Goal: Task Accomplishment & Management: Manage account settings

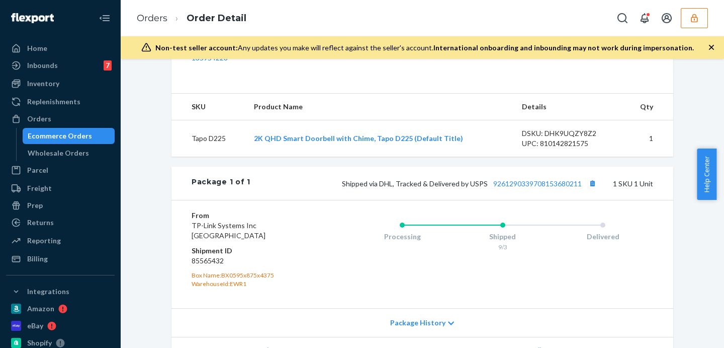
scroll to position [418, 0]
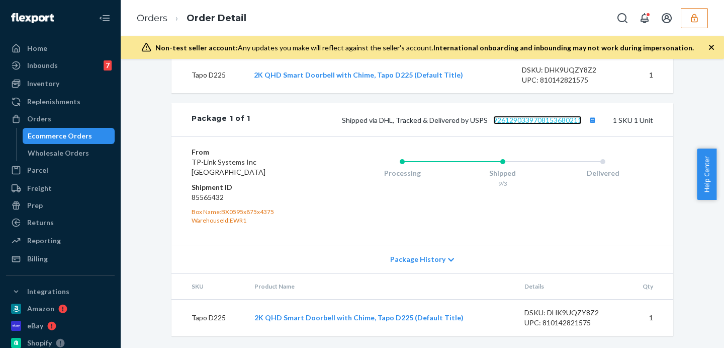
click at [531, 121] on link "9261290339708153680211" at bounding box center [538, 120] width 89 height 9
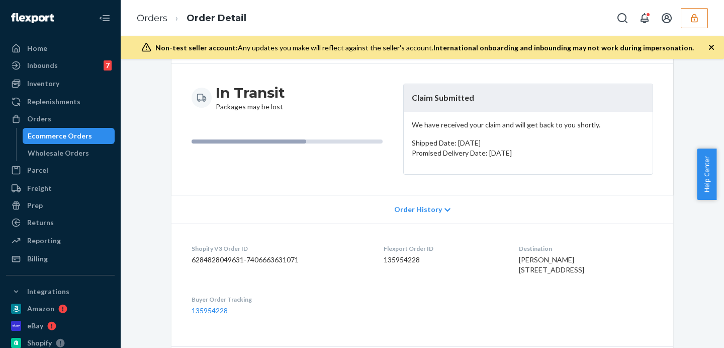
scroll to position [0, 0]
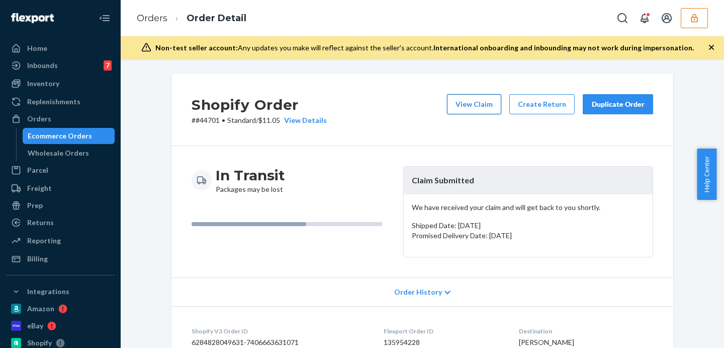
click at [473, 99] on button "View Claim" at bounding box center [474, 104] width 54 height 20
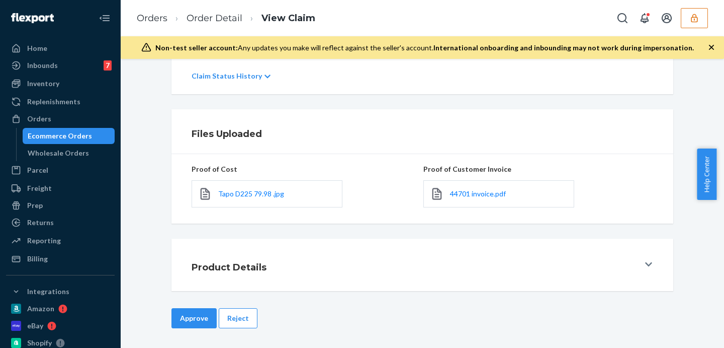
scroll to position [40, 0]
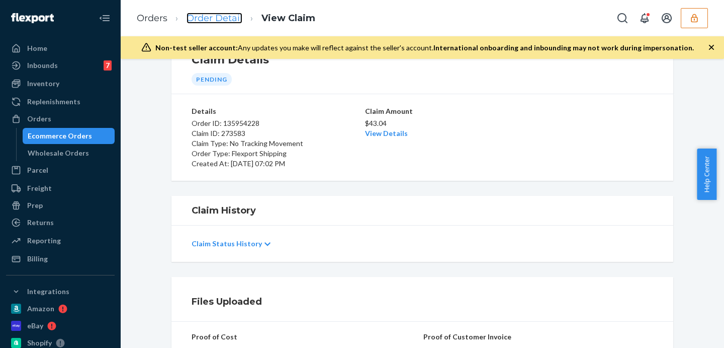
click at [195, 19] on link "Order Detail" at bounding box center [215, 18] width 56 height 11
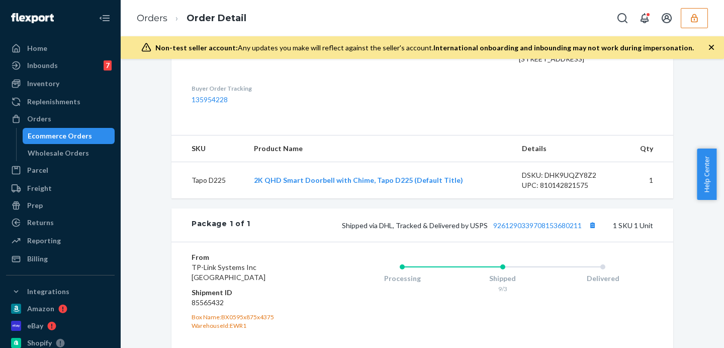
scroll to position [418, 0]
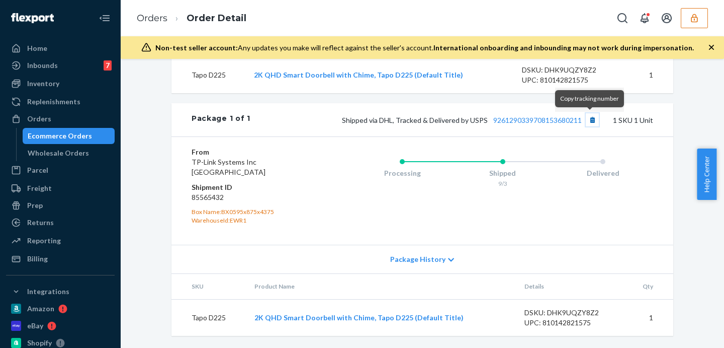
click at [586, 114] on button "Copy tracking number" at bounding box center [592, 119] width 13 height 13
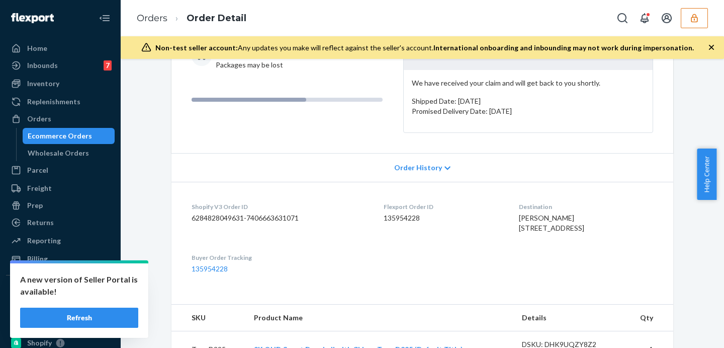
scroll to position [0, 0]
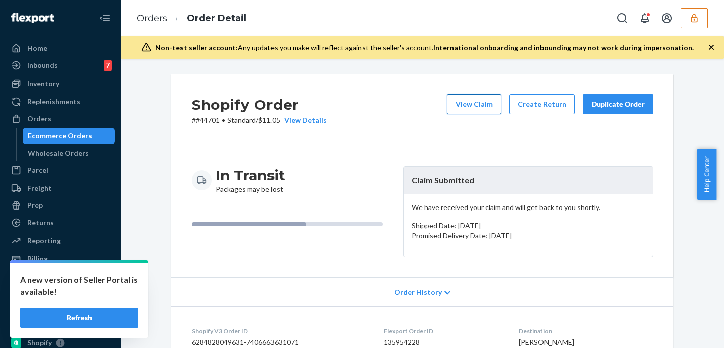
click at [481, 98] on button "View Claim" at bounding box center [474, 104] width 54 height 20
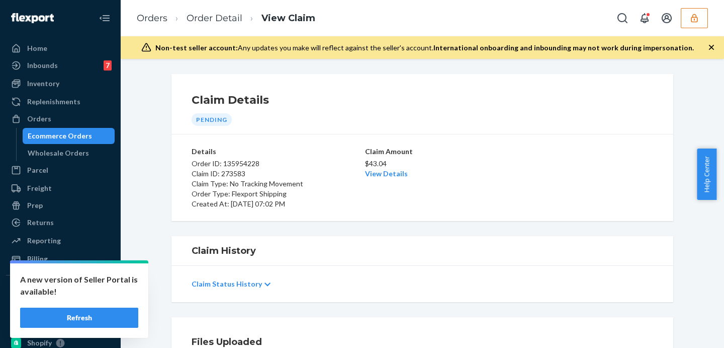
scroll to position [168, 0]
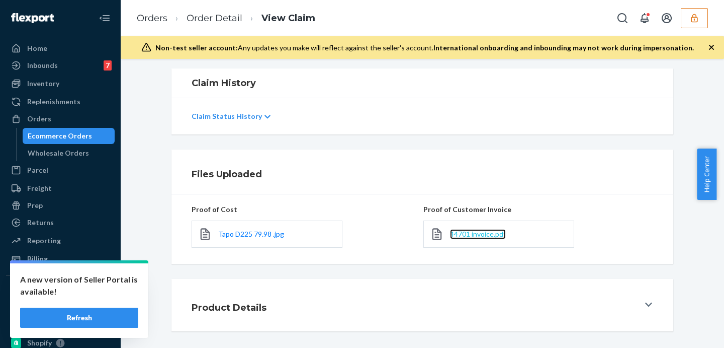
click at [490, 233] on span "44701 invoice.pdf" at bounding box center [478, 233] width 56 height 9
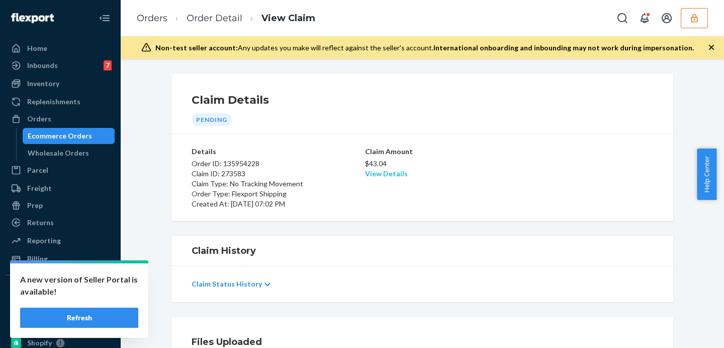
click at [384, 175] on link "View Details" at bounding box center [386, 173] width 43 height 9
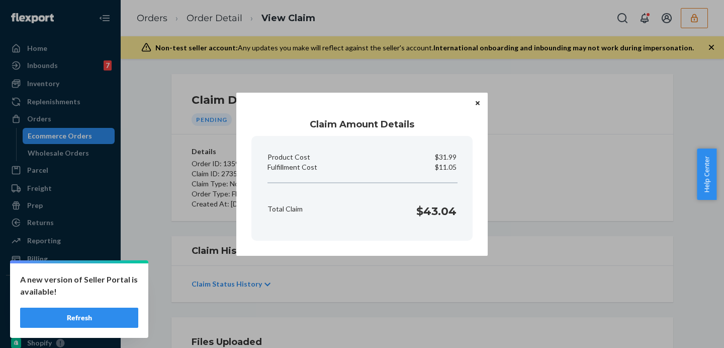
click at [392, 188] on section "Product Cost $31.99 Fulfillment Cost $11.05 Total Claim $43.04" at bounding box center [362, 188] width 221 height 105
click at [560, 218] on div "Claim Amount Details Product Cost $31.99 Fulfillment Cost $11.05 Total Claim $4…" at bounding box center [362, 174] width 724 height 348
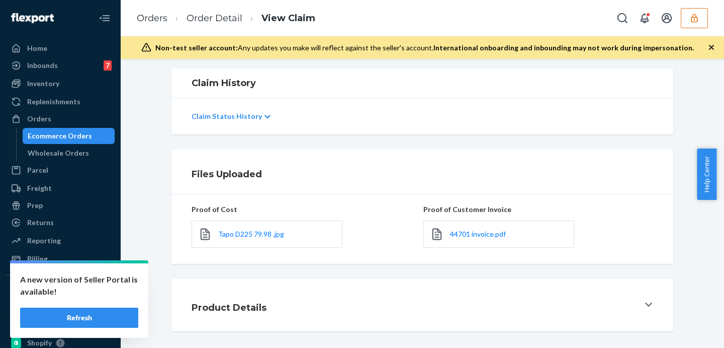
scroll to position [208, 0]
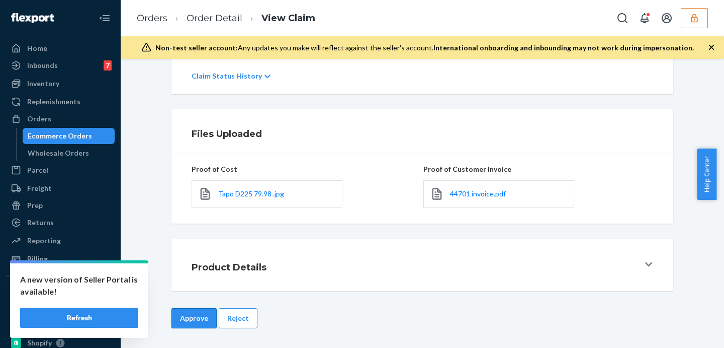
click at [204, 316] on button "Approve" at bounding box center [194, 318] width 45 height 20
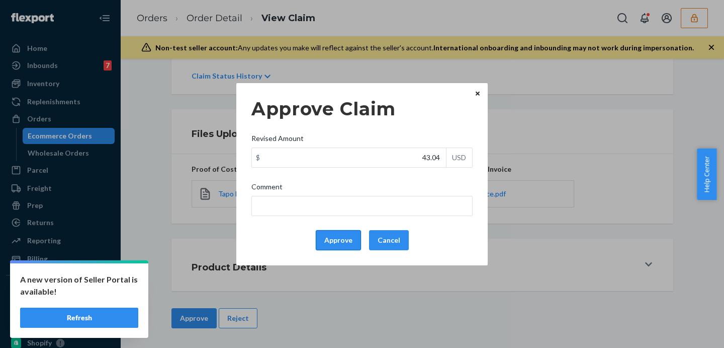
click at [324, 234] on button "Approve" at bounding box center [338, 240] width 45 height 20
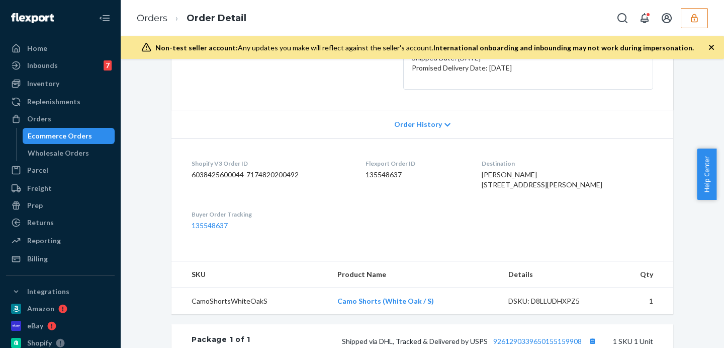
scroll to position [377, 0]
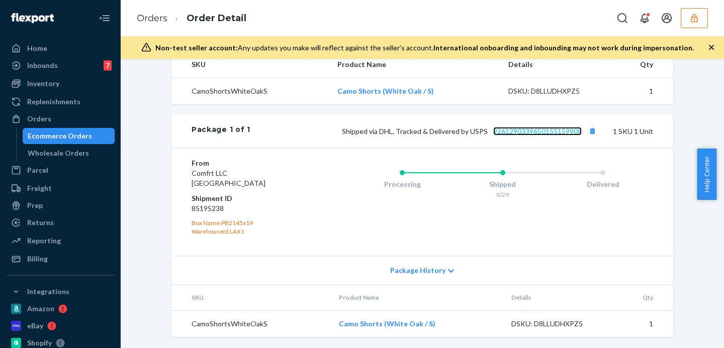
click at [524, 135] on link "9261290339650155159908" at bounding box center [538, 131] width 89 height 9
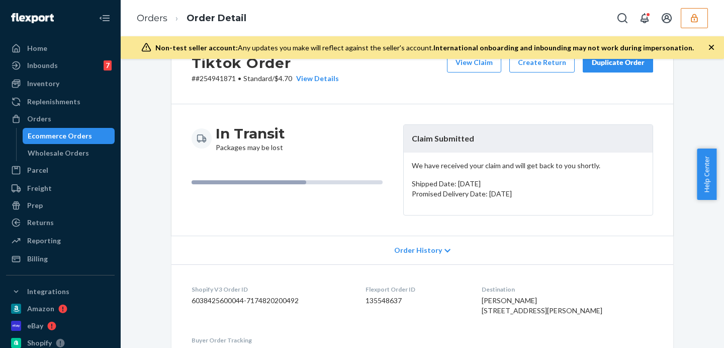
scroll to position [0, 0]
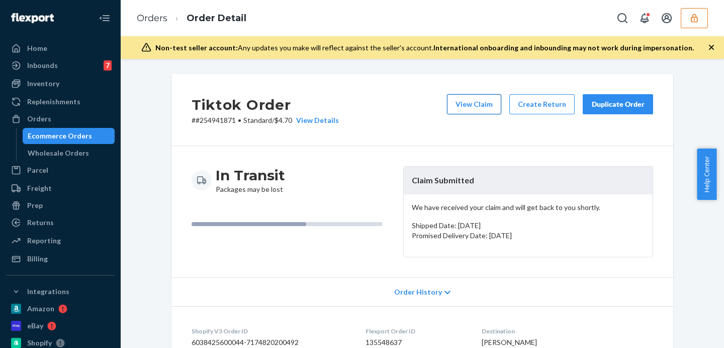
click at [479, 96] on button "View Claim" at bounding box center [474, 104] width 54 height 20
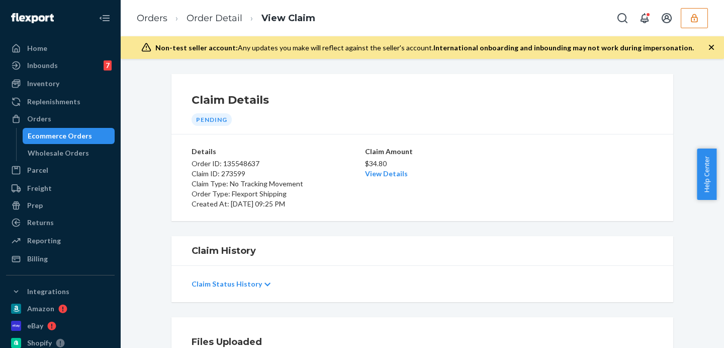
scroll to position [208, 0]
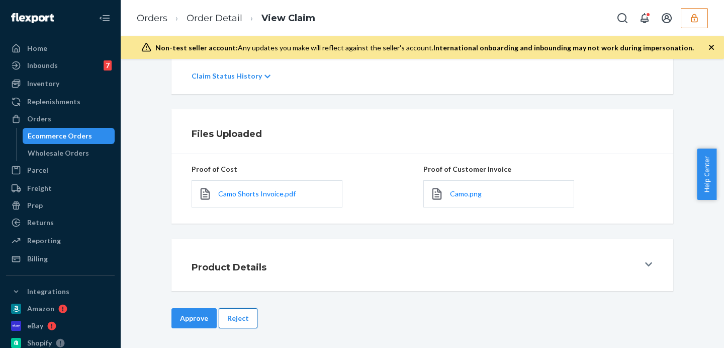
click at [240, 321] on button "Reject" at bounding box center [238, 318] width 39 height 20
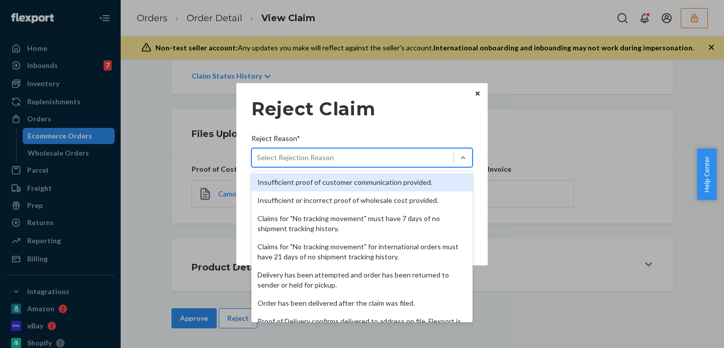
click at [297, 157] on div "Select Rejection Reason" at bounding box center [295, 157] width 77 height 10
click at [258, 157] on input "Reject Reason* option Insufficient proof of customer communication provided. fo…" at bounding box center [257, 157] width 1 height 10
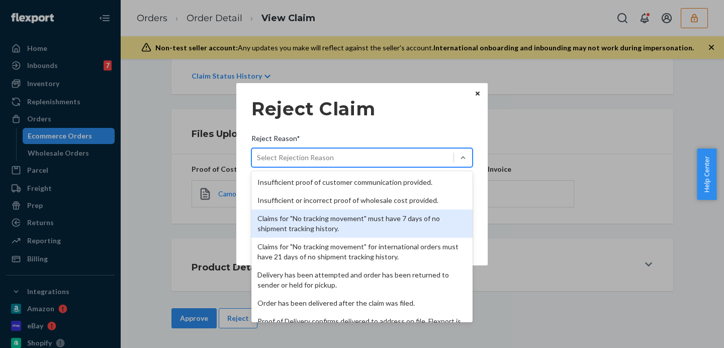
click at [325, 219] on div "Claims for "No tracking movement" must have 7 days of no shipment tracking hist…" at bounding box center [362, 223] width 221 height 28
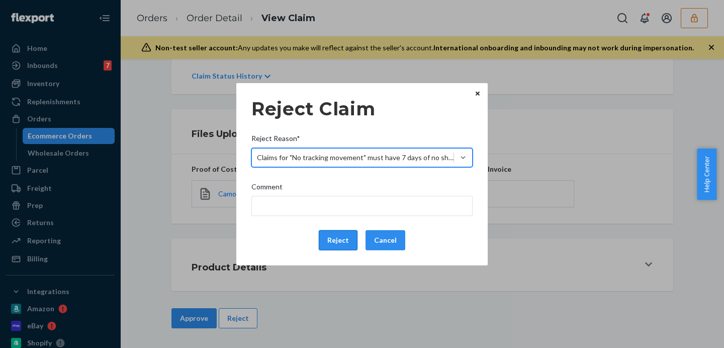
click at [340, 242] on button "Reject" at bounding box center [338, 240] width 39 height 20
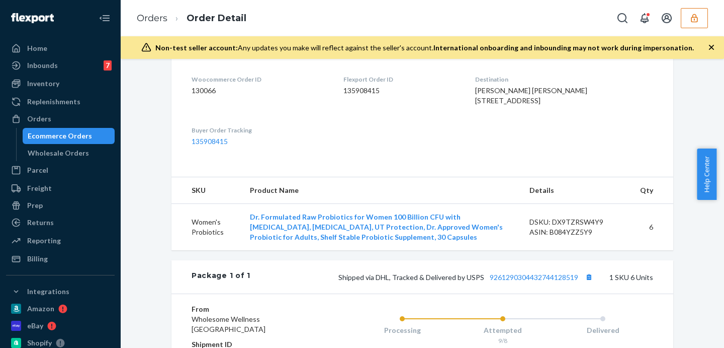
scroll to position [293, 0]
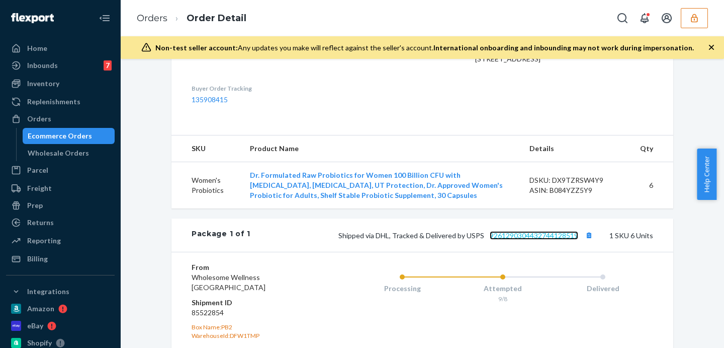
click at [540, 239] on link "9261290304432744128519" at bounding box center [534, 235] width 89 height 9
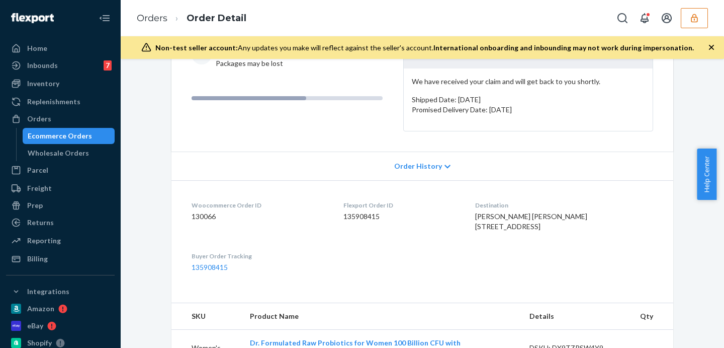
scroll to position [0, 0]
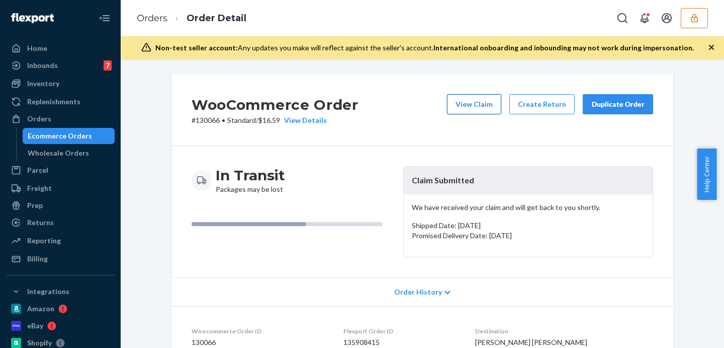
click at [479, 99] on button "View Claim" at bounding box center [474, 104] width 54 height 20
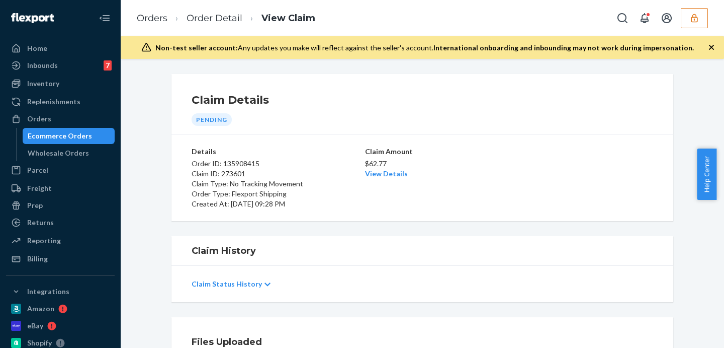
scroll to position [168, 0]
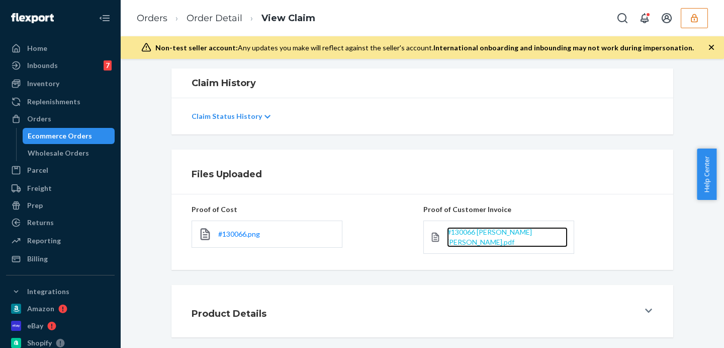
click at [486, 230] on span "#130066 Monica Miller Miller.pdf" at bounding box center [489, 236] width 85 height 19
click at [532, 232] on span "#130066 Monica Miller Miller.pdf" at bounding box center [489, 236] width 85 height 19
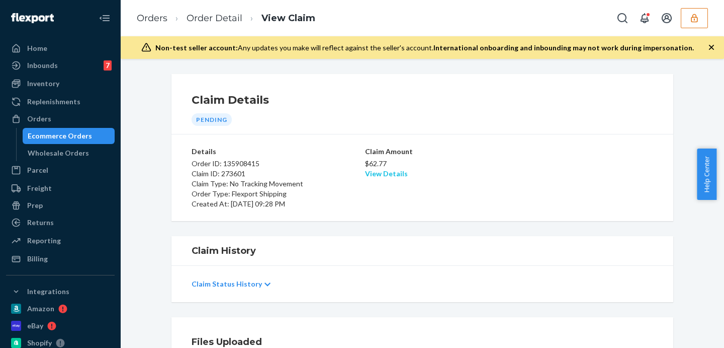
click at [398, 176] on link "View Details" at bounding box center [386, 173] width 43 height 9
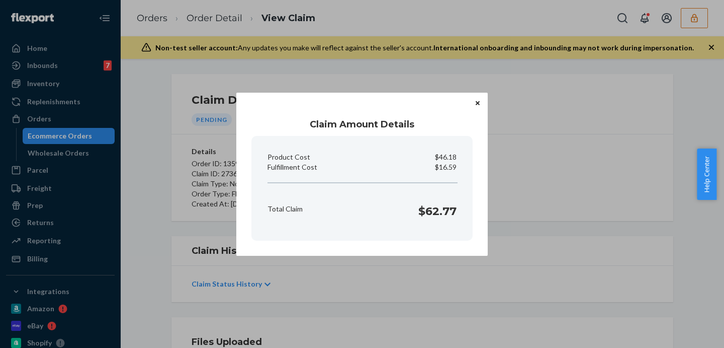
click at [481, 283] on div "Claim Amount Details Product Cost $46.18 Fulfillment Cost $16.59 Total Claim $6…" at bounding box center [362, 174] width 724 height 348
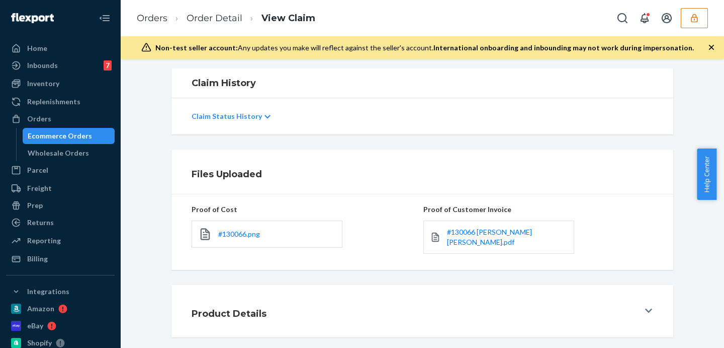
scroll to position [208, 0]
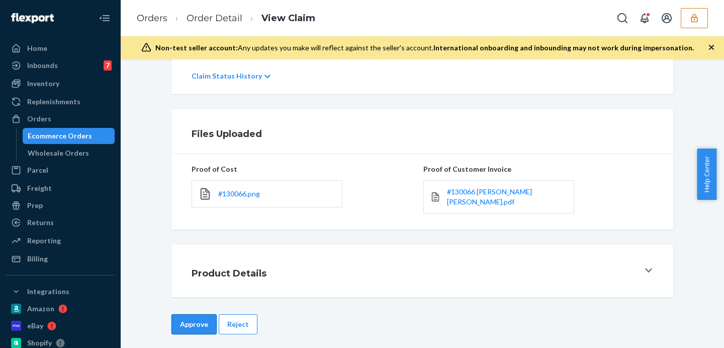
click at [201, 314] on button "Approve" at bounding box center [194, 324] width 45 height 20
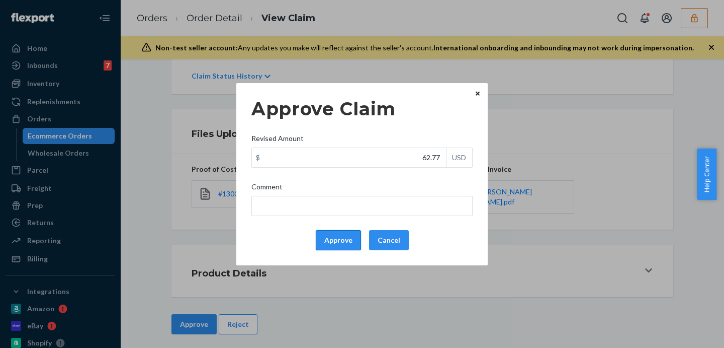
click at [337, 247] on button "Approve" at bounding box center [338, 240] width 45 height 20
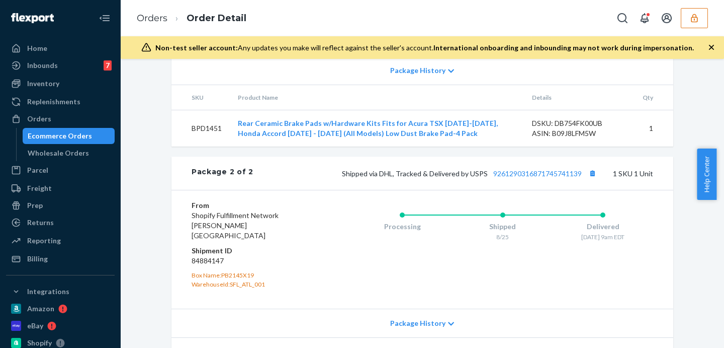
scroll to position [419, 0]
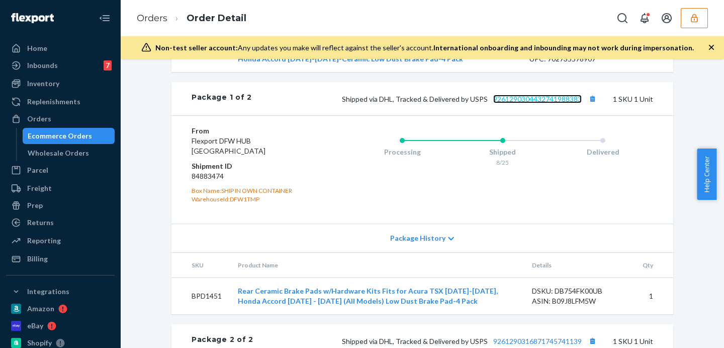
click at [556, 103] on link "9261290304432741988383" at bounding box center [538, 99] width 89 height 9
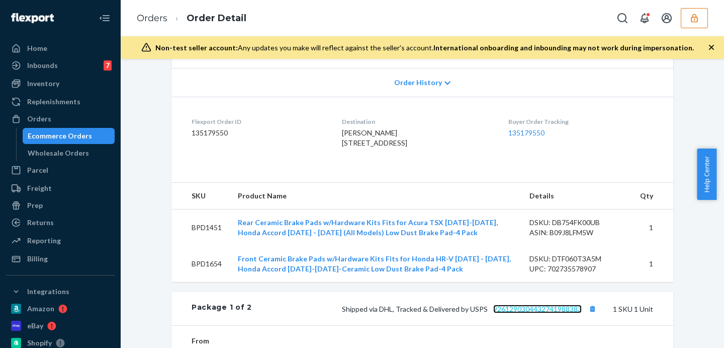
scroll to position [0, 0]
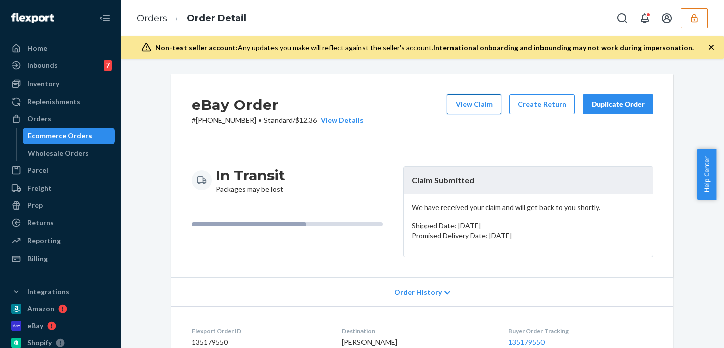
click at [489, 110] on button "View Claim" at bounding box center [474, 104] width 54 height 20
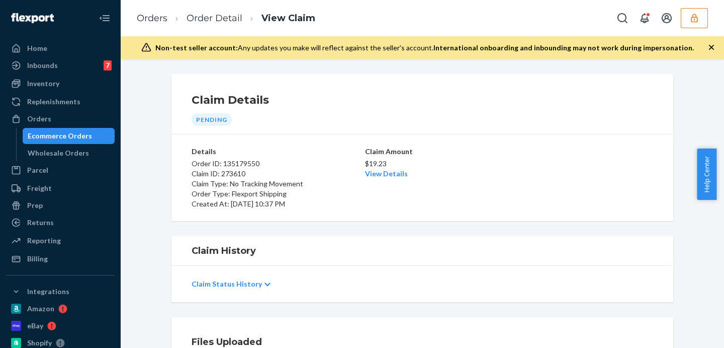
scroll to position [208, 0]
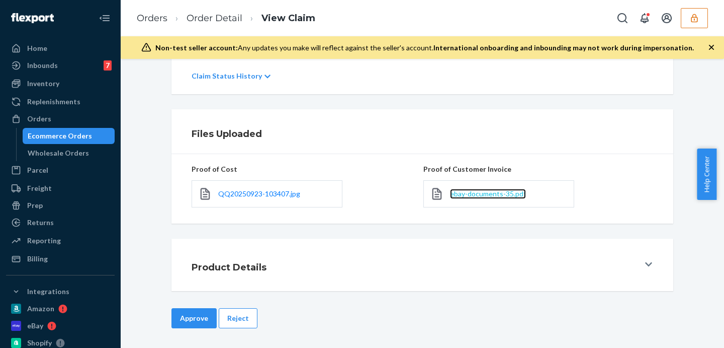
click at [498, 193] on span "ebay-documents-35.pdf" at bounding box center [488, 193] width 76 height 9
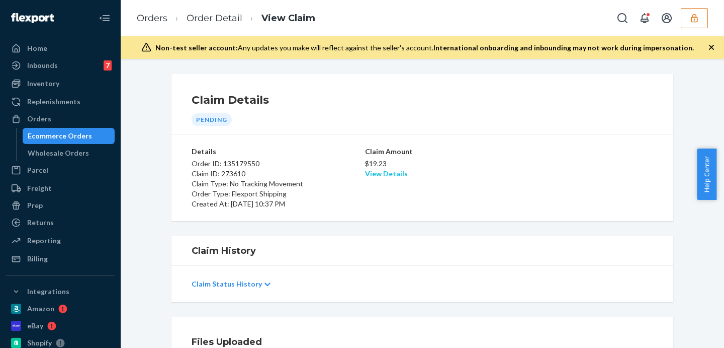
click at [390, 174] on link "View Details" at bounding box center [386, 173] width 43 height 9
click at [530, 191] on div "Home Inbounds 7 Shipping Plans Problems 7 Inventory Products Replenishments Ord…" at bounding box center [362, 174] width 724 height 348
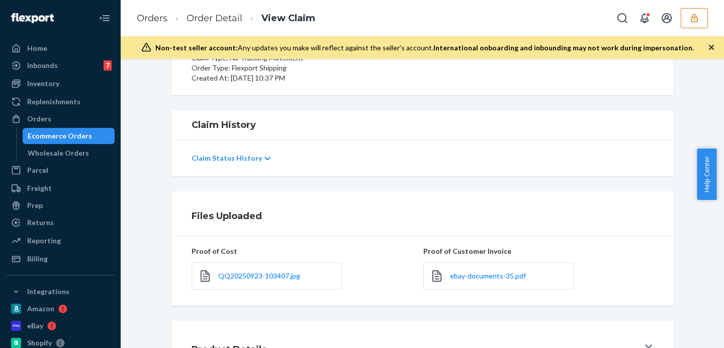
scroll to position [208, 0]
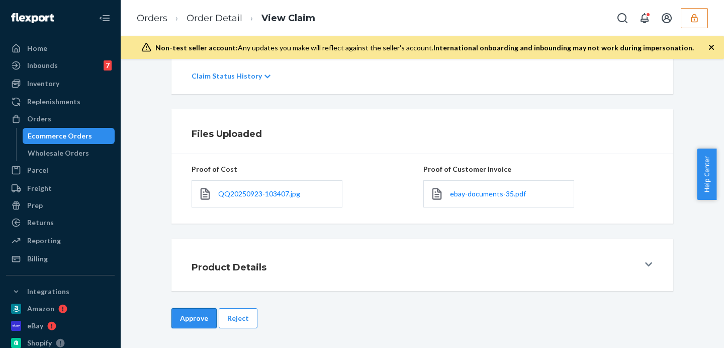
click at [191, 314] on button "Approve" at bounding box center [194, 318] width 45 height 20
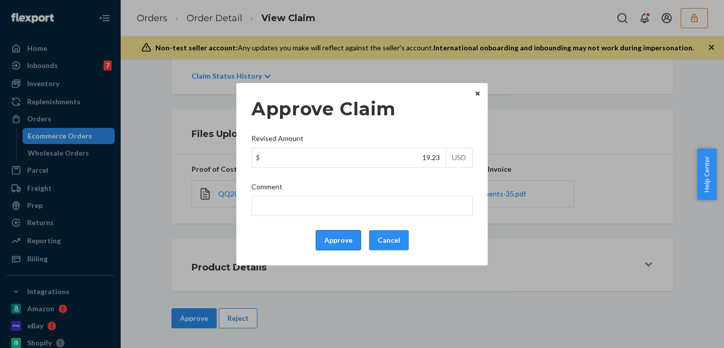
click at [341, 238] on button "Approve" at bounding box center [338, 240] width 45 height 20
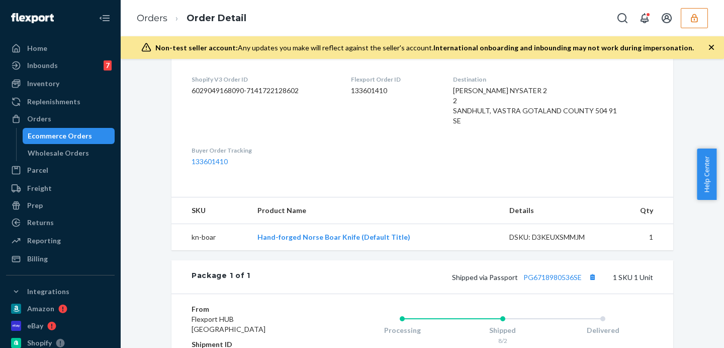
scroll to position [293, 0]
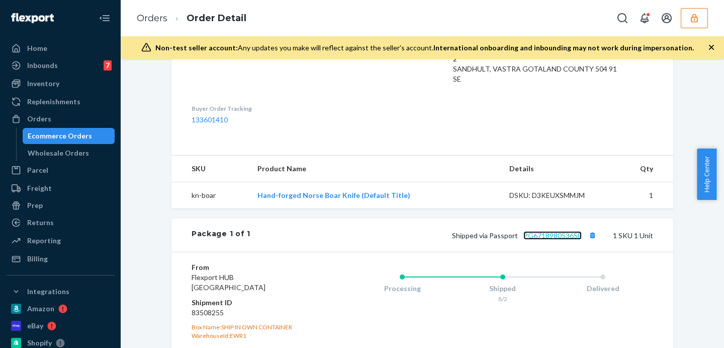
click at [558, 239] on link "PG6718980536SE" at bounding box center [553, 235] width 58 height 9
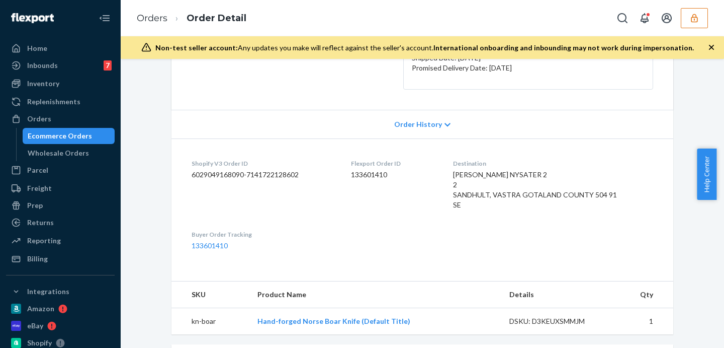
scroll to position [42, 0]
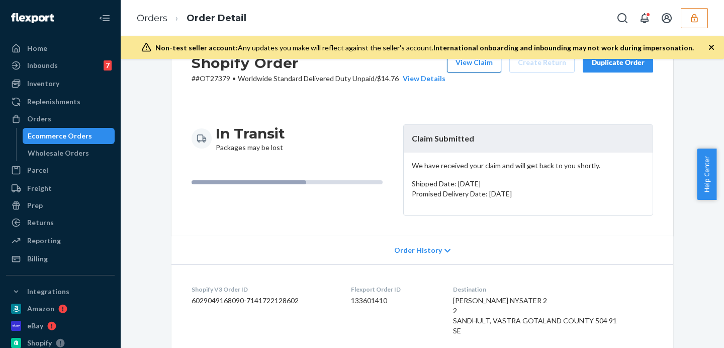
click at [474, 63] on button "View Claim" at bounding box center [474, 62] width 54 height 20
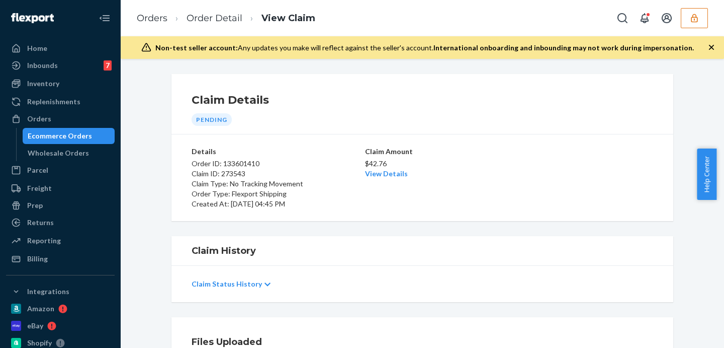
scroll to position [168, 0]
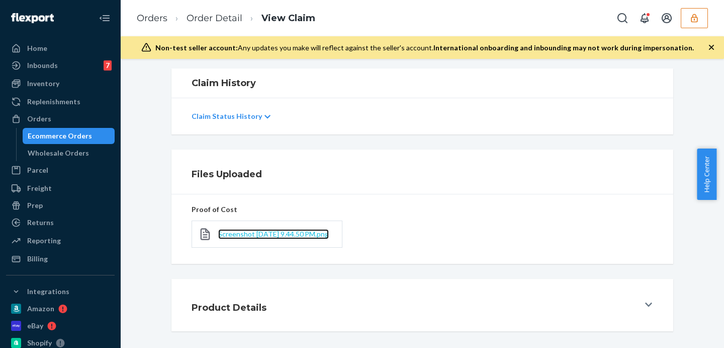
click at [235, 238] on span "Screenshot 2025-09-22 at 9.44.50 PM.png" at bounding box center [273, 233] width 111 height 9
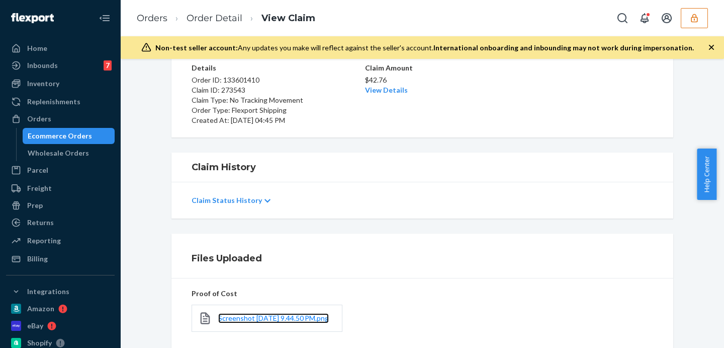
scroll to position [0, 0]
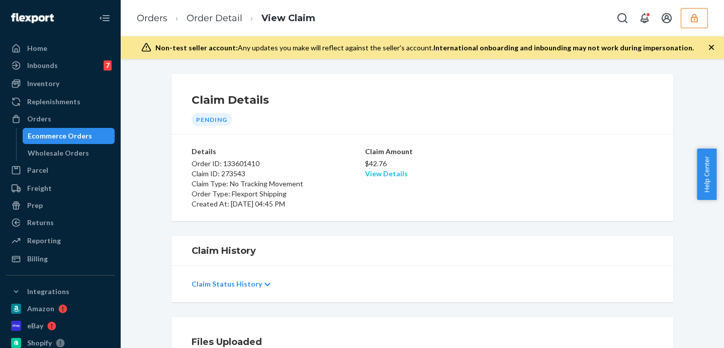
click at [382, 175] on link "View Details" at bounding box center [386, 173] width 43 height 9
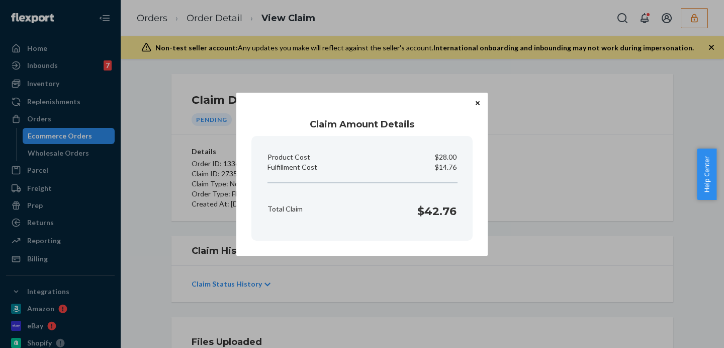
click at [418, 219] on div "Total Claim $42.76" at bounding box center [362, 208] width 197 height 31
click at [479, 105] on icon "Close" at bounding box center [478, 103] width 4 height 4
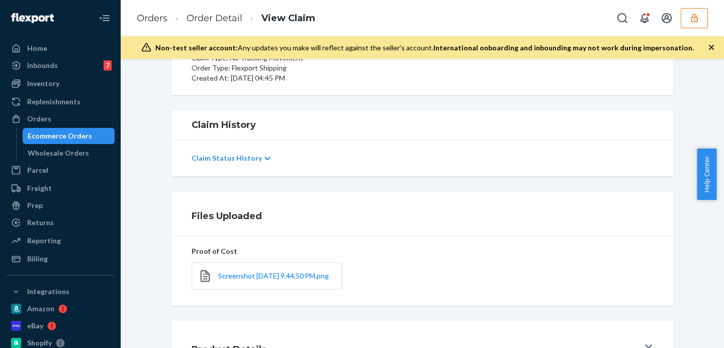
scroll to position [214, 0]
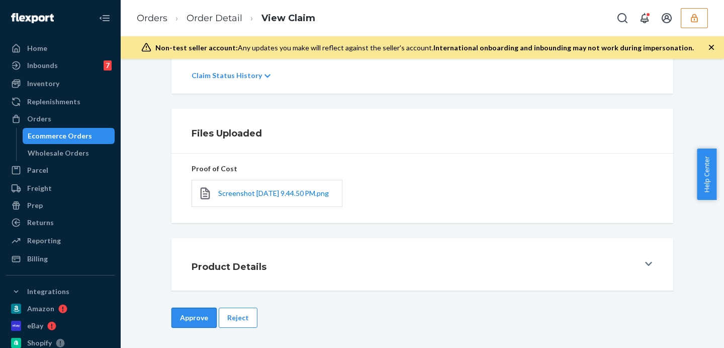
click at [183, 320] on button "Approve" at bounding box center [194, 317] width 45 height 20
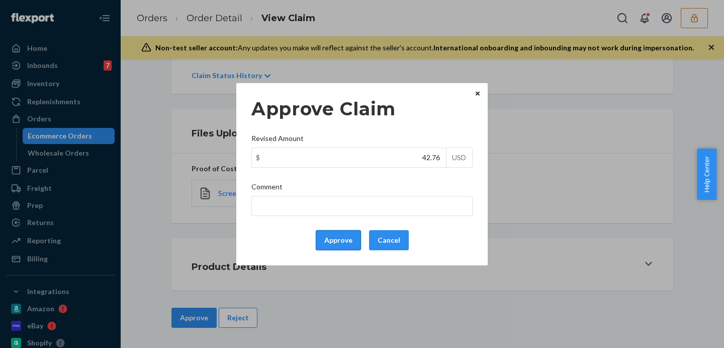
click at [347, 234] on button "Approve" at bounding box center [338, 240] width 45 height 20
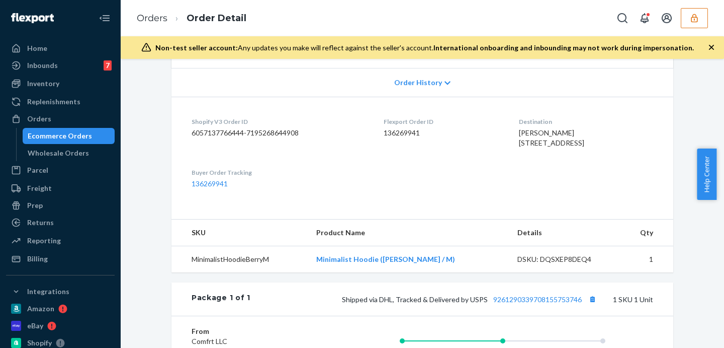
scroll to position [398, 0]
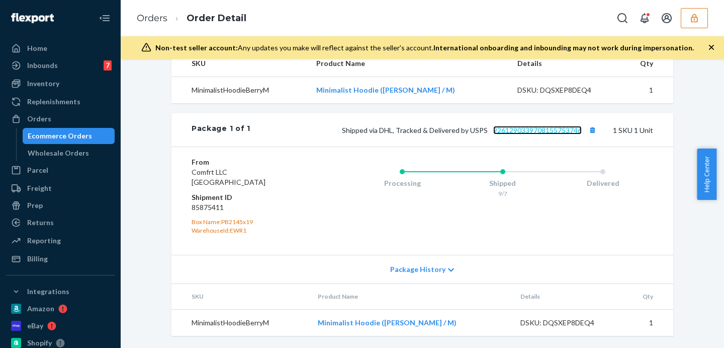
click at [530, 128] on link "9261290339708155753746" at bounding box center [538, 130] width 89 height 9
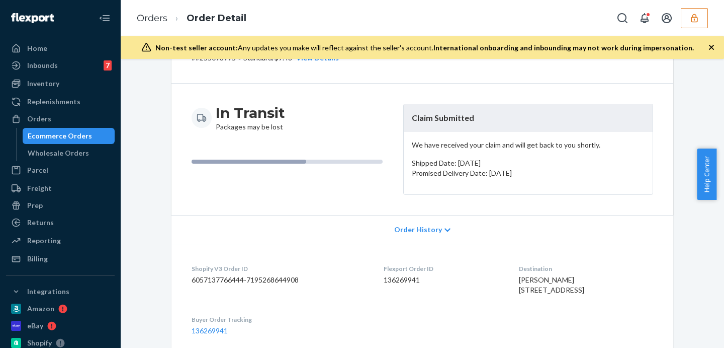
scroll to position [0, 0]
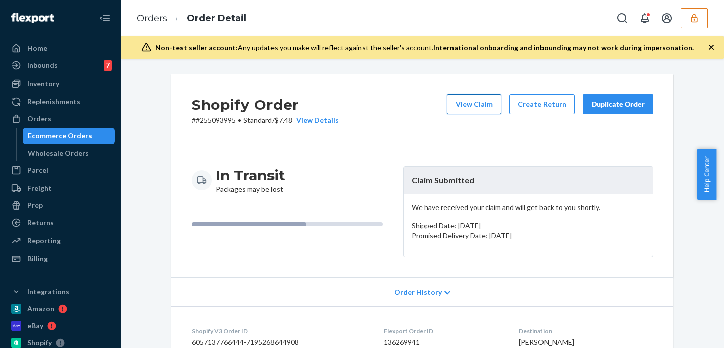
click at [470, 95] on button "View Claim" at bounding box center [474, 104] width 54 height 20
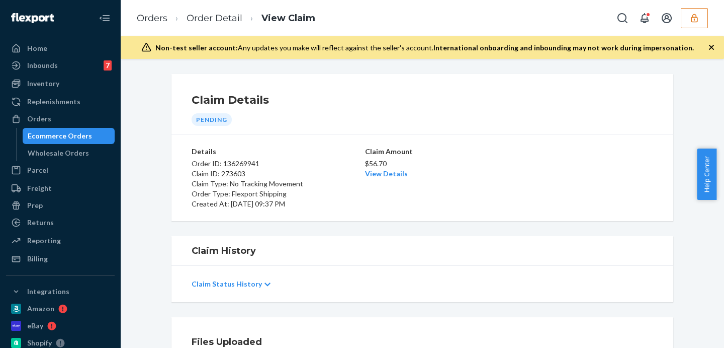
scroll to position [126, 0]
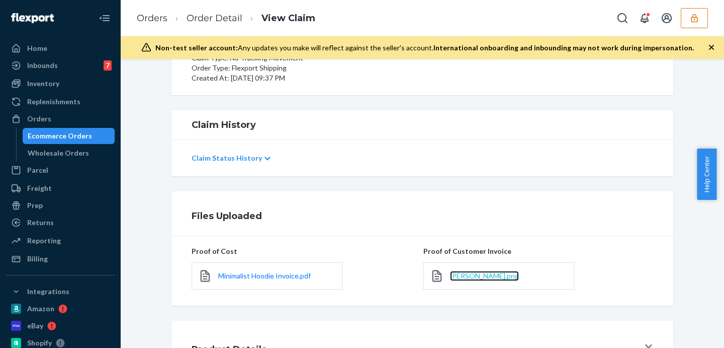
click at [459, 277] on span "[PERSON_NAME].png" at bounding box center [484, 275] width 69 height 9
click at [217, 20] on link "Order Detail" at bounding box center [215, 18] width 56 height 11
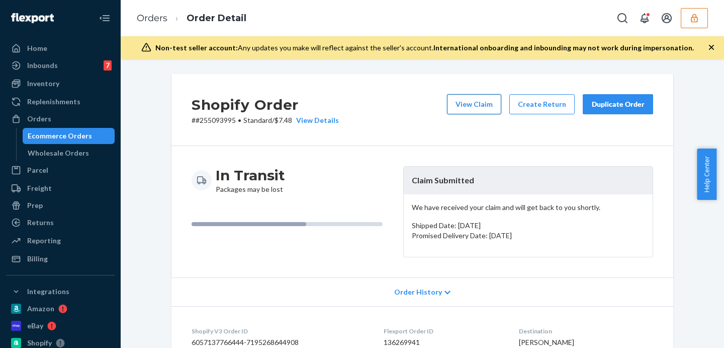
click at [471, 108] on button "View Claim" at bounding box center [474, 104] width 54 height 20
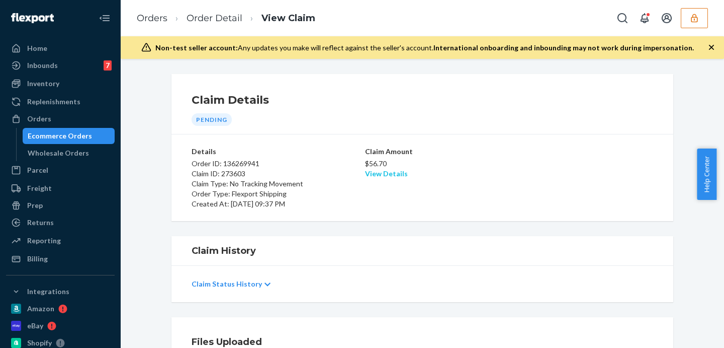
click at [373, 172] on link "View Details" at bounding box center [386, 173] width 43 height 9
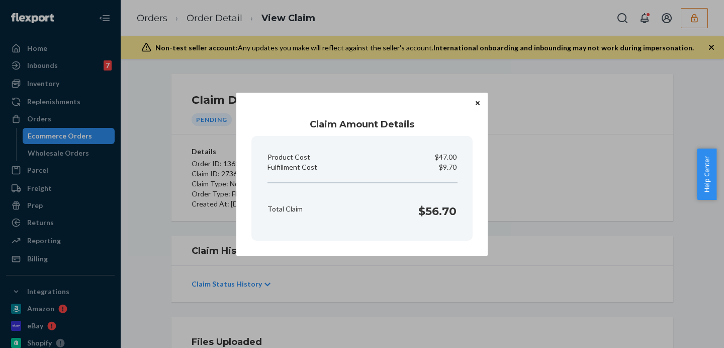
click at [352, 198] on div "Total Claim $56.70" at bounding box center [362, 208] width 197 height 31
click at [478, 102] on icon "Close" at bounding box center [478, 103] width 4 height 4
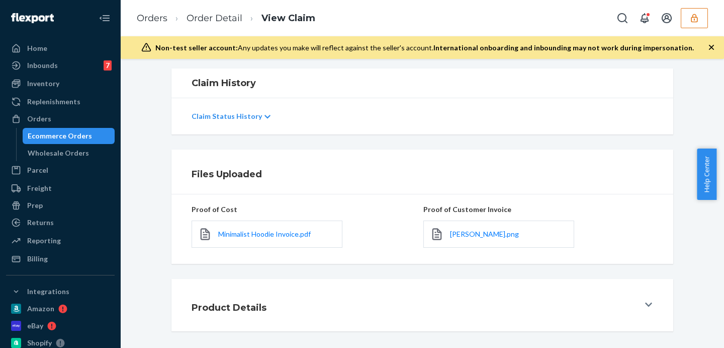
scroll to position [208, 0]
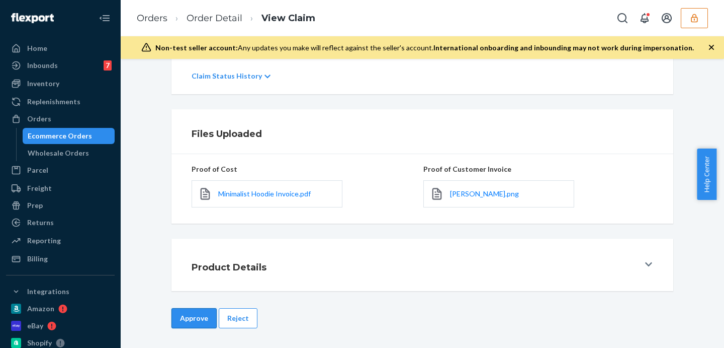
click at [190, 318] on button "Approve" at bounding box center [194, 318] width 45 height 20
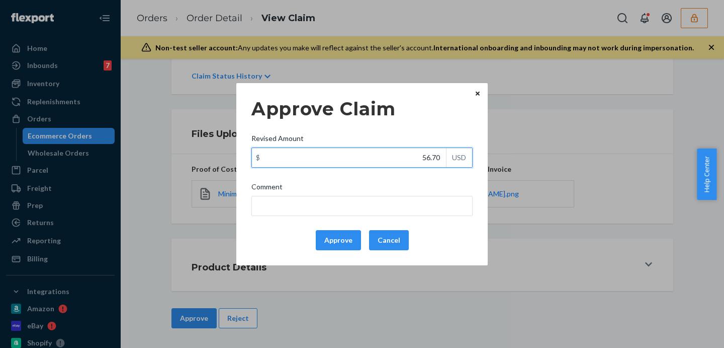
drag, startPoint x: 406, startPoint y: 157, endPoint x: 450, endPoint y: 157, distance: 44.3
click at [450, 157] on div "$ 56.70 USD" at bounding box center [362, 157] width 221 height 20
type input "26.00"
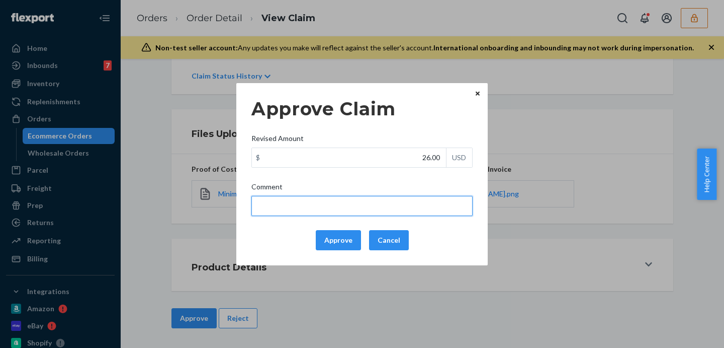
click at [404, 210] on input "Comment" at bounding box center [362, 206] width 221 height 20
click at [325, 205] on input "total cost adjusted (39x0.40) + fulfillment fee" at bounding box center [362, 206] width 221 height 20
click at [322, 205] on input "total cost adjusted (39x0.40) + fulfillment fee" at bounding box center [362, 206] width 221 height 20
click at [323, 206] on input "total cost adjusted (39x0.40) + fulfillment fee" at bounding box center [362, 206] width 221 height 20
click at [323, 205] on input "total cost adjusted (39x0.40) + fulfillment fee" at bounding box center [362, 206] width 221 height 20
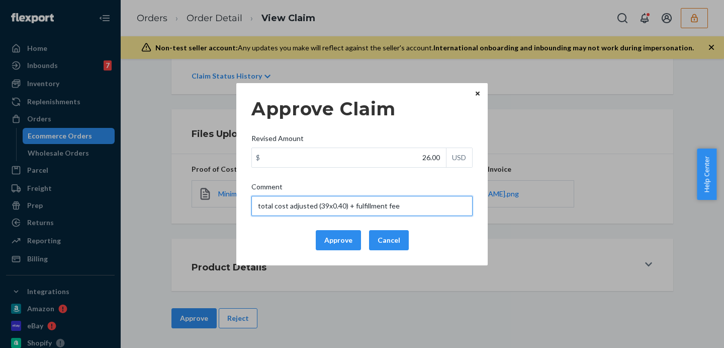
click at [326, 205] on input "total cost adjusted (39x0.40) + fulfillment fee" at bounding box center [362, 206] width 221 height 20
click at [336, 207] on input "total cost adjusted (39+4.x0.40) + fulfillment fee" at bounding box center [362, 206] width 221 height 20
click at [430, 205] on input "total cost adjusted (39+4.88x0.40) + fulfillment fee" at bounding box center [362, 206] width 221 height 20
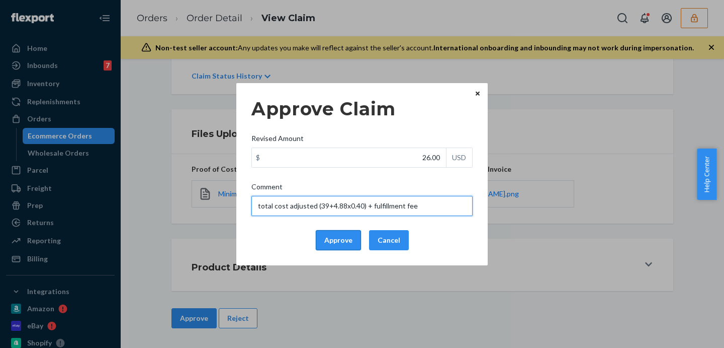
type input "total cost adjusted (39+4.88x0.40) + fulfillment fee"
click at [345, 243] on button "Approve" at bounding box center [338, 240] width 45 height 20
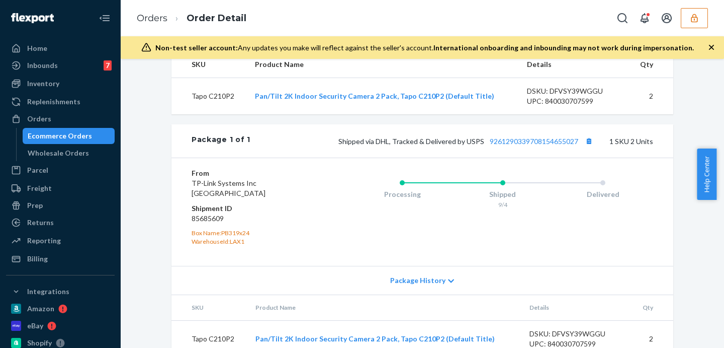
scroll to position [418, 0]
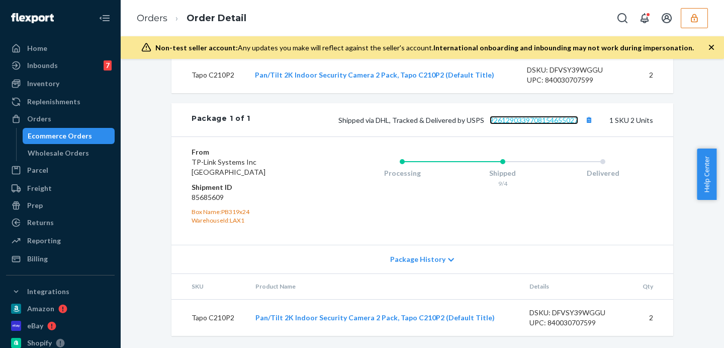
click at [550, 118] on link "9261290339708154655027" at bounding box center [534, 120] width 89 height 9
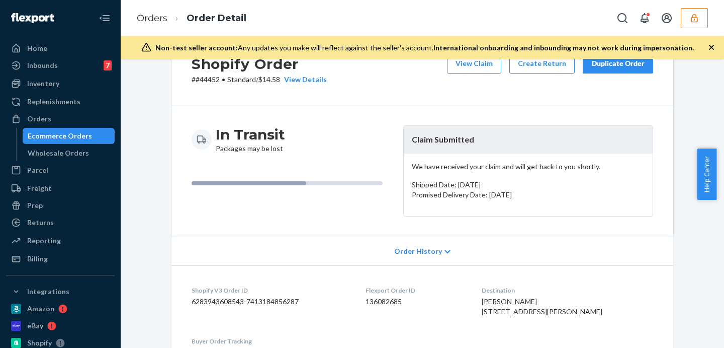
scroll to position [0, 0]
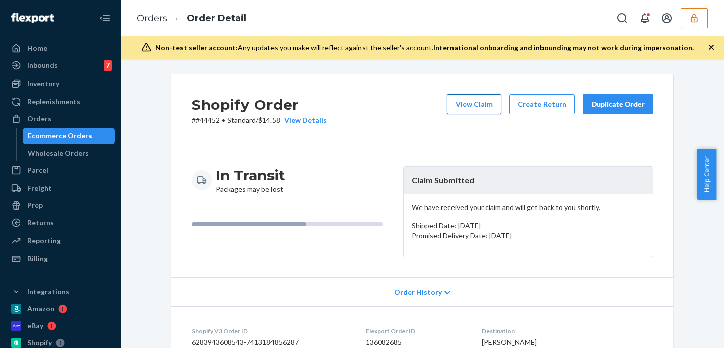
click at [475, 101] on button "View Claim" at bounding box center [474, 104] width 54 height 20
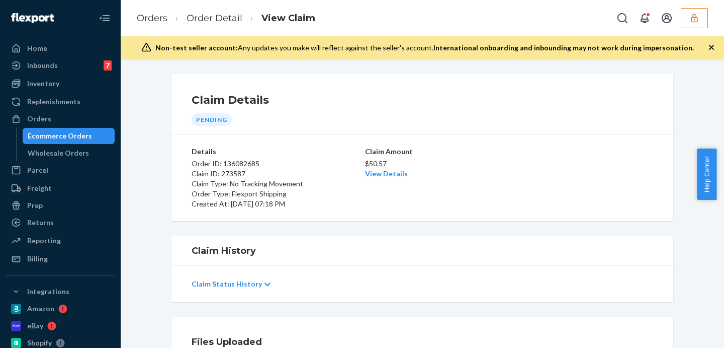
scroll to position [126, 0]
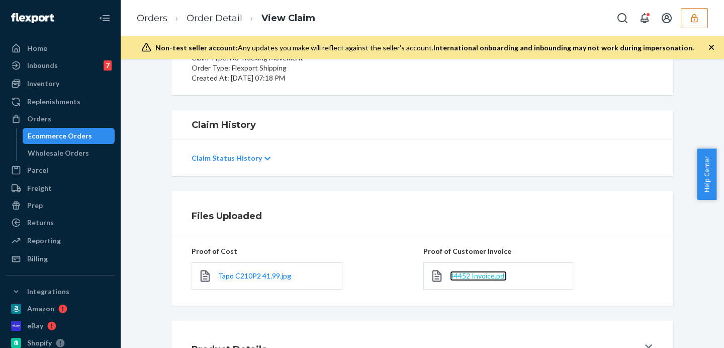
click at [484, 274] on span "44452 Invoice.pdf" at bounding box center [478, 275] width 57 height 9
click at [489, 276] on span "44452 Invoice.pdf" at bounding box center [478, 275] width 57 height 9
click at [414, 115] on div "Claim History" at bounding box center [423, 125] width 502 height 30
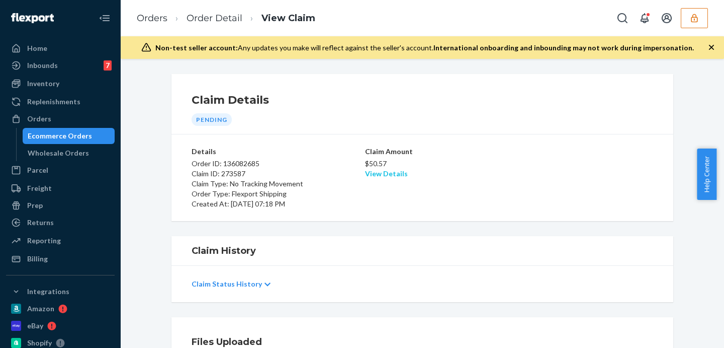
click at [395, 177] on link "View Details" at bounding box center [386, 173] width 43 height 9
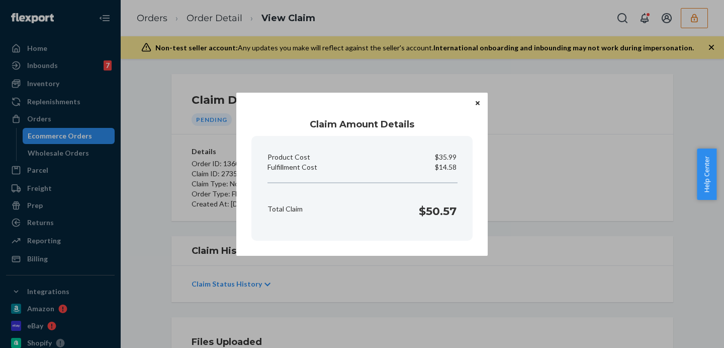
click at [549, 242] on div "Claim Amount Details Product Cost $35.99 Fulfillment Cost $14.58 Total Claim $5…" at bounding box center [362, 174] width 724 height 348
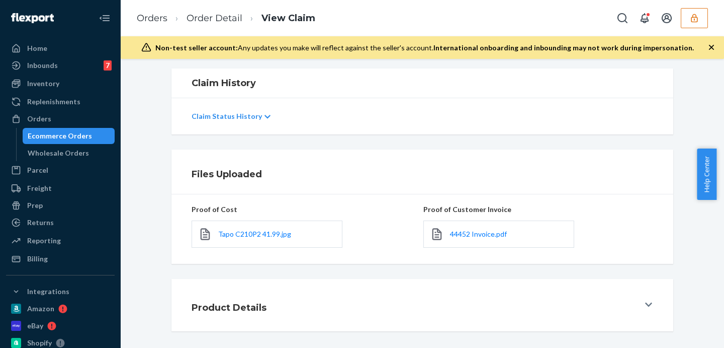
scroll to position [208, 0]
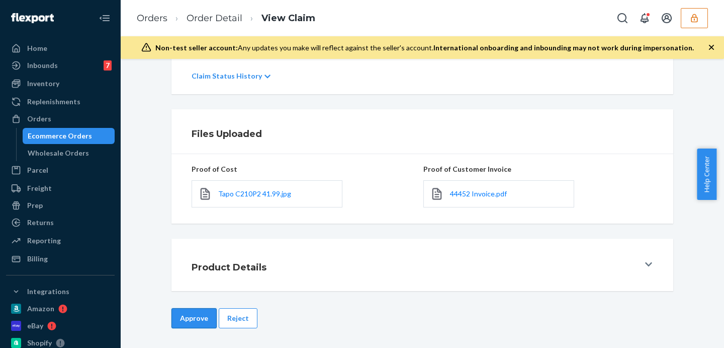
click at [193, 315] on button "Approve" at bounding box center [194, 318] width 45 height 20
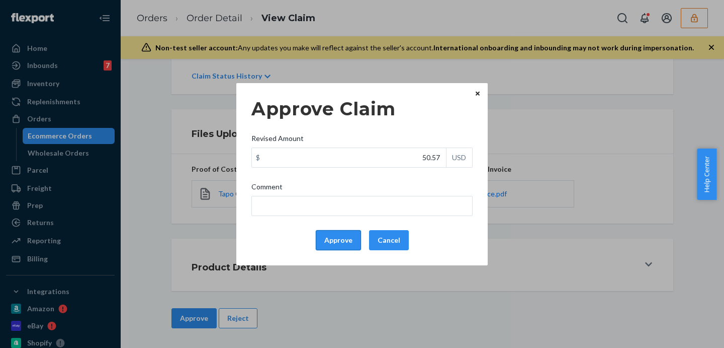
click at [355, 231] on button "Approve" at bounding box center [338, 240] width 45 height 20
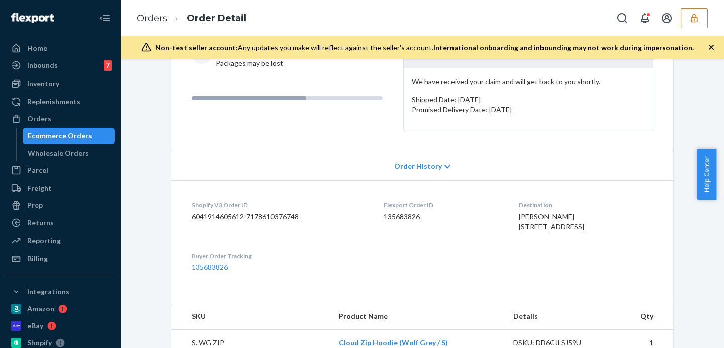
scroll to position [293, 0]
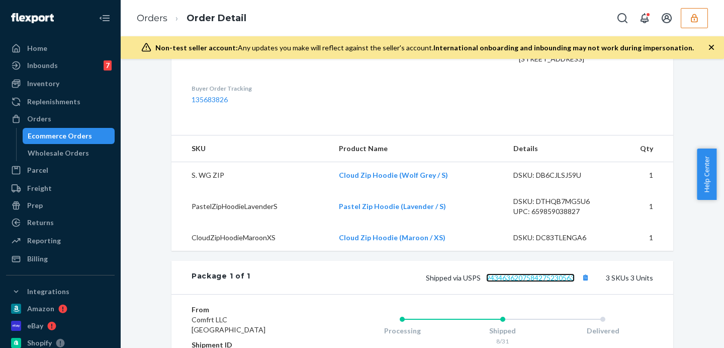
click at [551, 282] on link "9434636207584275230563" at bounding box center [530, 277] width 89 height 9
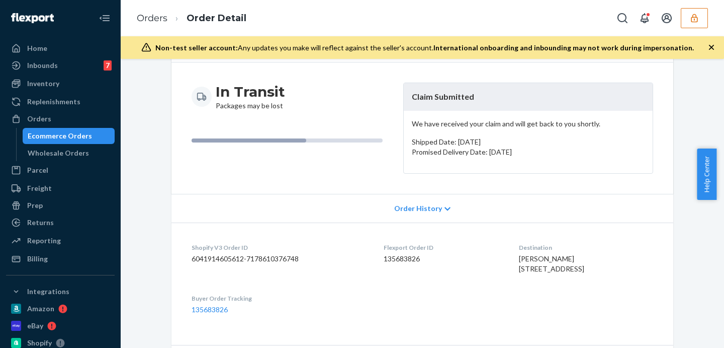
scroll to position [0, 0]
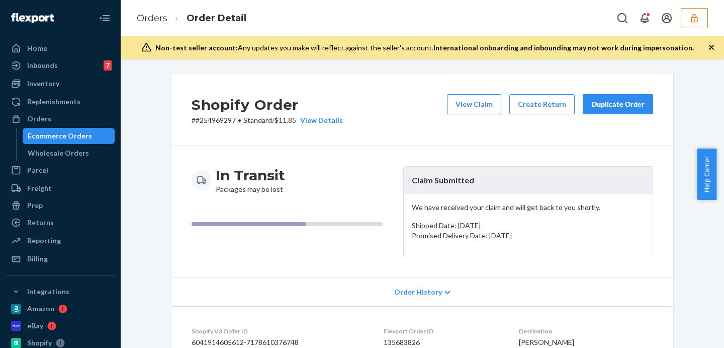
click at [480, 93] on div "Shopify Order # #254969297 • Standard / $11.85 View Details View Claim Create R…" at bounding box center [423, 110] width 502 height 72
click at [474, 103] on button "View Claim" at bounding box center [474, 104] width 54 height 20
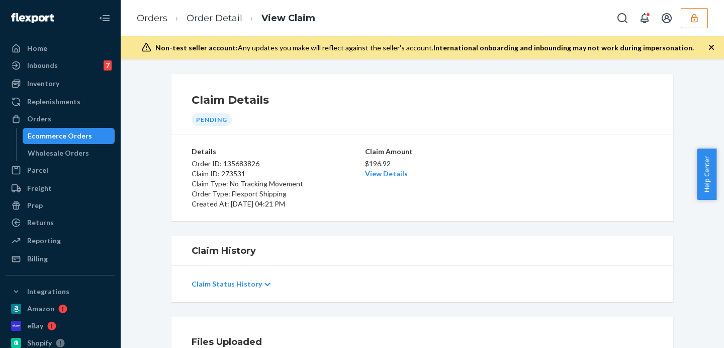
scroll to position [168, 0]
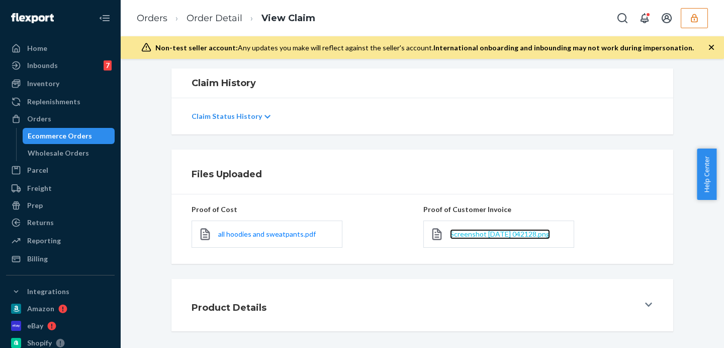
click at [494, 233] on span "Screenshot 2025-09-23 042128.png" at bounding box center [500, 233] width 100 height 9
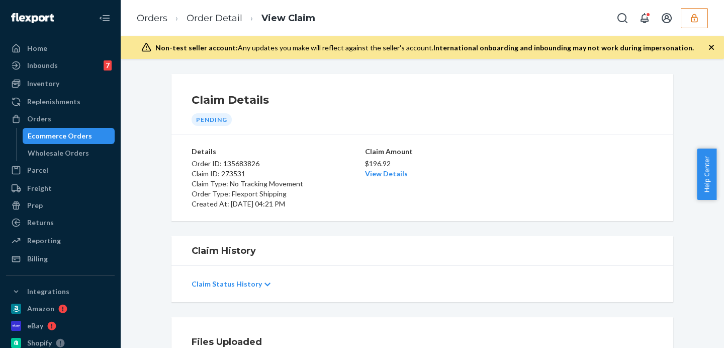
scroll to position [208, 0]
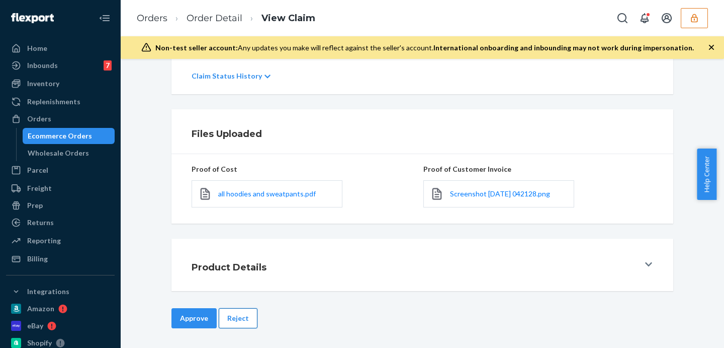
click at [232, 322] on button "Reject" at bounding box center [238, 318] width 39 height 20
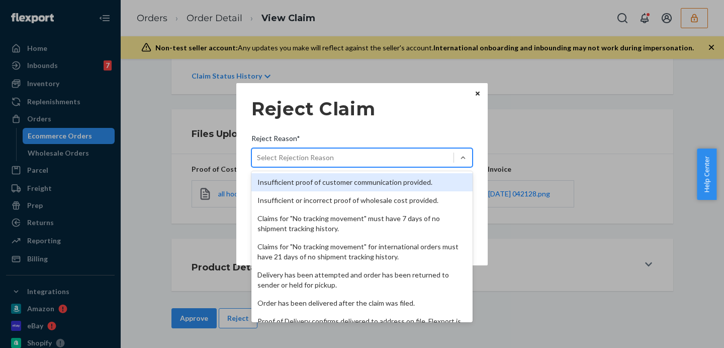
click at [290, 154] on div "Select Rejection Reason" at bounding box center [295, 157] width 77 height 10
click at [258, 154] on input "Reject Reason* option Insufficient proof of customer communication provided. fo…" at bounding box center [257, 157] width 1 height 10
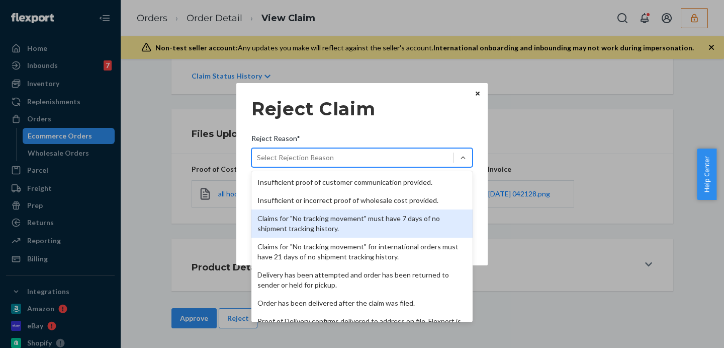
scroll to position [131, 0]
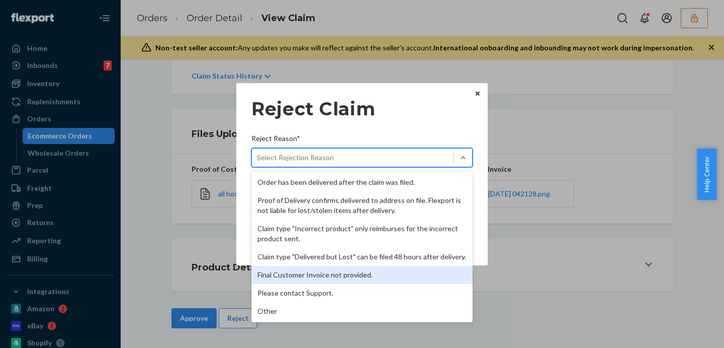
click at [350, 275] on div "Final Customer Invoice not provided." at bounding box center [362, 275] width 221 height 18
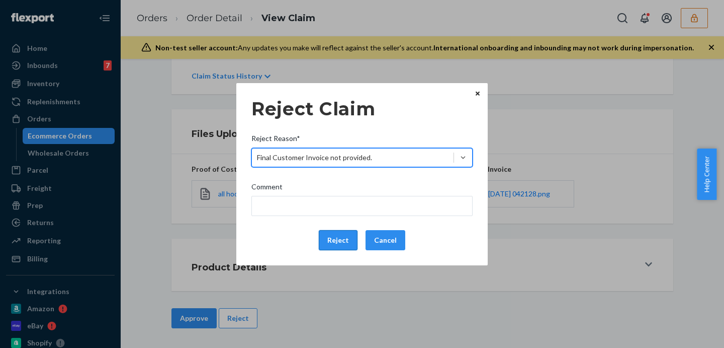
click at [343, 238] on button "Reject" at bounding box center [338, 240] width 39 height 20
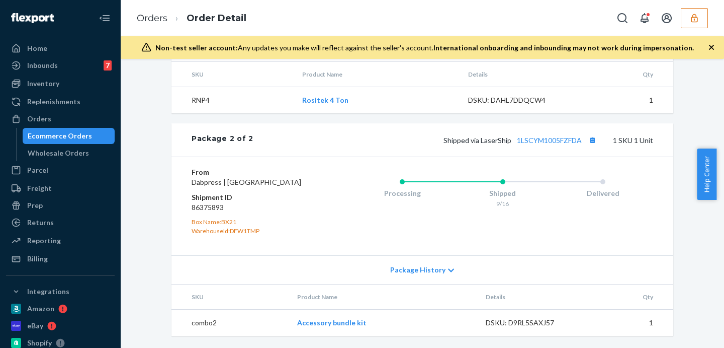
scroll to position [452, 0]
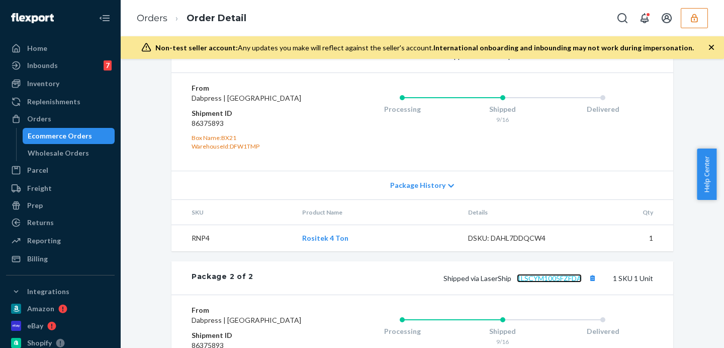
click at [555, 282] on link "1LSCYM1005FZFDA" at bounding box center [549, 278] width 65 height 9
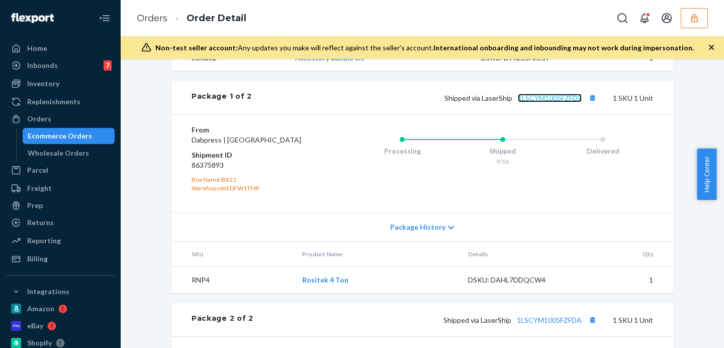
click at [562, 102] on link "1LSCYM1005FZFD9" at bounding box center [550, 98] width 64 height 9
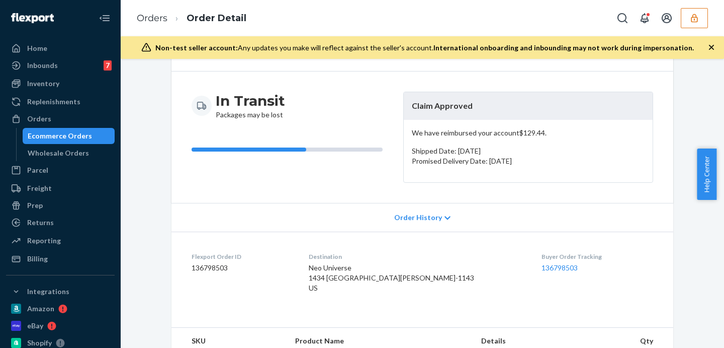
scroll to position [0, 0]
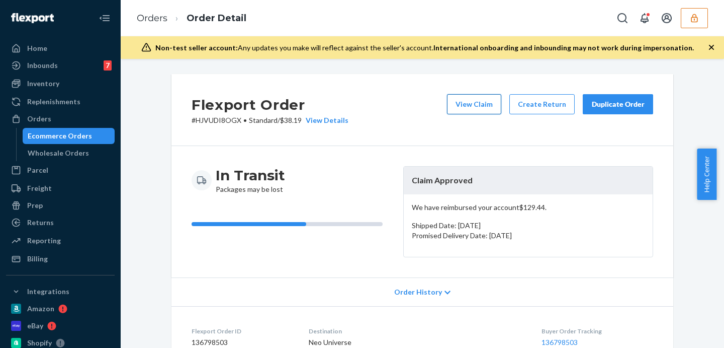
click at [481, 100] on button "View Claim" at bounding box center [474, 104] width 54 height 20
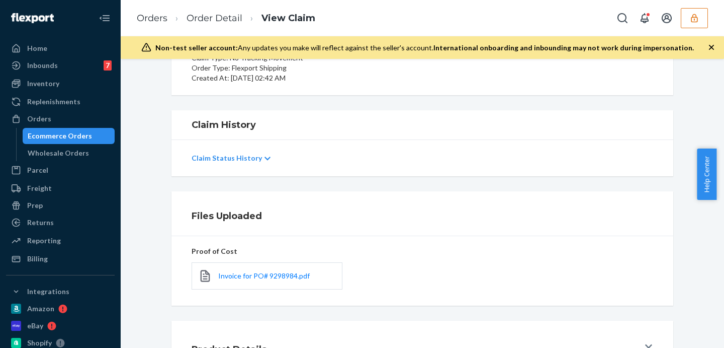
scroll to position [208, 0]
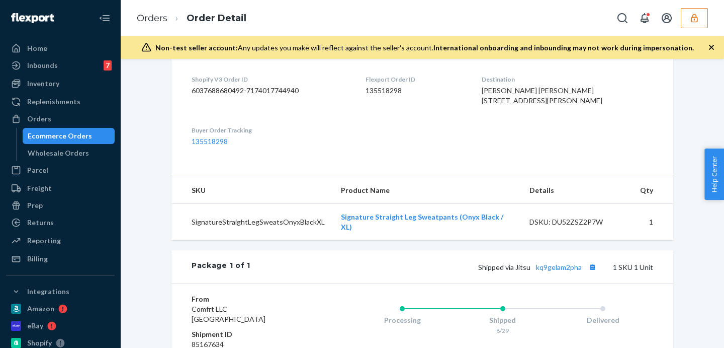
scroll to position [377, 0]
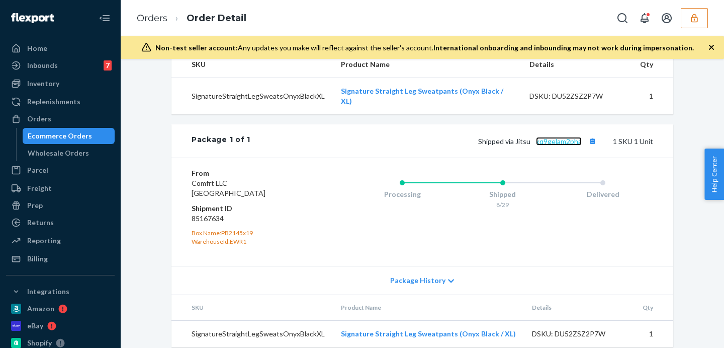
click at [551, 145] on link "kq9gelam2pha" at bounding box center [559, 141] width 46 height 9
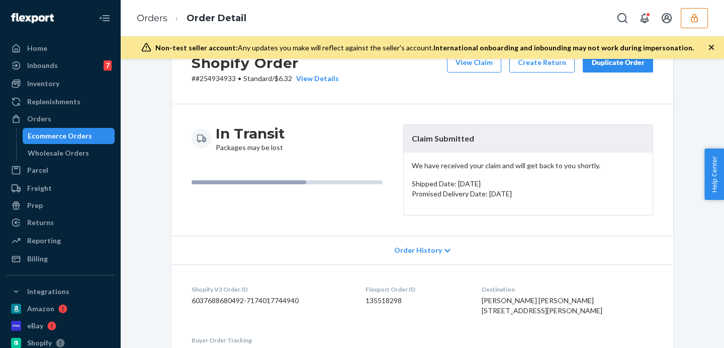
scroll to position [0, 0]
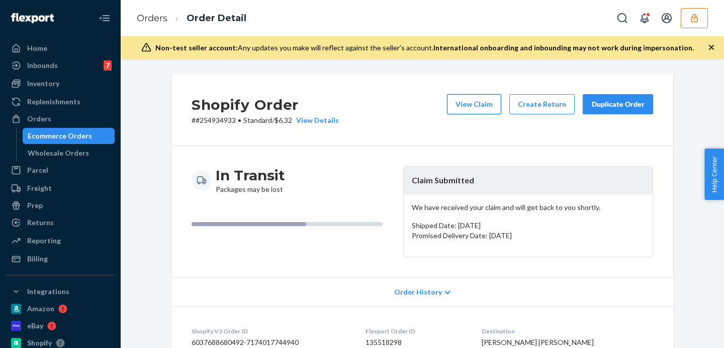
click at [476, 101] on button "View Claim" at bounding box center [474, 104] width 54 height 20
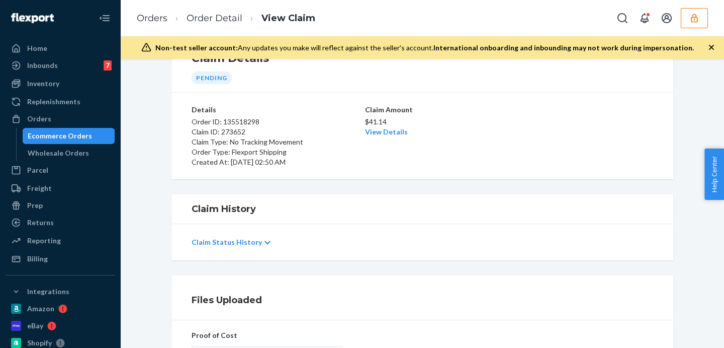
scroll to position [168, 0]
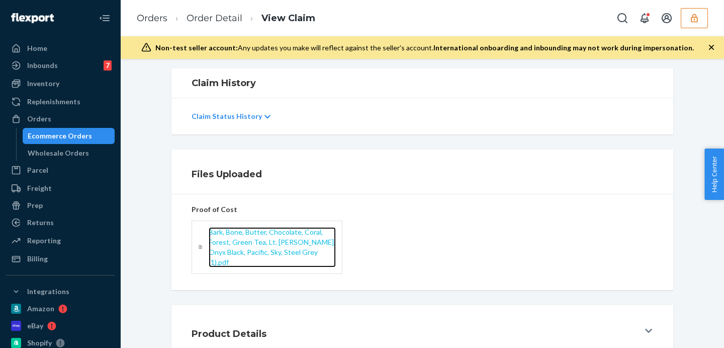
click at [268, 249] on span "Bark, Bone, Butter, Chocolate, Coral, Forest, Green Tea, Lt. Heather Grey, Onyx…" at bounding box center [272, 246] width 127 height 39
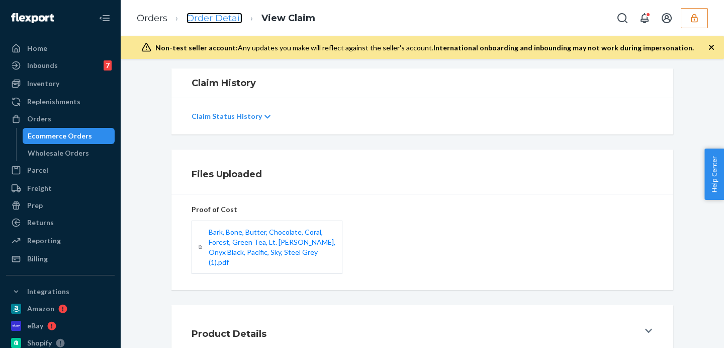
click at [210, 21] on link "Order Detail" at bounding box center [215, 18] width 56 height 11
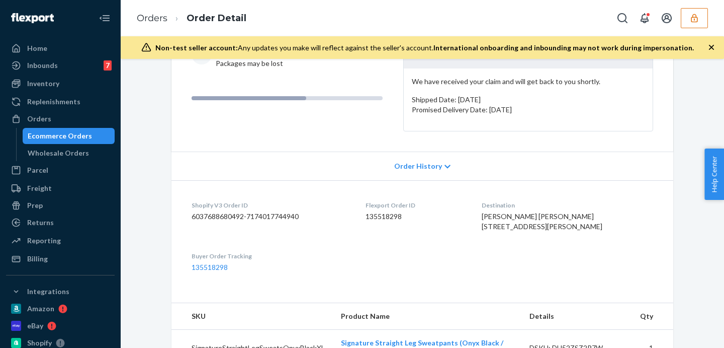
scroll to position [252, 0]
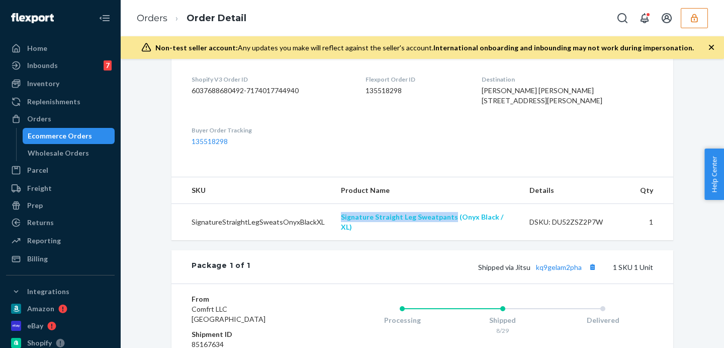
drag, startPoint x: 328, startPoint y: 237, endPoint x: 446, endPoint y: 235, distance: 118.3
click at [446, 235] on tr "SignatureStraightLegSweatsOnyxBlackXL Signature Straight Leg Sweatpants (Onyx B…" at bounding box center [423, 222] width 502 height 37
copy tr "Signature Straight Leg Sweatpants"
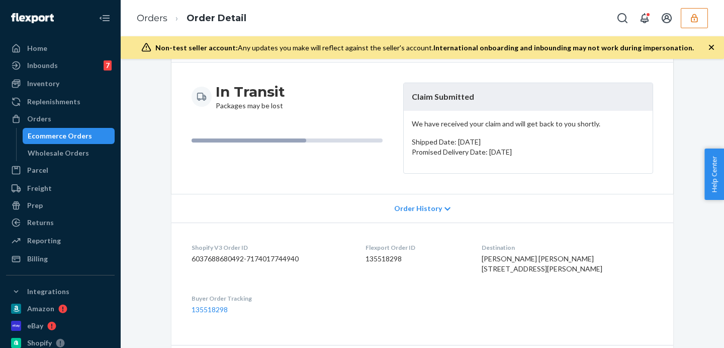
scroll to position [0, 0]
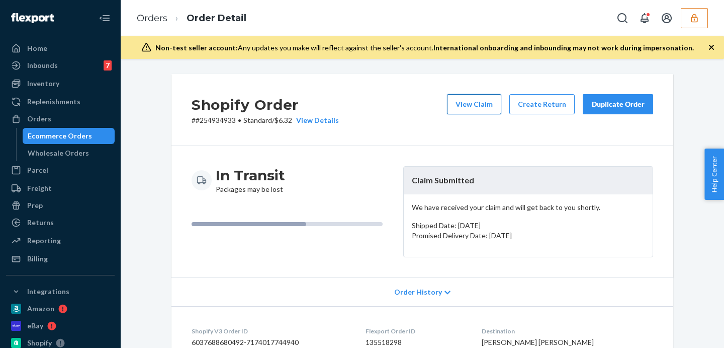
click at [486, 105] on button "View Claim" at bounding box center [474, 104] width 54 height 20
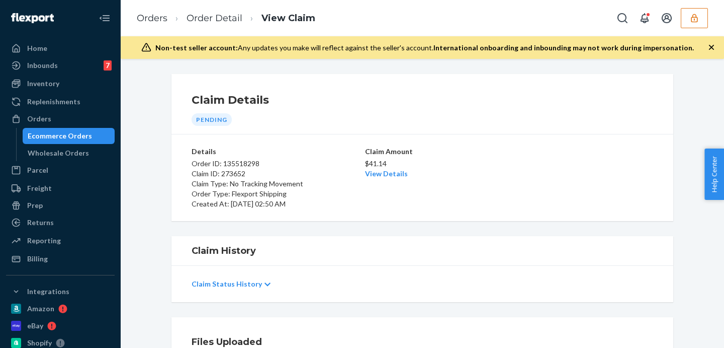
scroll to position [168, 0]
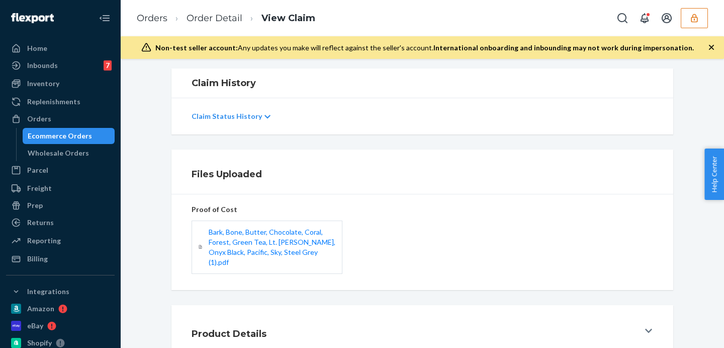
click at [470, 221] on div "Bark, Bone, Butter, Chocolate, Coral, Forest, Green Tea, Lt. Heather Grey, Onyx…" at bounding box center [423, 246] width 462 height 65
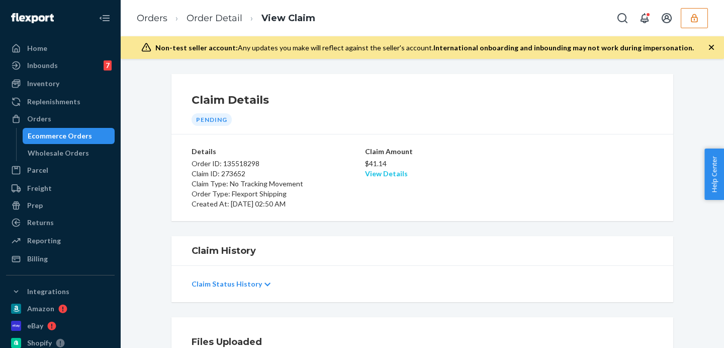
click at [384, 177] on link "View Details" at bounding box center [386, 173] width 43 height 9
click at [599, 188] on div "Home Inbounds 7 Shipping Plans Problems 7 Inventory Products Replenishments Ord…" at bounding box center [362, 174] width 724 height 348
click at [387, 174] on link "View Details" at bounding box center [386, 173] width 43 height 9
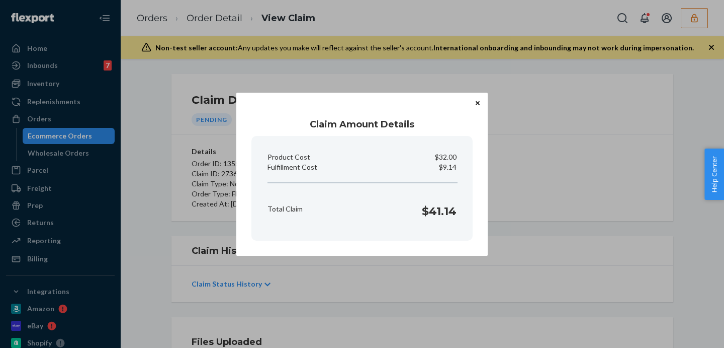
click at [512, 68] on div "Claim Amount Details Product Cost $32.00 Fulfillment Cost $9.14 Total Claim $41…" at bounding box center [362, 174] width 724 height 348
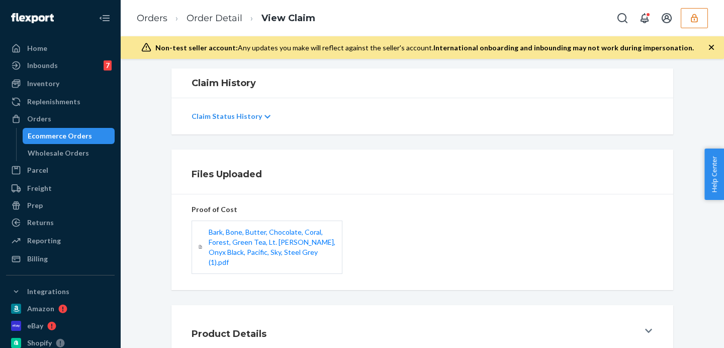
scroll to position [234, 0]
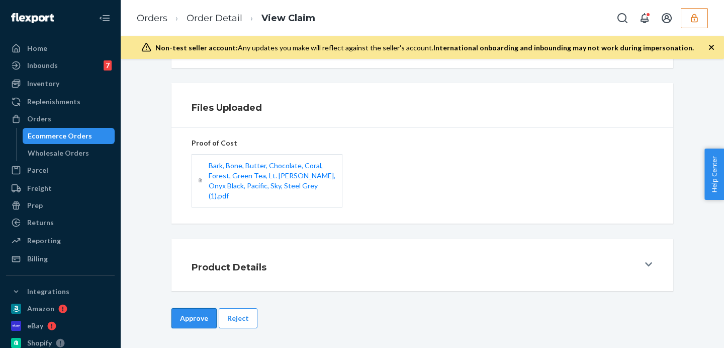
click at [198, 315] on button "Approve" at bounding box center [194, 318] width 45 height 20
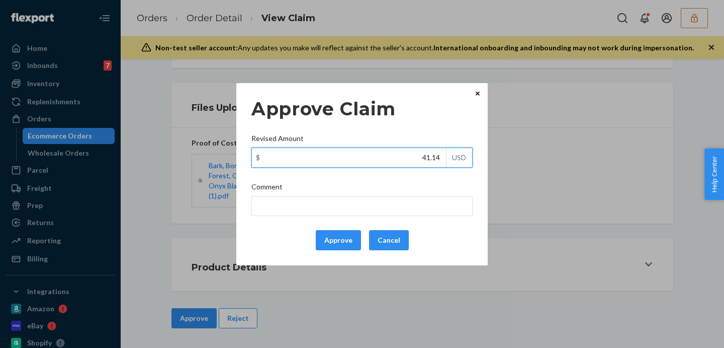
drag, startPoint x: 417, startPoint y: 158, endPoint x: 454, endPoint y: 158, distance: 36.7
click at [454, 158] on div "$ 41.14 USD" at bounding box center [362, 157] width 221 height 20
type input "28.74"
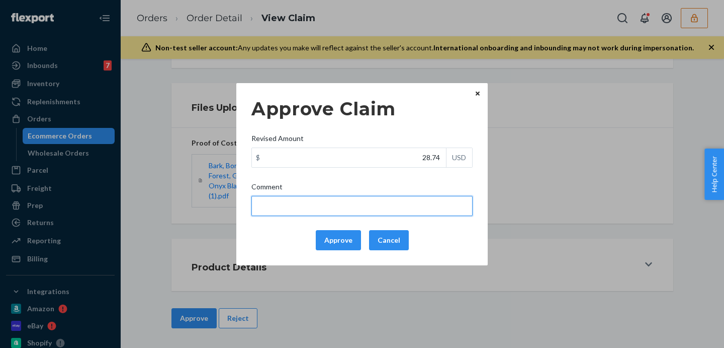
click at [439, 210] on input "Comment" at bounding box center [362, 206] width 221 height 20
drag, startPoint x: 326, startPoint y: 203, endPoint x: 319, endPoint y: 204, distance: 6.6
click at [319, 204] on input "total cost adjusted (39x0.40) + fulfillment fee" at bounding box center [362, 206] width 221 height 20
click at [425, 206] on input "total cost adjusted (49x0.40) + fulfillment fee" at bounding box center [362, 206] width 221 height 20
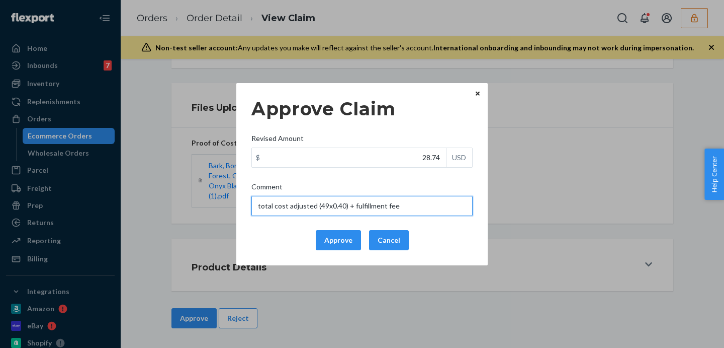
click at [425, 206] on input "total cost adjusted (49x0.40) + fulfillment fee" at bounding box center [362, 206] width 221 height 20
type input "total cost adjusted (49x0.40) + fulfillment fee"
click at [324, 241] on button "Approve" at bounding box center [338, 240] width 45 height 20
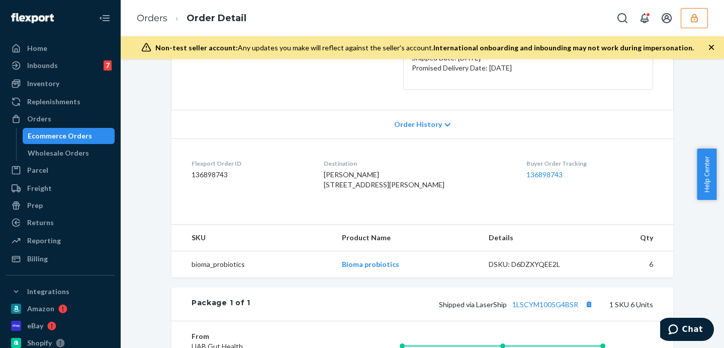
scroll to position [335, 0]
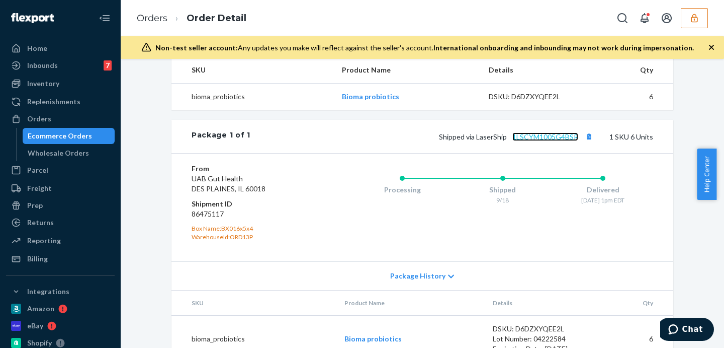
click at [535, 141] on link "1LSCYM1005G4BSR" at bounding box center [546, 136] width 66 height 9
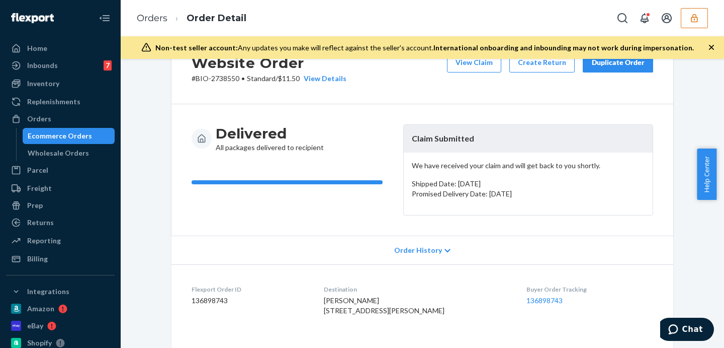
scroll to position [0, 0]
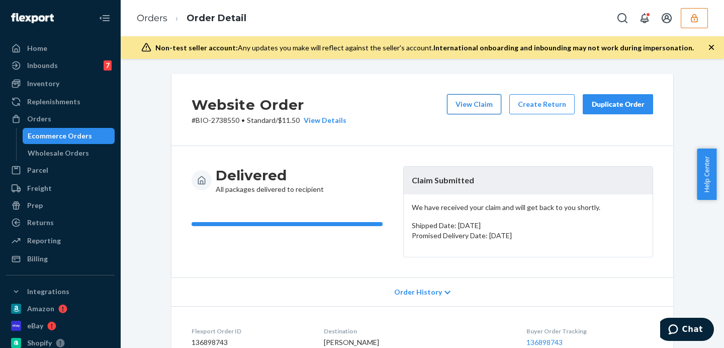
click at [475, 102] on button "View Claim" at bounding box center [474, 104] width 54 height 20
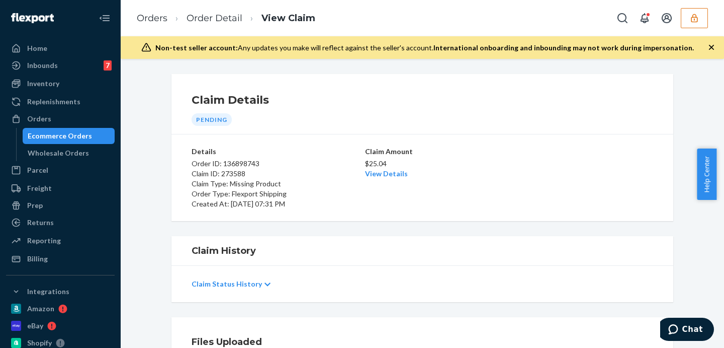
scroll to position [168, 0]
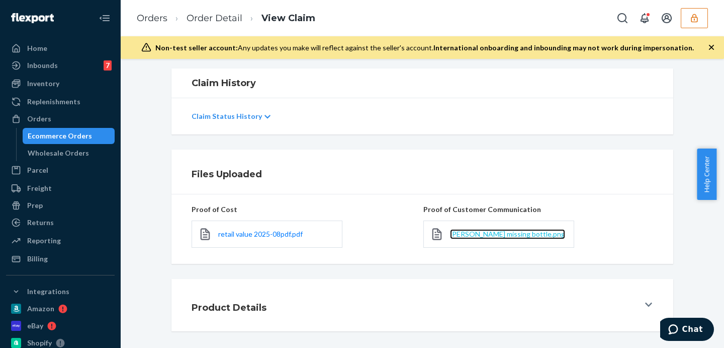
click at [506, 232] on span "Silvana Valencic missing bottle.png" at bounding box center [507, 233] width 115 height 9
click at [205, 21] on link "Order Detail" at bounding box center [215, 18] width 56 height 11
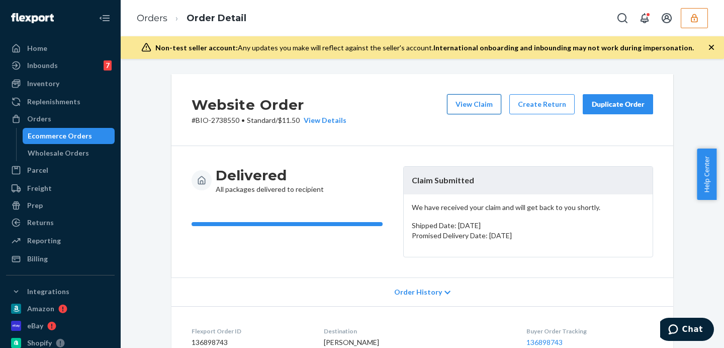
click at [476, 99] on button "View Claim" at bounding box center [474, 104] width 54 height 20
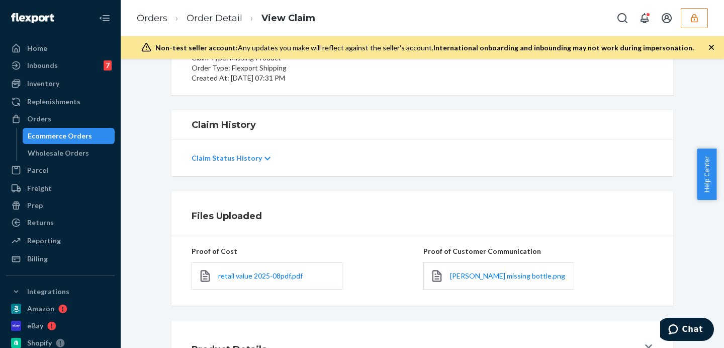
scroll to position [168, 0]
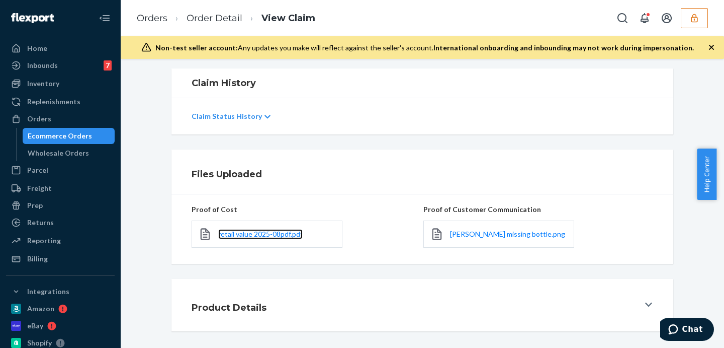
click at [269, 238] on link "retail value 2025-08pdf.pdf" at bounding box center [260, 234] width 85 height 10
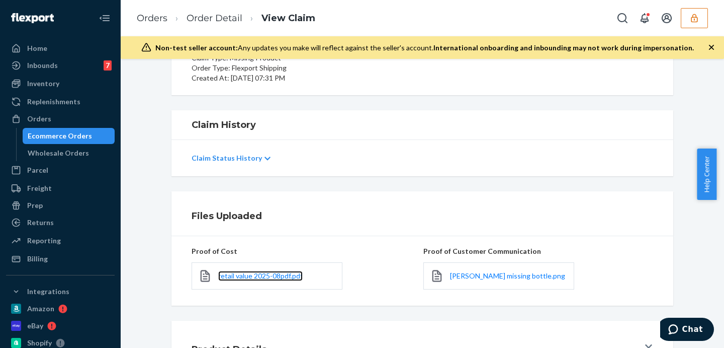
scroll to position [0, 0]
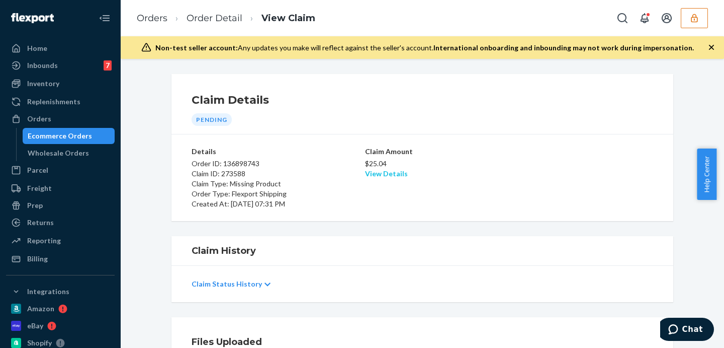
click at [370, 173] on link "View Details" at bounding box center [386, 173] width 43 height 9
click at [513, 205] on div "Home Inbounds 7 Shipping Plans Problems 7 Inventory Products Replenishments Ord…" at bounding box center [362, 174] width 724 height 348
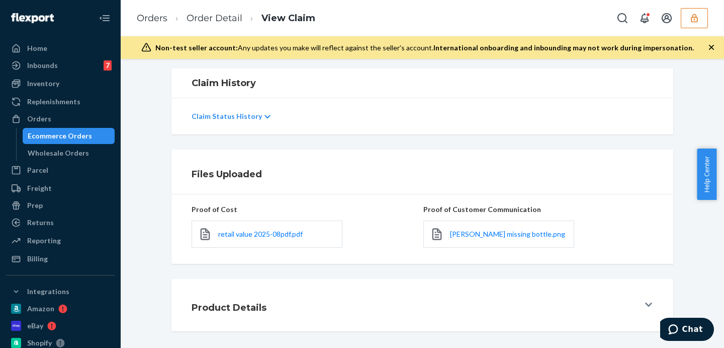
scroll to position [208, 0]
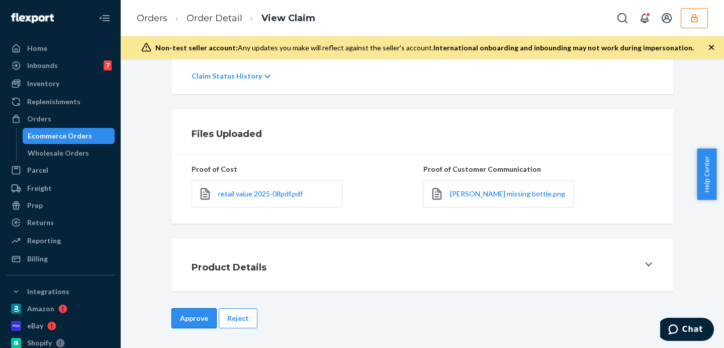
click at [178, 313] on button "Approve" at bounding box center [194, 318] width 45 height 20
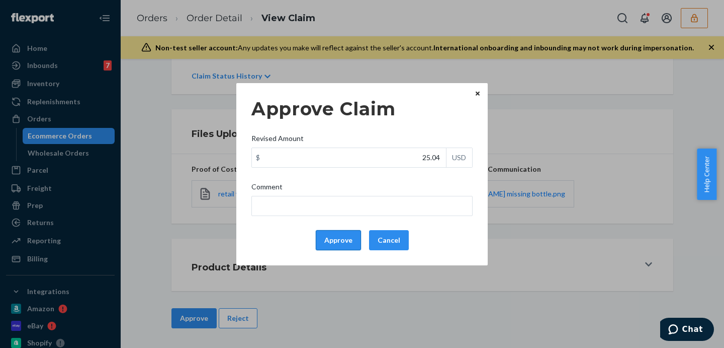
click at [357, 245] on button "Approve" at bounding box center [338, 240] width 45 height 20
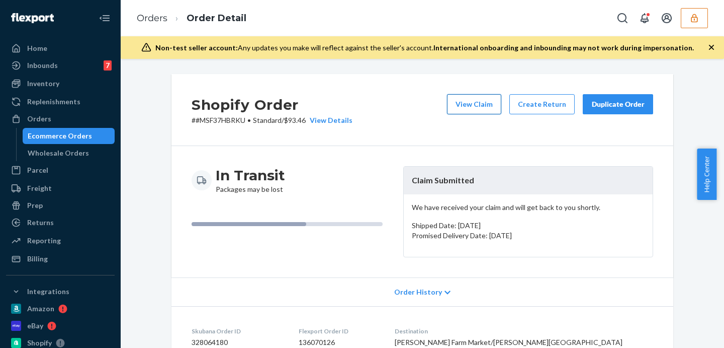
click at [469, 102] on button "View Claim" at bounding box center [474, 104] width 54 height 20
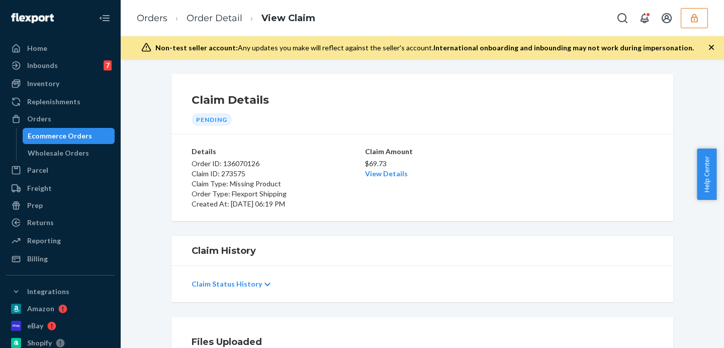
scroll to position [168, 0]
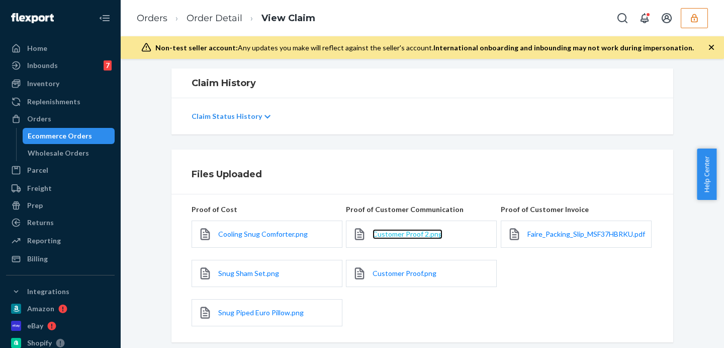
click at [430, 236] on span "Customer Proof 2.png" at bounding box center [408, 233] width 70 height 9
click at [409, 271] on span "Customer Proof.png" at bounding box center [405, 273] width 64 height 9
click at [216, 21] on link "Order Detail" at bounding box center [215, 18] width 56 height 11
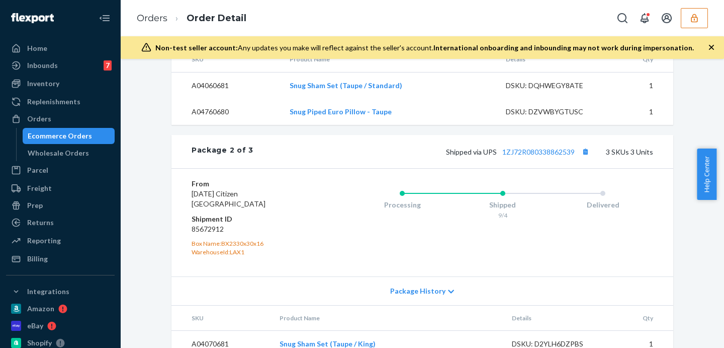
scroll to position [762, 0]
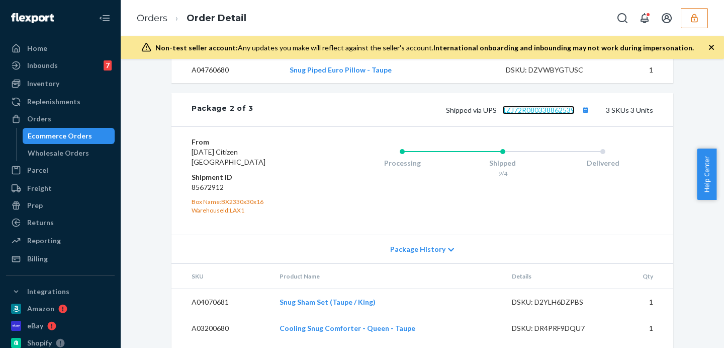
click at [536, 114] on link "1ZJ72R080338862539" at bounding box center [539, 110] width 72 height 9
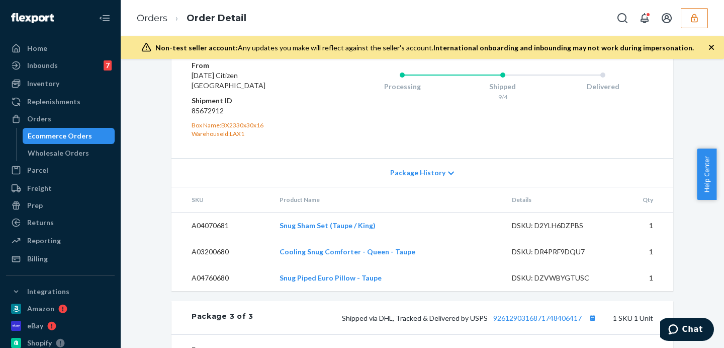
scroll to position [880, 0]
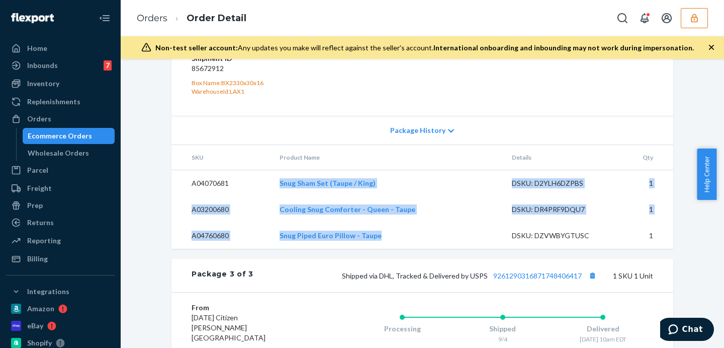
drag, startPoint x: 253, startPoint y: 209, endPoint x: 399, endPoint y: 267, distance: 157.9
click at [399, 249] on tbody "A04070681 Snug Sham Set (Taupe / King) DSKU: D2YLH6DZPBS 1 A03200680 Cooling Sn…" at bounding box center [423, 209] width 502 height 79
copy tbody "Snug Sham Set (Taupe / King) DSKU: D2YLH6DZPBS 1 A03200680 Cooling Snug Comfort…"
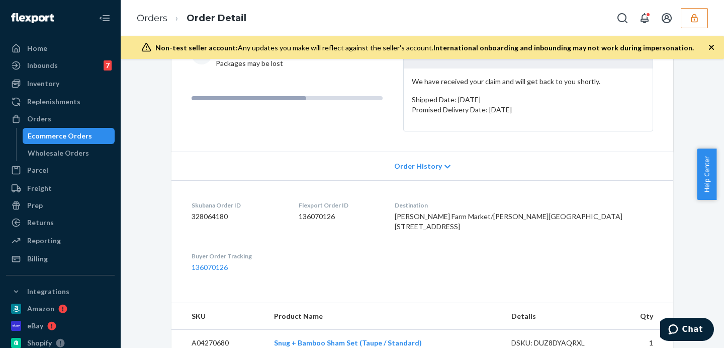
scroll to position [0, 0]
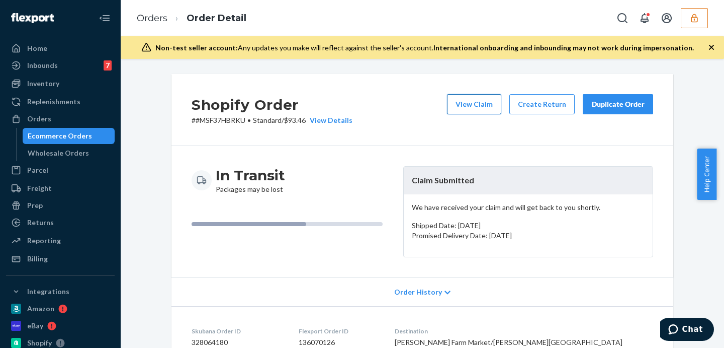
click at [470, 97] on button "View Claim" at bounding box center [474, 104] width 54 height 20
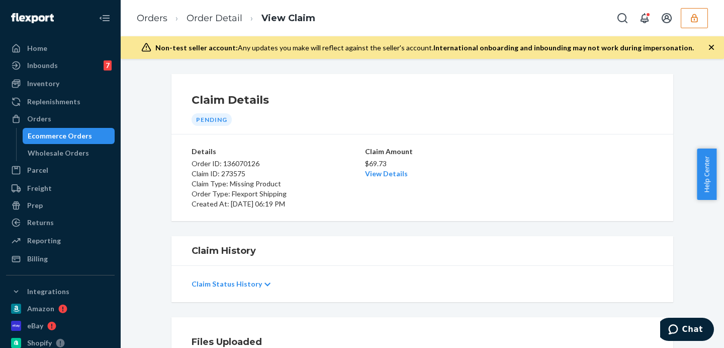
scroll to position [168, 0]
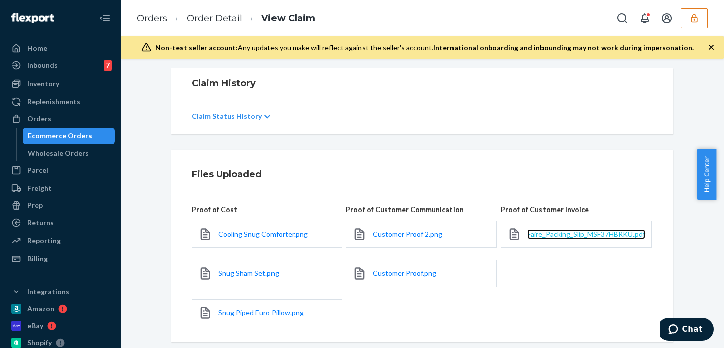
click at [547, 234] on span "Faire_Packing_Slip_MSF37HBRKU.pdf" at bounding box center [587, 233] width 118 height 9
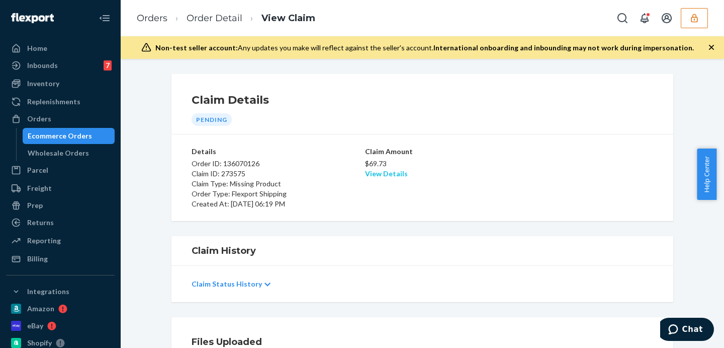
click at [378, 173] on link "View Details" at bounding box center [386, 173] width 43 height 9
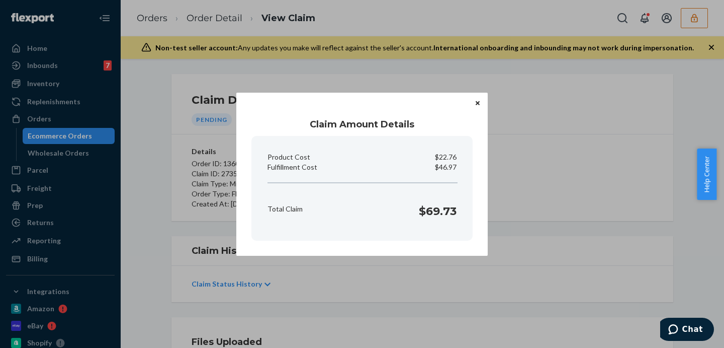
click at [522, 202] on div "Claim Amount Details Product Cost $22.76 Fulfillment Cost $46.97 Total Claim $6…" at bounding box center [362, 174] width 724 height 348
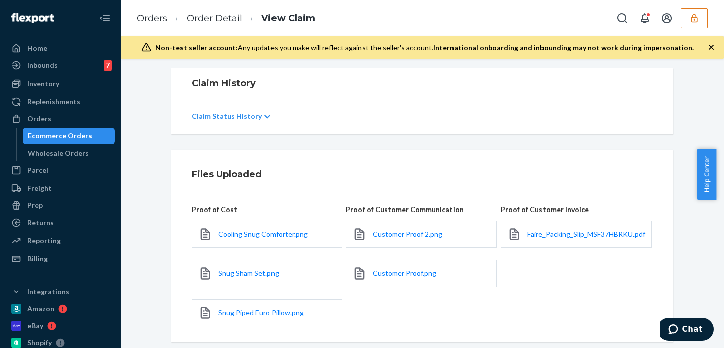
scroll to position [286, 0]
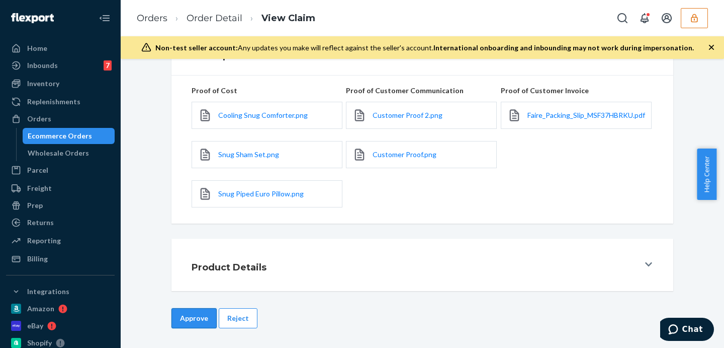
click at [202, 320] on button "Approve" at bounding box center [194, 318] width 45 height 20
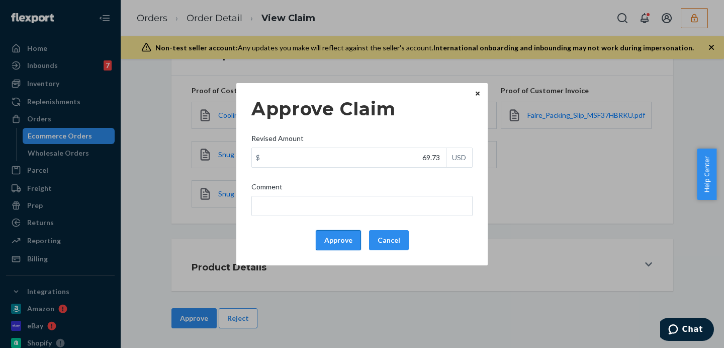
click at [337, 238] on button "Approve" at bounding box center [338, 240] width 45 height 20
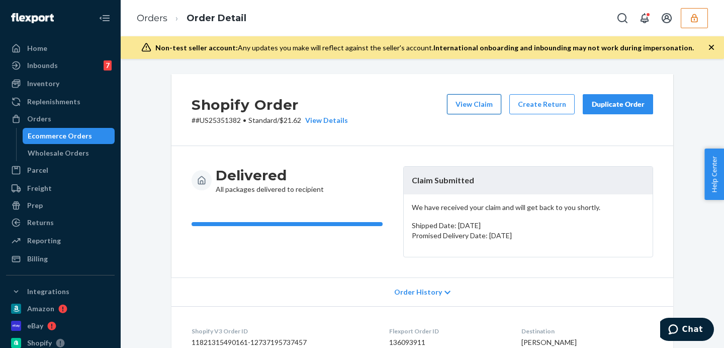
click at [465, 104] on button "View Claim" at bounding box center [474, 104] width 54 height 20
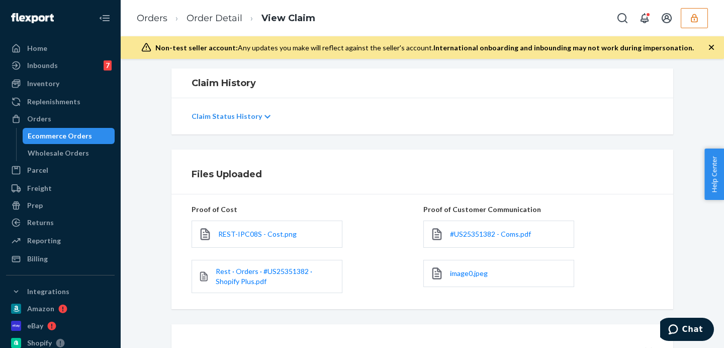
scroll to position [253, 0]
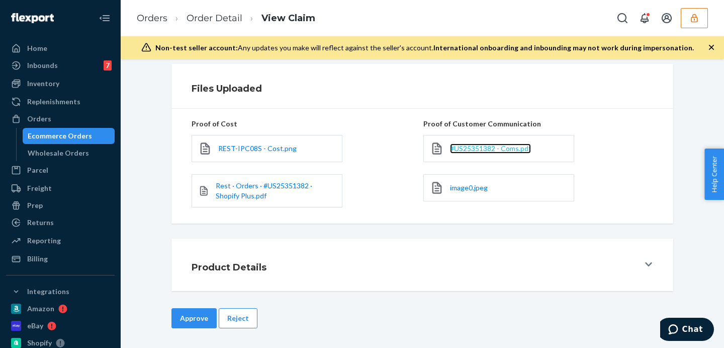
click at [456, 150] on span "#US25351382 - Coms.pdf" at bounding box center [490, 148] width 81 height 9
click at [459, 192] on link "image0.jpeg" at bounding box center [469, 188] width 38 height 10
click at [219, 22] on link "Order Detail" at bounding box center [215, 18] width 56 height 11
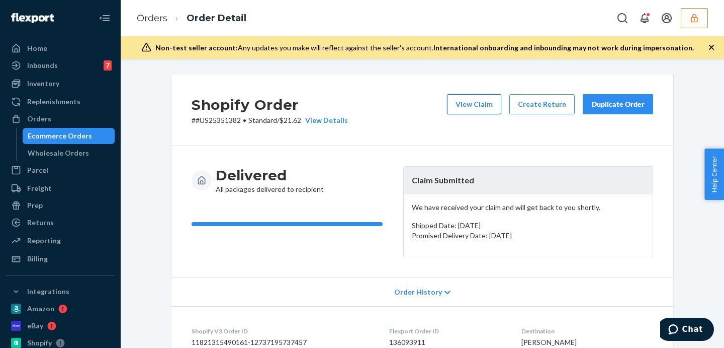
click at [473, 105] on button "View Claim" at bounding box center [474, 104] width 54 height 20
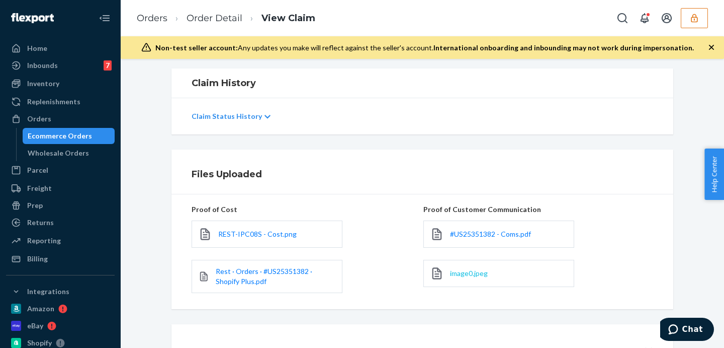
scroll to position [253, 0]
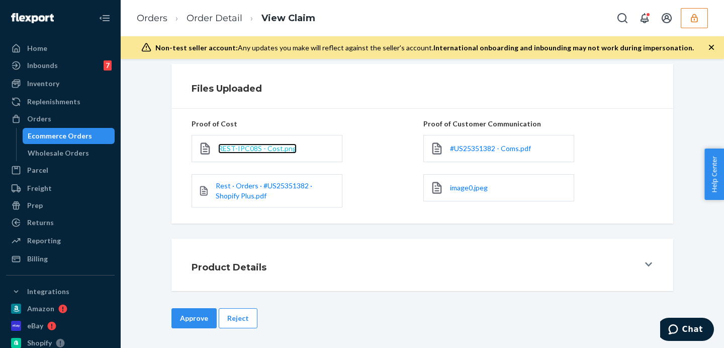
click at [221, 146] on span "REST-IPC08S - Cost.png" at bounding box center [257, 148] width 78 height 9
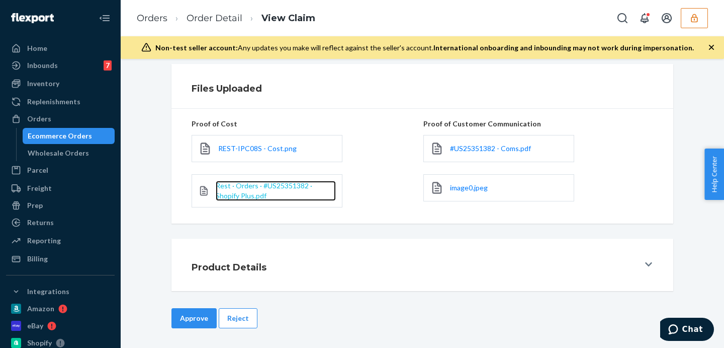
click at [263, 186] on span "Rest · Orders · #US25351382 · Shopify Plus.pdf" at bounding box center [264, 190] width 97 height 19
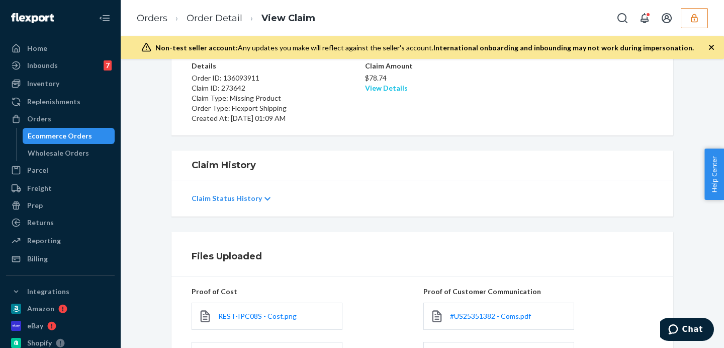
click at [380, 86] on link "View Details" at bounding box center [386, 88] width 43 height 9
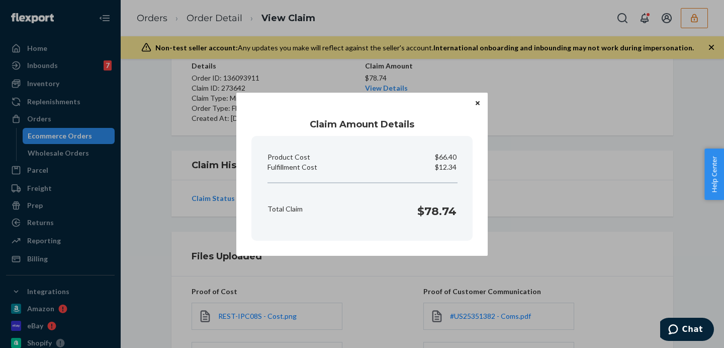
click at [504, 139] on div "Claim Amount Details Product Cost $66.40 Fulfillment Cost $12.34 Total Claim $7…" at bounding box center [362, 174] width 724 height 348
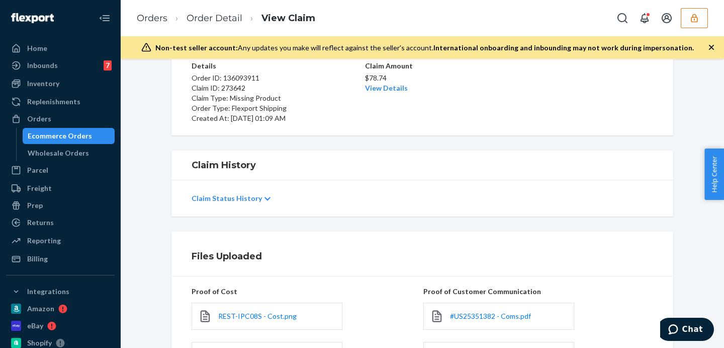
click at [441, 118] on div "Claim Amount $78.74 View Details" at bounding box center [422, 92] width 115 height 62
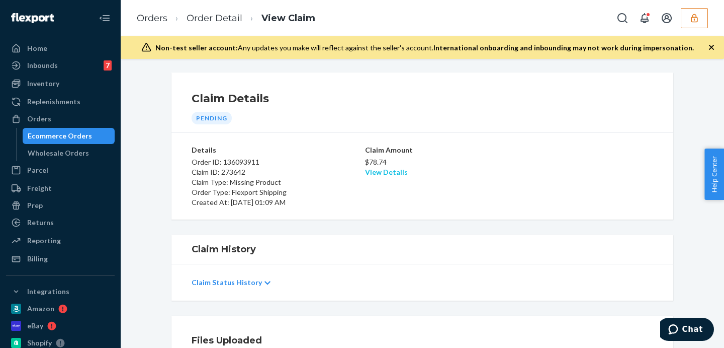
click at [374, 173] on link "View Details" at bounding box center [386, 172] width 43 height 9
click at [518, 163] on div "Home Inbounds 7 Shipping Plans Problems 7 Inventory Products Replenishments Ord…" at bounding box center [362, 174] width 724 height 348
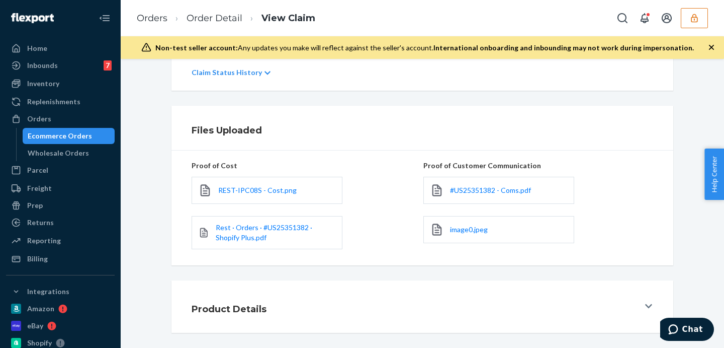
scroll to position [253, 0]
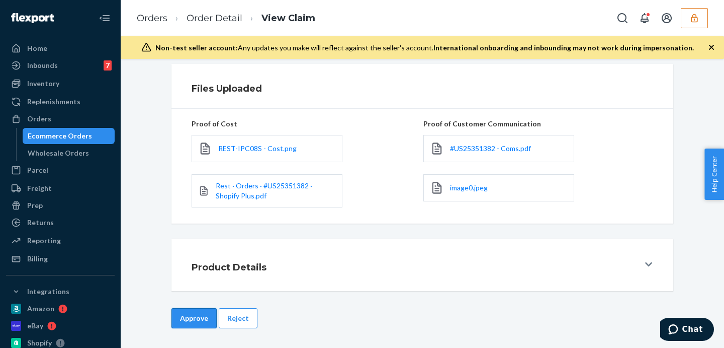
click at [188, 310] on button "Approve" at bounding box center [194, 318] width 45 height 20
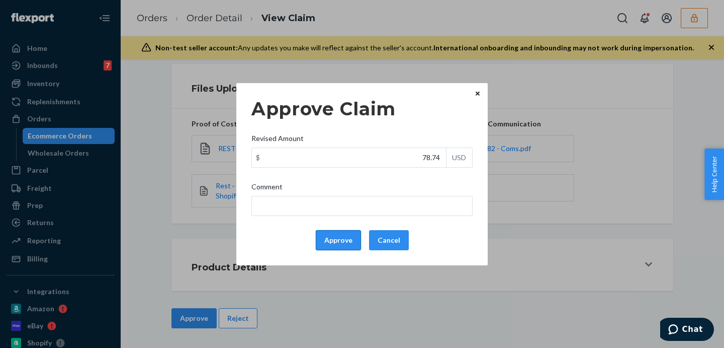
click at [332, 237] on button "Approve" at bounding box center [338, 240] width 45 height 20
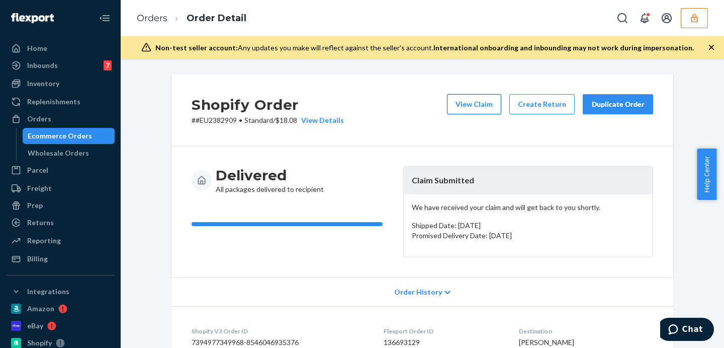
click at [469, 107] on button "View Claim" at bounding box center [474, 104] width 54 height 20
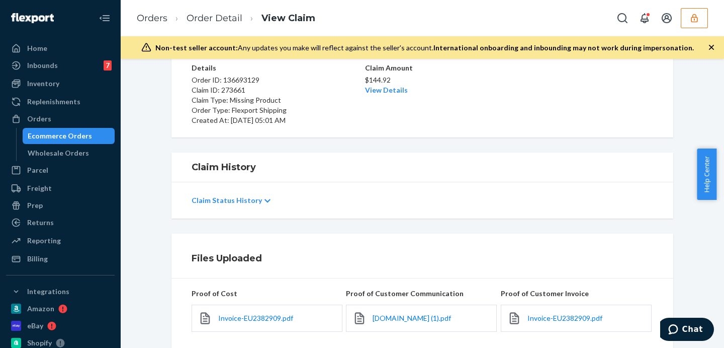
scroll to position [209, 0]
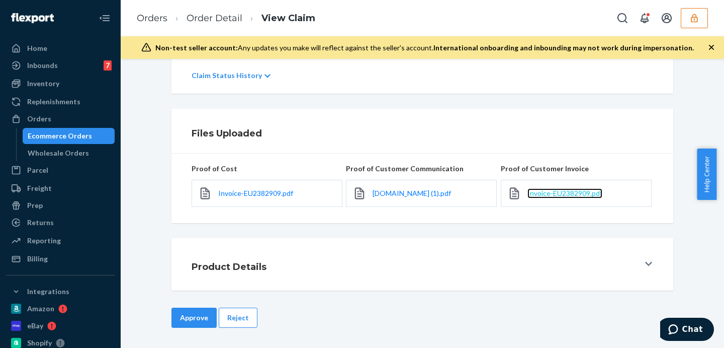
click at [557, 192] on span "Invoice-EU2382909.pdf" at bounding box center [565, 193] width 75 height 9
click at [381, 197] on span "mail-attachment.googleusercontent.com (1).pdf" at bounding box center [412, 193] width 78 height 9
click at [260, 190] on span "Invoice-EU2382909.pdf" at bounding box center [255, 193] width 75 height 9
click at [213, 18] on link "Order Detail" at bounding box center [215, 18] width 56 height 11
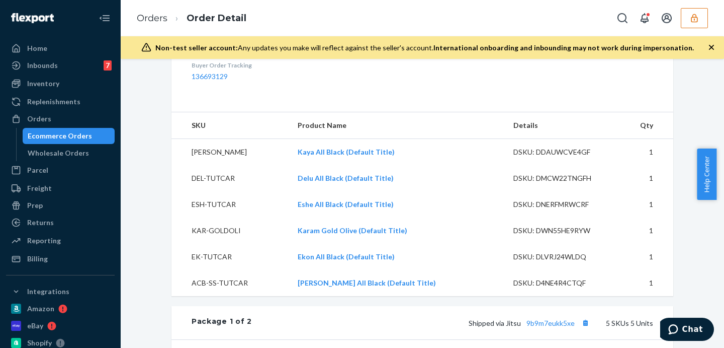
scroll to position [400, 0]
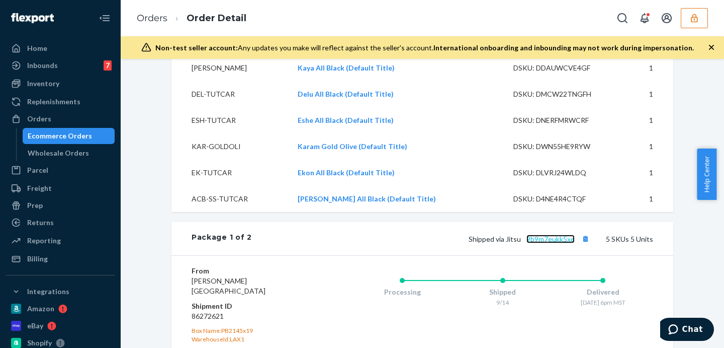
click at [552, 243] on link "9b9m7eukk5xe" at bounding box center [551, 238] width 48 height 9
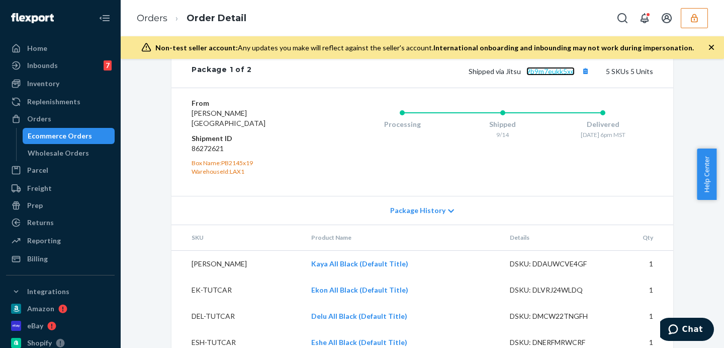
scroll to position [736, 0]
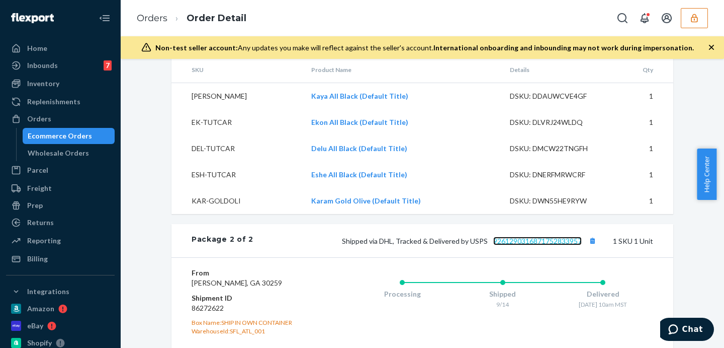
click at [557, 245] on link "9261290316871752833957" at bounding box center [538, 240] width 89 height 9
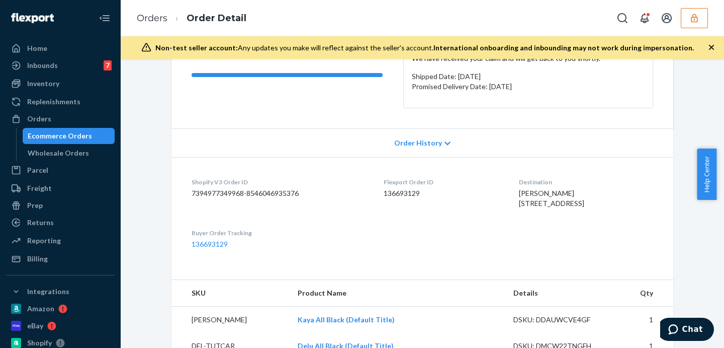
scroll to position [23, 0]
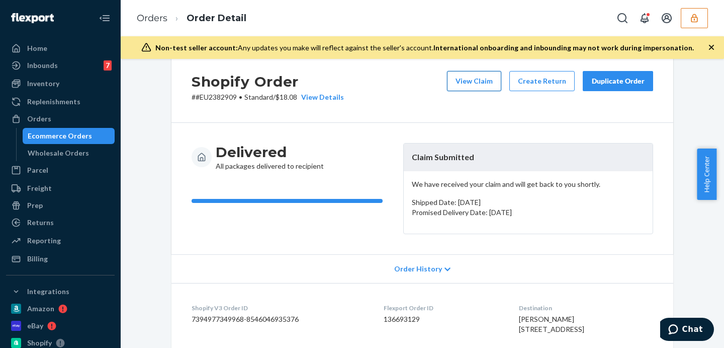
click at [489, 79] on button "View Claim" at bounding box center [474, 81] width 54 height 20
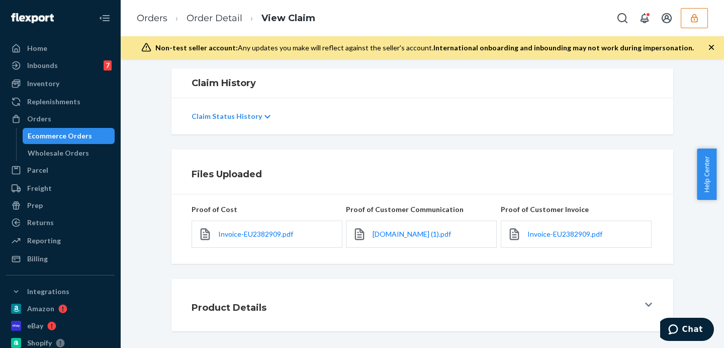
scroll to position [224, 0]
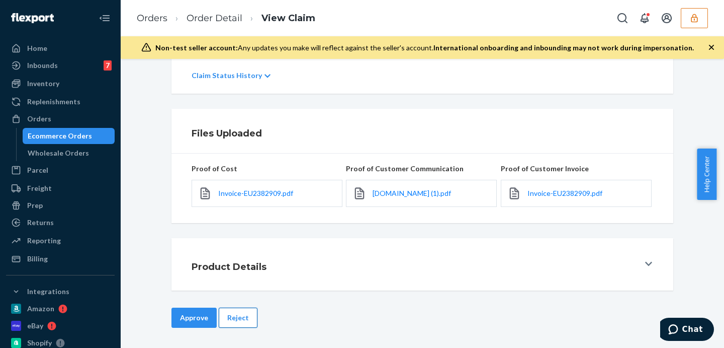
click at [231, 313] on button "Reject" at bounding box center [238, 317] width 39 height 20
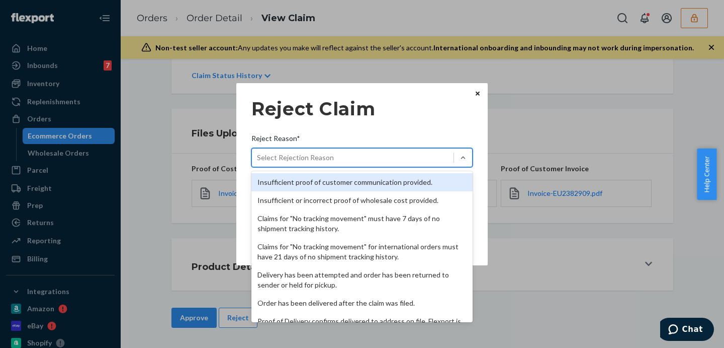
click at [294, 153] on div "Select Rejection Reason" at bounding box center [295, 157] width 77 height 10
click at [258, 153] on input "Reject Reason* option Insufficient proof of customer communication provided. fo…" at bounding box center [257, 157] width 1 height 10
click at [315, 185] on div "Insufficient proof of customer communication provided." at bounding box center [362, 182] width 221 height 18
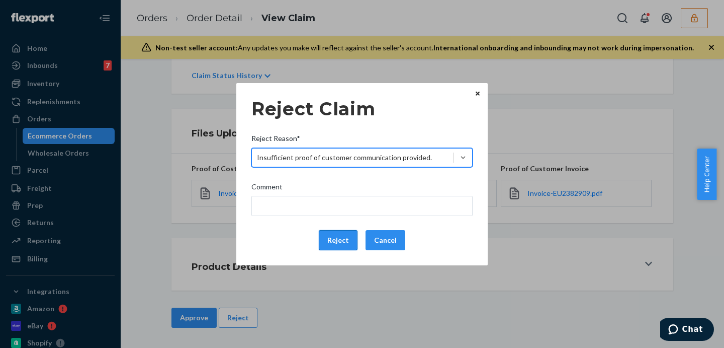
click at [346, 239] on button "Reject" at bounding box center [338, 240] width 39 height 20
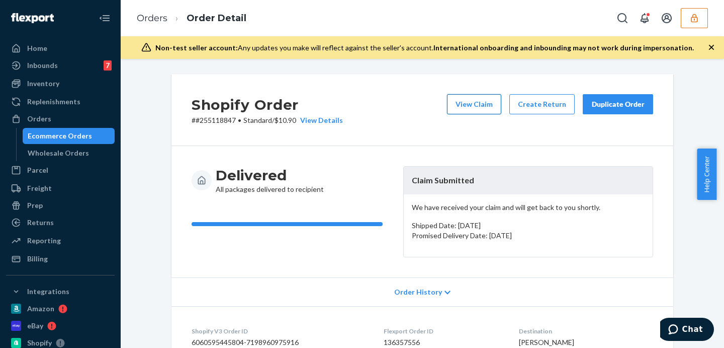
click at [471, 103] on button "View Claim" at bounding box center [474, 104] width 54 height 20
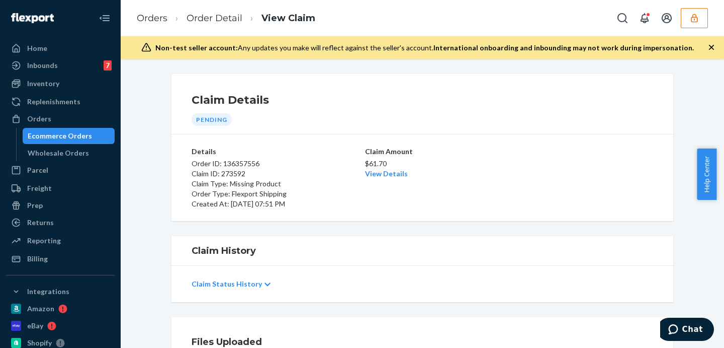
scroll to position [208, 0]
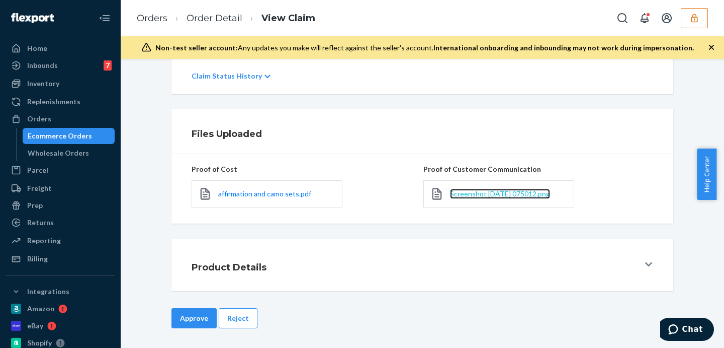
click at [488, 192] on span "Screenshot [DATE] 075012.png" at bounding box center [500, 193] width 100 height 9
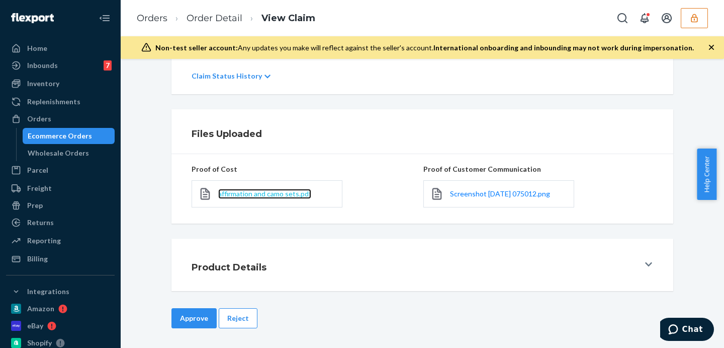
click at [271, 194] on span "affirmation and camo sets.pdf" at bounding box center [264, 193] width 93 height 9
click at [207, 24] on li "Order Detail" at bounding box center [205, 19] width 75 height 14
click at [200, 18] on ol "Orders Order Detail View Claim" at bounding box center [226, 19] width 195 height 30
click at [200, 18] on link "Order Detail" at bounding box center [215, 18] width 56 height 11
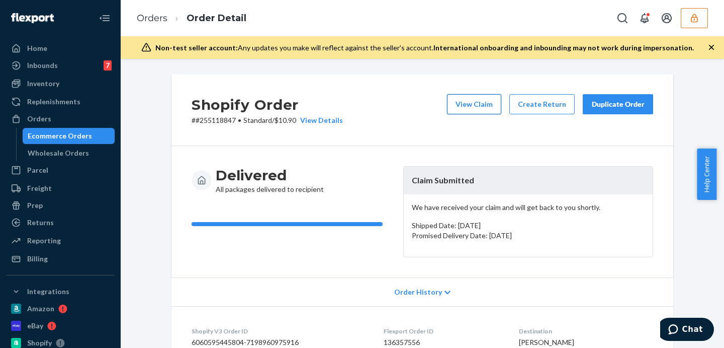
click at [468, 105] on button "View Claim" at bounding box center [474, 104] width 54 height 20
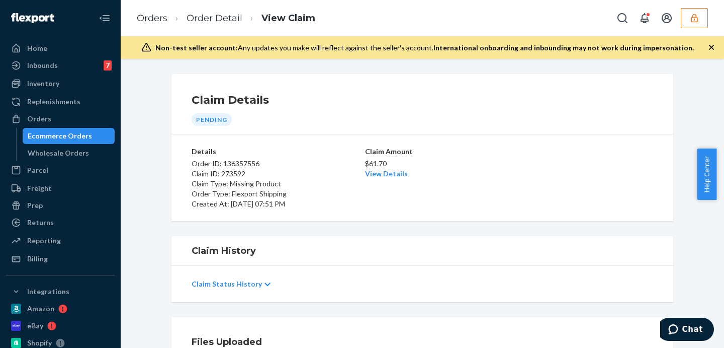
scroll to position [208, 0]
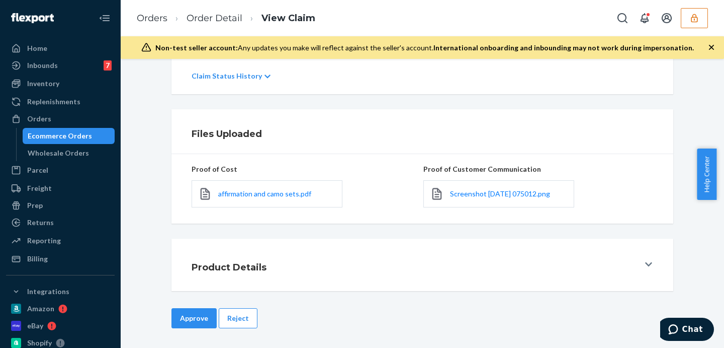
click at [233, 318] on button "Reject" at bounding box center [238, 318] width 39 height 20
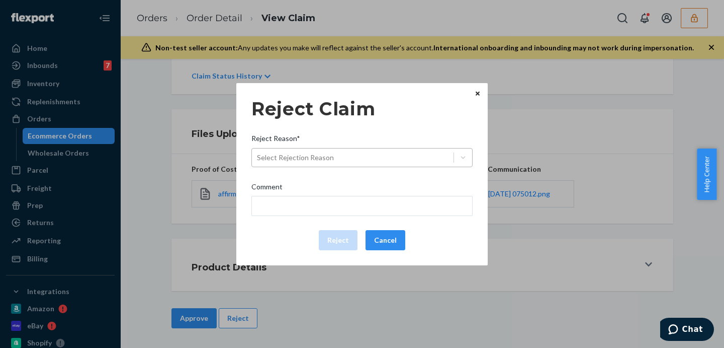
click at [317, 156] on div "Select Rejection Reason" at bounding box center [295, 157] width 77 height 10
click at [258, 156] on input "Reject Reason* Select Rejection Reason" at bounding box center [257, 157] width 1 height 10
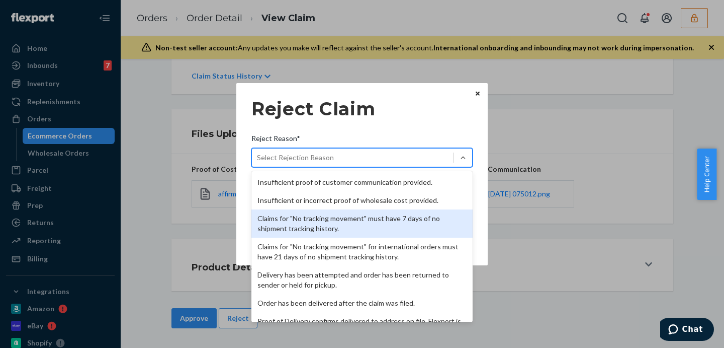
scroll to position [131, 0]
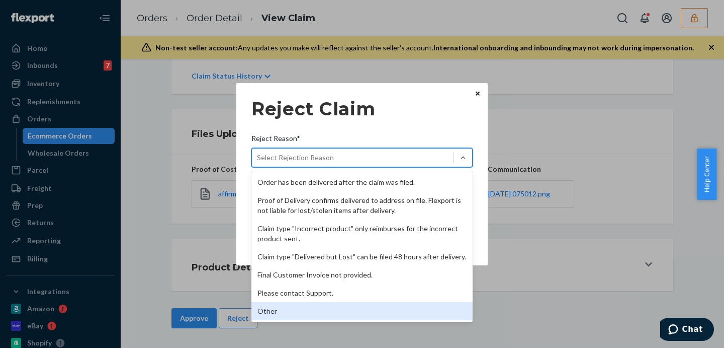
click at [297, 310] on div "Other" at bounding box center [362, 311] width 221 height 18
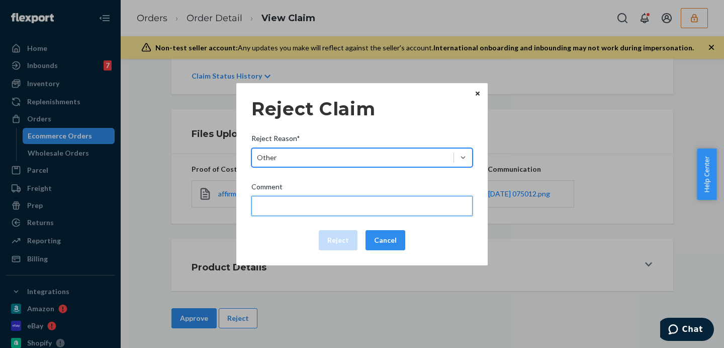
click at [317, 203] on input "Comment" at bounding box center [362, 206] width 221 height 20
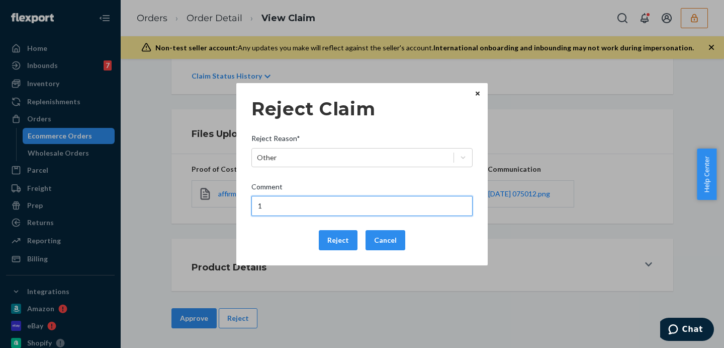
type input "1"
type input "The other item is not"
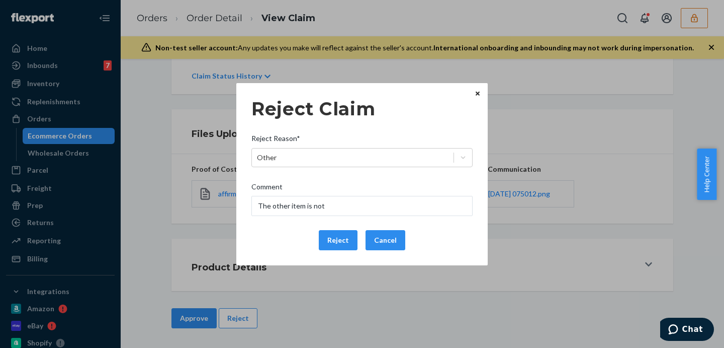
click at [477, 94] on icon "Close" at bounding box center [478, 94] width 4 height 4
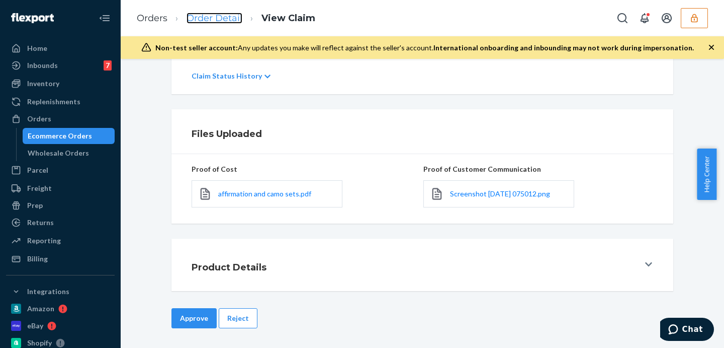
click at [228, 21] on link "Order Detail" at bounding box center [215, 18] width 56 height 11
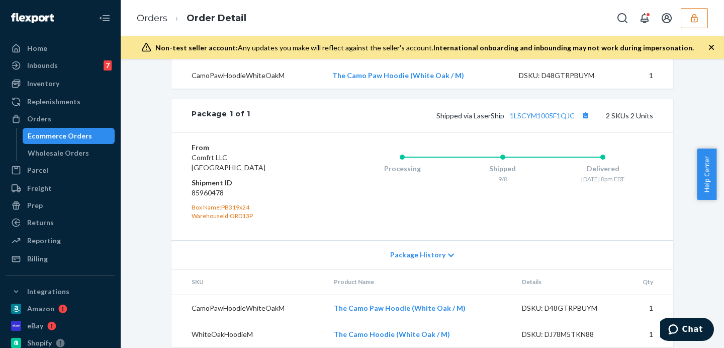
scroll to position [450, 0]
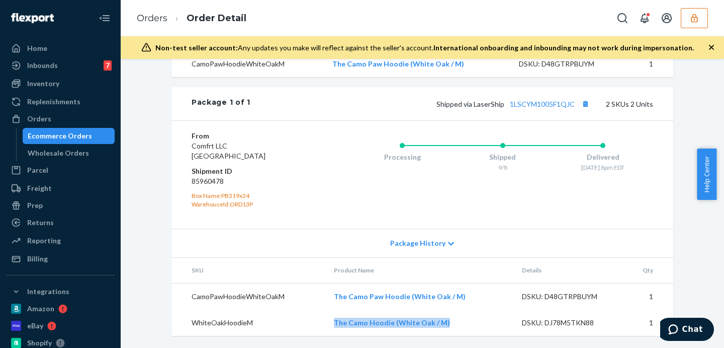
drag, startPoint x: 325, startPoint y: 318, endPoint x: 454, endPoint y: 324, distance: 128.9
click at [454, 324] on tr "WhiteOakHoodieM The Camo Hoodie (White Oak / M) DSKU: DJ78M5TKN88 1" at bounding box center [423, 322] width 502 height 26
copy tr "The Camo Hoodie (White Oak / M)"
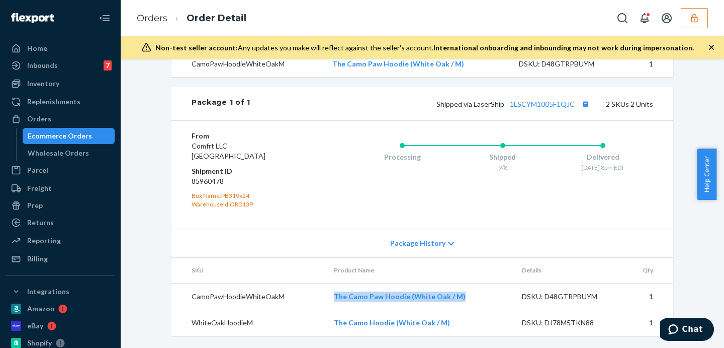
drag, startPoint x: 328, startPoint y: 300, endPoint x: 475, endPoint y: 302, distance: 147.4
click at [475, 302] on td "The Camo Paw Hoodie (White Oak / M)" at bounding box center [420, 296] width 188 height 27
copy link "The Camo Paw Hoodie (White Oak / M)"
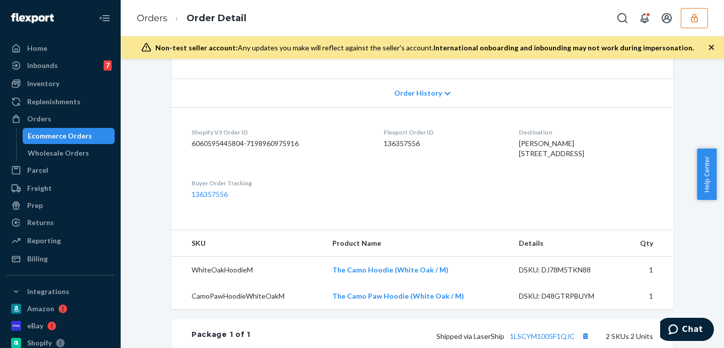
scroll to position [0, 0]
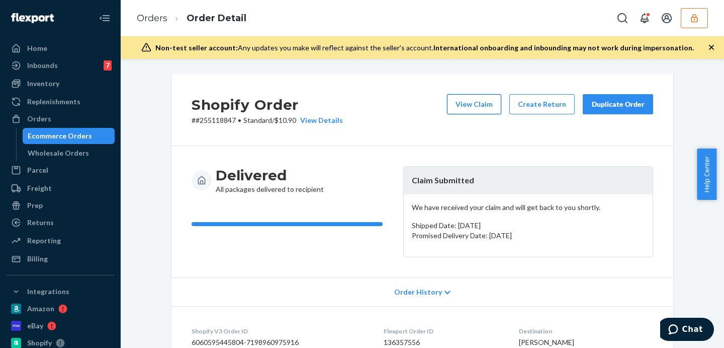
click at [491, 100] on button "View Claim" at bounding box center [474, 104] width 54 height 20
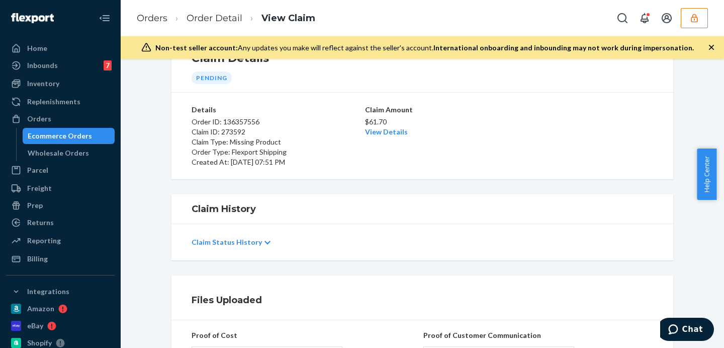
scroll to position [208, 0]
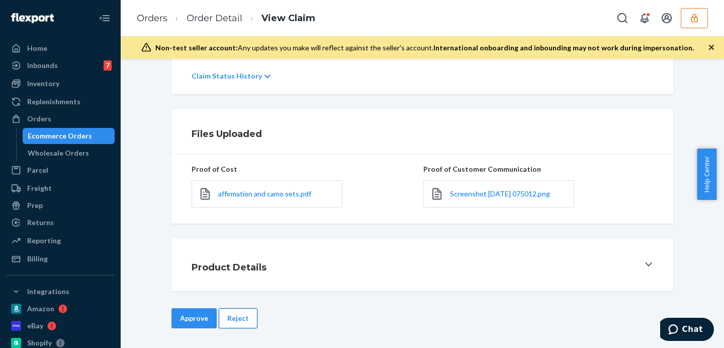
click at [231, 309] on button "Reject" at bounding box center [238, 318] width 39 height 20
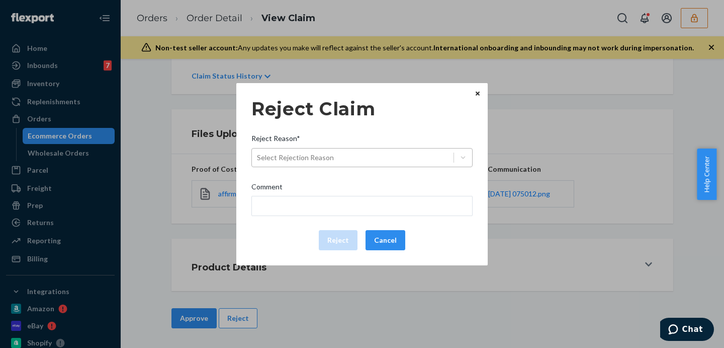
click at [360, 156] on div "Select Rejection Reason" at bounding box center [353, 157] width 202 height 16
click at [258, 156] on input "Reject Reason* Select Rejection Reason" at bounding box center [257, 157] width 1 height 10
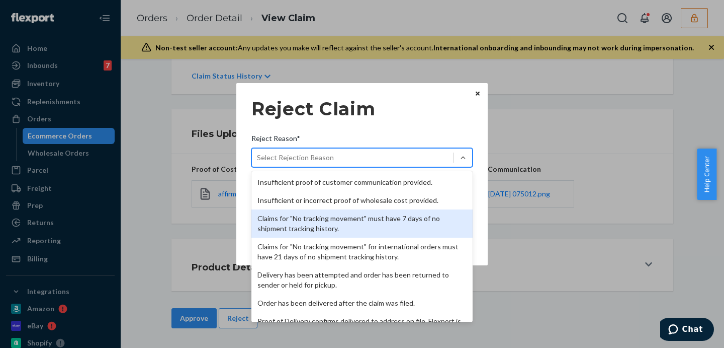
scroll to position [131, 0]
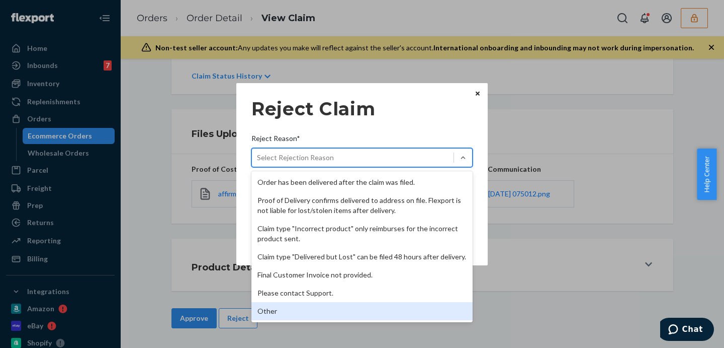
click at [324, 309] on div "Other" at bounding box center [362, 311] width 221 height 18
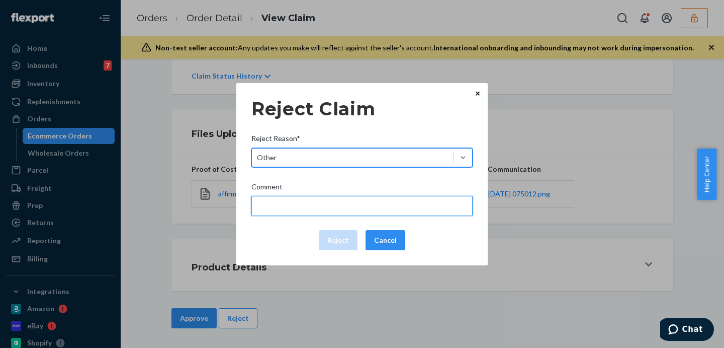
click at [317, 203] on input "Comment" at bounding box center [362, 206] width 221 height 20
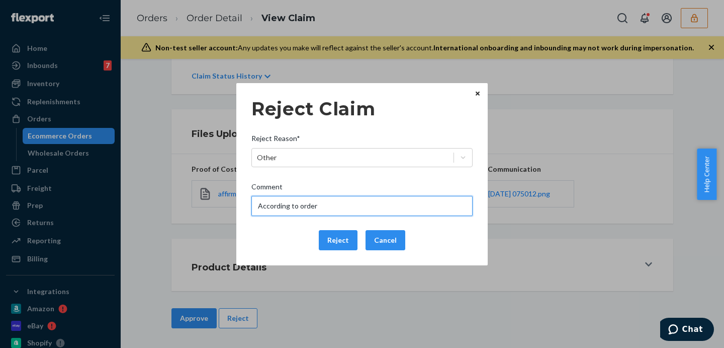
paste input "The Camo Paw Hoodie (White Oak / M)"
click at [317, 209] on input "According to order The Camo Paw Hoodie (White Oak / M)" at bounding box center [362, 206] width 221 height 20
click at [367, 203] on input "According to order info the other item is: The Camo Paw Hoodie (White Oak / M)" at bounding box center [362, 206] width 221 height 20
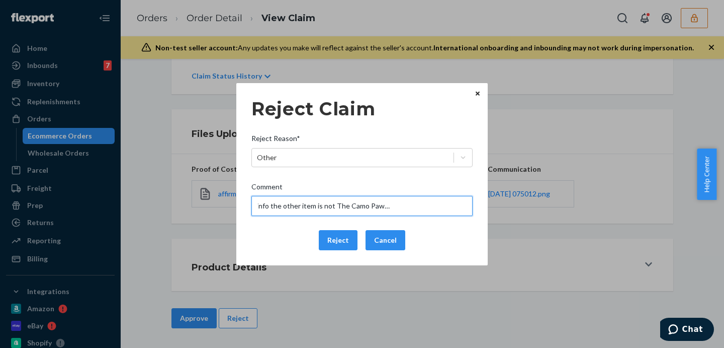
drag, startPoint x: 364, startPoint y: 204, endPoint x: 331, endPoint y: 205, distance: 33.7
click at [331, 205] on input "According to order info the other item is not The Camo Paw Hoodie (White Oak / …" at bounding box center [362, 206] width 221 height 20
drag, startPoint x: 411, startPoint y: 209, endPoint x: 405, endPoint y: 209, distance: 6.0
click at [405, 209] on input "According to order info the other item is not Paw Hoodie (White Oak / M)" at bounding box center [362, 206] width 221 height 20
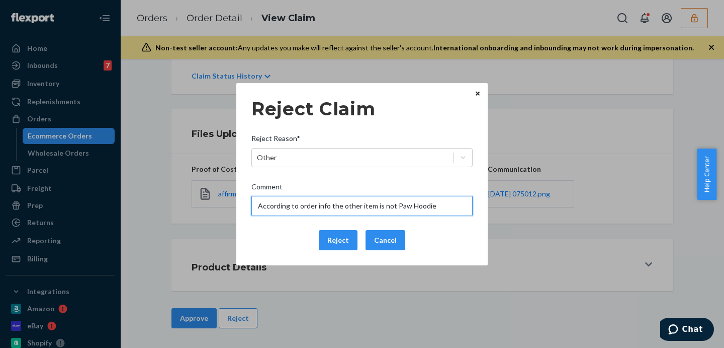
scroll to position [0, 0]
drag, startPoint x: 439, startPoint y: 208, endPoint x: 217, endPoint y: 212, distance: 221.9
click at [217, 212] on div "Reject Claim Reject Reason* Other Comment According to order info the other ite…" at bounding box center [362, 174] width 724 height 348
click at [345, 206] on input "Received item seems correct based on order details." at bounding box center [362, 206] width 221 height 20
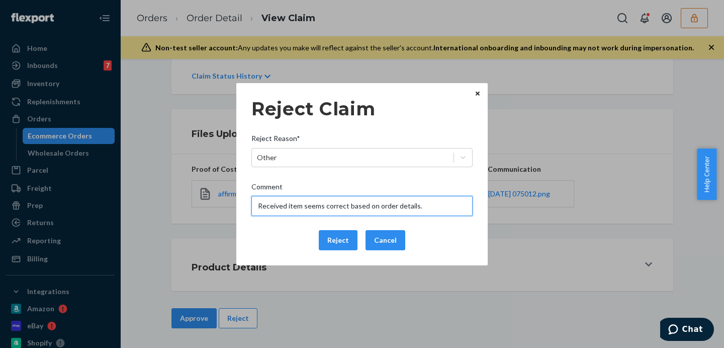
click at [345, 206] on input "Received item seems correct based on order details." at bounding box center [362, 206] width 221 height 20
click at [422, 205] on input "Received item seems correct based on order details." at bounding box center [362, 206] width 221 height 20
drag, startPoint x: 426, startPoint y: 205, endPoint x: 226, endPoint y: 200, distance: 199.3
click at [226, 200] on div "Reject Claim Reject Reason* Other Comment Received item seems correct based on …" at bounding box center [362, 174] width 724 height 348
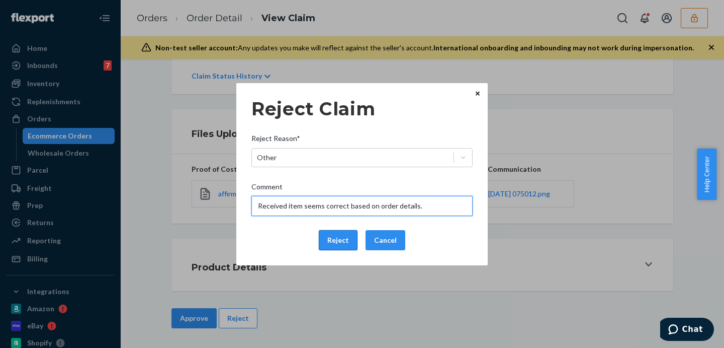
type input "Received item seems correct based on order details."
click at [339, 242] on button "Reject" at bounding box center [338, 240] width 39 height 20
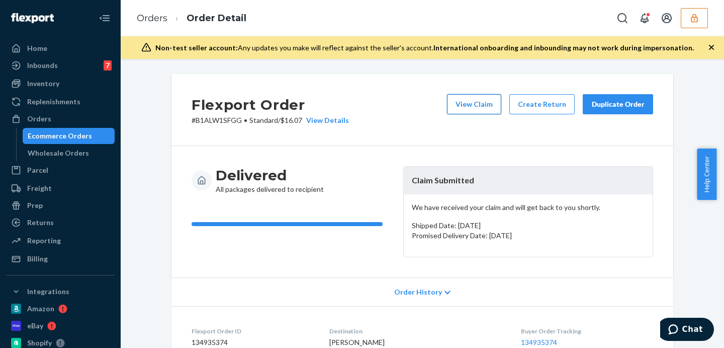
click at [475, 103] on button "View Claim" at bounding box center [474, 104] width 54 height 20
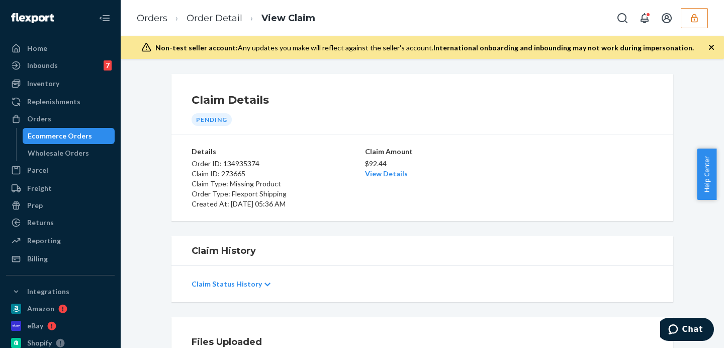
scroll to position [252, 0]
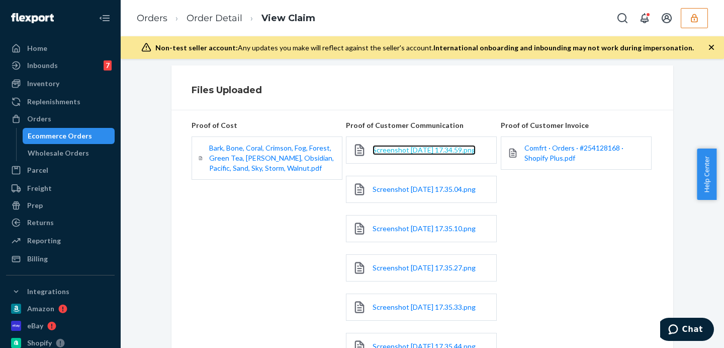
click at [399, 154] on span "Screenshot 2025-09-23 at 17.34.59.png" at bounding box center [424, 149] width 103 height 9
click at [398, 194] on link "Screenshot 2025-09-23 at 17.35.04.png" at bounding box center [424, 189] width 103 height 10
click at [398, 232] on span "Screenshot 2025-09-23 at 17.35.10.png" at bounding box center [424, 228] width 103 height 9
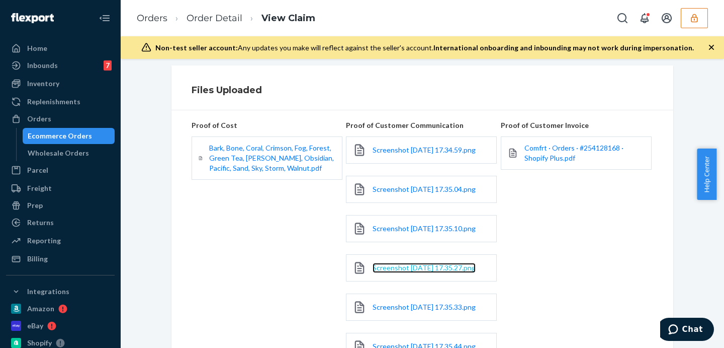
click at [408, 272] on span "Screenshot 2025-09-23 at 17.35.27.png" at bounding box center [424, 267] width 103 height 9
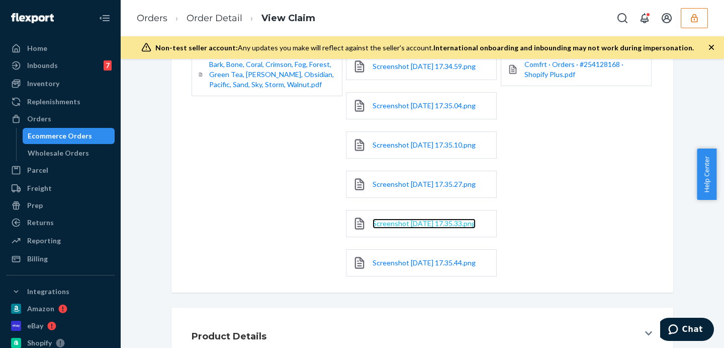
click at [387, 227] on span "Screenshot 2025-09-23 at 17.35.33.png" at bounding box center [424, 223] width 103 height 9
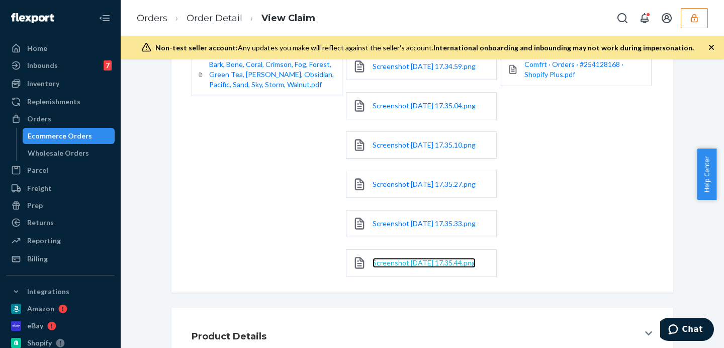
click at [395, 267] on span "Screenshot 2025-09-23 at 17.35.44.png" at bounding box center [424, 262] width 103 height 9
click at [210, 22] on link "Order Detail" at bounding box center [215, 18] width 56 height 11
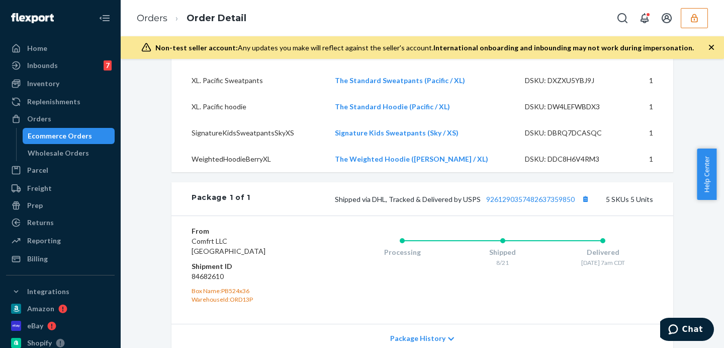
scroll to position [335, 0]
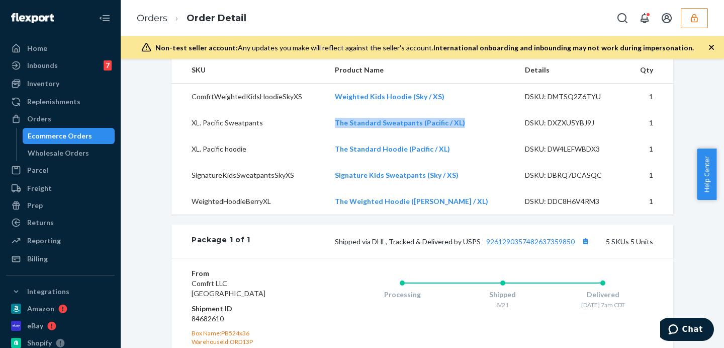
drag, startPoint x: 328, startPoint y: 140, endPoint x: 473, endPoint y: 141, distance: 145.9
click at [473, 136] on tr "XL. Pacific Sweatpants The Standard Sweatpants (Pacific / XL) DSKU: DXZXU5YBJ9J…" at bounding box center [423, 123] width 502 height 26
copy tr "The Standard Sweatpants (Pacific / XL)"
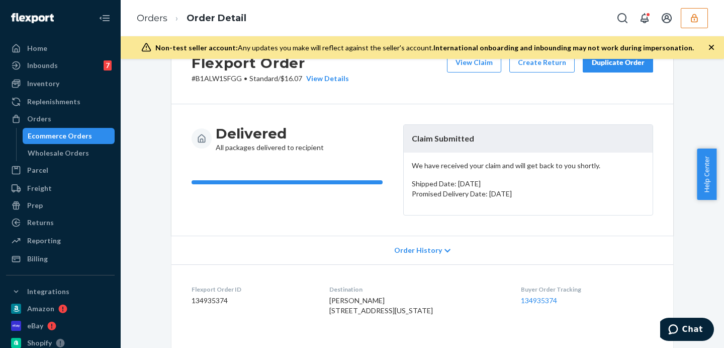
scroll to position [0, 0]
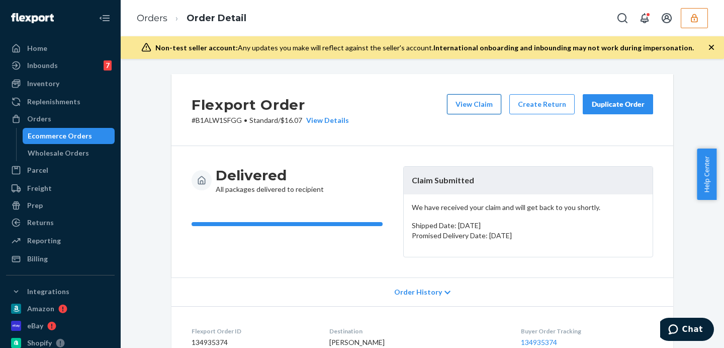
click at [484, 95] on button "View Claim" at bounding box center [474, 104] width 54 height 20
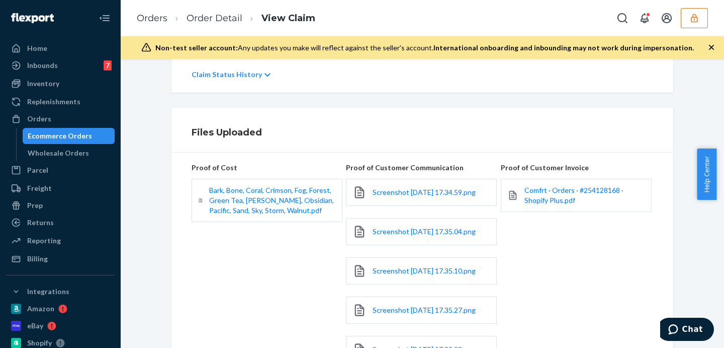
scroll to position [293, 0]
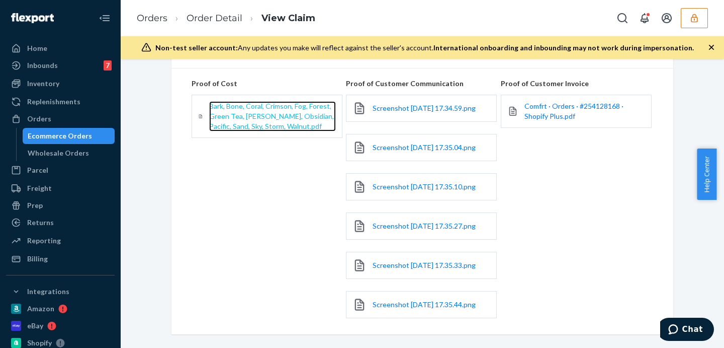
click at [277, 119] on span "Bark, Bone, Coral, Crimson, Fog, Forest, Green Tea, Moss, Obsidian, Pacific, Sa…" at bounding box center [271, 116] width 125 height 29
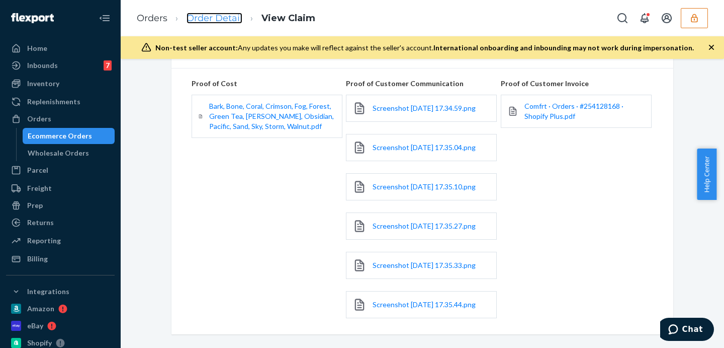
click at [194, 19] on link "Order Detail" at bounding box center [215, 18] width 56 height 11
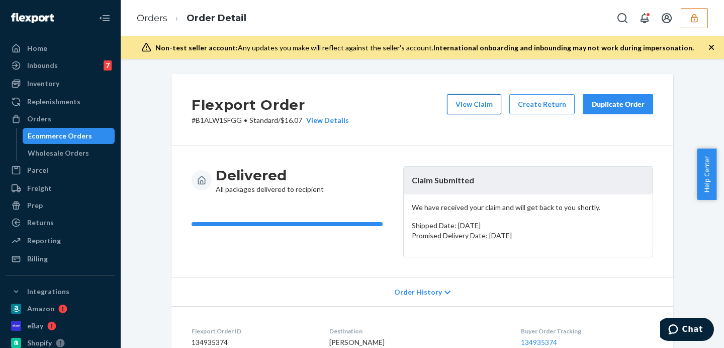
click at [472, 103] on button "View Claim" at bounding box center [474, 104] width 54 height 20
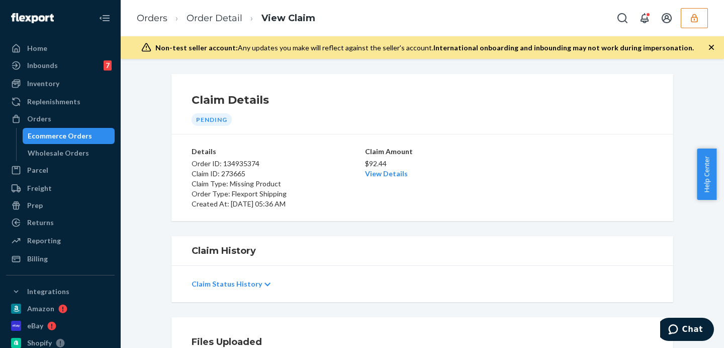
scroll to position [168, 0]
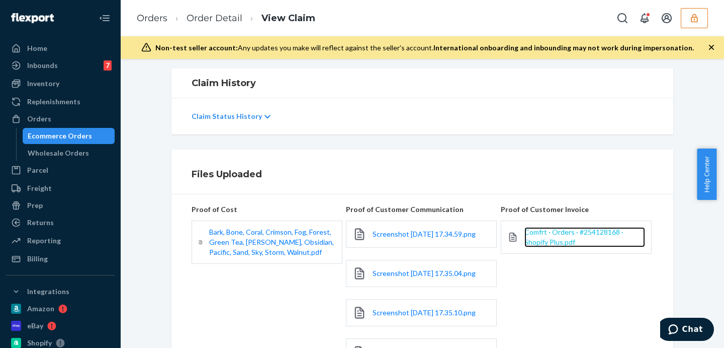
click at [561, 239] on span "Comfrt · Orders · #254128168 · Shopify Plus.pdf" at bounding box center [574, 236] width 99 height 19
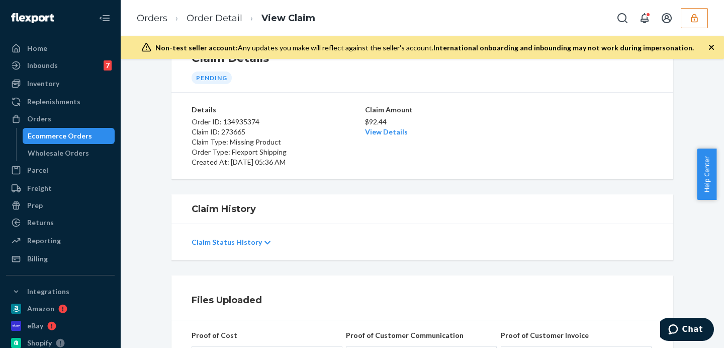
scroll to position [0, 0]
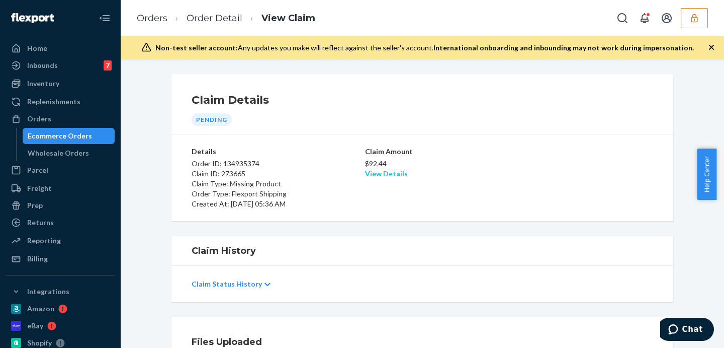
click at [389, 173] on link "View Details" at bounding box center [386, 173] width 43 height 9
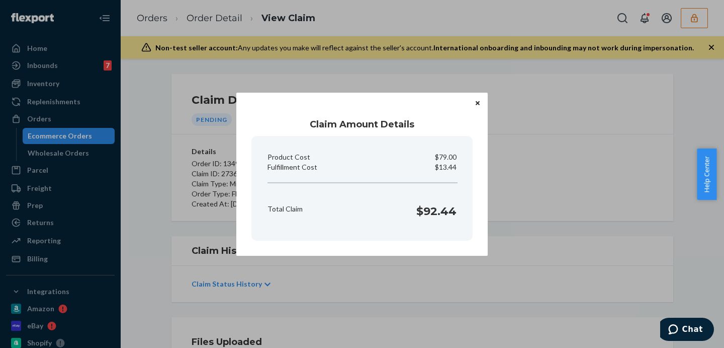
click at [530, 198] on div "Claim Amount Details Product Cost $79.00 Fulfillment Cost $13.44 Total Claim $9…" at bounding box center [362, 174] width 724 height 348
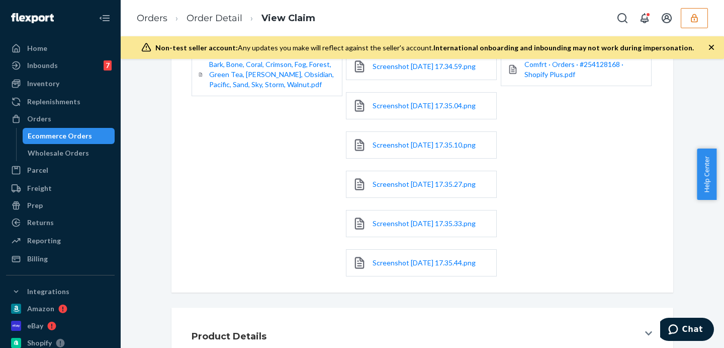
scroll to position [440, 0]
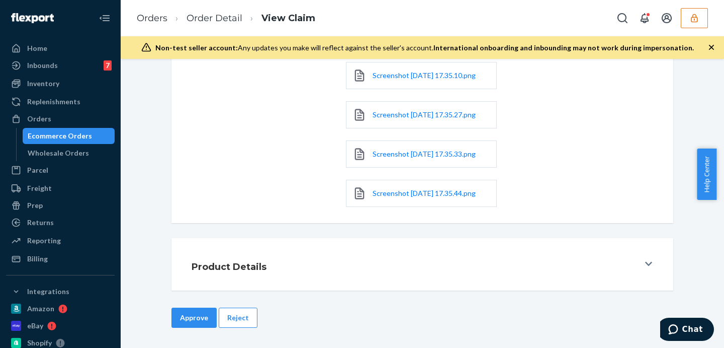
drag, startPoint x: 192, startPoint y: 314, endPoint x: 200, endPoint y: 313, distance: 8.1
click at [193, 314] on button "Approve" at bounding box center [194, 317] width 45 height 20
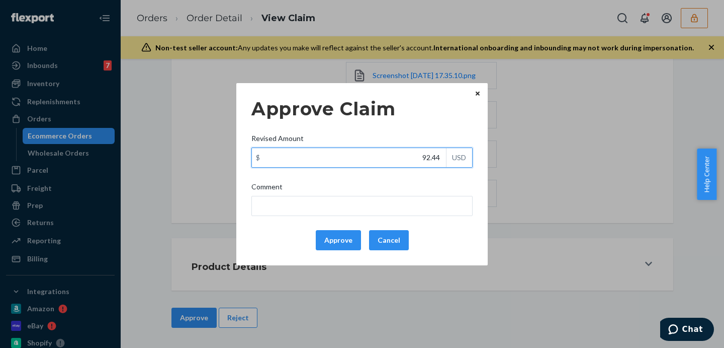
drag, startPoint x: 408, startPoint y: 152, endPoint x: 445, endPoint y: 160, distance: 38.1
click at [445, 160] on input "92.44" at bounding box center [349, 157] width 194 height 19
type input "35.50"
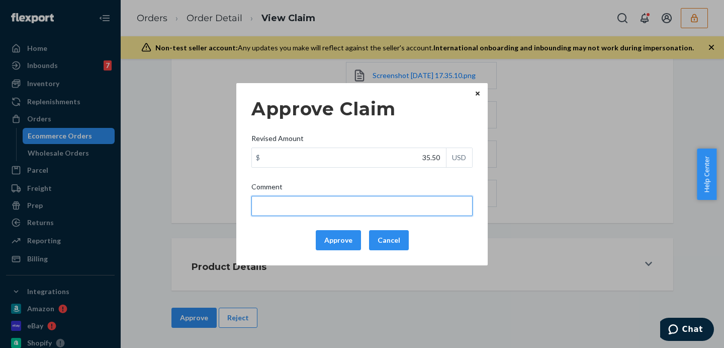
click at [426, 204] on input "Comment" at bounding box center [362, 206] width 221 height 20
type input "total cost adjusted (39x0.40) + fulfillment fee"
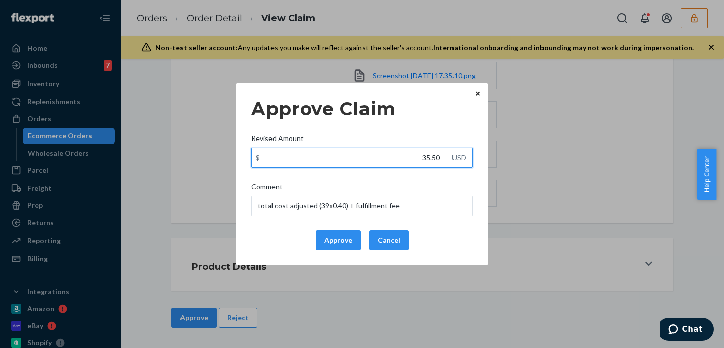
click at [437, 154] on input "35.50" at bounding box center [349, 157] width 194 height 19
click at [436, 156] on input "35.50" at bounding box center [349, 157] width 194 height 19
type input "35.20"
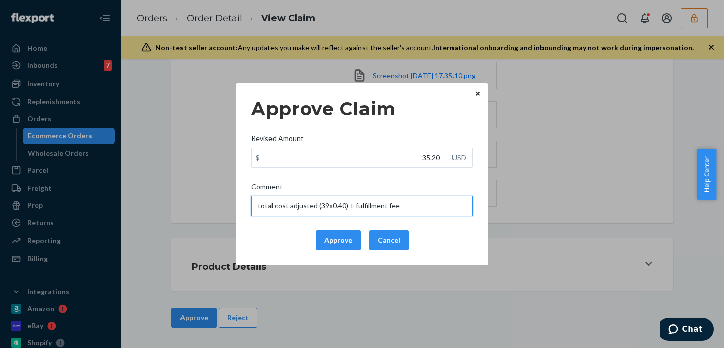
click at [453, 203] on input "total cost adjusted (39x0.40) + fulfillment fee" at bounding box center [362, 206] width 221 height 20
drag, startPoint x: 325, startPoint y: 204, endPoint x: 320, endPoint y: 207, distance: 5.6
click at [320, 207] on input "total cost adjusted (39x0.40) + fulfillment fee" at bounding box center [362, 206] width 221 height 20
click at [335, 207] on input "total cost adjusted (23.2+x0.40) + fulfillment fee" at bounding box center [362, 206] width 221 height 20
click at [430, 208] on input "total cost adjusted (23.2+32.2x0.40) + fulfillment fee" at bounding box center [362, 206] width 221 height 20
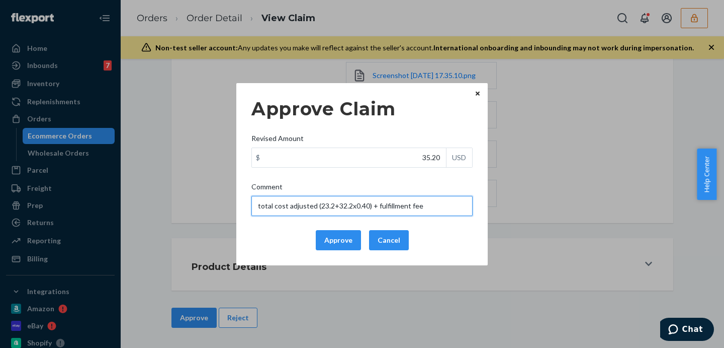
click at [430, 208] on input "total cost adjusted (23.2+32.2x0.40) + fulfillment fee" at bounding box center [362, 206] width 221 height 20
type input "total cost adjusted (23.2+32.2x0.40) + fulfillment fee"
click at [347, 241] on button "Approve" at bounding box center [338, 240] width 45 height 20
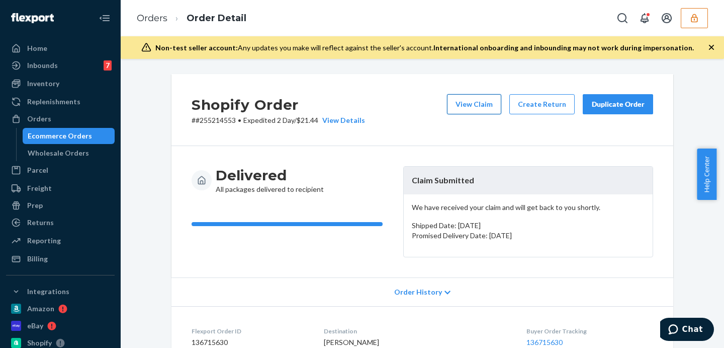
click at [460, 98] on button "View Claim" at bounding box center [474, 104] width 54 height 20
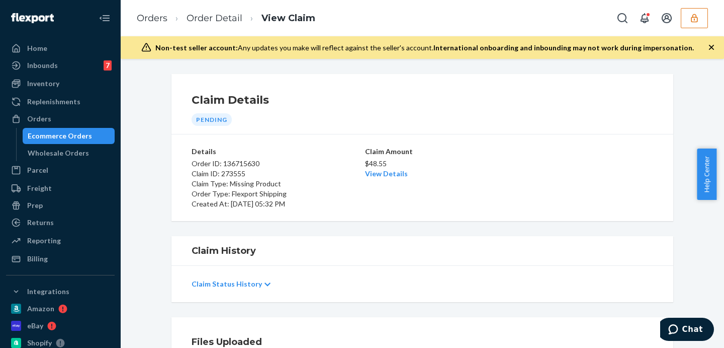
scroll to position [126, 0]
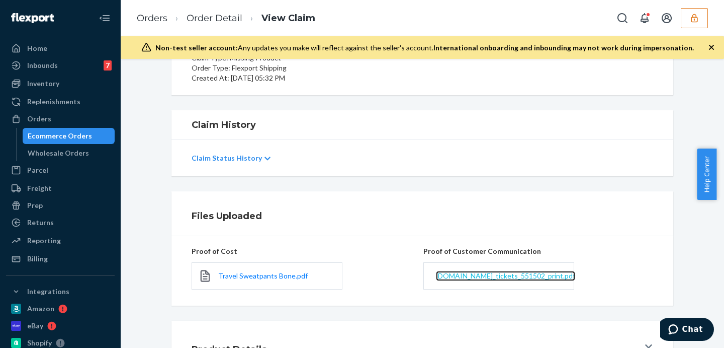
click at [517, 276] on span "[DOMAIN_NAME]_tickets_551502_print.pdf" at bounding box center [505, 275] width 139 height 9
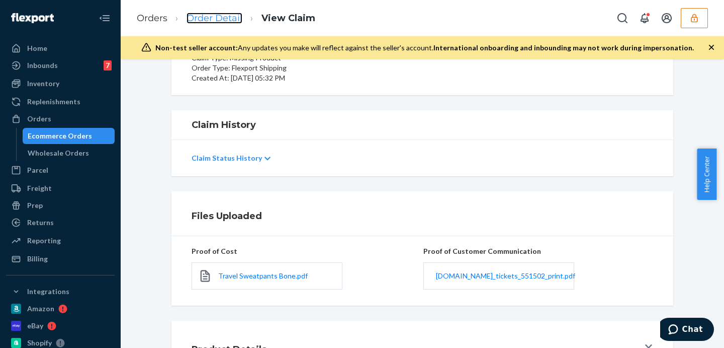
click at [207, 21] on link "Order Detail" at bounding box center [215, 18] width 56 height 11
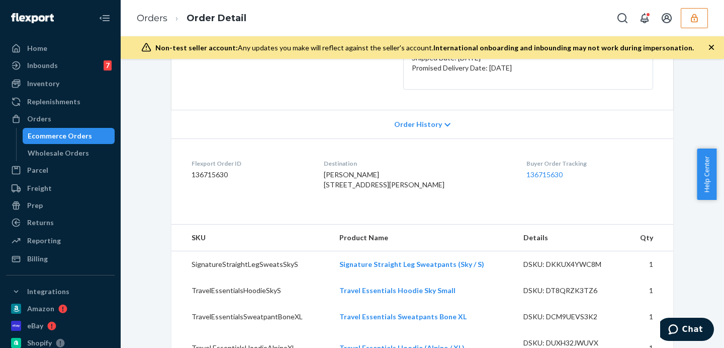
scroll to position [252, 0]
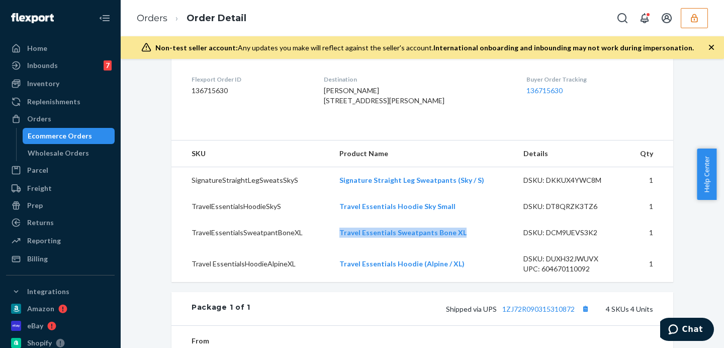
drag, startPoint x: 472, startPoint y: 252, endPoint x: 337, endPoint y: 248, distance: 135.9
click at [337, 246] on td "Travel Essentials Sweatpants Bone XL" at bounding box center [424, 232] width 185 height 26
copy link "Travel Essentials Sweatpants Bone XL"
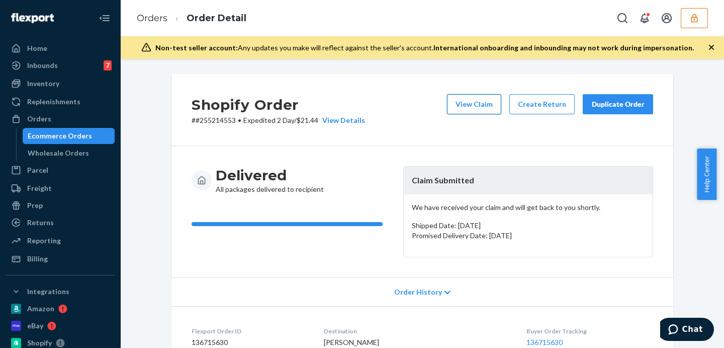
click at [450, 102] on button "View Claim" at bounding box center [474, 104] width 54 height 20
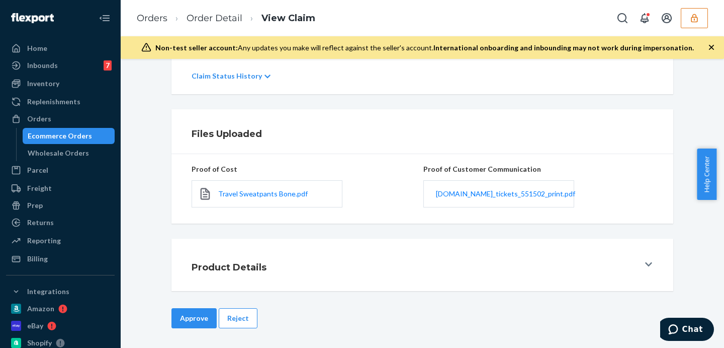
scroll to position [82, 0]
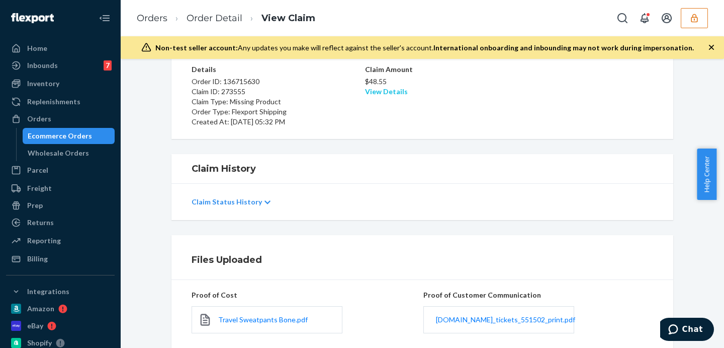
click at [391, 92] on link "View Details" at bounding box center [386, 91] width 43 height 9
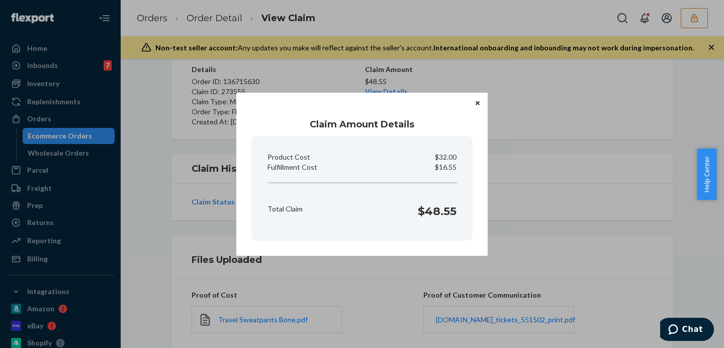
click at [477, 225] on div "Claim Amount Details Product Cost $32.00 Fulfillment Cost $16.55 Total Claim $4…" at bounding box center [362, 174] width 252 height 163
click at [477, 101] on icon "Close" at bounding box center [478, 103] width 4 height 6
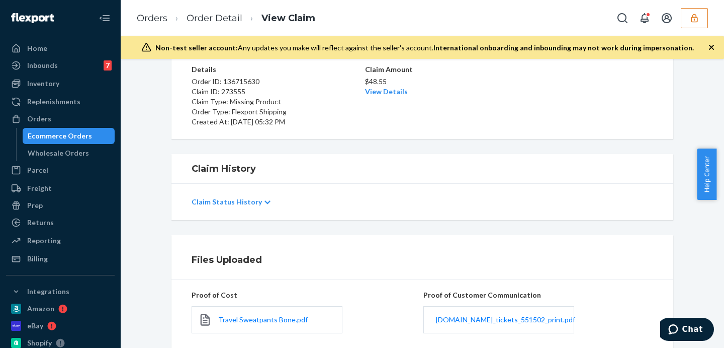
scroll to position [208, 0]
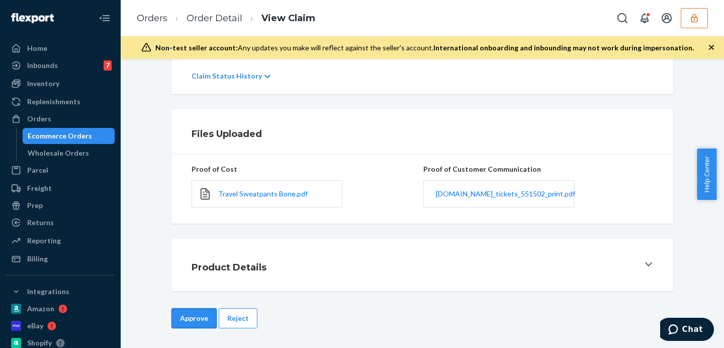
click at [196, 308] on button "Approve" at bounding box center [194, 318] width 45 height 20
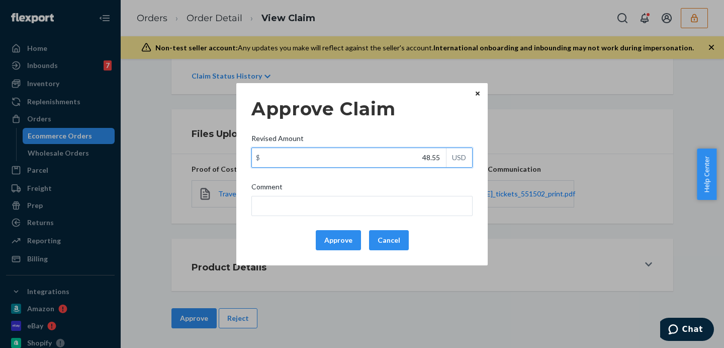
drag, startPoint x: 410, startPoint y: 159, endPoint x: 442, endPoint y: 156, distance: 32.4
click at [442, 156] on input "48.55" at bounding box center [349, 157] width 194 height 19
type input "28.15"
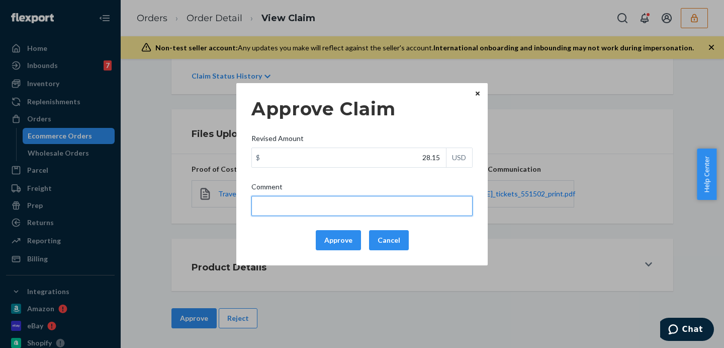
click at [417, 208] on input "Comment" at bounding box center [362, 206] width 221 height 20
drag, startPoint x: 324, startPoint y: 205, endPoint x: 319, endPoint y: 207, distance: 6.1
click at [319, 207] on input "total cost adjusted (39x0.40) + fulfillment fee" at bounding box center [362, 206] width 221 height 20
click at [356, 204] on input "total cost adjusted (29x0.40) + fulfillment fee" at bounding box center [362, 206] width 221 height 20
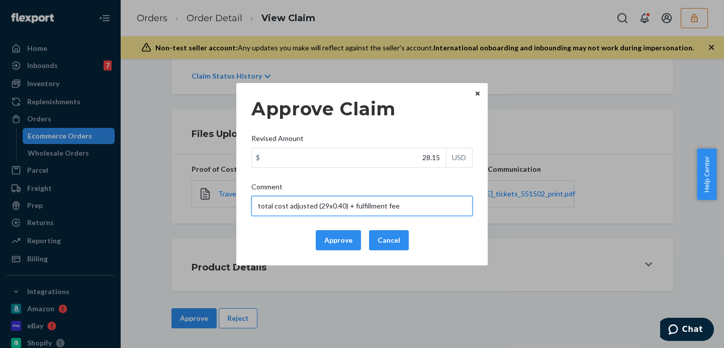
click at [356, 204] on input "total cost adjusted (29x0.40) + fulfillment fee" at bounding box center [362, 206] width 221 height 20
type input "total cost adjusted (29x0.40) + fulfillment fee"
click at [337, 245] on button "Approve" at bounding box center [338, 240] width 45 height 20
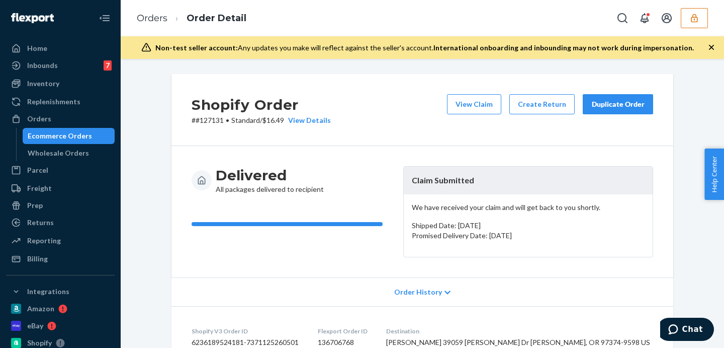
click at [387, 19] on div "Orders Order Detail" at bounding box center [423, 18] width 604 height 36
click at [486, 108] on button "View Claim" at bounding box center [474, 104] width 54 height 20
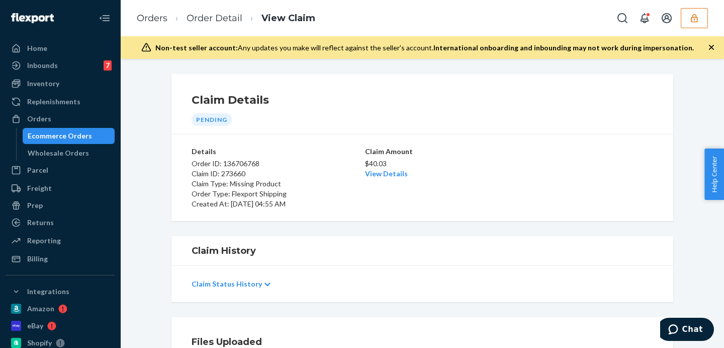
scroll to position [208, 0]
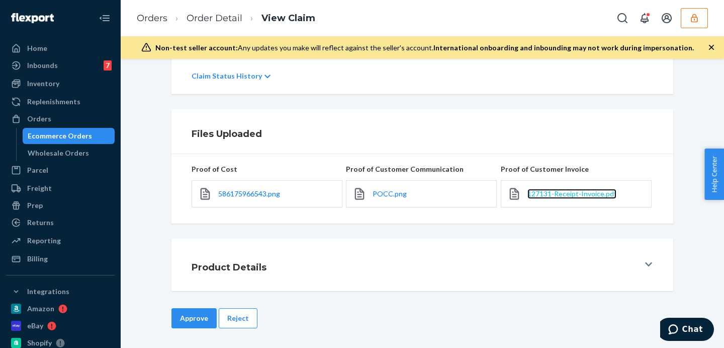
click at [557, 195] on font "127131-Receipt-Invoice.pdf" at bounding box center [572, 193] width 89 height 9
click at [387, 196] on font "POCC.png" at bounding box center [390, 193] width 34 height 9
click at [223, 23] on link "Order Detail" at bounding box center [215, 18] width 56 height 11
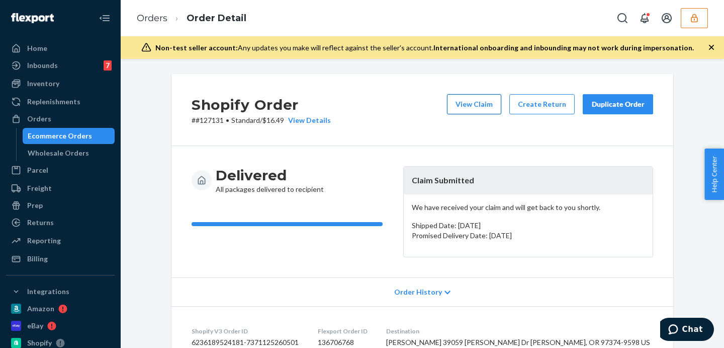
click at [471, 99] on button "View Claim" at bounding box center [474, 104] width 54 height 20
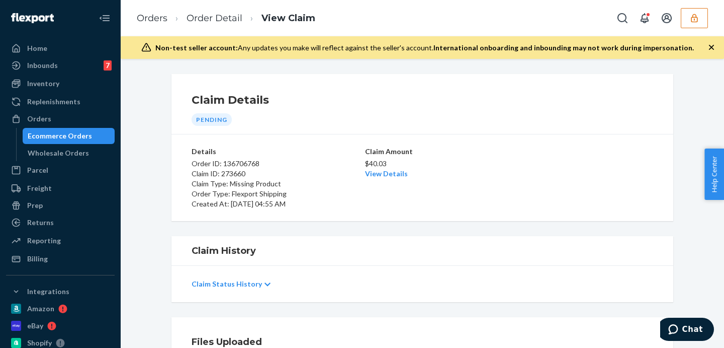
scroll to position [168, 0]
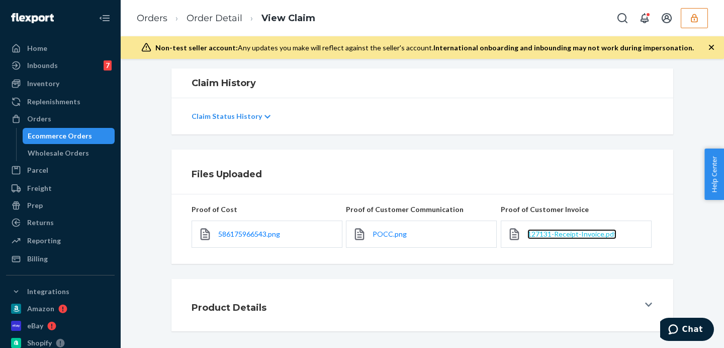
click at [574, 235] on font "127131-Receipt-Invoice.pdf" at bounding box center [572, 233] width 89 height 9
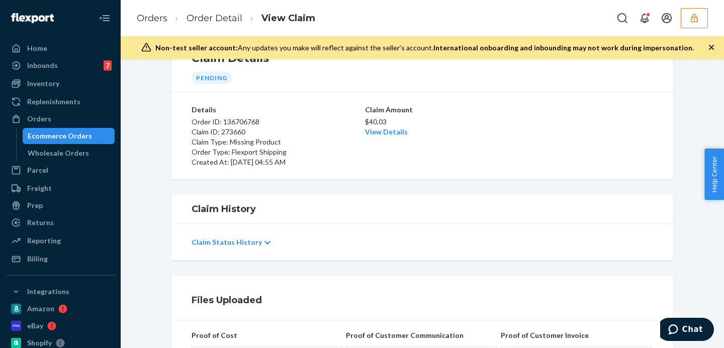
scroll to position [0, 0]
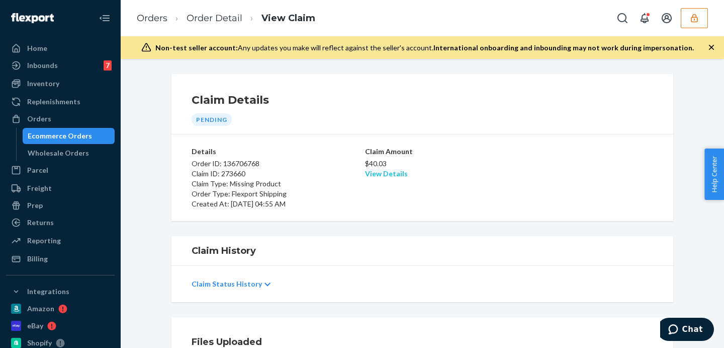
click at [383, 172] on font "View Details" at bounding box center [386, 173] width 43 height 9
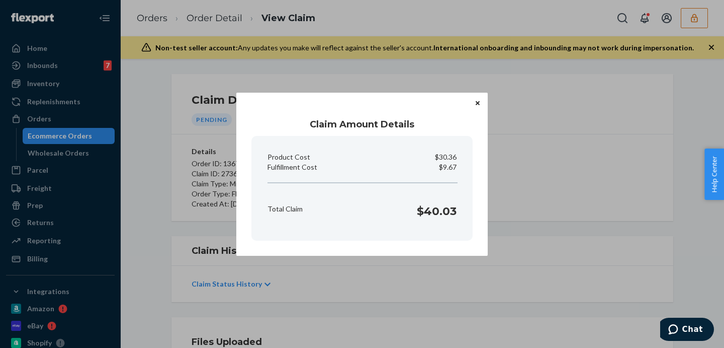
click at [439, 194] on div "Total Claim $40.03" at bounding box center [362, 208] width 197 height 31
click at [385, 297] on div "Claim Amount Details Product Cost $30.36 Fulfillment Cost $9.67 Total Claim $40…" at bounding box center [362, 174] width 724 height 348
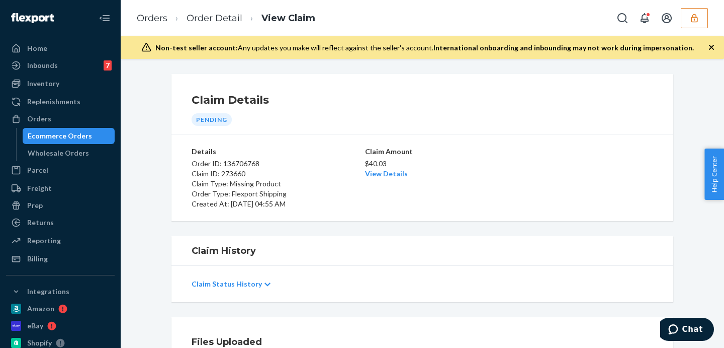
scroll to position [208, 0]
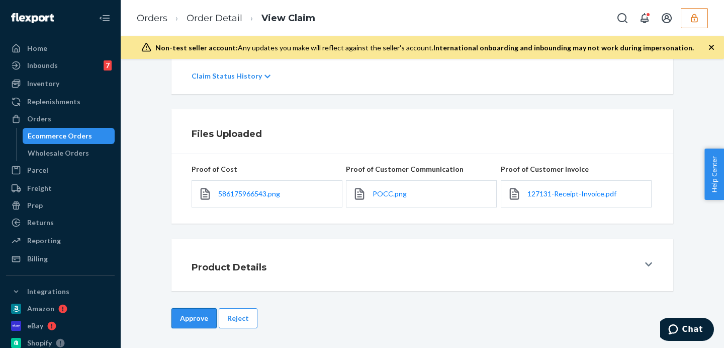
click at [187, 317] on font "Approve" at bounding box center [194, 317] width 28 height 9
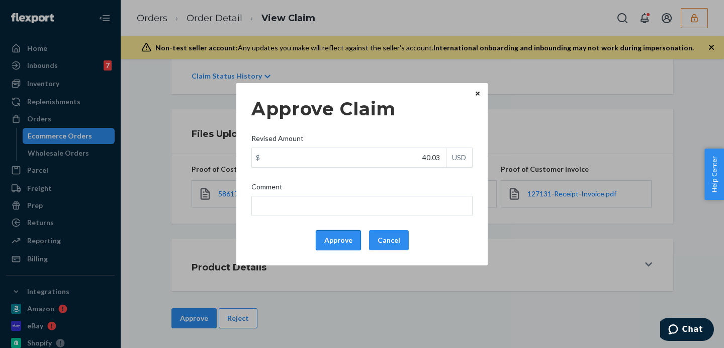
click at [331, 241] on button "Approve" at bounding box center [338, 240] width 45 height 20
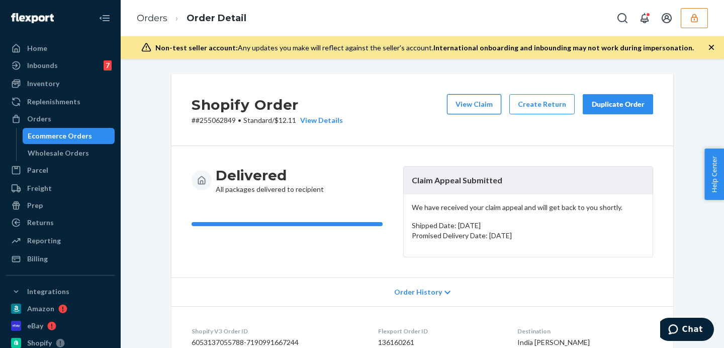
click at [479, 106] on button "View Claim" at bounding box center [474, 104] width 54 height 20
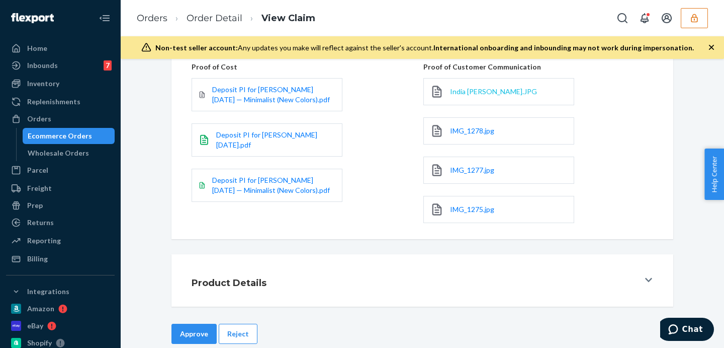
scroll to position [335, 0]
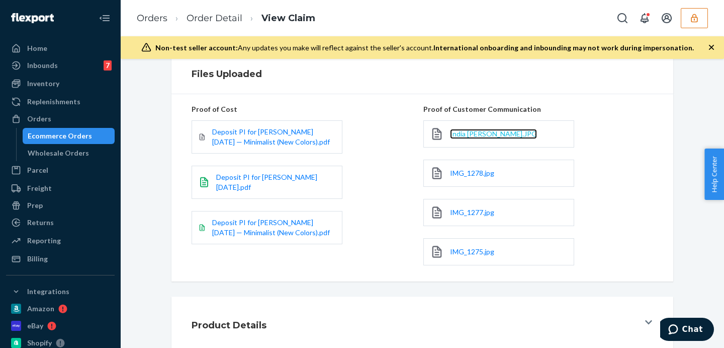
click at [461, 130] on span "India Woodson.JPG" at bounding box center [493, 133] width 87 height 9
click at [456, 173] on span "IMG_1278.jpg" at bounding box center [472, 173] width 44 height 9
click at [478, 216] on link "IMG_1277.jpg" at bounding box center [472, 212] width 44 height 10
click at [476, 250] on span "IMG_1275.jpg" at bounding box center [472, 251] width 44 height 9
click at [218, 22] on link "Order Detail" at bounding box center [215, 18] width 56 height 11
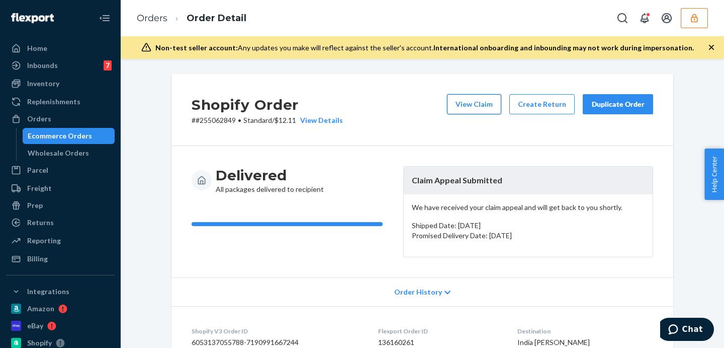
click at [480, 105] on button "View Claim" at bounding box center [474, 104] width 54 height 20
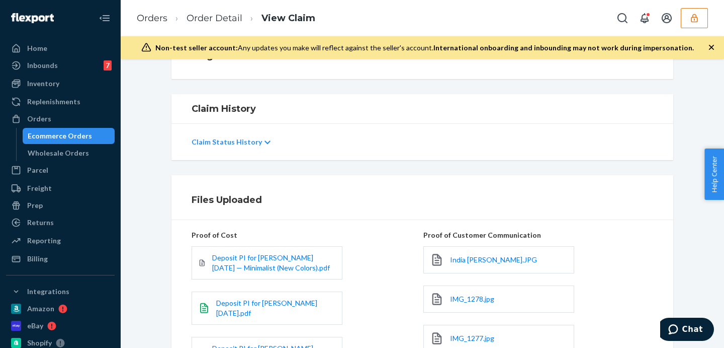
scroll to position [293, 0]
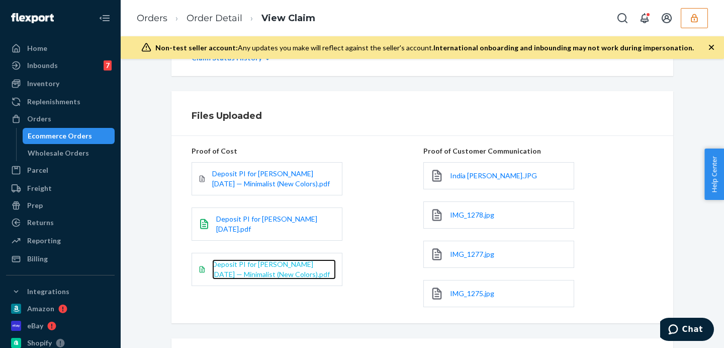
click at [246, 271] on span "Deposit PI for Hudson 2024-12-28 — Minimalist (New Colors).pdf" at bounding box center [271, 269] width 118 height 19
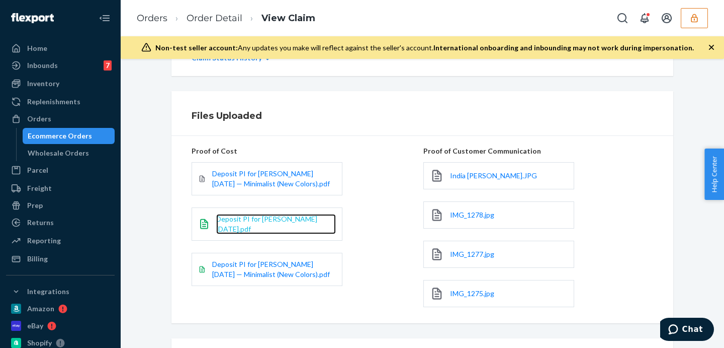
click at [252, 215] on span "Deposit PI for Hudson 2024-11-25.pdf" at bounding box center [266, 223] width 101 height 19
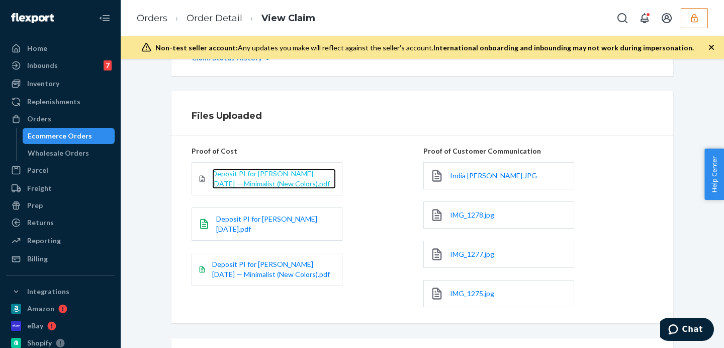
click at [267, 180] on span "Deposit PI for Hudson 2024-12-28 — Minimalist (New Colors).pdf" at bounding box center [271, 178] width 118 height 19
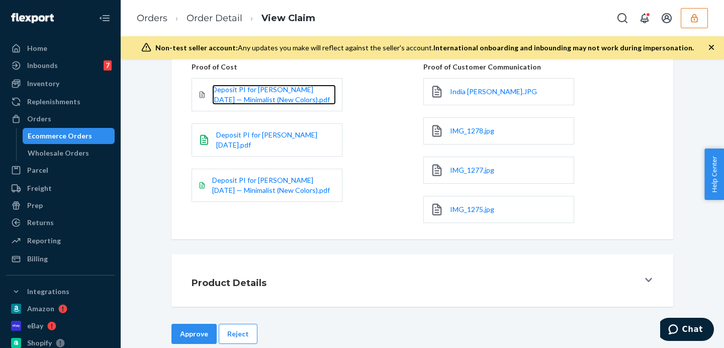
scroll to position [393, 0]
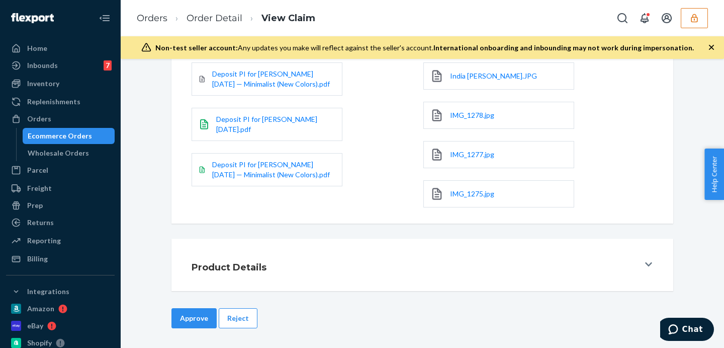
click at [240, 316] on button "Reject" at bounding box center [238, 318] width 39 height 20
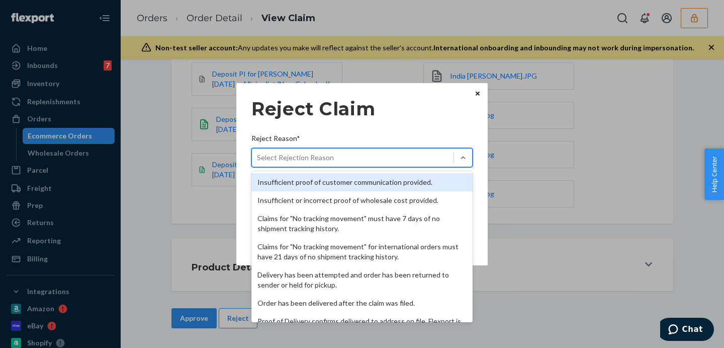
click at [313, 159] on div "Select Rejection Reason" at bounding box center [295, 157] width 77 height 10
click at [258, 159] on input "Reject Reason* option Insufficient proof of customer communication provided. fo…" at bounding box center [257, 157] width 1 height 10
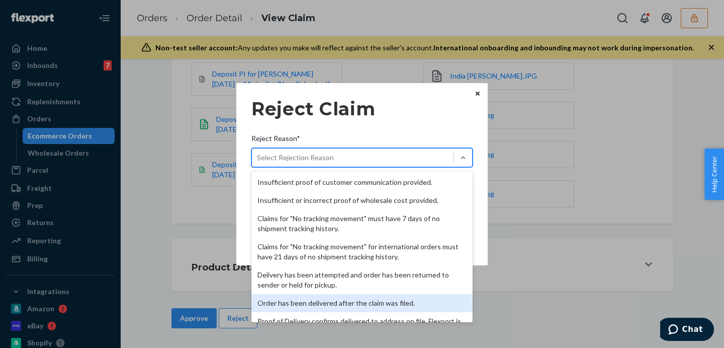
scroll to position [84, 0]
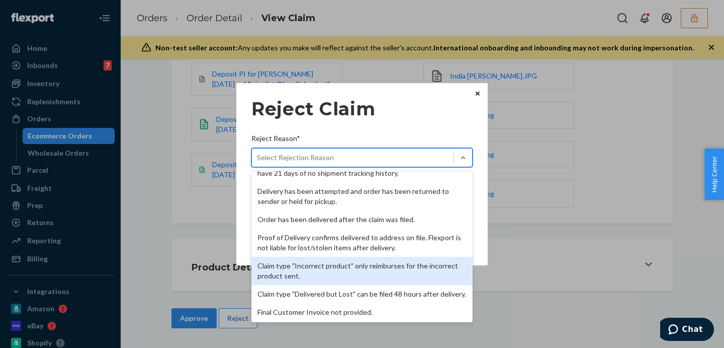
click at [372, 268] on div "Claim type "Incorrect product" only reimburses for the incorrect product sent." at bounding box center [362, 271] width 221 height 28
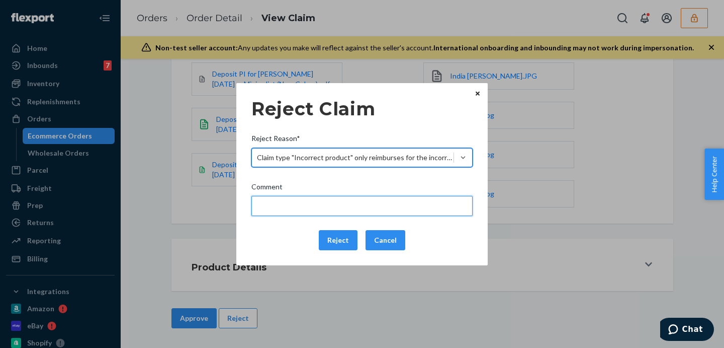
click at [334, 208] on input "Comment" at bounding box center [362, 206] width 221 height 20
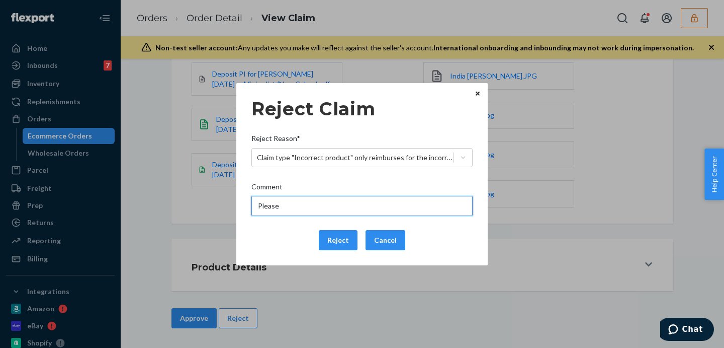
type input "Please"
click at [317, 185] on div "Comment" at bounding box center [362, 189] width 221 height 14
click at [317, 196] on input "Please" at bounding box center [362, 206] width 221 height 20
click at [294, 205] on input "Please" at bounding box center [362, 206] width 221 height 20
click at [294, 204] on input "Please" at bounding box center [362, 206] width 221 height 20
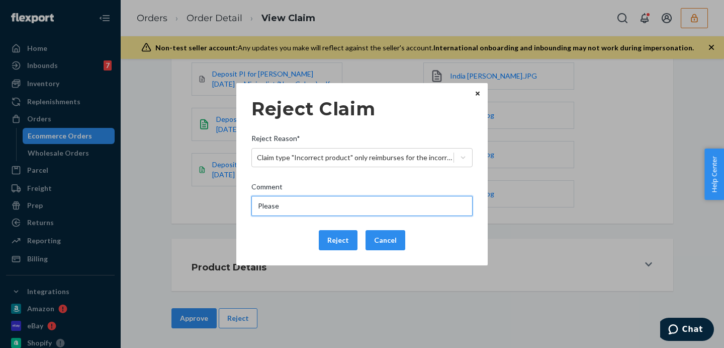
click at [294, 204] on input "Please" at bounding box center [362, 206] width 221 height 20
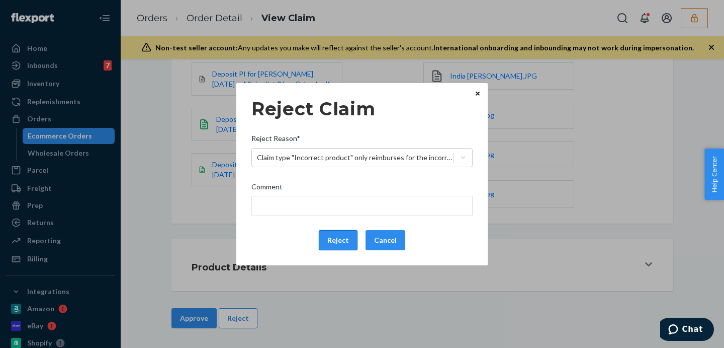
click at [332, 235] on button "Reject" at bounding box center [338, 240] width 39 height 20
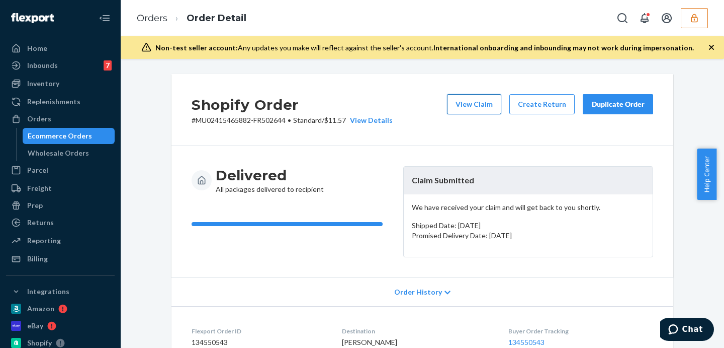
click at [478, 101] on button "View Claim" at bounding box center [474, 104] width 54 height 20
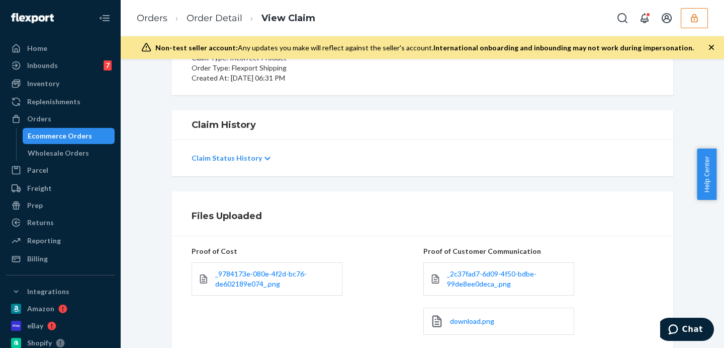
scroll to position [253, 0]
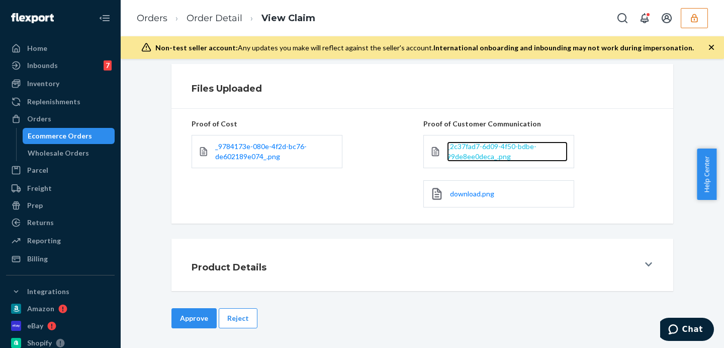
click at [479, 152] on span "_2c37fad7-6d09-4f50-bdbe-99de8ee0deca_.png" at bounding box center [492, 151] width 90 height 19
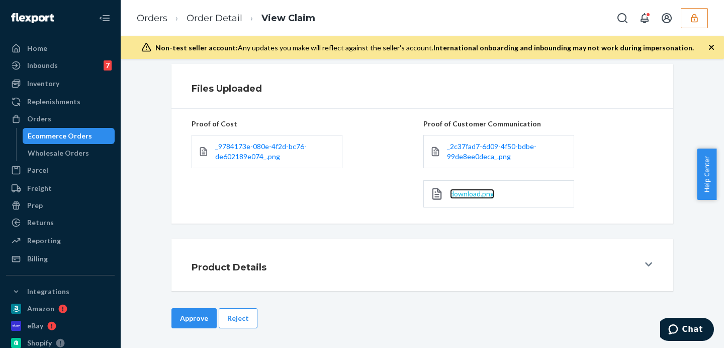
click at [455, 193] on span "download.png" at bounding box center [472, 193] width 44 height 9
click at [226, 20] on link "Order Detail" at bounding box center [215, 18] width 56 height 11
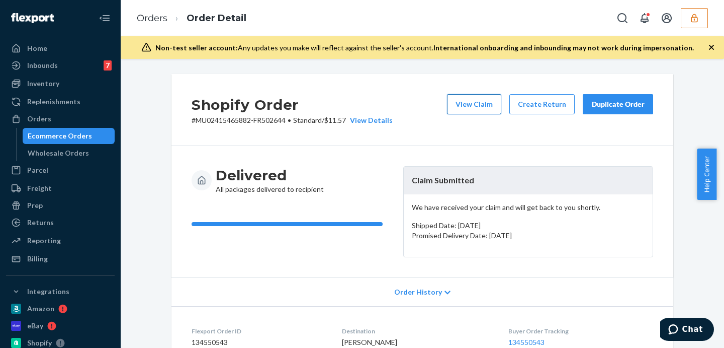
click at [486, 101] on button "View Claim" at bounding box center [474, 104] width 54 height 20
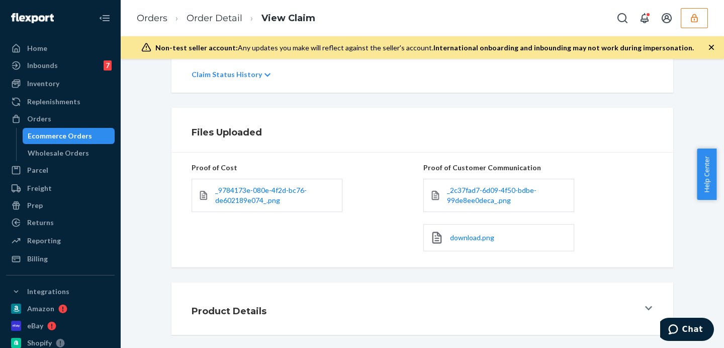
scroll to position [252, 0]
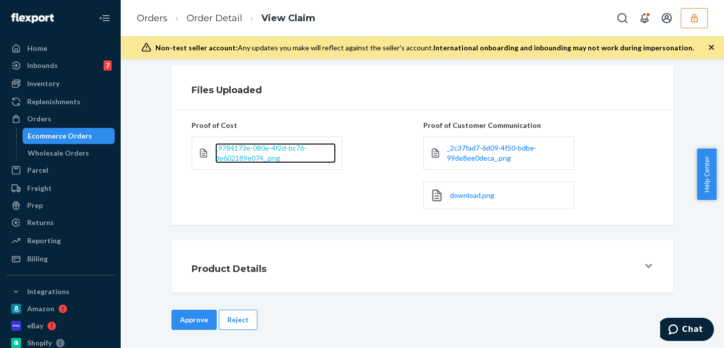
click at [255, 155] on span "_9784173e-080e-4f2d-bc76-de602189e074_.png" at bounding box center [261, 152] width 92 height 19
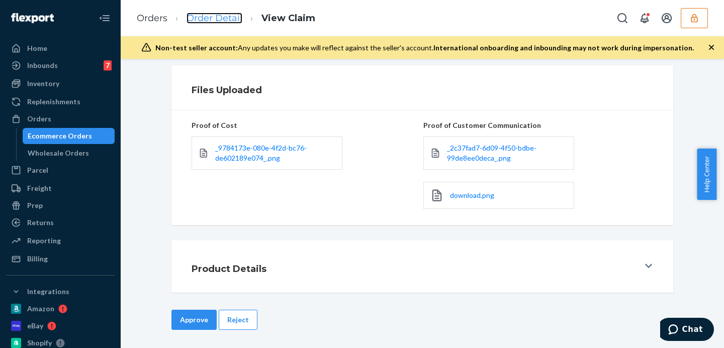
click at [191, 13] on link "Order Detail" at bounding box center [215, 18] width 56 height 11
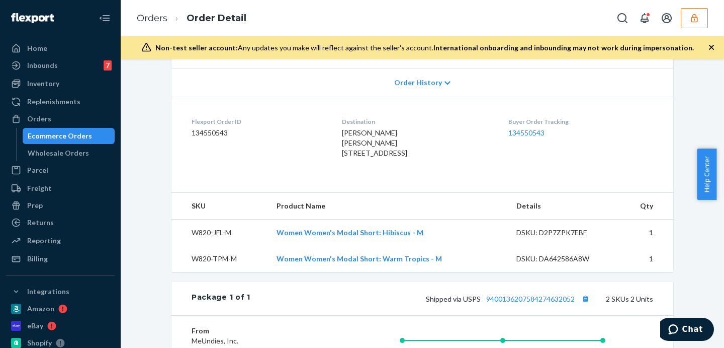
scroll to position [252, 0]
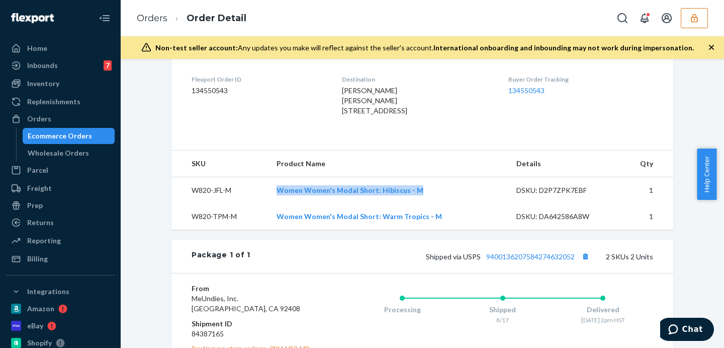
drag, startPoint x: 267, startPoint y: 207, endPoint x: 430, endPoint y: 213, distance: 163.6
click at [430, 203] on tr "W820-JFL-M Women Women's Modal Short: Hibiscus - M DSKU: D2P7ZPK7EBF 1" at bounding box center [423, 190] width 502 height 27
copy tr "Women Women's Modal Short: Hibiscus - M"
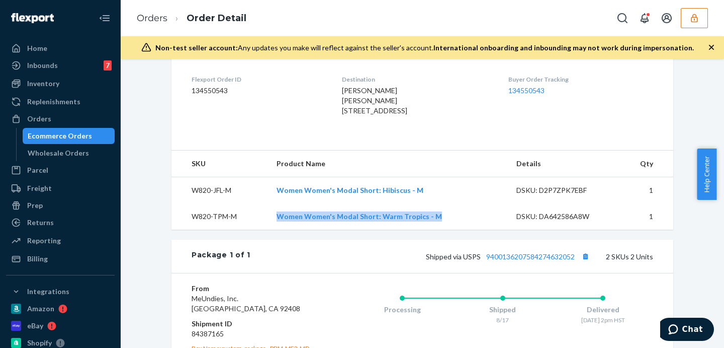
drag, startPoint x: 265, startPoint y: 235, endPoint x: 449, endPoint y: 236, distance: 184.1
click at [449, 229] on tr "W820-TPM-M Women Women's Modal Short: Warm Tropics - M DSKU: DA642586A8W 1" at bounding box center [423, 216] width 502 height 26
copy tr "Women Women's Modal Short: Warm Tropics - M"
click at [261, 229] on td "W820-TPM-M" at bounding box center [220, 216] width 97 height 26
copy tr "Women Women's Modal Short: Warm Tropics"
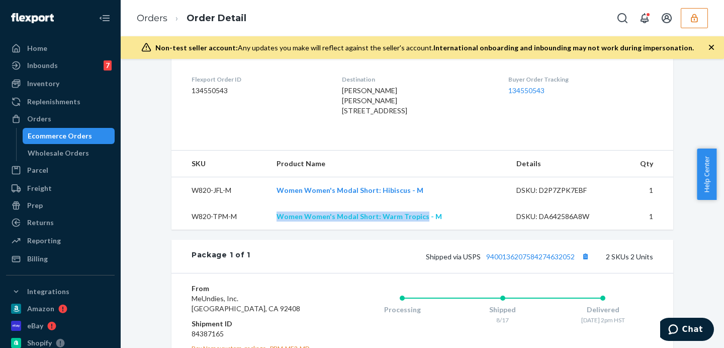
drag, startPoint x: 266, startPoint y: 235, endPoint x: 420, endPoint y: 238, distance: 154.5
click at [420, 229] on tr "W820-TPM-M Women Women's Modal Short: Warm Tropics - M DSKU: DA642586A8W 1" at bounding box center [423, 216] width 502 height 26
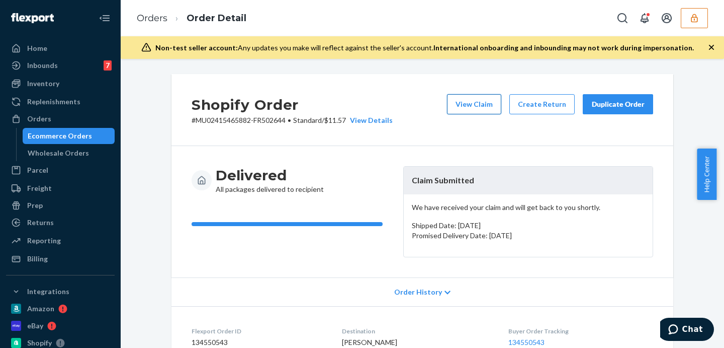
click at [456, 100] on button "View Claim" at bounding box center [474, 104] width 54 height 20
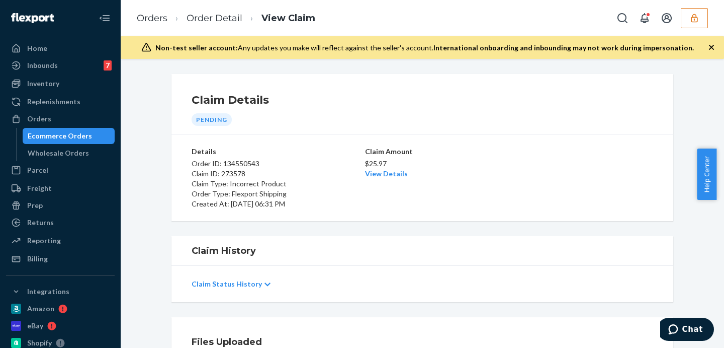
scroll to position [42, 0]
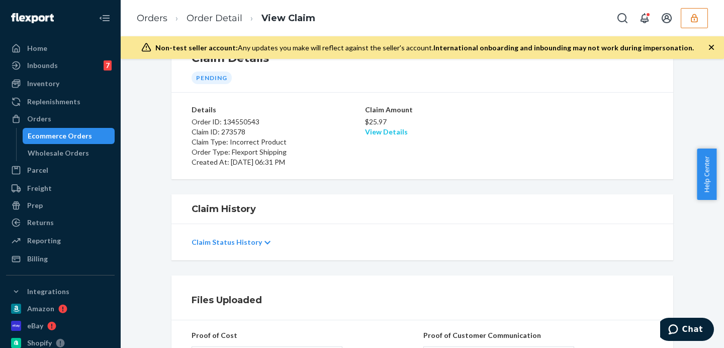
click at [376, 133] on link "View Details" at bounding box center [386, 131] width 43 height 9
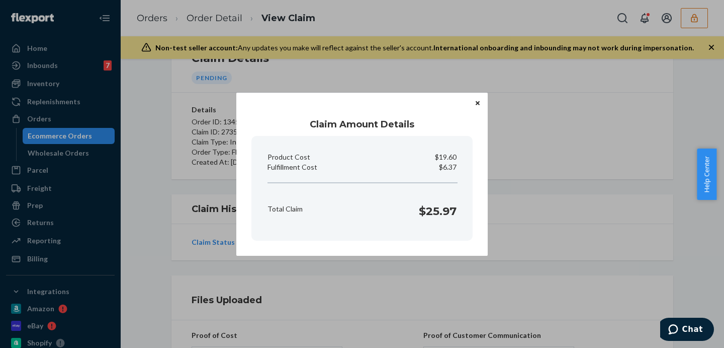
click at [520, 212] on div "Claim Amount Details Product Cost $19.60 Fulfillment Cost $6.37 Total Claim $25…" at bounding box center [362, 174] width 724 height 348
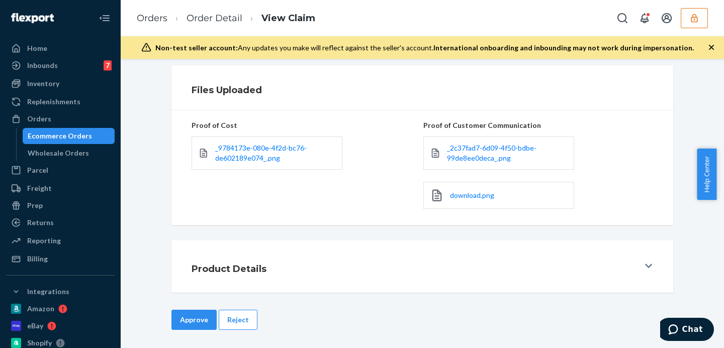
scroll to position [253, 0]
click at [235, 305] on div "Claim Details Pending Details Order ID: 134550543 Claim ID: 273578 Claim Type: …" at bounding box center [423, 203] width 604 height 289
click at [237, 316] on button "Reject" at bounding box center [238, 318] width 39 height 20
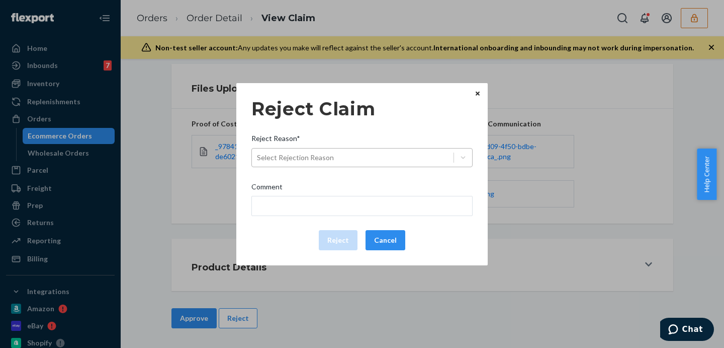
click at [351, 155] on div "Select Rejection Reason" at bounding box center [353, 157] width 202 height 16
click at [258, 155] on input "Reject Reason* Select Rejection Reason" at bounding box center [257, 157] width 1 height 10
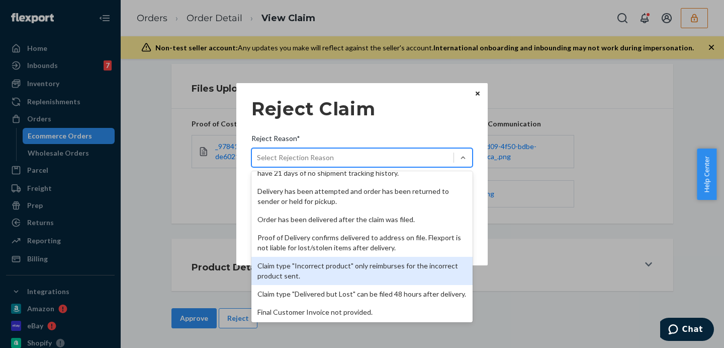
scroll to position [131, 0]
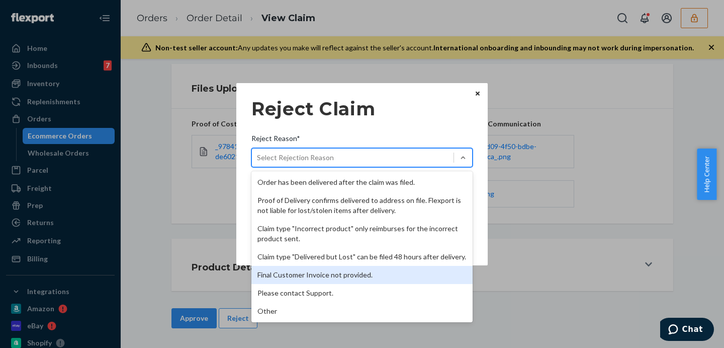
click at [342, 278] on div "Final Customer Invoice not provided." at bounding box center [362, 275] width 221 height 18
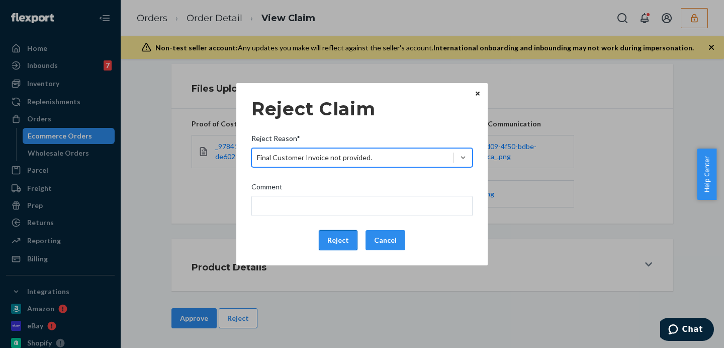
click at [334, 239] on button "Reject" at bounding box center [338, 240] width 39 height 20
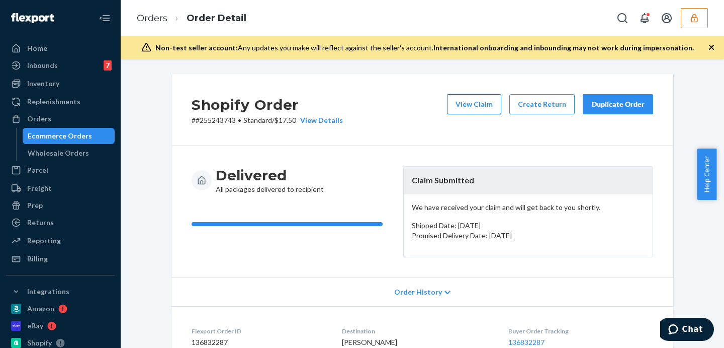
click at [485, 105] on button "View Claim" at bounding box center [474, 104] width 54 height 20
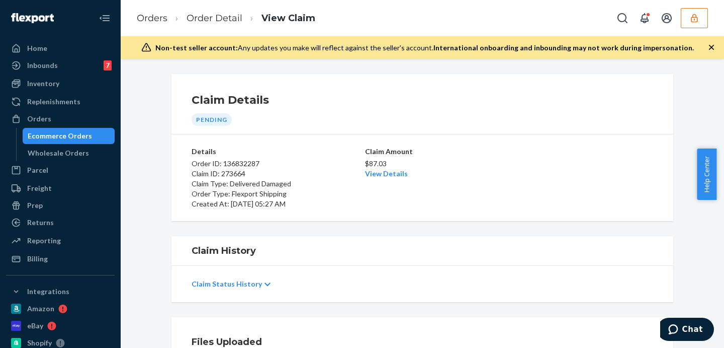
scroll to position [293, 0]
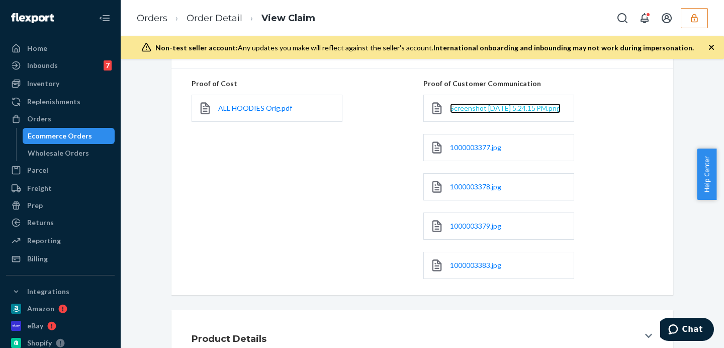
click at [482, 109] on span "Screenshot [DATE] 5.24.15 PM.png" at bounding box center [505, 108] width 111 height 9
click at [461, 151] on span "1000003377.jpg" at bounding box center [475, 147] width 51 height 9
click at [478, 191] on span "1000003378.jpg" at bounding box center [475, 186] width 51 height 9
click at [464, 230] on span "1000003379.jpg" at bounding box center [475, 225] width 51 height 9
click at [462, 267] on span "1000003383.jpg" at bounding box center [475, 265] width 51 height 9
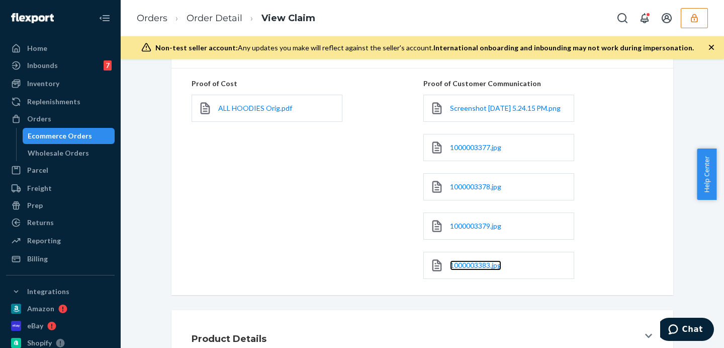
scroll to position [209, 0]
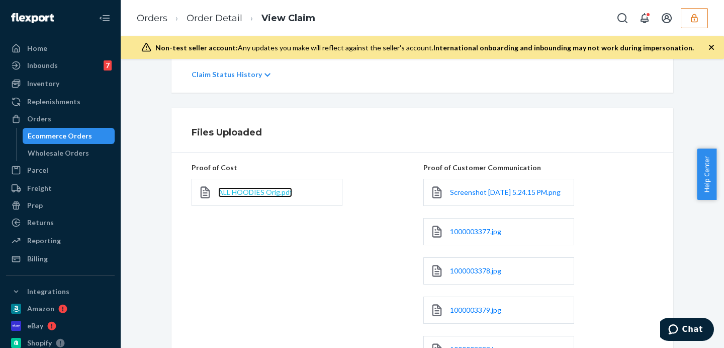
click at [262, 193] on span "ALL HOODIES Orig.pdf" at bounding box center [255, 192] width 74 height 9
click at [236, 191] on span "ALL HOODIES Orig.pdf" at bounding box center [255, 192] width 74 height 9
click at [222, 24] on li "Order Detail" at bounding box center [205, 19] width 75 height 14
click at [224, 19] on link "Order Detail" at bounding box center [215, 18] width 56 height 11
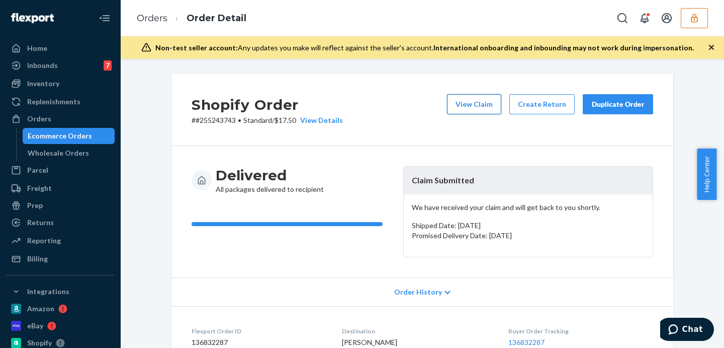
click at [476, 104] on button "View Claim" at bounding box center [474, 104] width 54 height 20
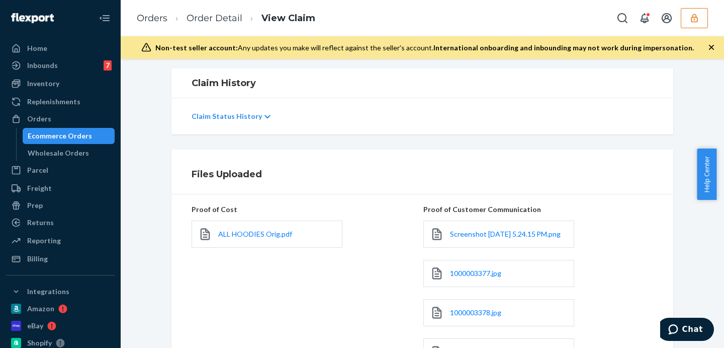
scroll to position [42, 0]
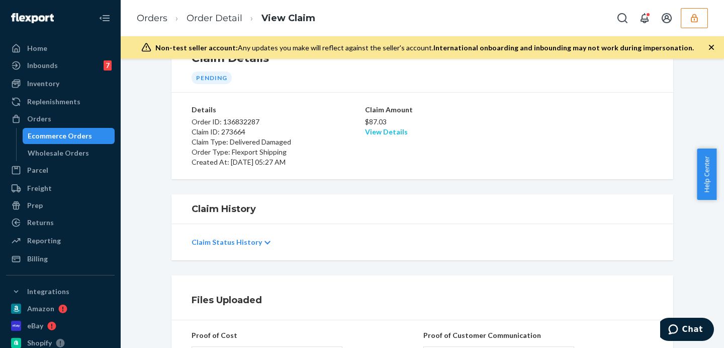
click at [372, 130] on link "View Details" at bounding box center [386, 131] width 43 height 9
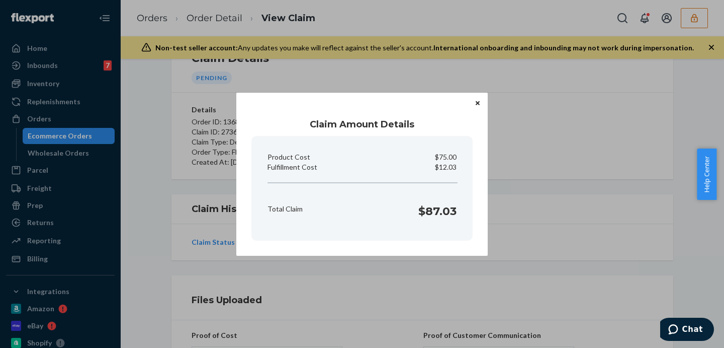
drag, startPoint x: 611, startPoint y: 216, endPoint x: 586, endPoint y: 199, distance: 30.8
click at [611, 216] on div "Claim Amount Details Product Cost $75.00 Fulfillment Cost $12.03 Total Claim $8…" at bounding box center [362, 174] width 724 height 348
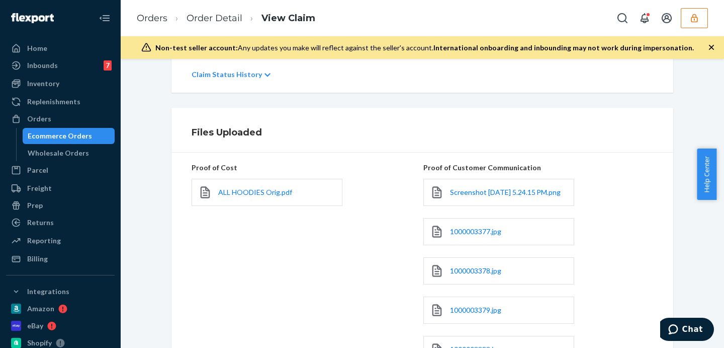
scroll to position [371, 0]
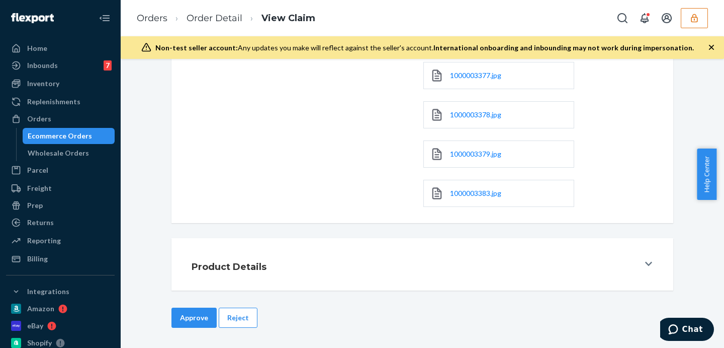
click at [206, 318] on button "Approve" at bounding box center [194, 317] width 45 height 20
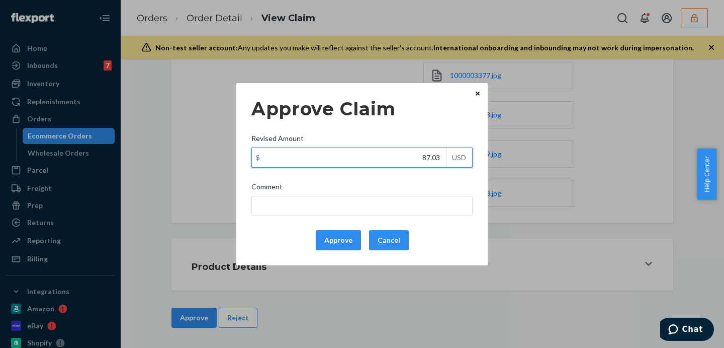
click at [422, 154] on input "87.03" at bounding box center [349, 157] width 194 height 19
type input "40.03"
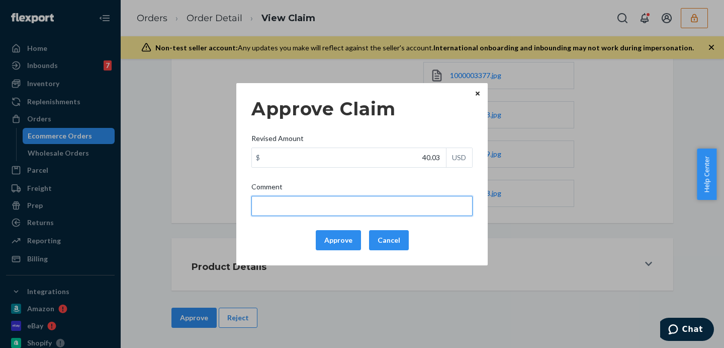
click at [440, 206] on input "Comment" at bounding box center [362, 206] width 221 height 20
click at [422, 207] on input "total cost adjusted (39x0.40) + fulfillment fee" at bounding box center [362, 206] width 221 height 20
drag, startPoint x: 325, startPoint y: 204, endPoint x: 318, endPoint y: 206, distance: 7.2
click at [318, 206] on input "total cost adjusted (39x0.40) + fulfillment fee" at bounding box center [362, 206] width 221 height 20
click at [314, 206] on input "total cost adjusted (45+25x0.40) + fulfillment fee" at bounding box center [362, 206] width 221 height 20
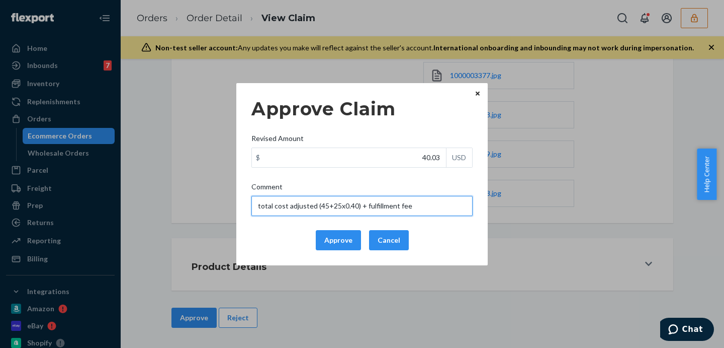
click at [314, 206] on input "total cost adjusted (45+25x0.40) + fulfillment fee" at bounding box center [362, 206] width 221 height 20
type input "total cost adjusted (45+25x0.40) + fulfillment fee"
click at [344, 240] on button "Approve" at bounding box center [338, 240] width 45 height 20
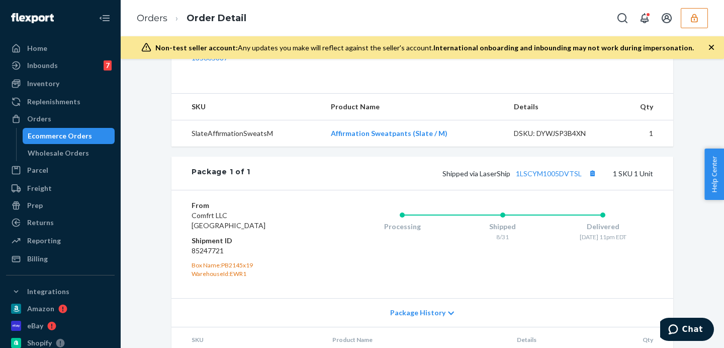
scroll to position [398, 0]
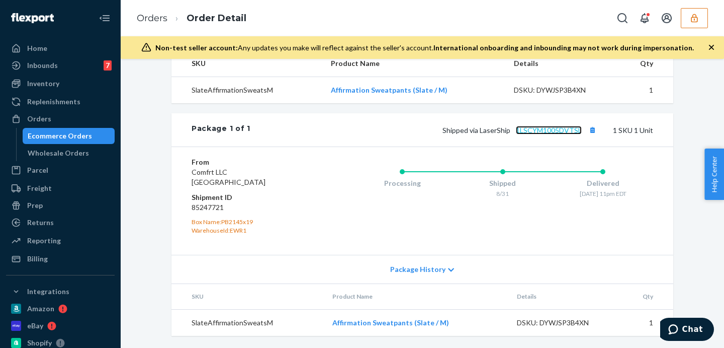
click at [529, 132] on link "1LSCYM1005DVTSL" at bounding box center [549, 130] width 66 height 9
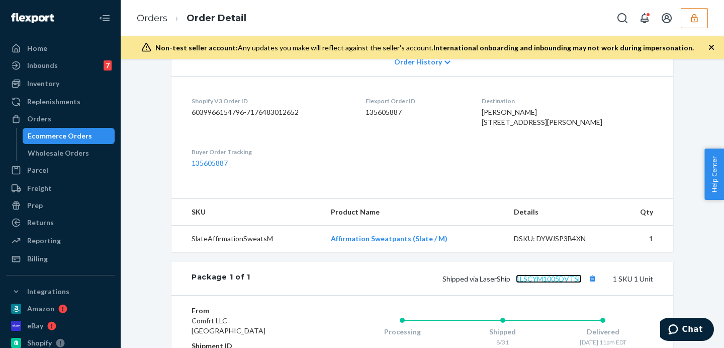
scroll to position [0, 0]
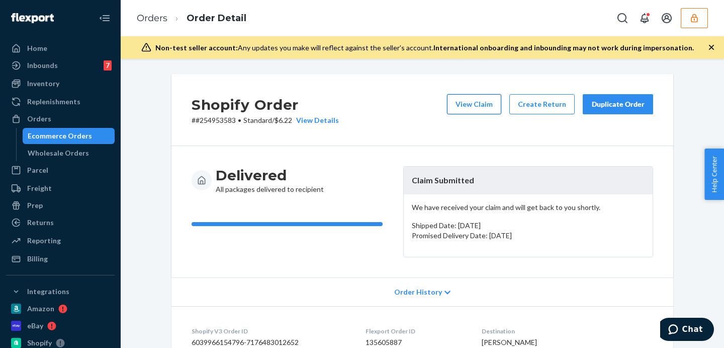
click at [470, 107] on button "View Claim" at bounding box center [474, 104] width 54 height 20
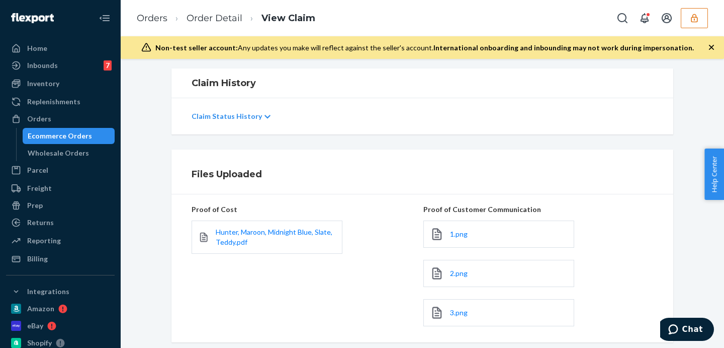
scroll to position [252, 0]
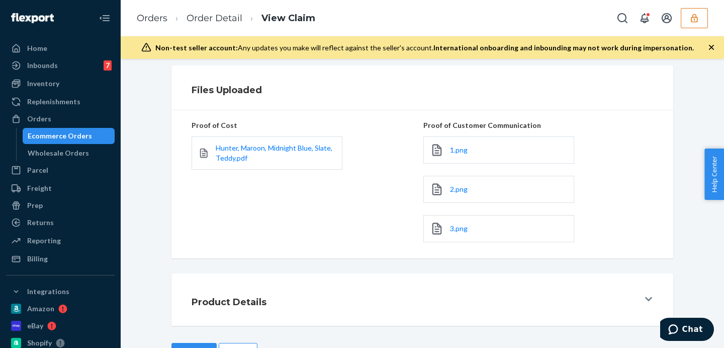
click at [464, 149] on div "1.png" at bounding box center [499, 149] width 151 height 27
click at [456, 150] on span "1.png" at bounding box center [459, 149] width 18 height 9
click at [455, 187] on span "2.png" at bounding box center [459, 189] width 18 height 9
click at [442, 226] on div "3.png" at bounding box center [499, 228] width 151 height 27
click at [450, 230] on span "3.png" at bounding box center [459, 228] width 18 height 9
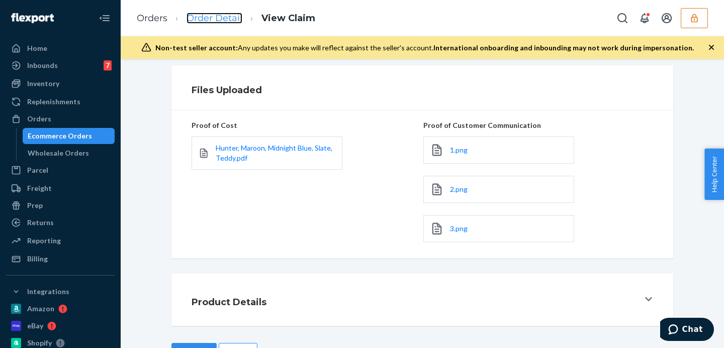
click at [224, 20] on link "Order Detail" at bounding box center [215, 18] width 56 height 11
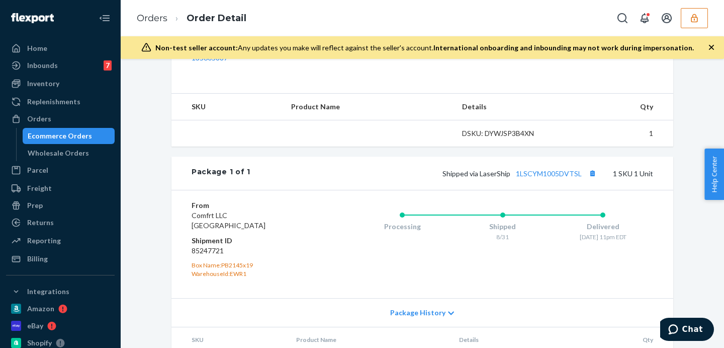
scroll to position [398, 0]
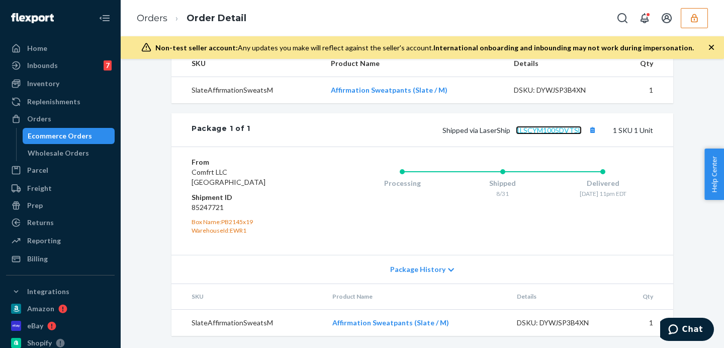
click at [543, 130] on link "1LSCYM1005DVTSL" at bounding box center [549, 130] width 66 height 9
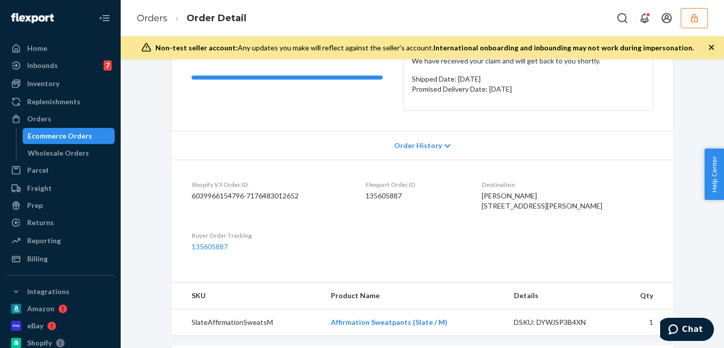
scroll to position [0, 0]
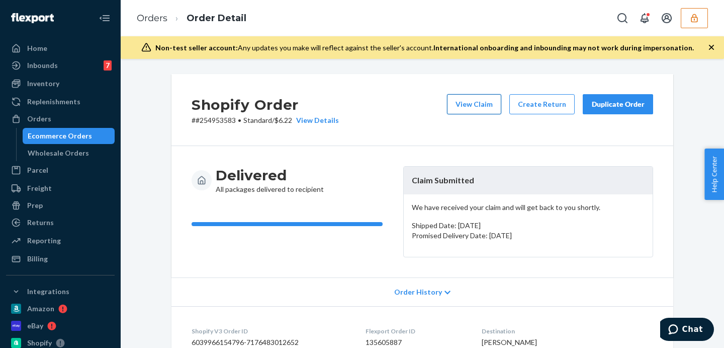
click at [476, 102] on button "View Claim" at bounding box center [474, 104] width 54 height 20
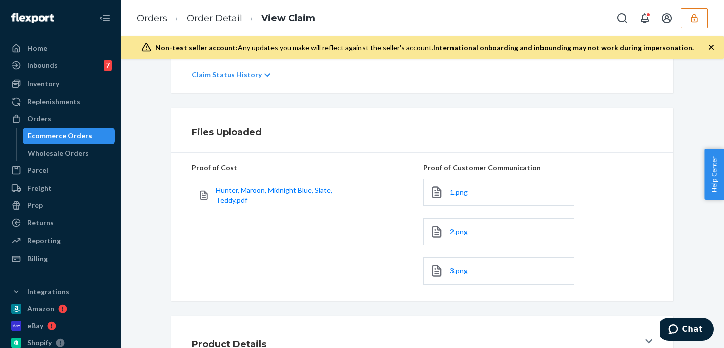
scroll to position [286, 0]
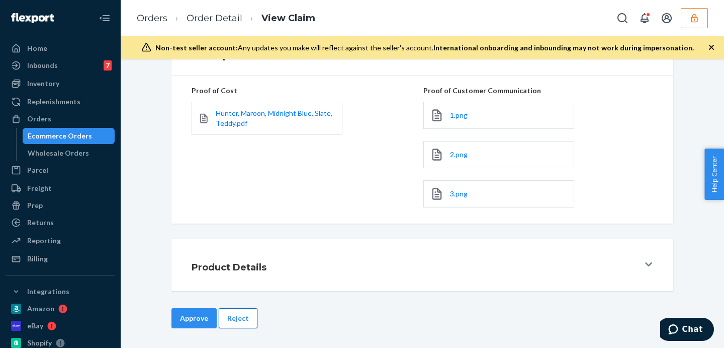
click at [226, 314] on button "Reject" at bounding box center [238, 318] width 39 height 20
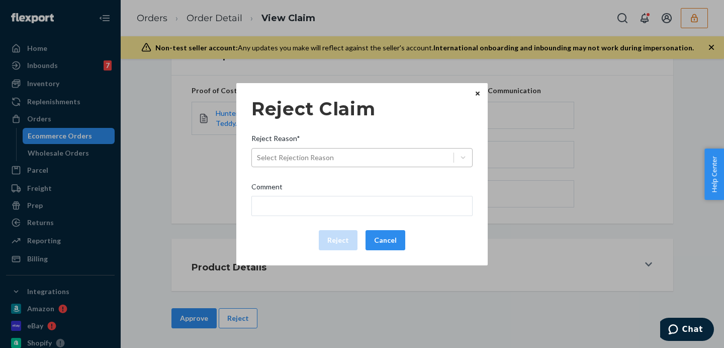
click at [269, 158] on div "Select Rejection Reason" at bounding box center [295, 157] width 77 height 10
click at [258, 158] on input "Reject Reason* Select Rejection Reason" at bounding box center [257, 157] width 1 height 10
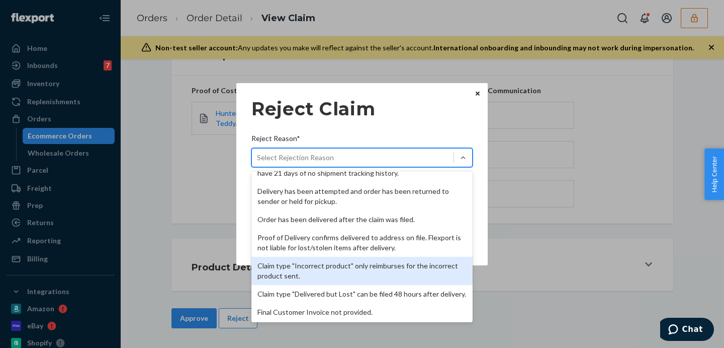
scroll to position [131, 0]
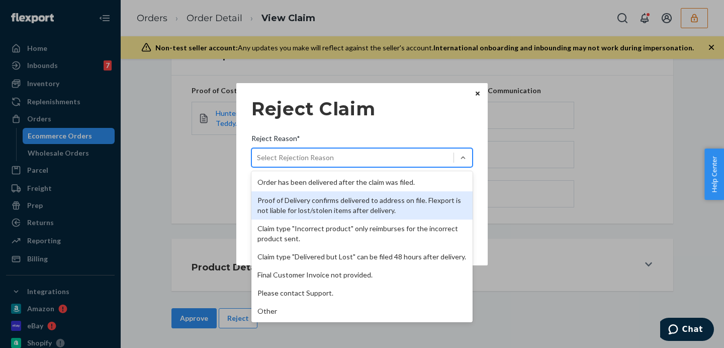
click at [322, 202] on div "Proof of Delivery confirms delivered to address on file. Flexport is not liable…" at bounding box center [362, 205] width 221 height 28
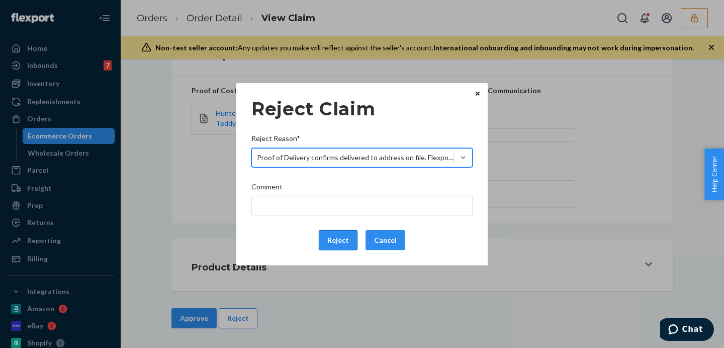
click at [350, 238] on button "Reject" at bounding box center [338, 240] width 39 height 20
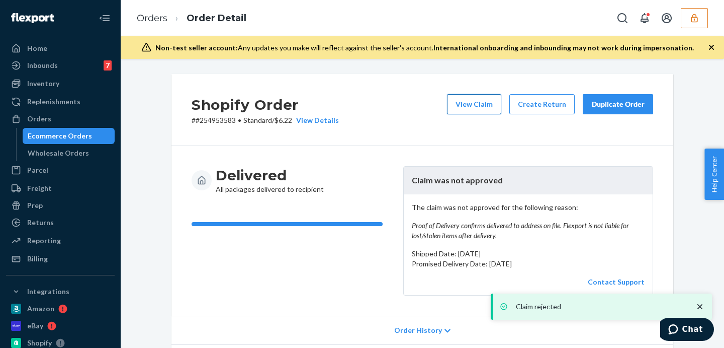
click at [491, 106] on button "View Claim" at bounding box center [474, 104] width 54 height 20
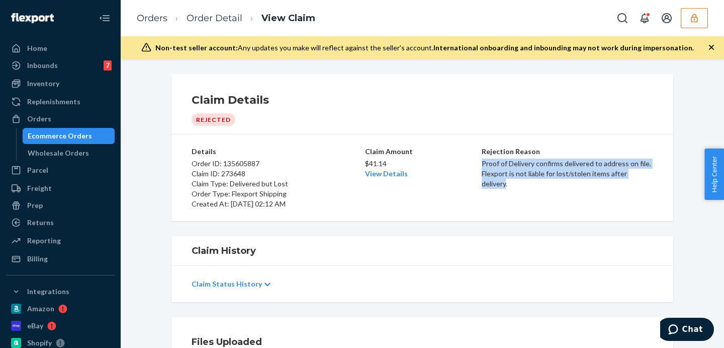
drag, startPoint x: 646, startPoint y: 173, endPoint x: 478, endPoint y: 164, distance: 167.8
click at [482, 164] on p "Proof of Delivery confirms delivered to address on file. Flexport is not liable…" at bounding box center [568, 173] width 172 height 30
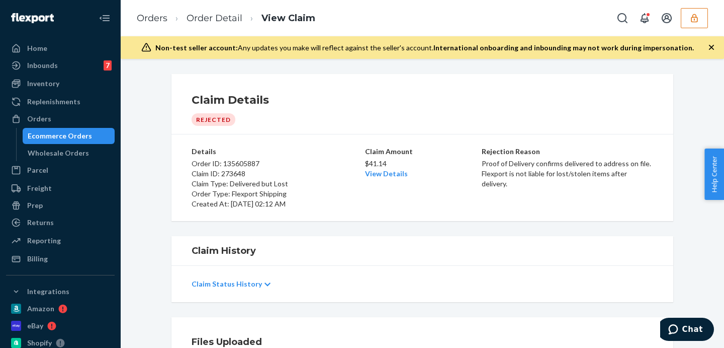
click at [431, 203] on div "Claim Amount $41.14 View Details" at bounding box center [422, 177] width 115 height 62
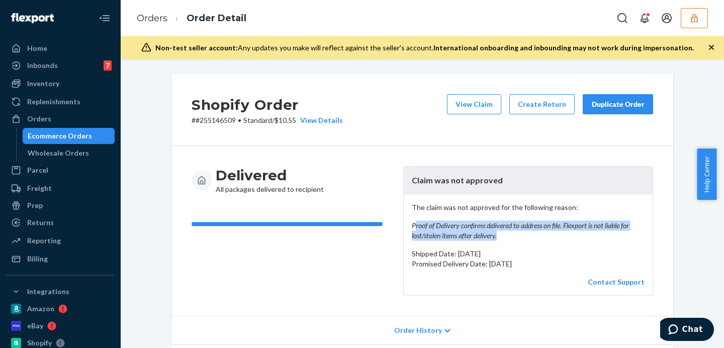
drag, startPoint x: 510, startPoint y: 233, endPoint x: 410, endPoint y: 222, distance: 100.7
click at [412, 222] on em "Proof of Delivery confirms delivered to address on file. Flexport is not liable…" at bounding box center [528, 230] width 233 height 20
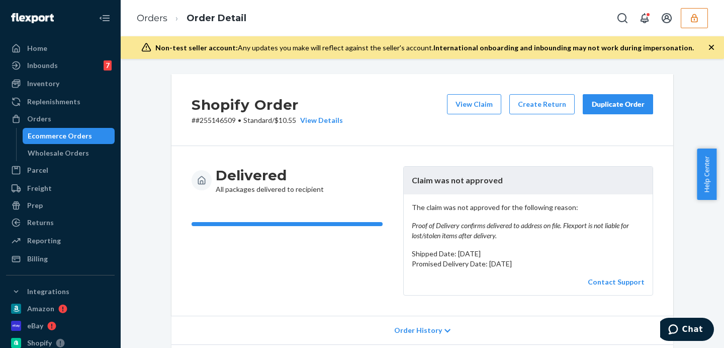
click at [373, 190] on div "Delivered All packages delivered to recipient" at bounding box center [294, 180] width 204 height 28
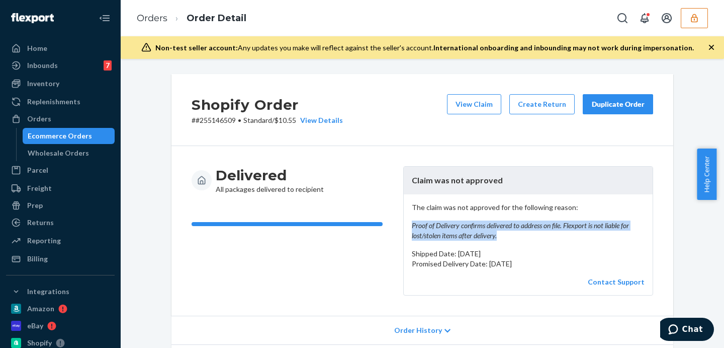
drag, startPoint x: 410, startPoint y: 223, endPoint x: 503, endPoint y: 239, distance: 94.5
click at [503, 239] on em "Proof of Delivery confirms delivered to address on file. Flexport is not liable…" at bounding box center [528, 230] width 233 height 20
copy em "Proof of Delivery confirms delivered to address on file. Flexport is not liable…"
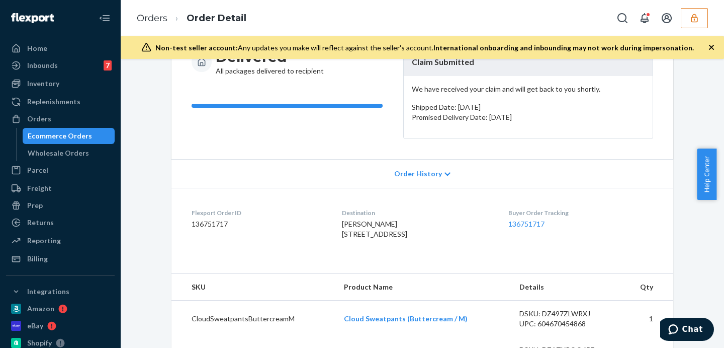
scroll to position [34, 0]
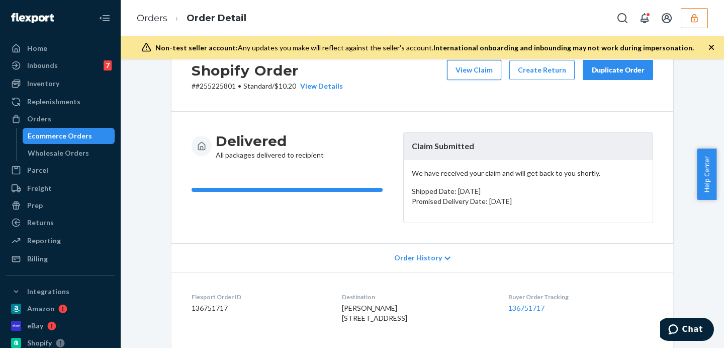
click at [462, 71] on button "View Claim" at bounding box center [474, 70] width 54 height 20
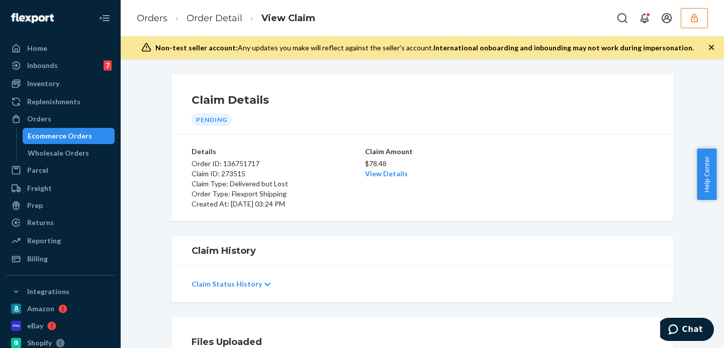
scroll to position [168, 0]
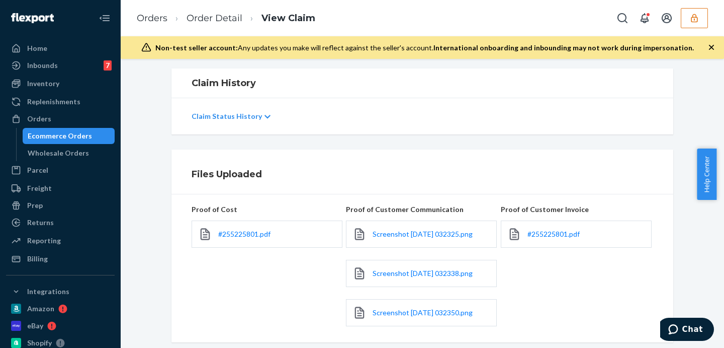
click at [432, 225] on div "Screenshot 2025-09-23 032325.png" at bounding box center [421, 233] width 151 height 27
click at [434, 232] on span "Screenshot 2025-09-23 032325.png" at bounding box center [423, 233] width 100 height 9
click at [423, 274] on span "Screenshot 2025-09-23 032338.png" at bounding box center [423, 273] width 100 height 9
click at [425, 308] on span "Screenshot 2025-09-23 032350.png" at bounding box center [423, 312] width 100 height 9
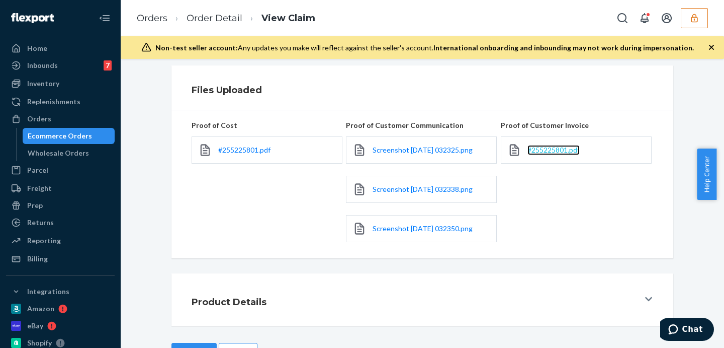
click at [569, 148] on span "#255225801.pdf" at bounding box center [554, 149] width 52 height 9
click at [212, 17] on link "Order Detail" at bounding box center [215, 18] width 56 height 11
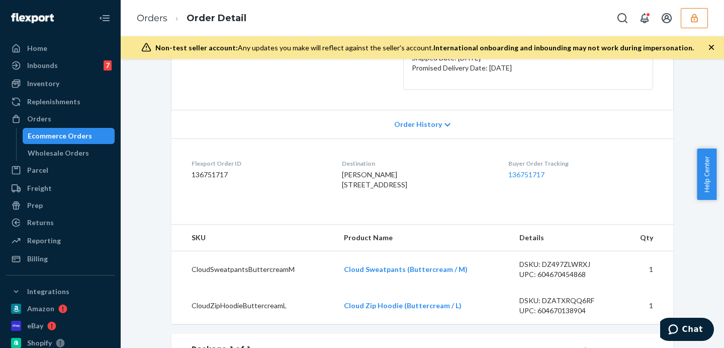
scroll to position [293, 0]
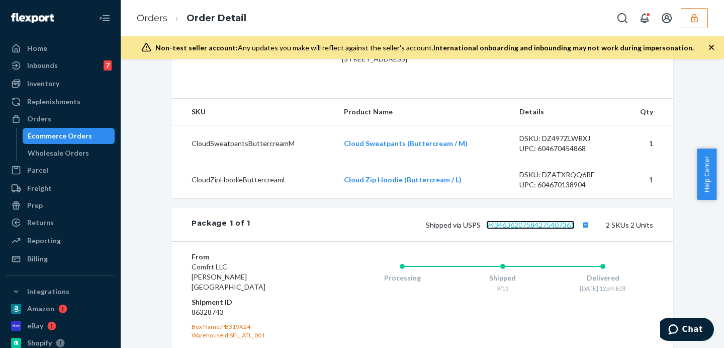
click at [523, 229] on link "9434636207584275407361" at bounding box center [530, 224] width 89 height 9
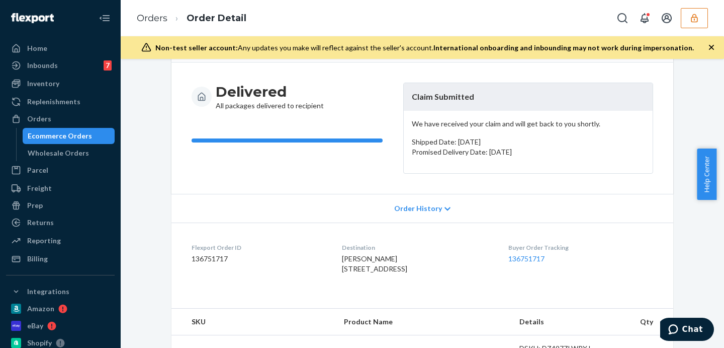
scroll to position [0, 0]
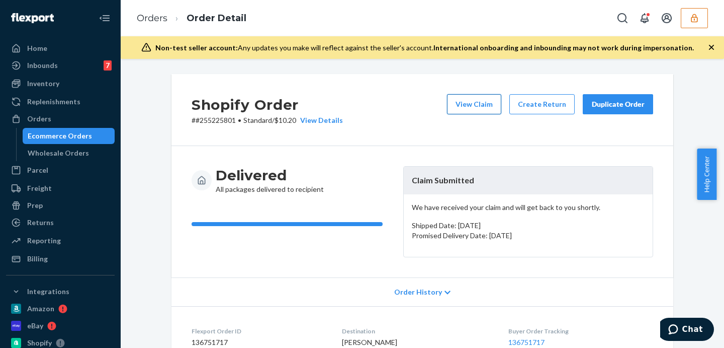
click at [472, 96] on button "View Claim" at bounding box center [474, 104] width 54 height 20
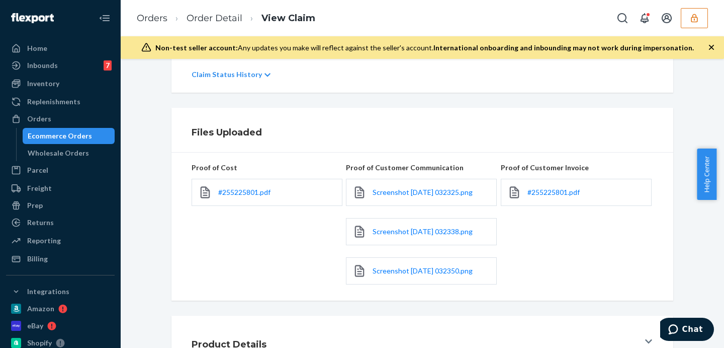
scroll to position [286, 0]
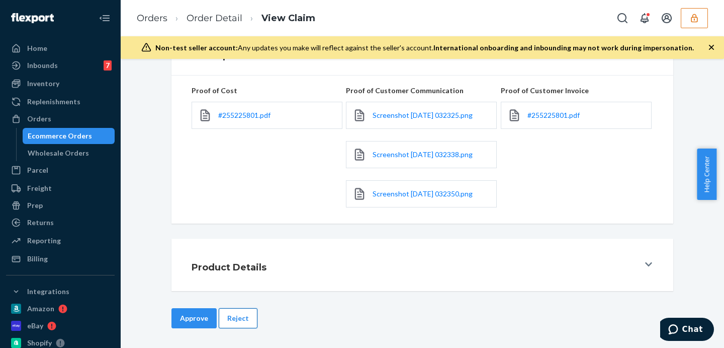
click at [243, 313] on button "Reject" at bounding box center [238, 318] width 39 height 20
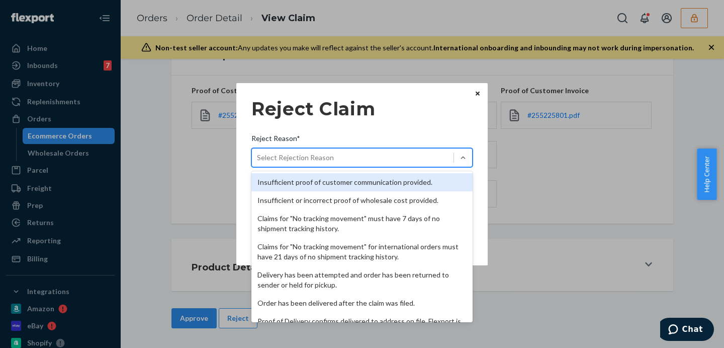
click at [313, 159] on div "Select Rejection Reason" at bounding box center [295, 157] width 77 height 10
click at [258, 159] on input "Reject Reason* option Insufficient proof of customer communication provided. fo…" at bounding box center [257, 157] width 1 height 10
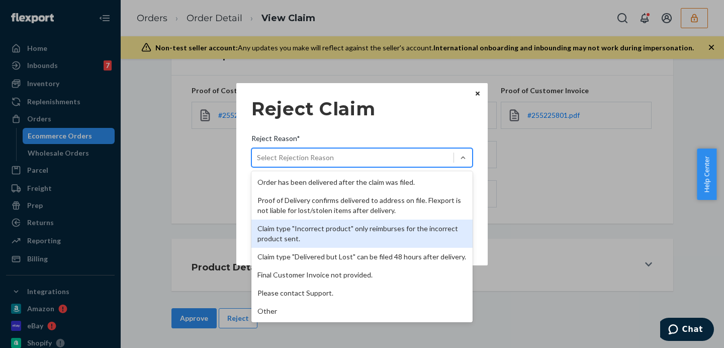
scroll to position [89, 0]
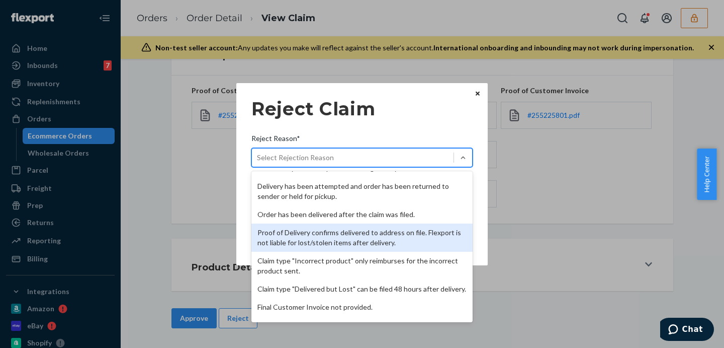
click at [362, 237] on div "Proof of Delivery confirms delivered to address on file. Flexport is not liable…" at bounding box center [362, 237] width 221 height 28
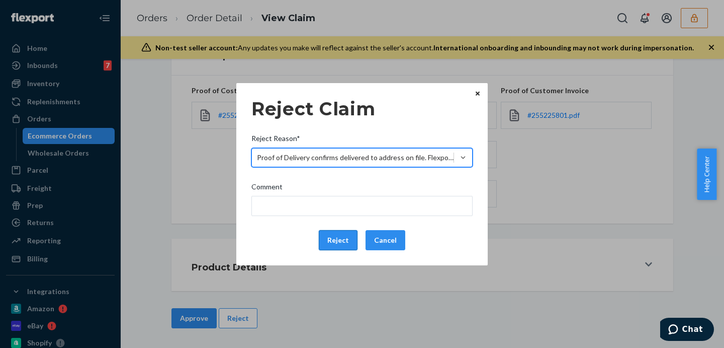
click at [347, 236] on button "Reject" at bounding box center [338, 240] width 39 height 20
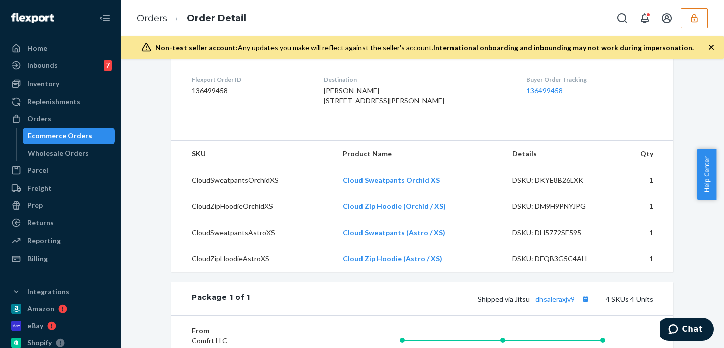
scroll to position [293, 0]
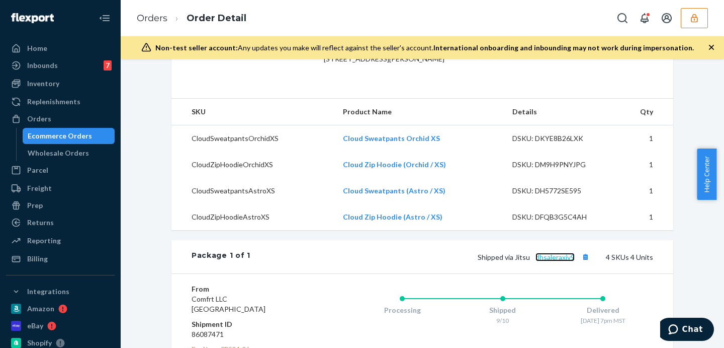
click at [551, 261] on link "dhsaleraxjv9" at bounding box center [555, 257] width 39 height 9
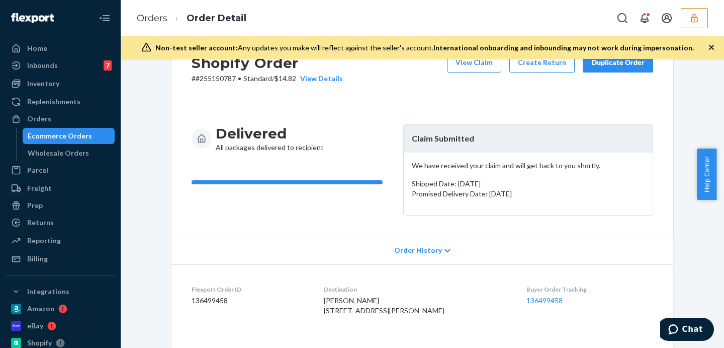
scroll to position [0, 0]
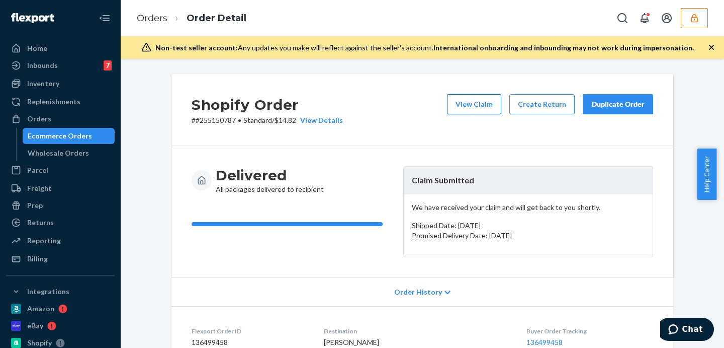
click at [489, 104] on button "View Claim" at bounding box center [474, 104] width 54 height 20
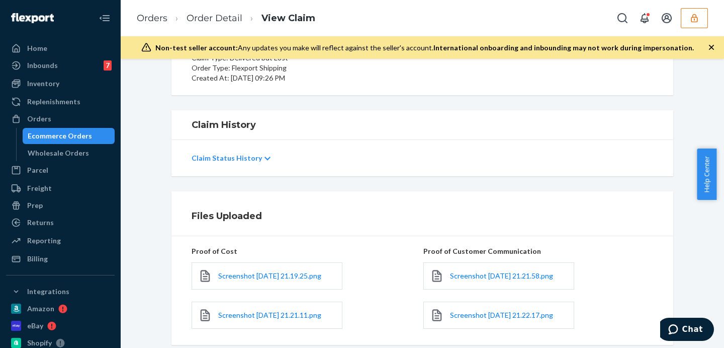
scroll to position [168, 0]
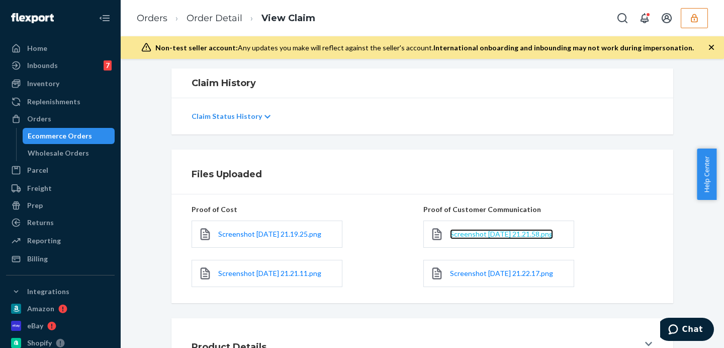
click at [472, 229] on span "Screenshot 2025-09-22 at 21.21.58.png" at bounding box center [501, 233] width 103 height 9
click at [481, 277] on span "Screenshot 2025-09-22 at 21.22.17.png" at bounding box center [501, 273] width 103 height 9
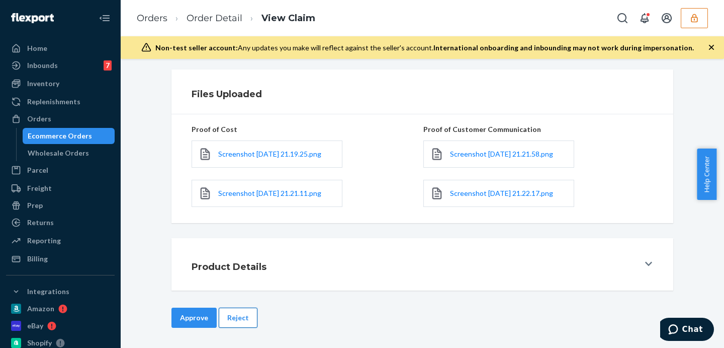
click at [231, 317] on button "Reject" at bounding box center [238, 317] width 39 height 20
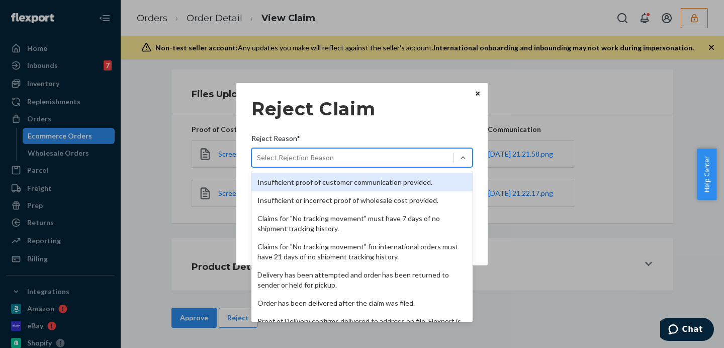
click at [321, 152] on div "Select Rejection Reason" at bounding box center [353, 157] width 202 height 16
click at [258, 152] on input "Reject Reason* option Insufficient proof of customer communication provided. fo…" at bounding box center [257, 157] width 1 height 10
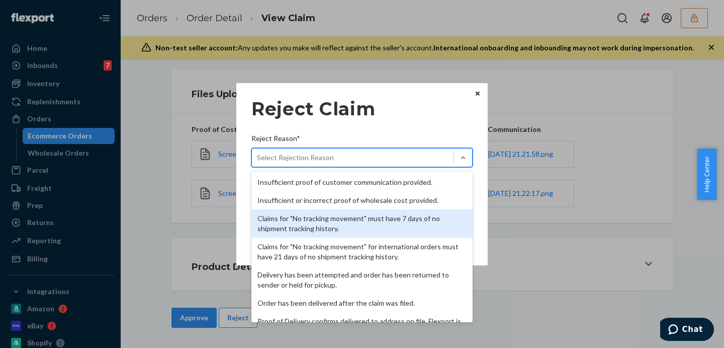
scroll to position [131, 0]
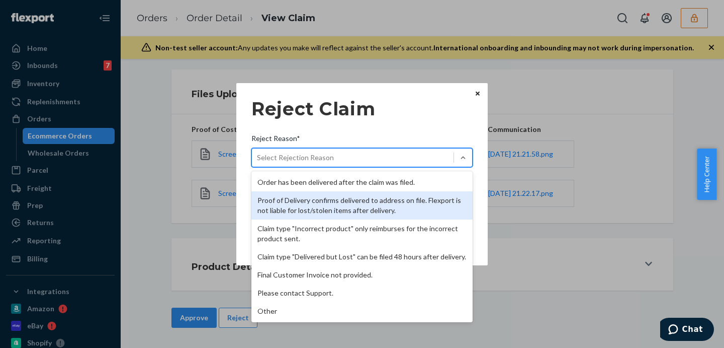
click at [351, 201] on div "Proof of Delivery confirms delivered to address on file. Flexport is not liable…" at bounding box center [362, 205] width 221 height 28
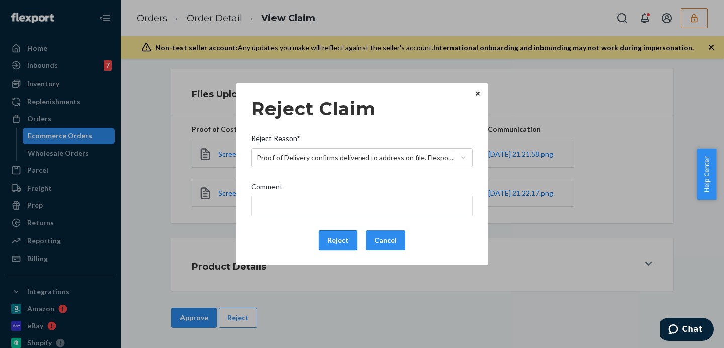
click at [340, 240] on button "Reject" at bounding box center [338, 240] width 39 height 20
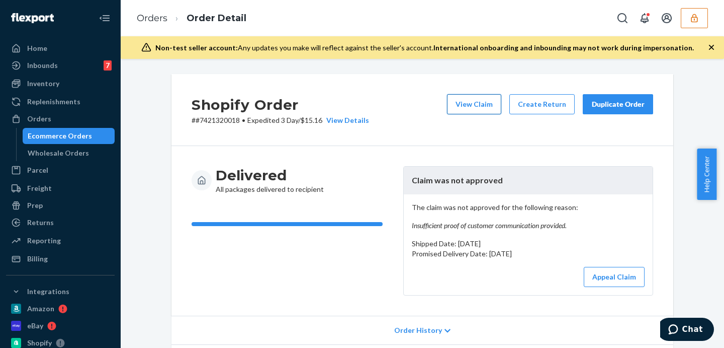
click at [484, 101] on button "View Claim" at bounding box center [474, 104] width 54 height 20
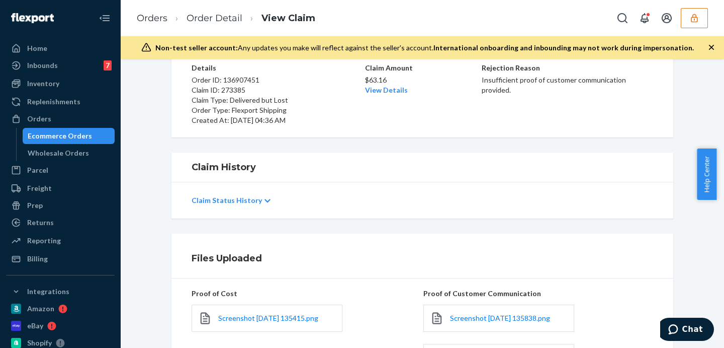
scroll to position [227, 0]
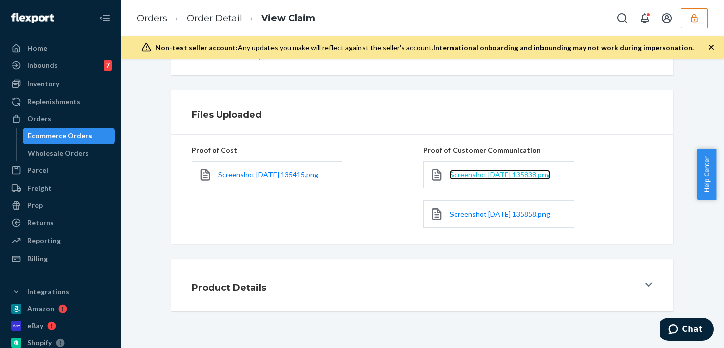
click at [514, 173] on span "Screenshot [DATE] 135838.png" at bounding box center [500, 174] width 100 height 9
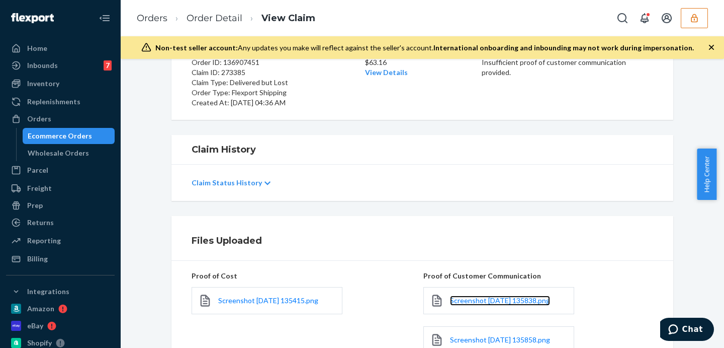
scroll to position [0, 0]
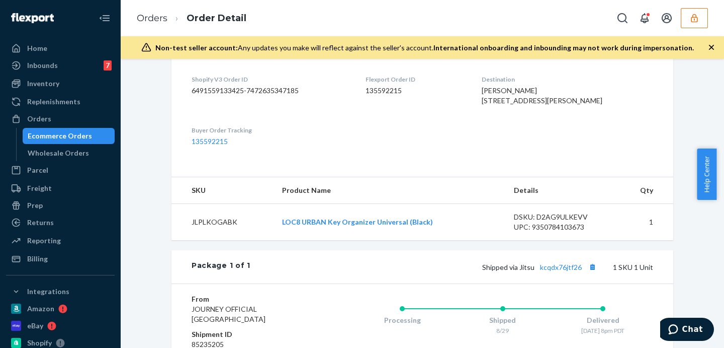
scroll to position [377, 0]
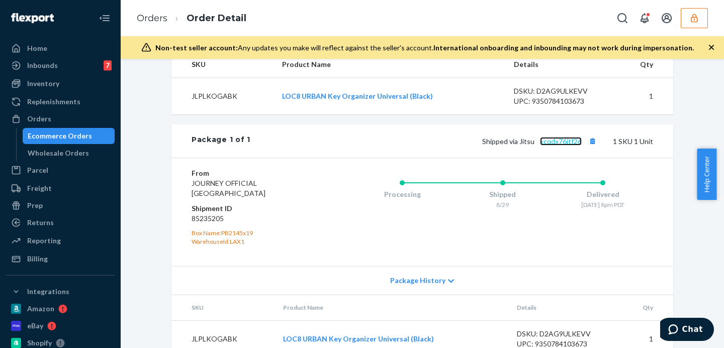
click at [568, 145] on link "kcqdx76jtf26" at bounding box center [561, 141] width 42 height 9
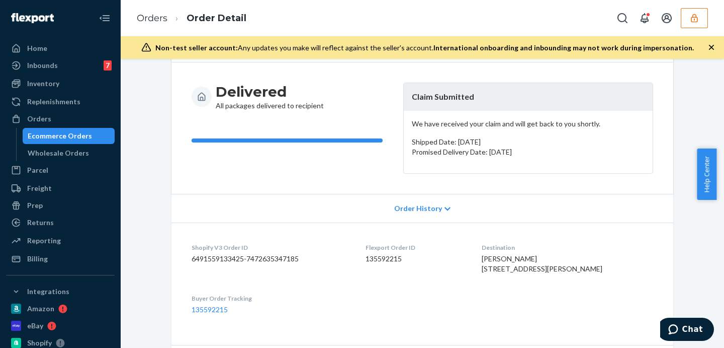
scroll to position [0, 0]
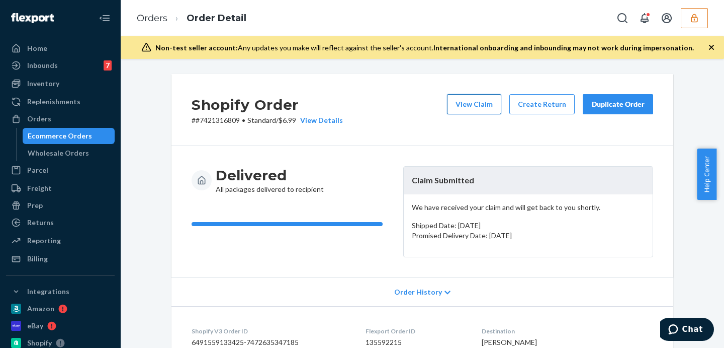
click at [471, 102] on button "View Claim" at bounding box center [474, 104] width 54 height 20
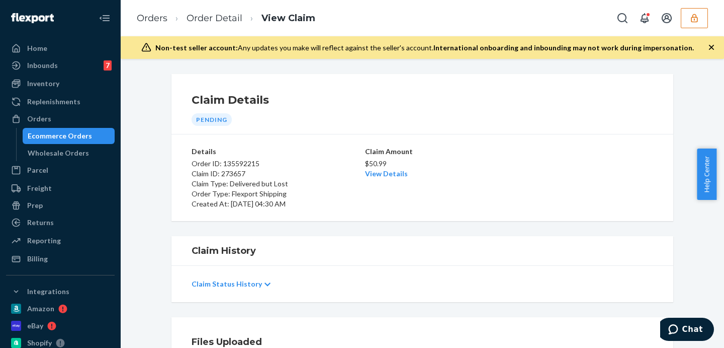
scroll to position [209, 0]
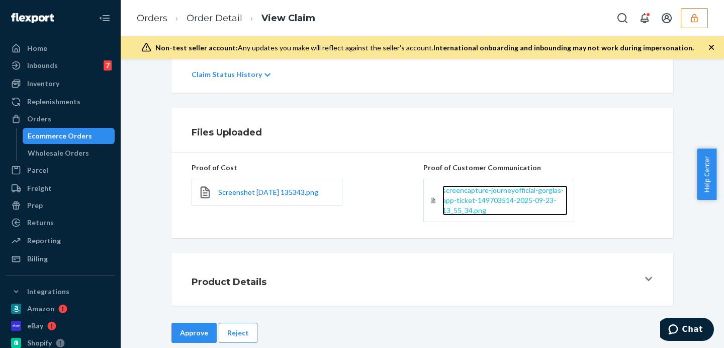
click at [468, 191] on span "screencapture-journeyofficial-gorgias-app-ticket-149703514-2025-09-23-13_55_34.…" at bounding box center [503, 200] width 121 height 29
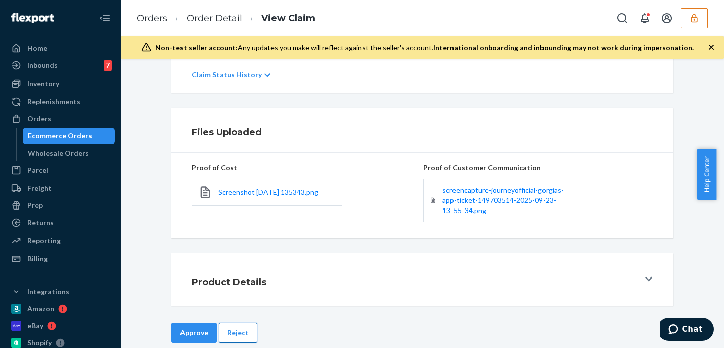
click at [226, 327] on button "Reject" at bounding box center [238, 332] width 39 height 20
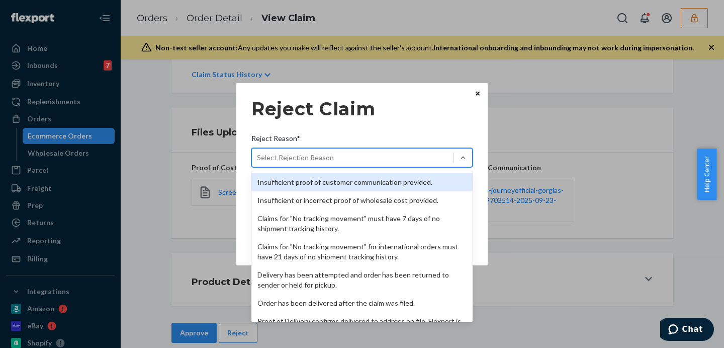
click at [301, 159] on div "Select Rejection Reason" at bounding box center [295, 157] width 77 height 10
click at [258, 159] on input "Reject Reason* option Insufficient proof of customer communication provided. fo…" at bounding box center [257, 157] width 1 height 10
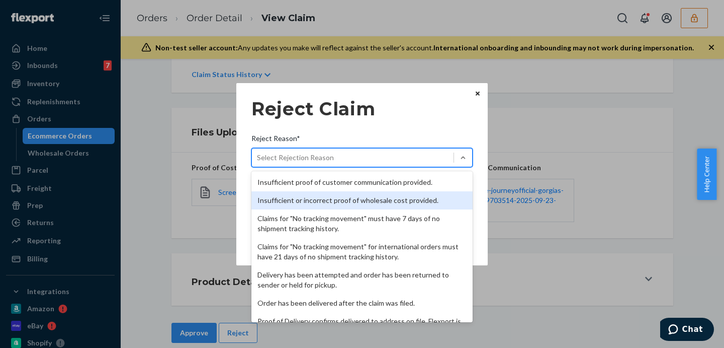
scroll to position [84, 0]
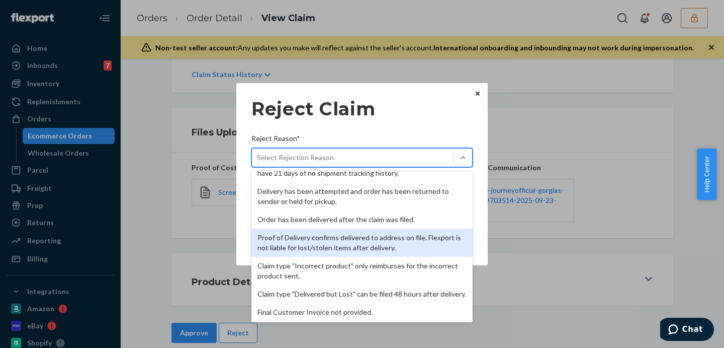
click at [350, 245] on div "Proof of Delivery confirms delivered to address on file. Flexport is not liable…" at bounding box center [362, 242] width 221 height 28
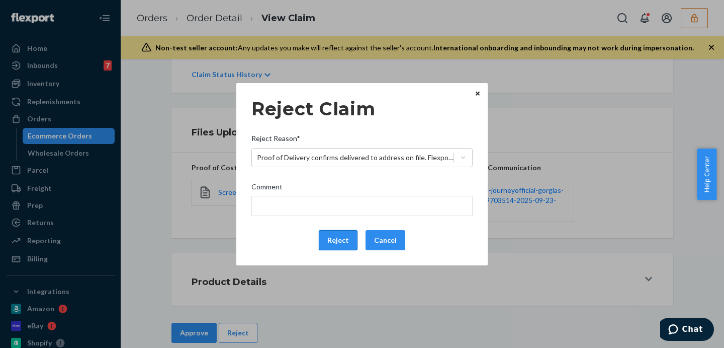
click at [347, 238] on button "Reject" at bounding box center [338, 240] width 39 height 20
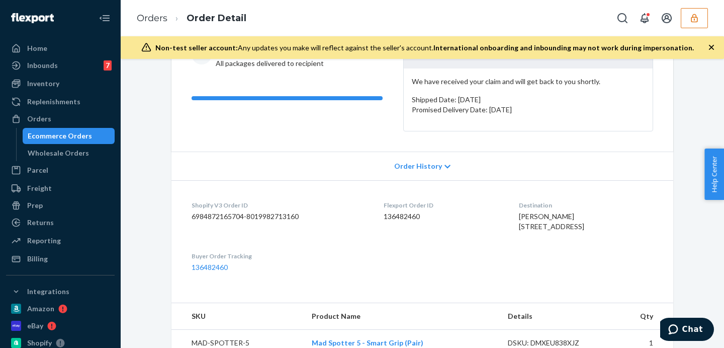
scroll to position [293, 0]
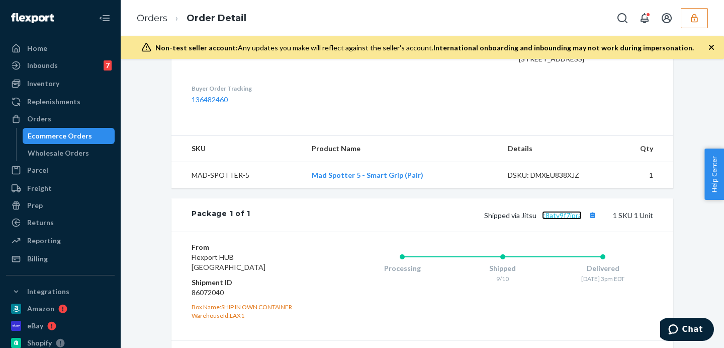
click at [565, 219] on link "c8atv9f7jpra" at bounding box center [562, 215] width 40 height 9
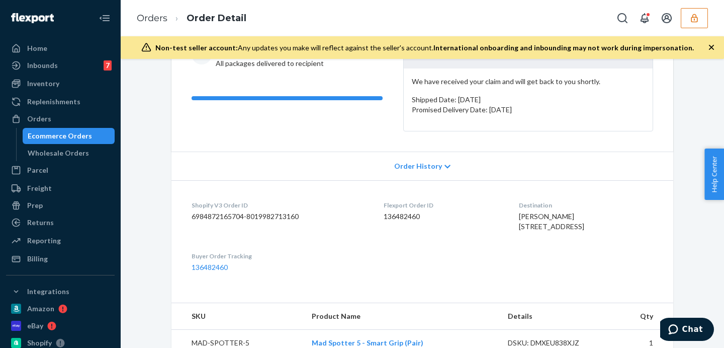
scroll to position [0, 0]
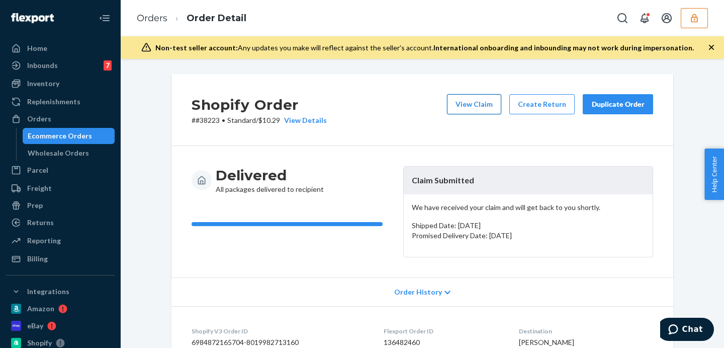
click at [471, 102] on button "View Claim" at bounding box center [474, 104] width 54 height 20
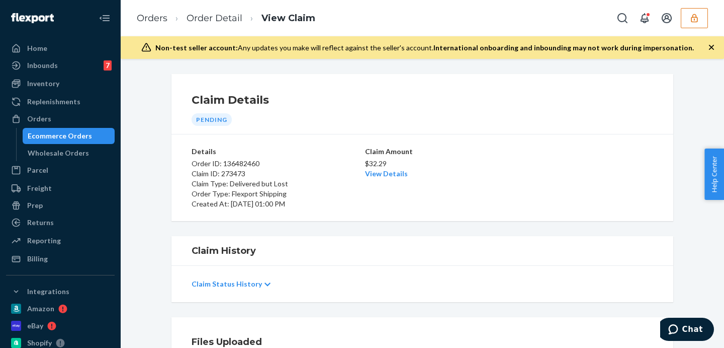
scroll to position [168, 0]
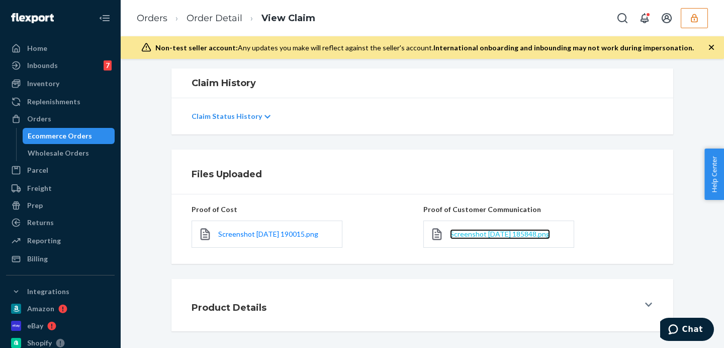
click at [466, 234] on span "Screenshot 2025-09-22 185848.png" at bounding box center [500, 233] width 100 height 9
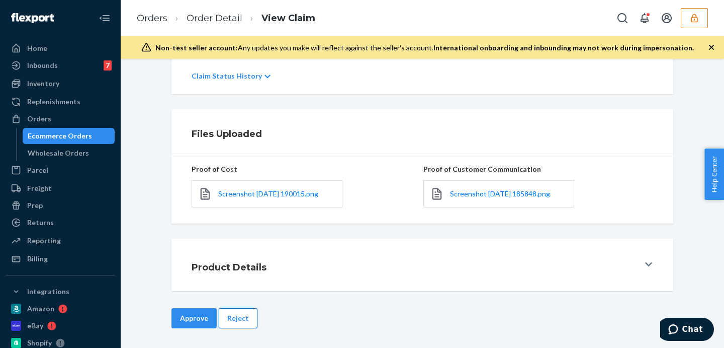
click at [240, 317] on button "Reject" at bounding box center [238, 318] width 39 height 20
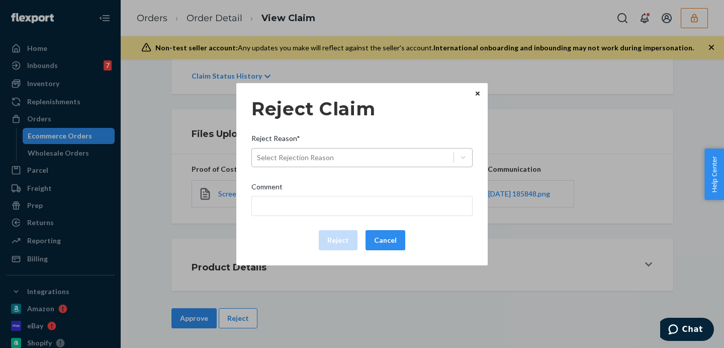
click at [330, 154] on div "Select Rejection Reason" at bounding box center [295, 157] width 77 height 10
click at [258, 154] on input "Reject Reason* Select Rejection Reason" at bounding box center [257, 157] width 1 height 10
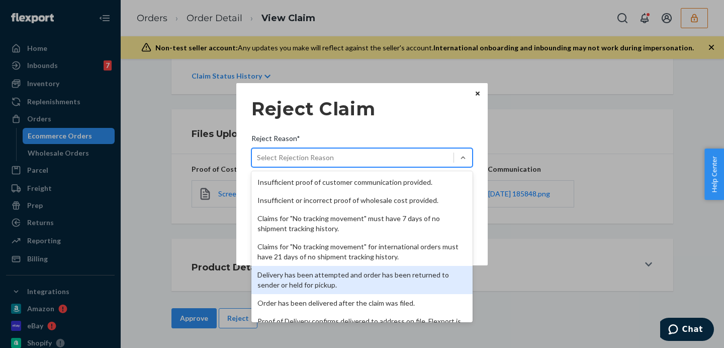
scroll to position [131, 0]
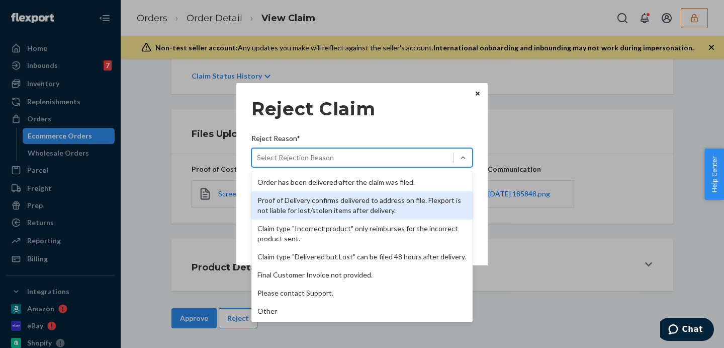
click at [365, 191] on div "Proof of Delivery confirms delivered to address on file. Flexport is not liable…" at bounding box center [362, 205] width 221 height 28
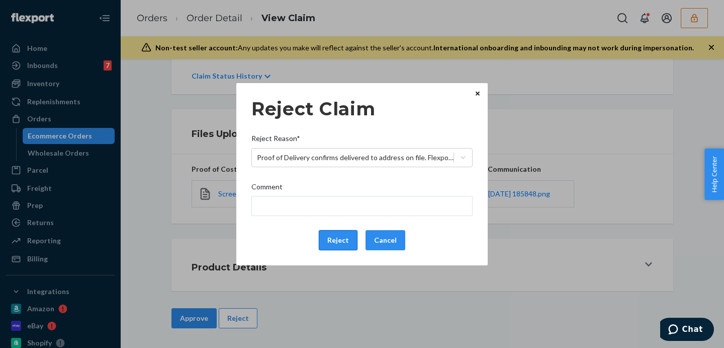
click at [347, 243] on button "Reject" at bounding box center [338, 240] width 39 height 20
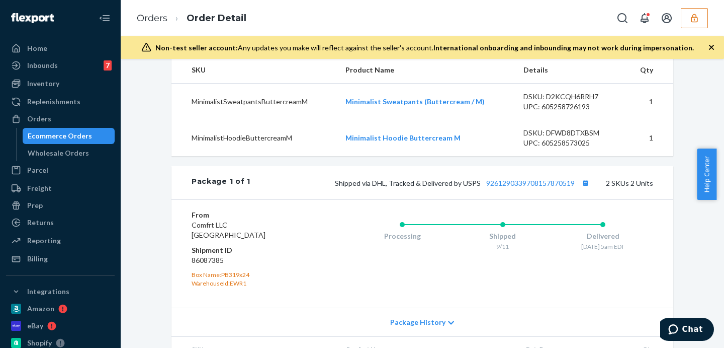
scroll to position [454, 0]
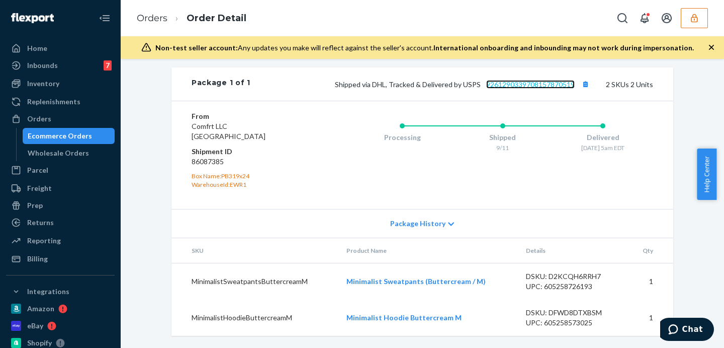
click at [534, 84] on link "9261290339708157870519" at bounding box center [530, 84] width 89 height 9
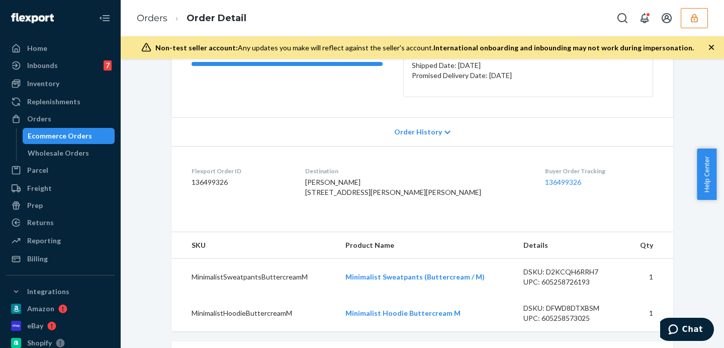
scroll to position [0, 0]
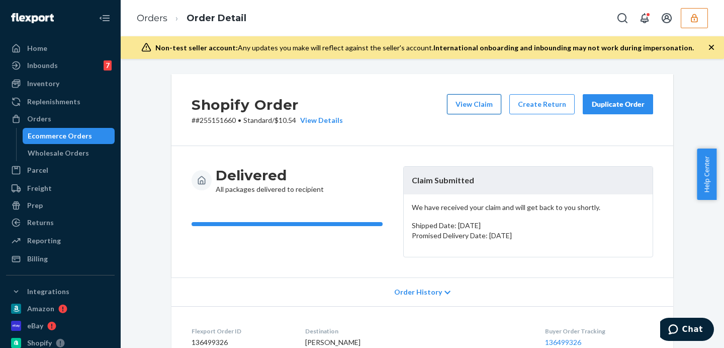
click at [471, 109] on button "View Claim" at bounding box center [474, 104] width 54 height 20
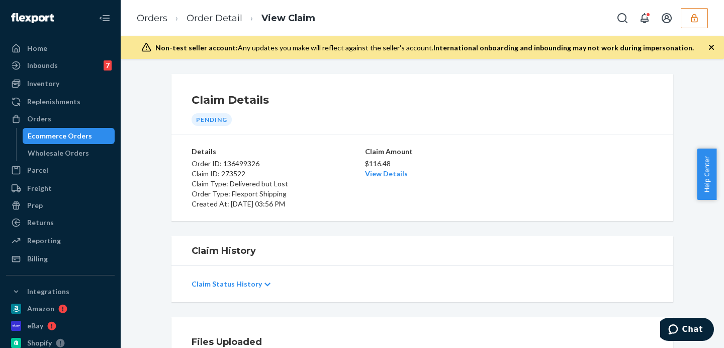
scroll to position [126, 0]
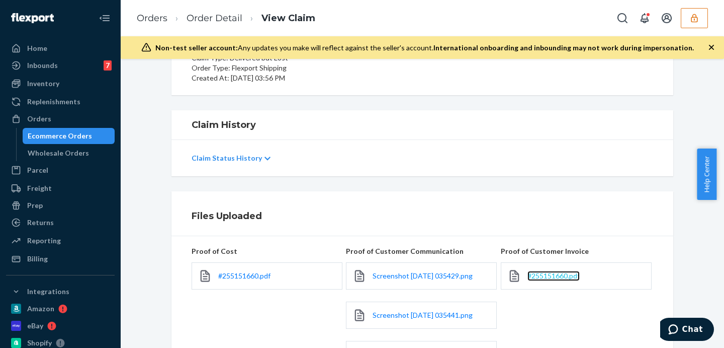
click at [566, 277] on span "#255151660.pdf" at bounding box center [554, 275] width 52 height 9
click at [394, 272] on span "Screenshot [DATE] 035429.png" at bounding box center [423, 275] width 100 height 9
click at [414, 311] on span "Screenshot [DATE] 035441.png" at bounding box center [423, 314] width 100 height 9
click at [230, 281] on div "#255151660.pdf" at bounding box center [267, 275] width 151 height 27
click at [237, 272] on span "#255151660.pdf" at bounding box center [244, 275] width 52 height 9
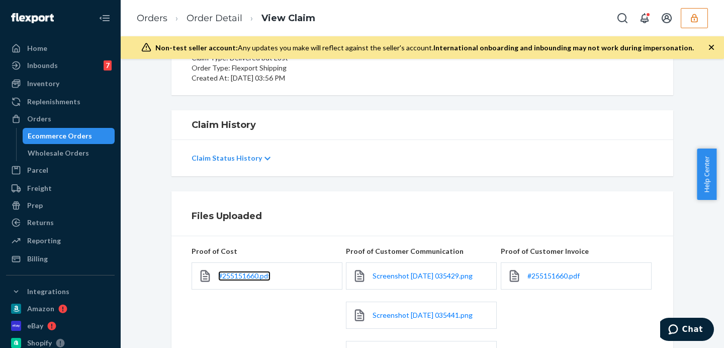
scroll to position [252, 0]
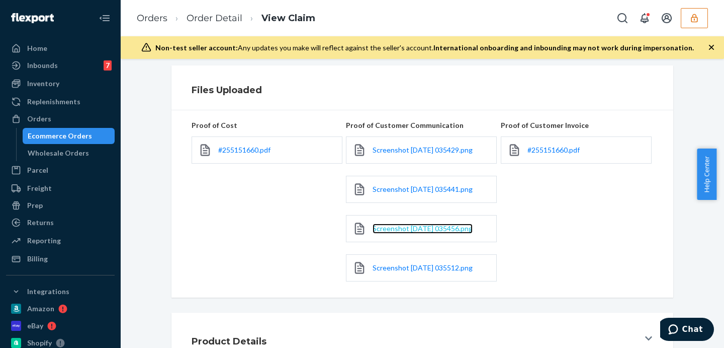
click at [406, 227] on span "Screenshot 2025-09-23 035456.png" at bounding box center [423, 228] width 100 height 9
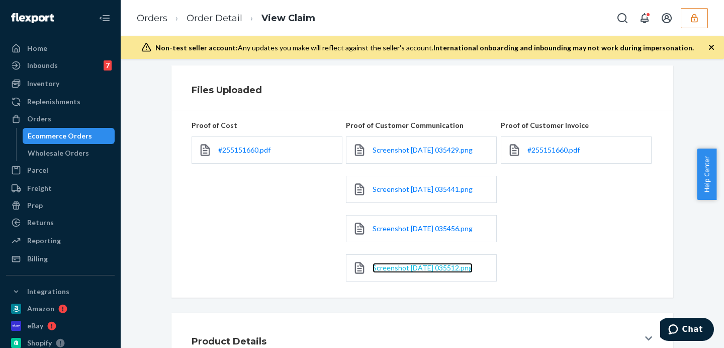
click at [399, 263] on span "Screenshot 2025-09-23 035512.png" at bounding box center [423, 267] width 100 height 9
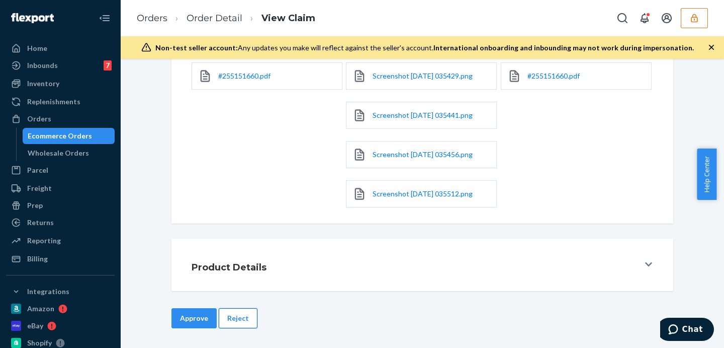
click at [236, 320] on button "Reject" at bounding box center [238, 318] width 39 height 20
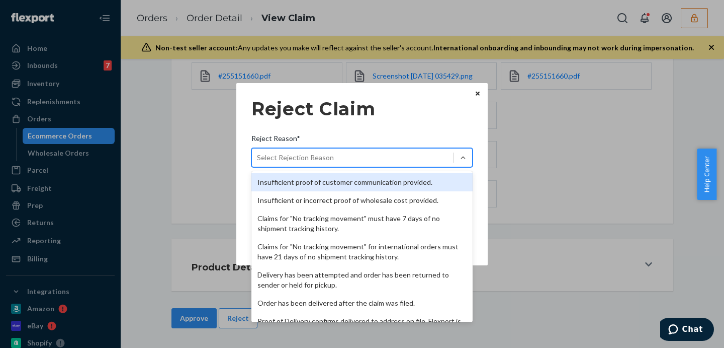
click at [322, 153] on div "Select Rejection Reason" at bounding box center [295, 157] width 77 height 10
click at [258, 153] on input "Reject Reason* option Insufficient proof of customer communication provided. fo…" at bounding box center [257, 157] width 1 height 10
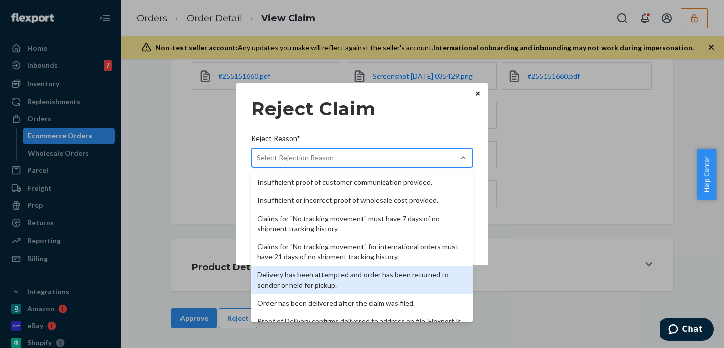
scroll to position [84, 0]
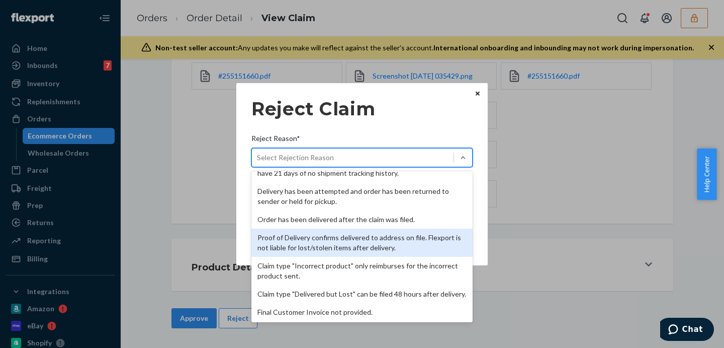
click at [330, 242] on div "Proof of Delivery confirms delivered to address on file. Flexport is not liable…" at bounding box center [362, 242] width 221 height 28
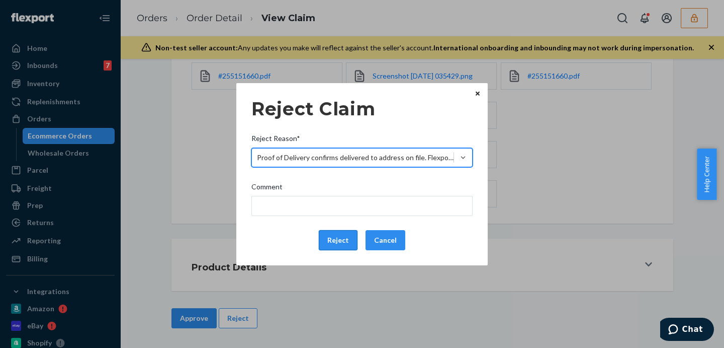
click at [334, 239] on button "Reject" at bounding box center [338, 240] width 39 height 20
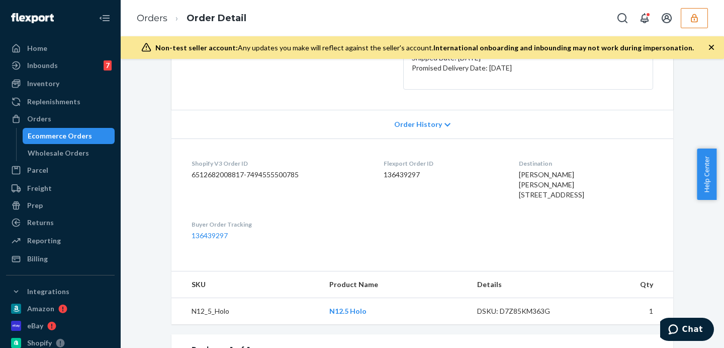
scroll to position [335, 0]
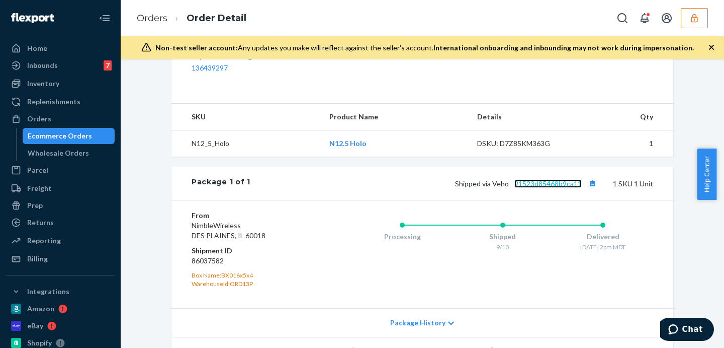
click at [539, 188] on link "91523d85468b9ca11" at bounding box center [548, 183] width 67 height 9
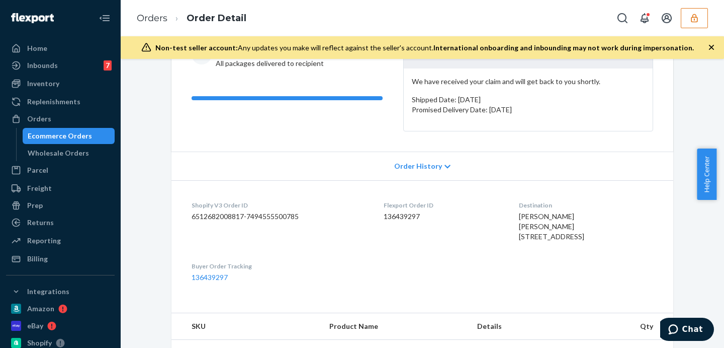
scroll to position [0, 0]
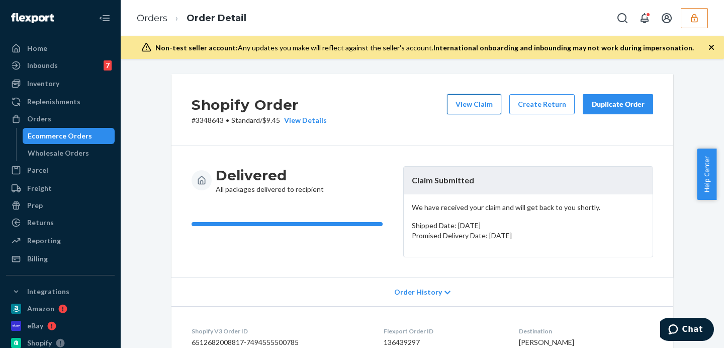
click at [465, 101] on button "View Claim" at bounding box center [474, 104] width 54 height 20
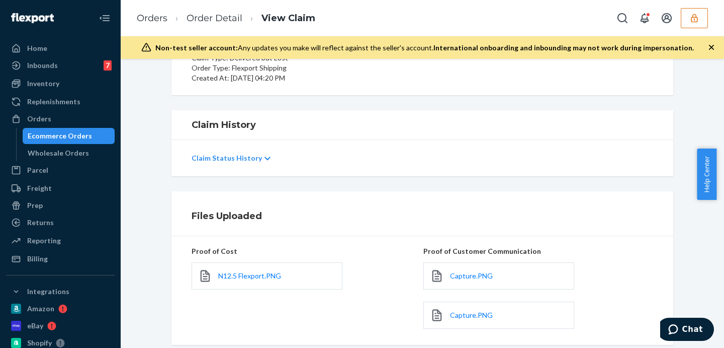
scroll to position [168, 0]
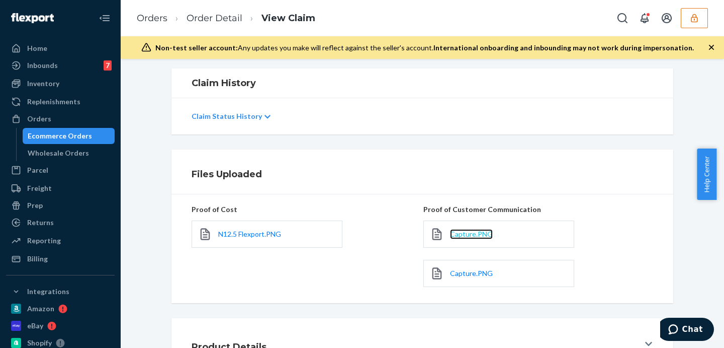
click at [474, 233] on span "Capture.PNG" at bounding box center [471, 233] width 43 height 9
click at [467, 275] on span "Capture.PNG" at bounding box center [471, 273] width 43 height 9
click at [248, 229] on link "N12.5 Flexport.PNG" at bounding box center [249, 234] width 63 height 10
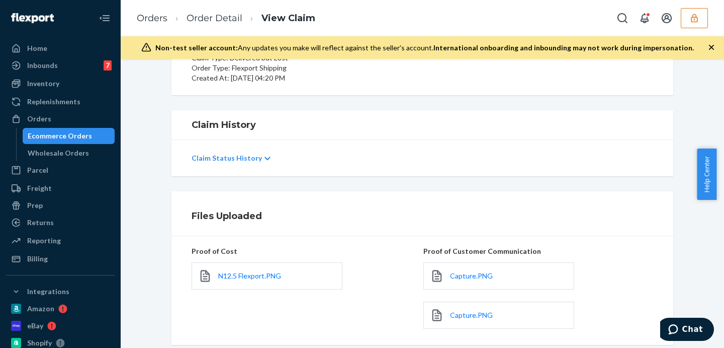
scroll to position [247, 0]
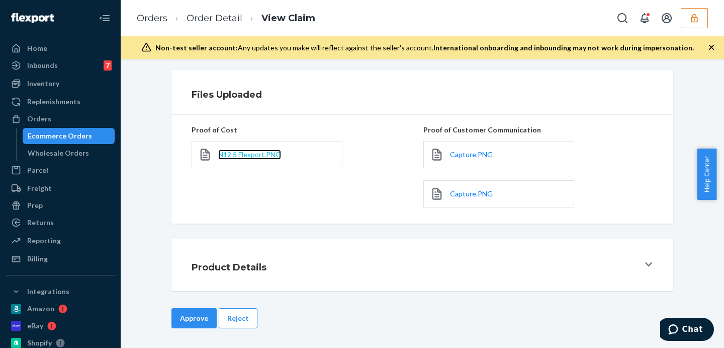
click at [264, 152] on span "N12.5 Flexport.PNG" at bounding box center [249, 154] width 63 height 9
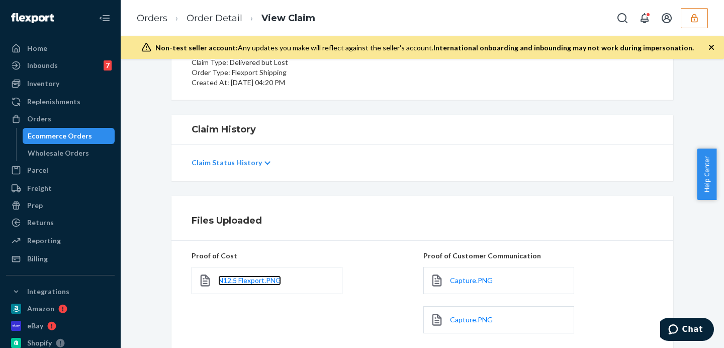
scroll to position [0, 0]
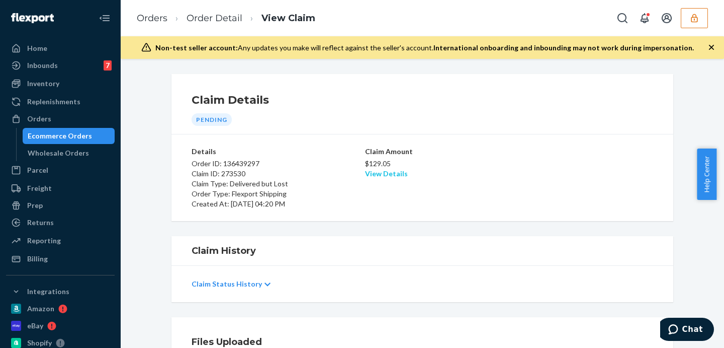
click at [368, 170] on link "View Details" at bounding box center [386, 173] width 43 height 9
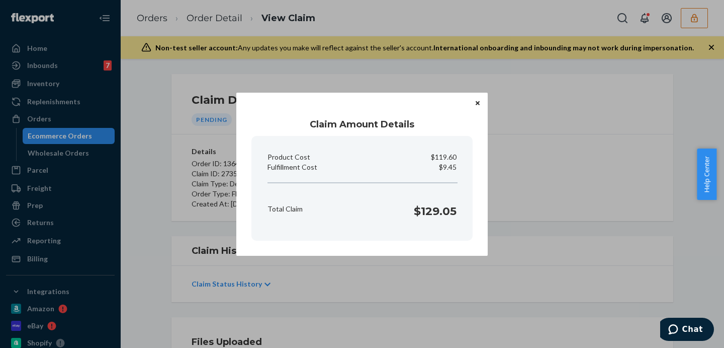
click at [561, 199] on div "Claim Amount Details Product Cost $119.60 Fulfillment Cost $9.45 Total Claim $1…" at bounding box center [362, 174] width 724 height 348
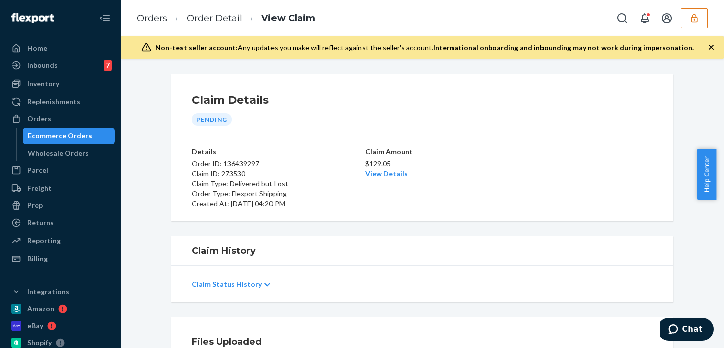
click at [460, 173] on div "$129.05 View Details" at bounding box center [422, 167] width 115 height 22
click at [384, 173] on link "View Details" at bounding box center [386, 173] width 43 height 9
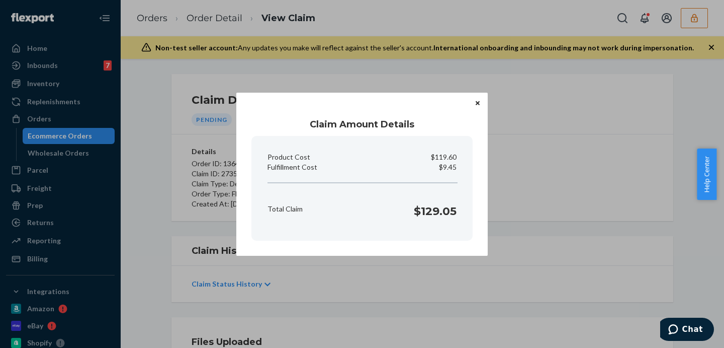
click at [496, 180] on div "Claim Amount Details Product Cost $119.60 Fulfillment Cost $9.45 Total Claim $1…" at bounding box center [362, 174] width 724 height 348
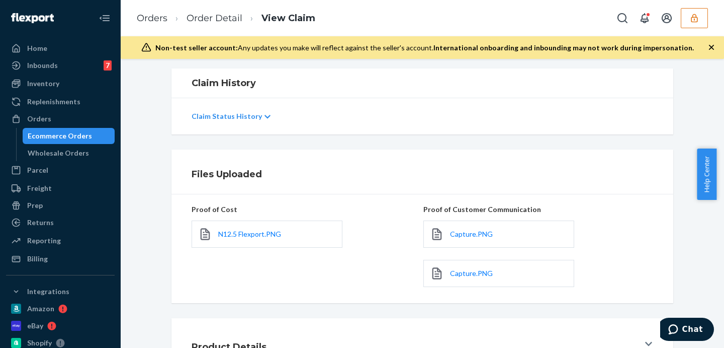
scroll to position [247, 0]
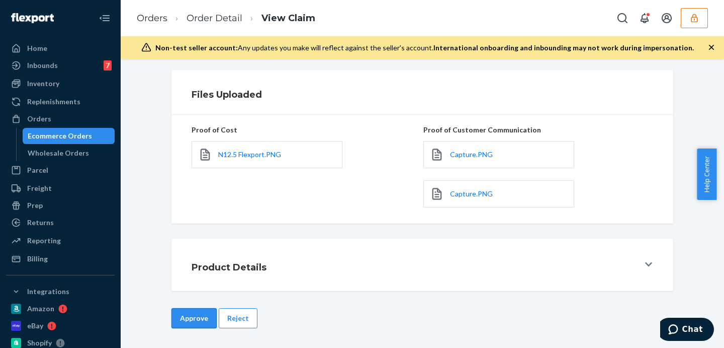
click at [201, 314] on button "Approve" at bounding box center [194, 318] width 45 height 20
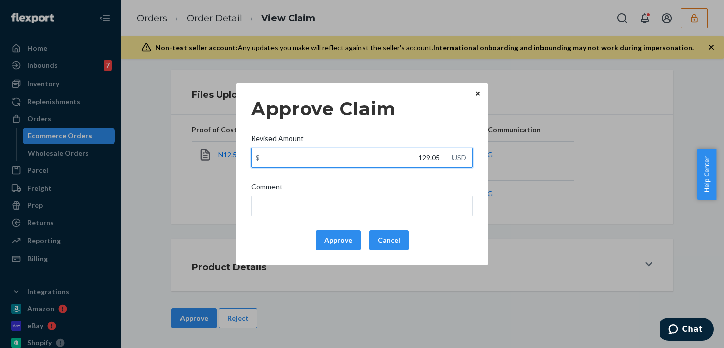
drag, startPoint x: 403, startPoint y: 153, endPoint x: 446, endPoint y: 154, distance: 43.3
click at [446, 154] on div "$ 129.05 USD" at bounding box center [362, 157] width 221 height 20
type input "109.00"
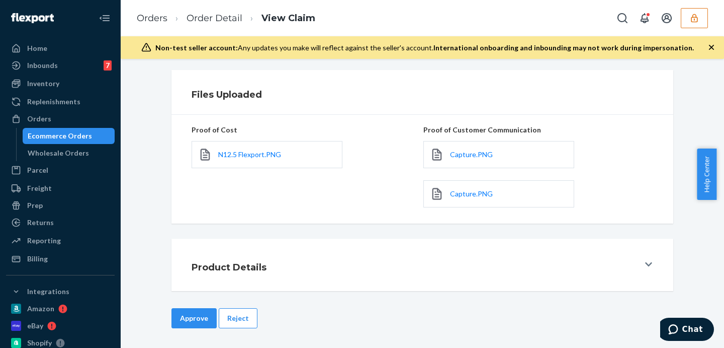
click at [525, 147] on div "Home Inbounds 7 Shipping Plans Problems 7 Inventory Products Replenishments Ord…" at bounding box center [362, 174] width 724 height 348
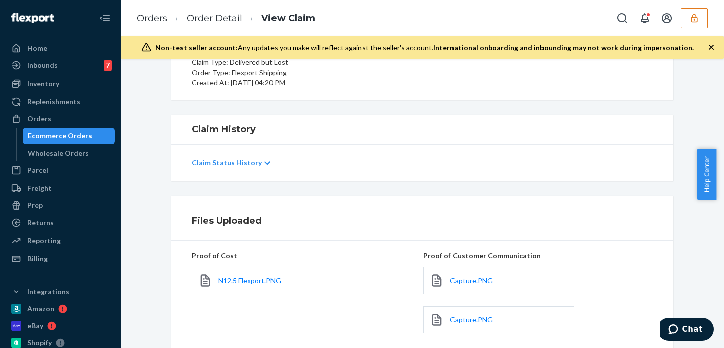
scroll to position [38, 0]
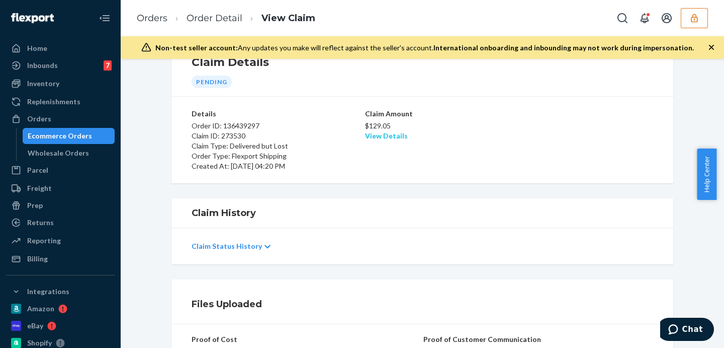
click at [389, 135] on link "View Details" at bounding box center [386, 135] width 43 height 9
click at [534, 178] on div "Home Inbounds 7 Shipping Plans Problems 7 Inventory Products Replenishments Ord…" at bounding box center [362, 174] width 724 height 348
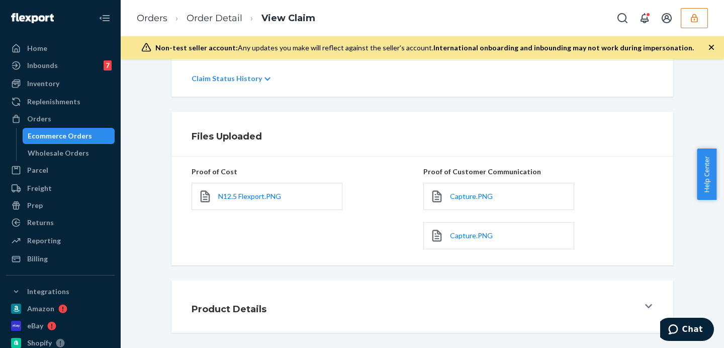
scroll to position [247, 0]
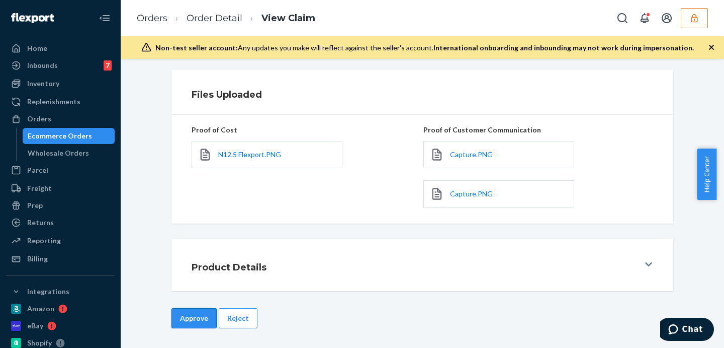
click at [189, 315] on button "Approve" at bounding box center [194, 318] width 45 height 20
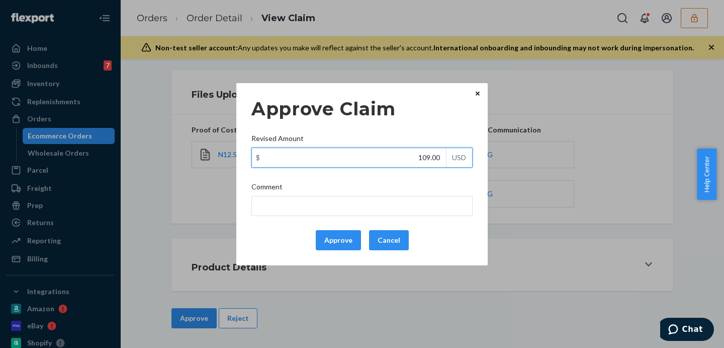
drag, startPoint x: 412, startPoint y: 156, endPoint x: 448, endPoint y: 159, distance: 36.4
click at [448, 159] on div "$ 109.00 USD" at bounding box center [362, 157] width 221 height 20
type input "109.45"
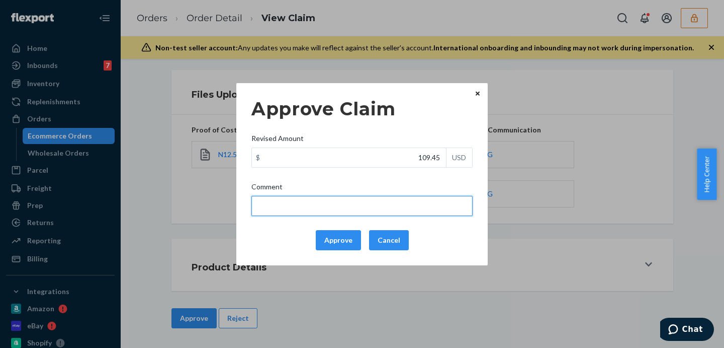
click at [429, 200] on input "Comment" at bounding box center [362, 206] width 221 height 20
type input "Capped to 100$"
click at [377, 209] on input "Capped to 100$" at bounding box center [362, 206] width 221 height 20
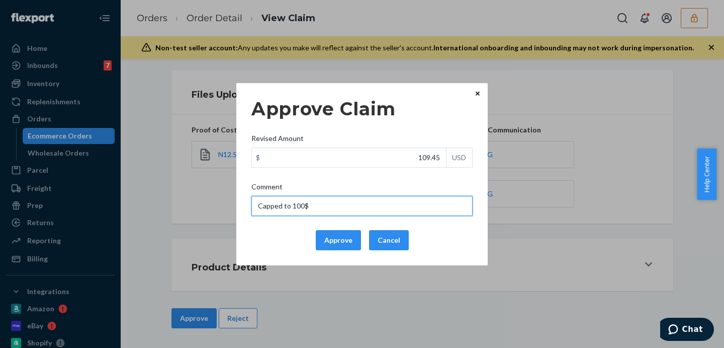
click at [377, 209] on input "Capped to 100$" at bounding box center [362, 206] width 221 height 20
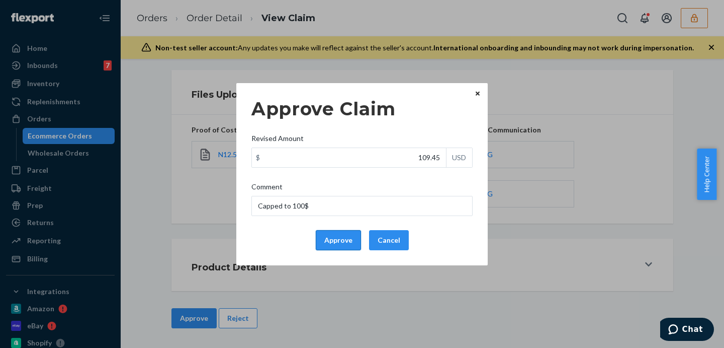
click at [340, 240] on button "Approve" at bounding box center [338, 240] width 45 height 20
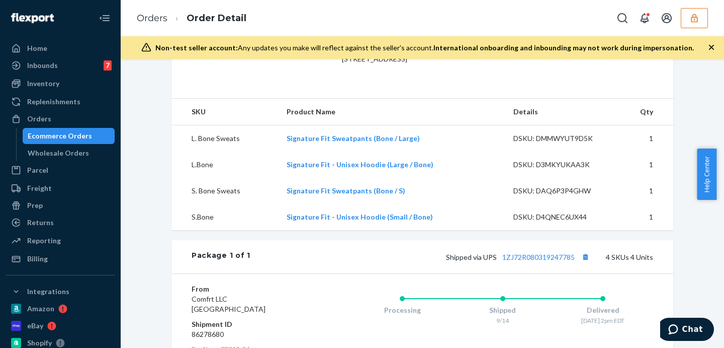
scroll to position [419, 0]
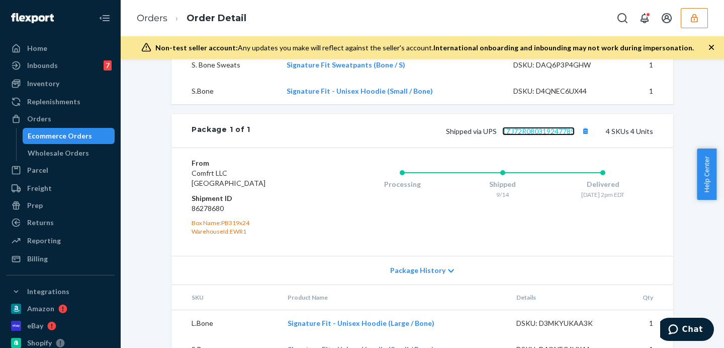
click at [533, 135] on link "1ZJ72R080319247785" at bounding box center [539, 131] width 72 height 9
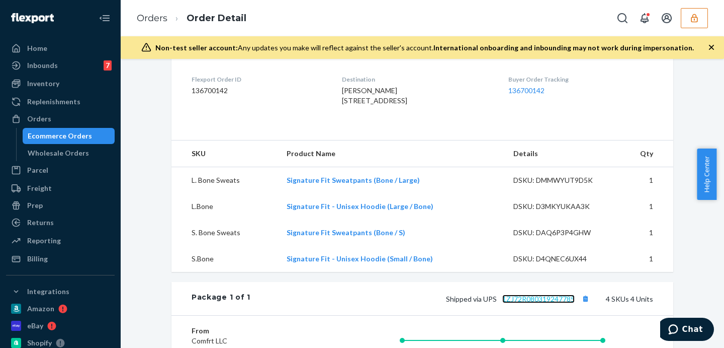
scroll to position [126, 0]
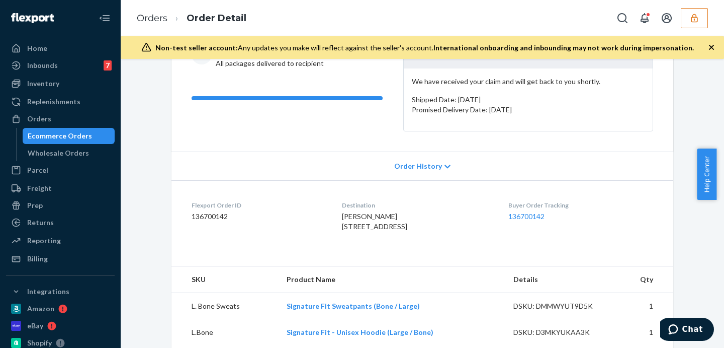
click at [386, 230] on span "[PERSON_NAME] [STREET_ADDRESS]" at bounding box center [374, 221] width 65 height 19
copy span "28546"
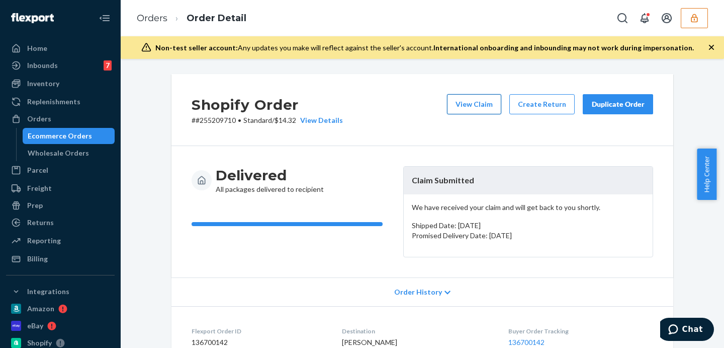
click at [478, 100] on button "View Claim" at bounding box center [474, 104] width 54 height 20
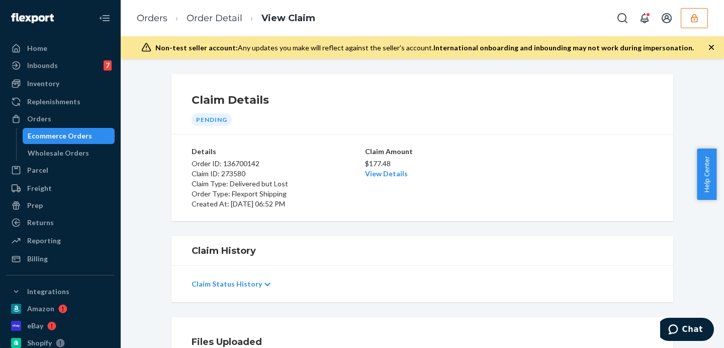
scroll to position [126, 0]
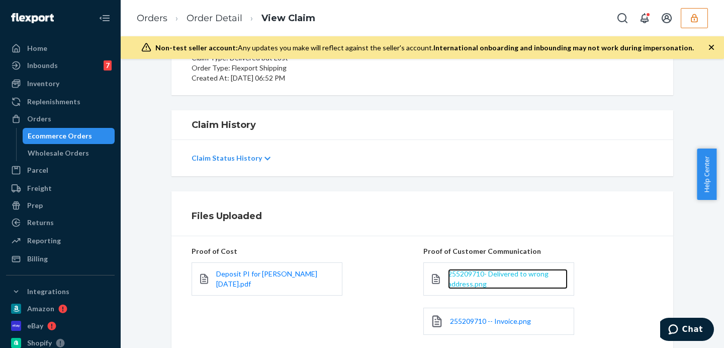
click at [460, 276] on span "255209710- Delivered to wrong address.png" at bounding box center [498, 278] width 101 height 19
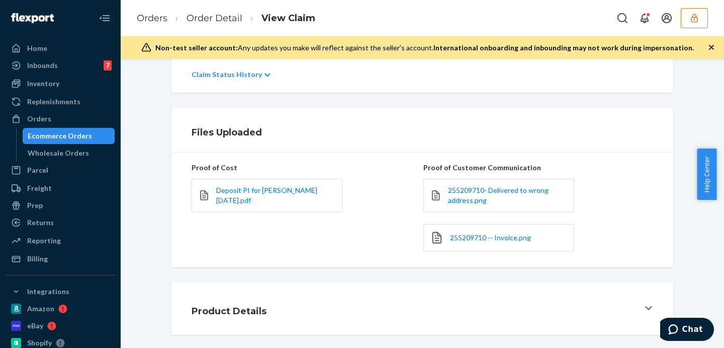
click at [475, 231] on div "255209710 -- Invoice.png" at bounding box center [499, 237] width 151 height 27
click at [479, 238] on span "255209710 -- Invoice.png" at bounding box center [490, 237] width 81 height 9
click at [222, 16] on link "Order Detail" at bounding box center [215, 18] width 56 height 11
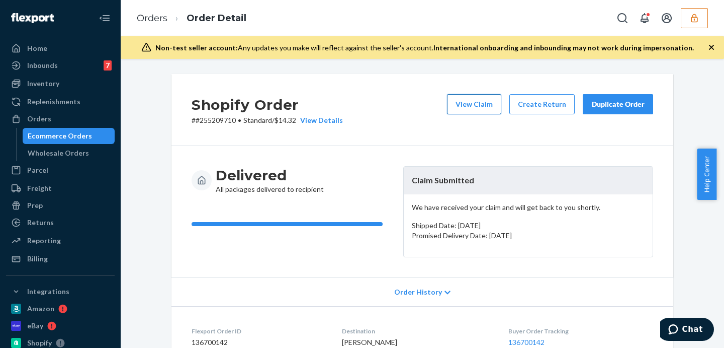
click at [480, 101] on button "View Claim" at bounding box center [474, 104] width 54 height 20
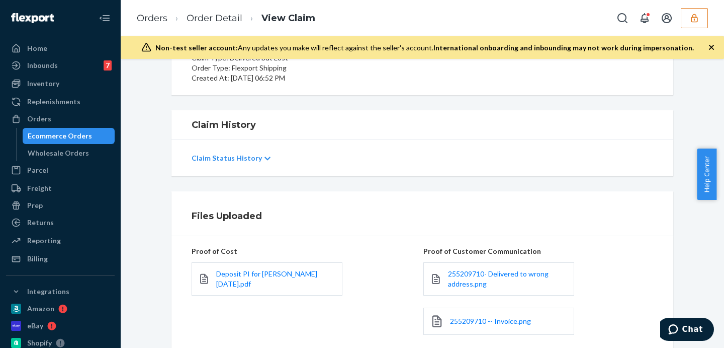
scroll to position [252, 0]
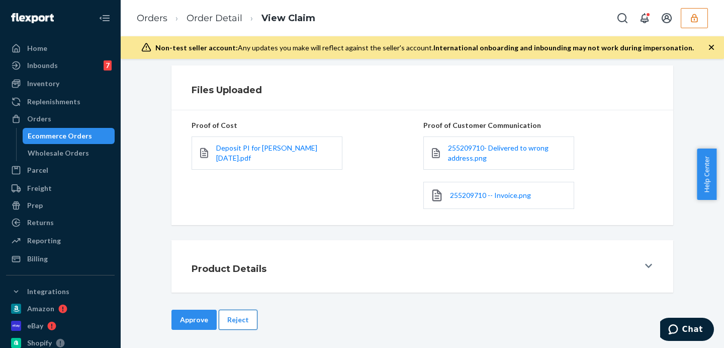
click at [225, 314] on button "Reject" at bounding box center [238, 319] width 39 height 20
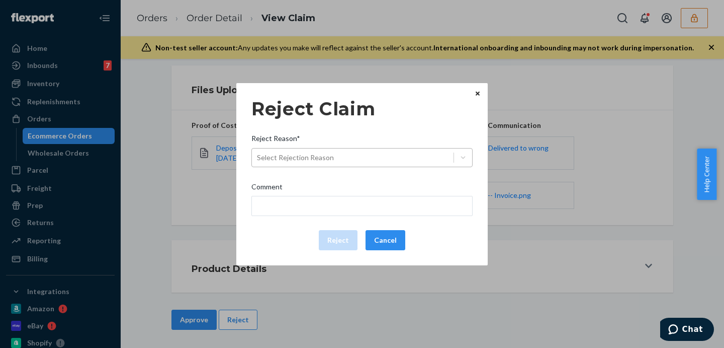
click at [310, 155] on div "Select Rejection Reason" at bounding box center [295, 157] width 77 height 10
click at [258, 155] on input "Reject Reason* Select Rejection Reason" at bounding box center [257, 157] width 1 height 10
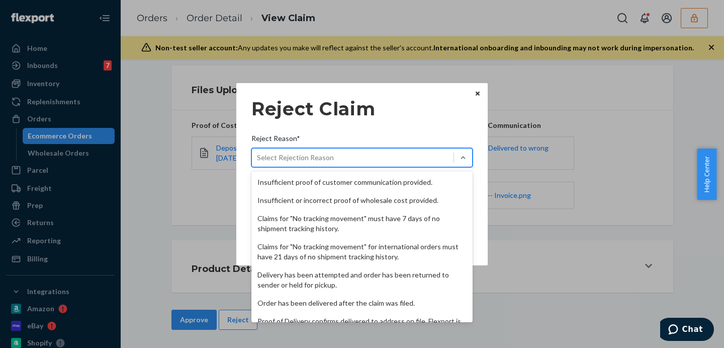
scroll to position [131, 0]
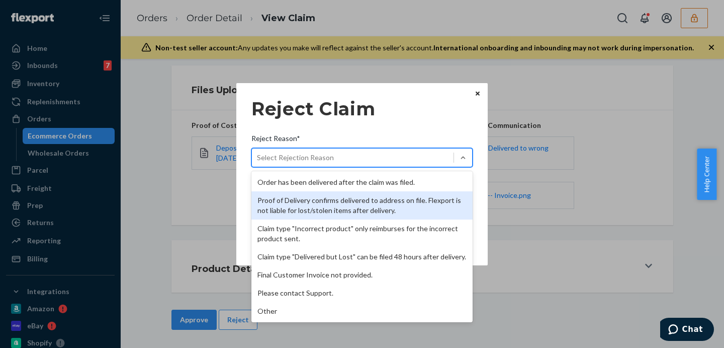
click at [334, 195] on div "Proof of Delivery confirms delivered to address on file. Flexport is not liable…" at bounding box center [362, 205] width 221 height 28
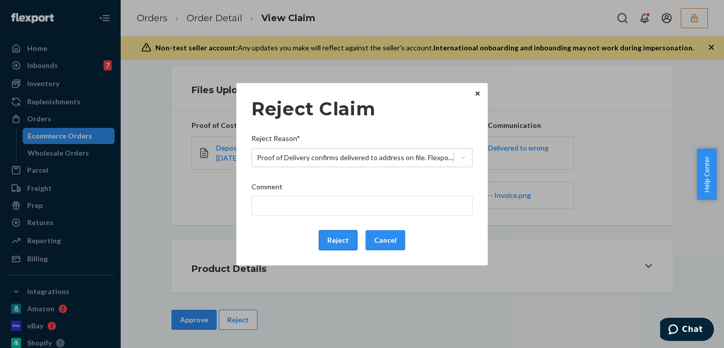
click at [334, 242] on button "Reject" at bounding box center [338, 240] width 39 height 20
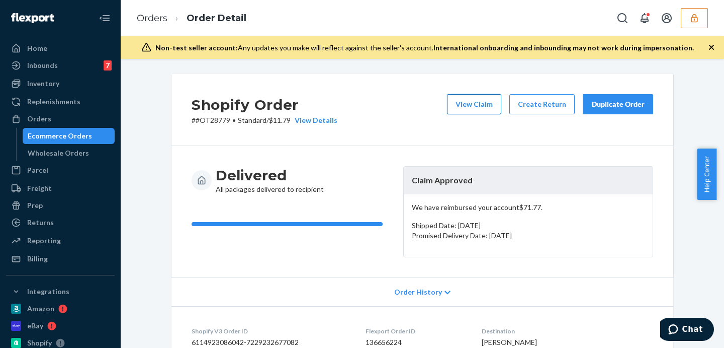
click at [481, 105] on button "View Claim" at bounding box center [474, 104] width 54 height 20
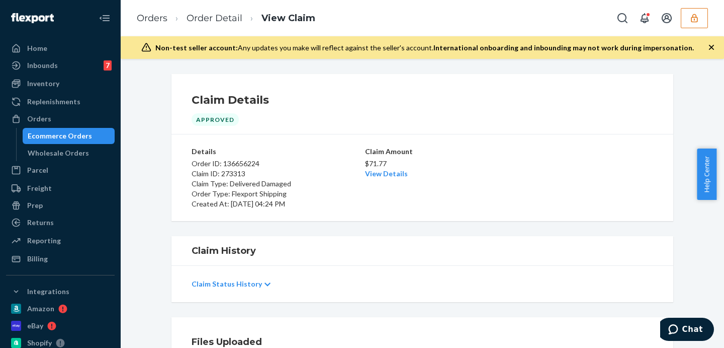
scroll to position [168, 0]
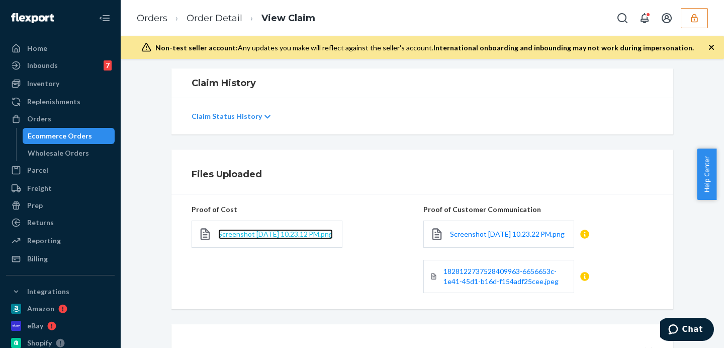
click at [235, 234] on span "Screenshot [DATE] 10.23.12 PM.png" at bounding box center [275, 233] width 115 height 9
click at [216, 21] on link "Order Detail" at bounding box center [215, 18] width 56 height 11
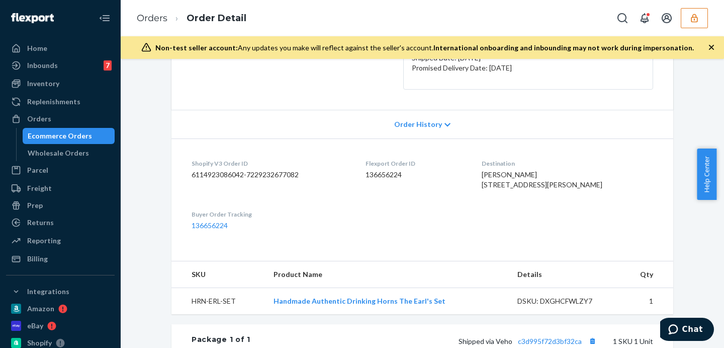
scroll to position [293, 0]
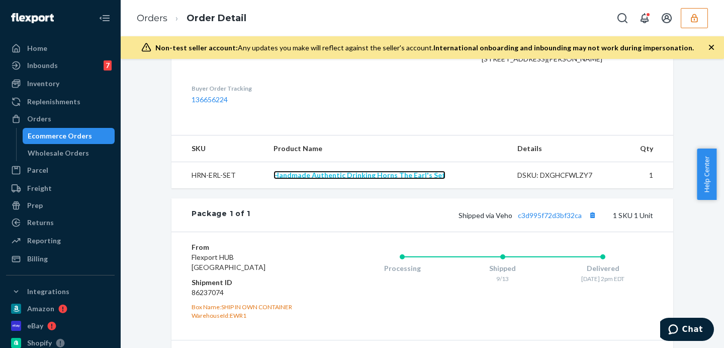
click at [362, 179] on link "Handmade Authentic Drinking Horns The Earl's Set" at bounding box center [360, 175] width 172 height 9
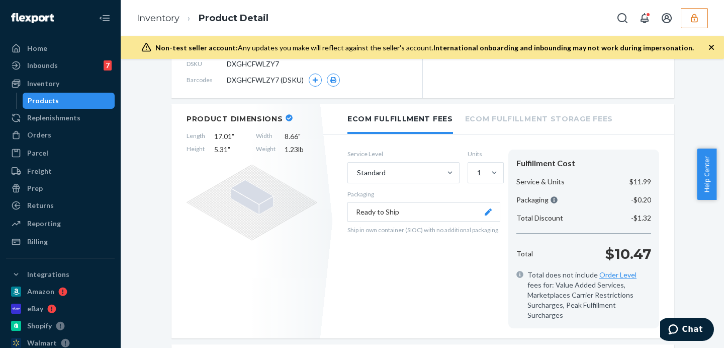
scroll to position [252, 0]
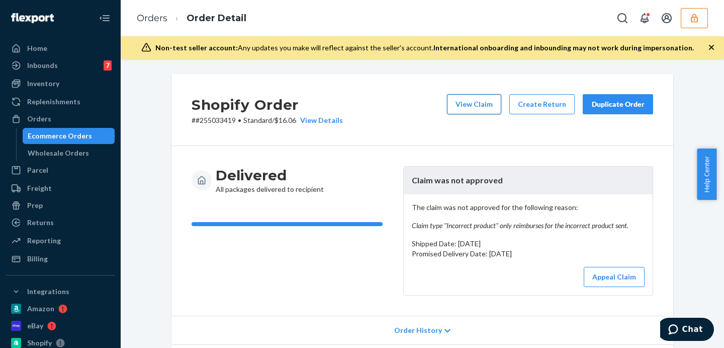
click at [477, 101] on button "View Claim" at bounding box center [474, 104] width 54 height 20
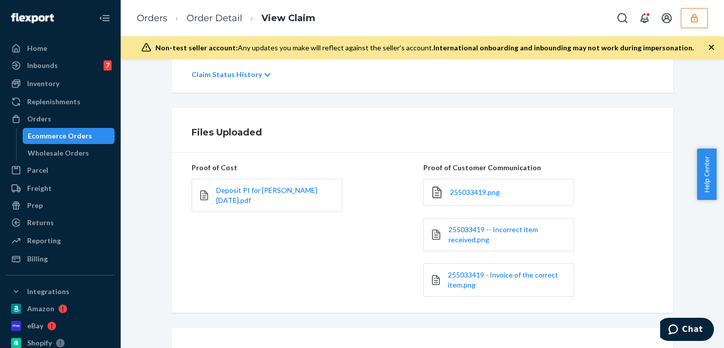
scroll to position [278, 0]
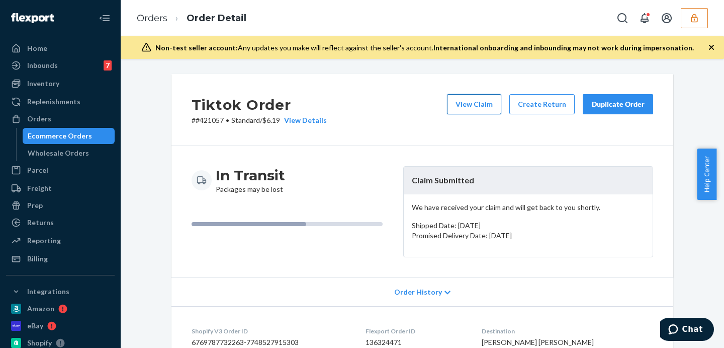
click at [478, 100] on button "View Claim" at bounding box center [474, 104] width 54 height 20
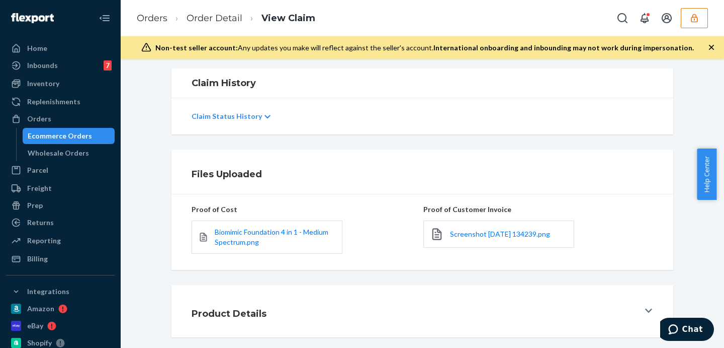
scroll to position [214, 0]
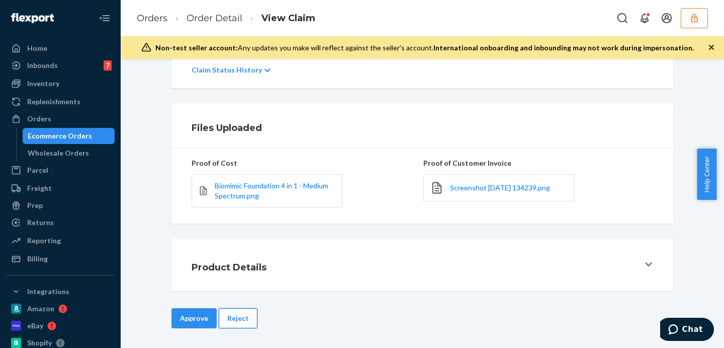
click at [242, 319] on button "Reject" at bounding box center [238, 318] width 39 height 20
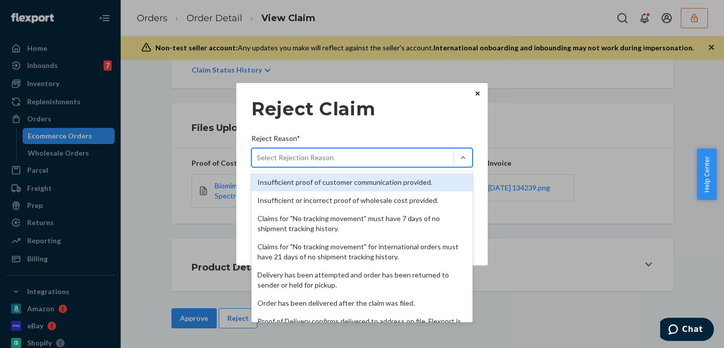
click at [377, 159] on div "Select Rejection Reason" at bounding box center [353, 157] width 202 height 16
click at [258, 159] on input "Reject Reason* option Insufficient proof of customer communication provided. fo…" at bounding box center [257, 157] width 1 height 10
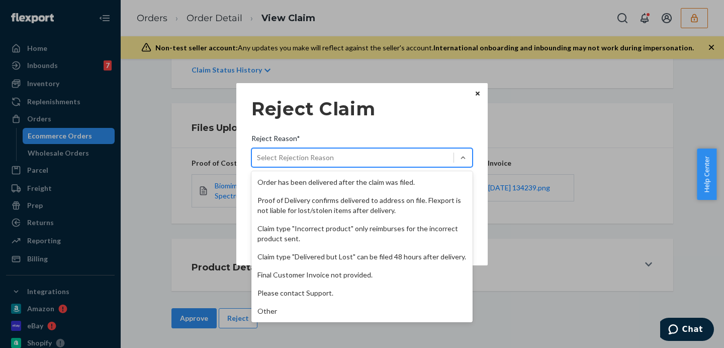
scroll to position [131, 0]
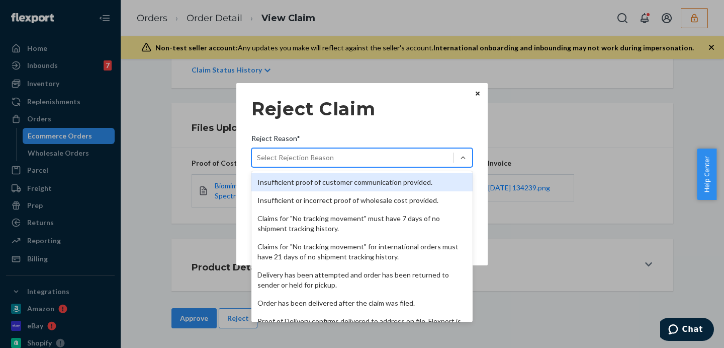
click at [424, 157] on div "Select Rejection Reason" at bounding box center [353, 157] width 202 height 16
click at [258, 157] on input "Reject Reason* option Insufficient proof of customer communication provided. fo…" at bounding box center [257, 157] width 1 height 10
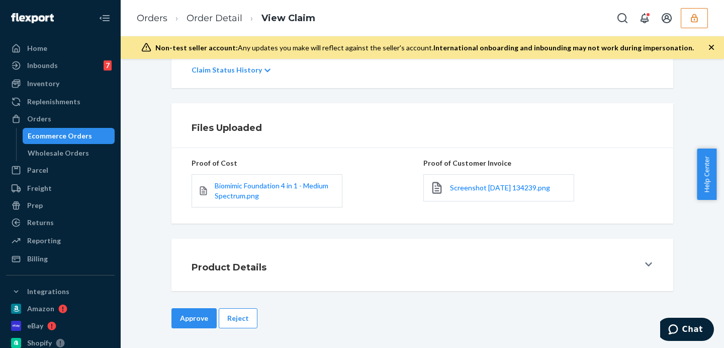
click at [652, 164] on div "Home Inbounds 7 Shipping Plans Problems 7 Inventory Products Replenishments Ord…" at bounding box center [362, 174] width 724 height 348
click at [146, 109] on div "Files Uploaded Proof of Cost Biomimic Foundation 4 in 1 - Medium Spectrum.png P…" at bounding box center [422, 163] width 589 height 120
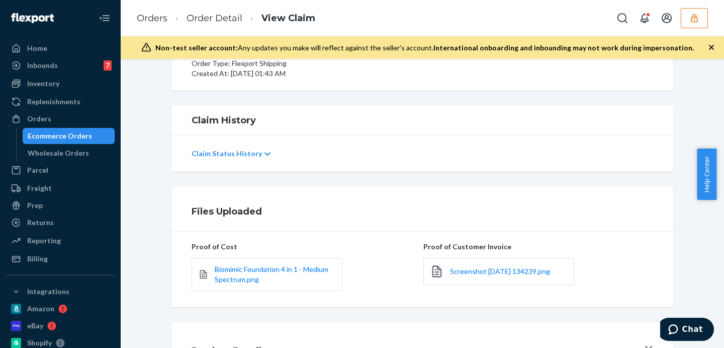
scroll to position [88, 0]
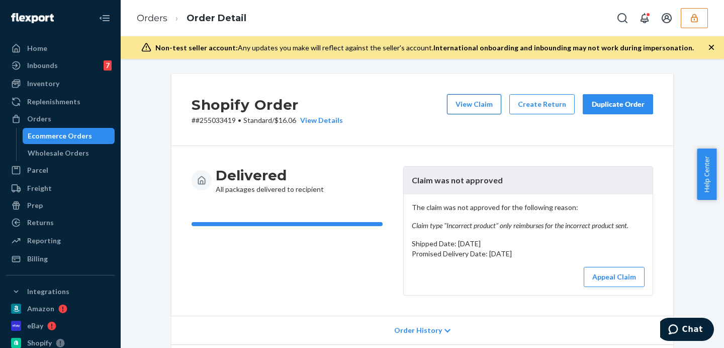
click at [481, 109] on button "View Claim" at bounding box center [474, 104] width 54 height 20
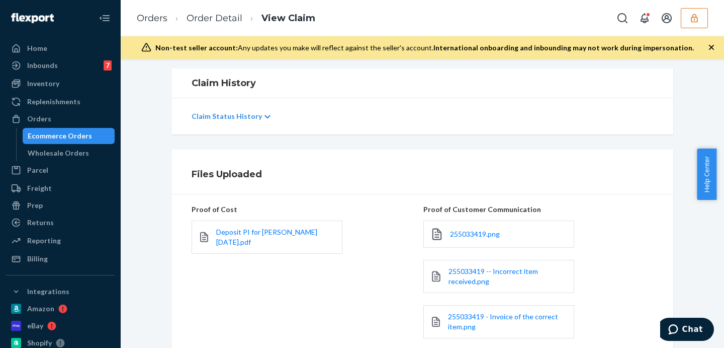
scroll to position [278, 0]
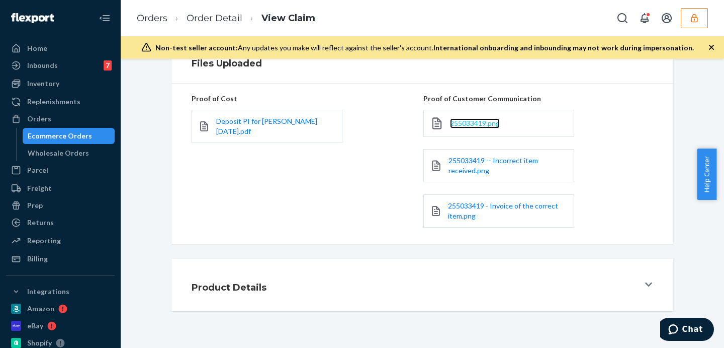
click at [483, 119] on span "255033419.png" at bounding box center [475, 123] width 50 height 9
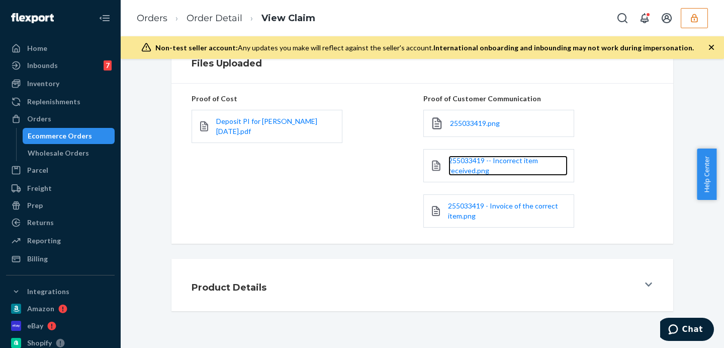
click at [474, 165] on link "255033419 -- Incorrect item received.png" at bounding box center [508, 165] width 119 height 20
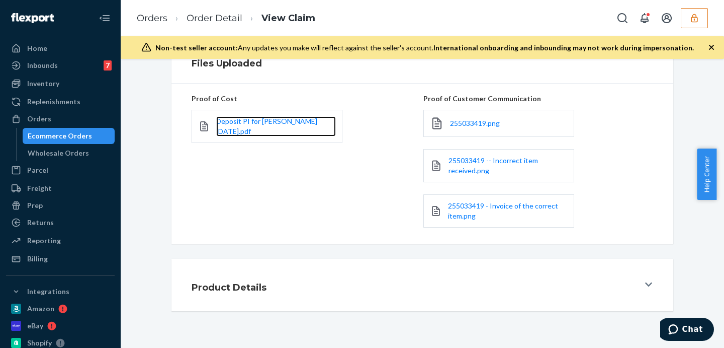
click at [245, 126] on link "Deposit PI for [PERSON_NAME] [DATE].pdf" at bounding box center [276, 126] width 120 height 20
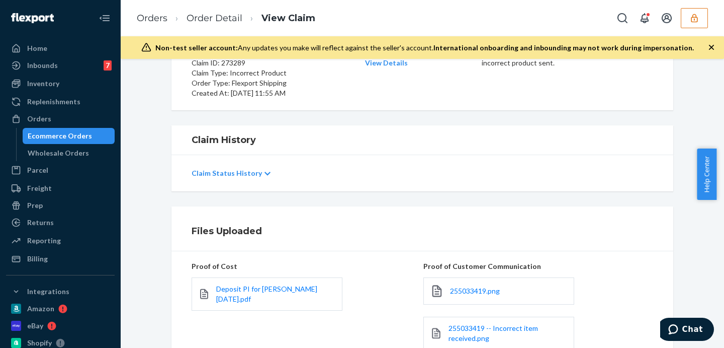
scroll to position [0, 0]
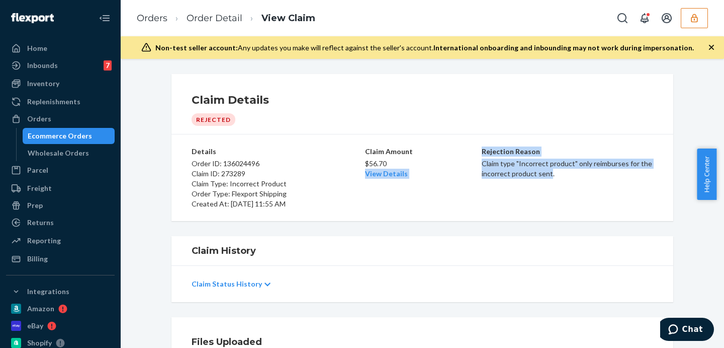
drag, startPoint x: 474, startPoint y: 162, endPoint x: 548, endPoint y: 176, distance: 75.3
click at [547, 176] on div "Details Order ID: 136024496 Claim ID: 273289 Claim Type: Incorrect Product Orde…" at bounding box center [423, 177] width 462 height 62
click at [558, 178] on p "Claim type "Incorrect product" only reimburses for the incorrect product sent." at bounding box center [568, 168] width 172 height 20
drag, startPoint x: 555, startPoint y: 176, endPoint x: 479, endPoint y: 162, distance: 77.3
click at [482, 162] on p "Claim type "Incorrect product" only reimburses for the incorrect product sent." at bounding box center [568, 168] width 172 height 20
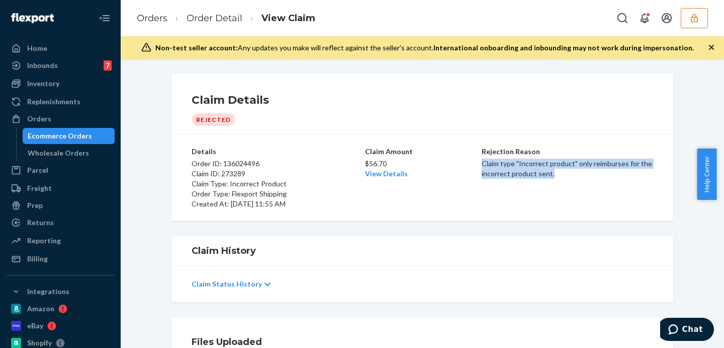
copy p "Claim type "Incorrect product" only reimburses for the incorrect product sent."
click at [222, 20] on link "Order Detail" at bounding box center [215, 18] width 56 height 11
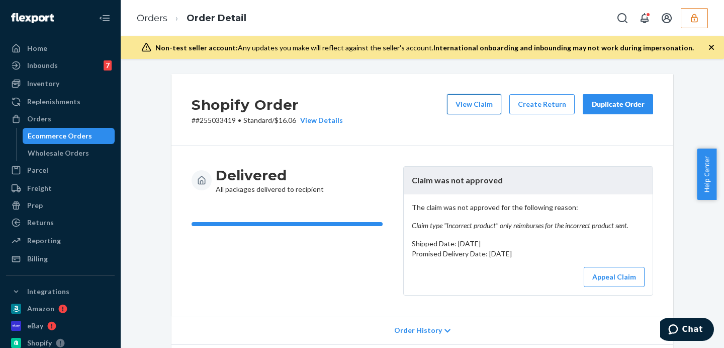
click at [494, 98] on button "View Claim" at bounding box center [474, 104] width 54 height 20
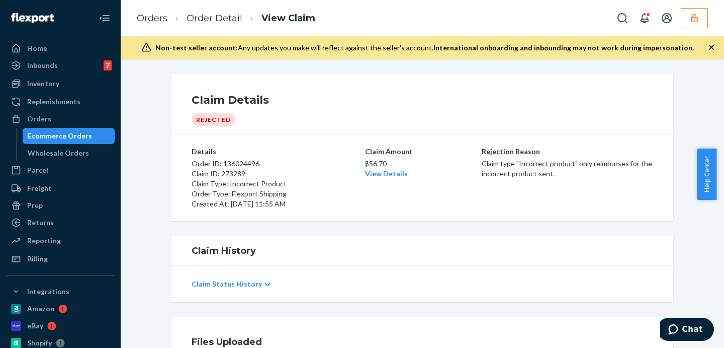
scroll to position [252, 0]
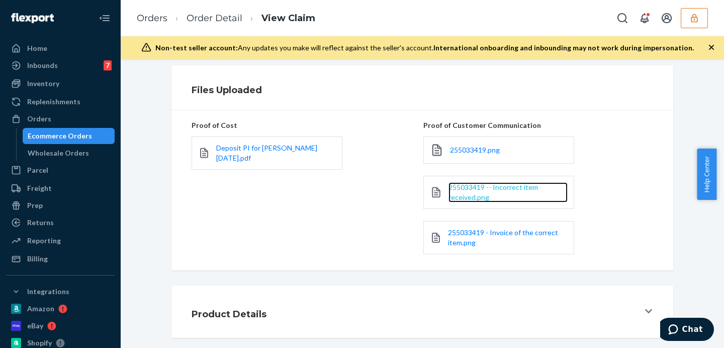
click at [462, 189] on span "255033419 -- Incorrect item received.png" at bounding box center [494, 192] width 90 height 19
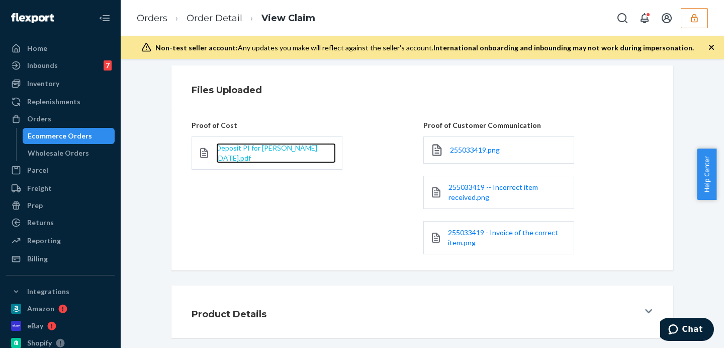
click at [253, 144] on span "Deposit PI for Hudson 2024-11-25.pdf" at bounding box center [266, 152] width 101 height 19
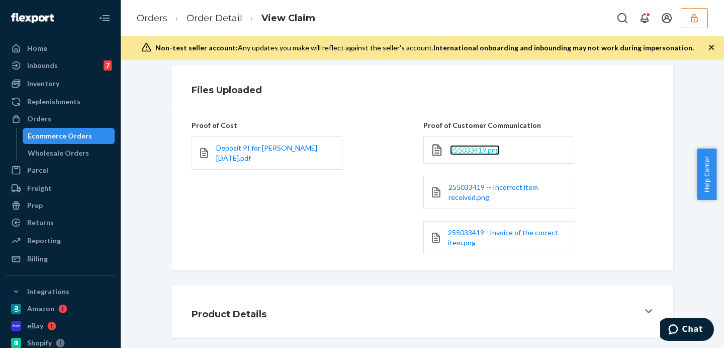
click at [465, 151] on span "255033419.png" at bounding box center [475, 149] width 50 height 9
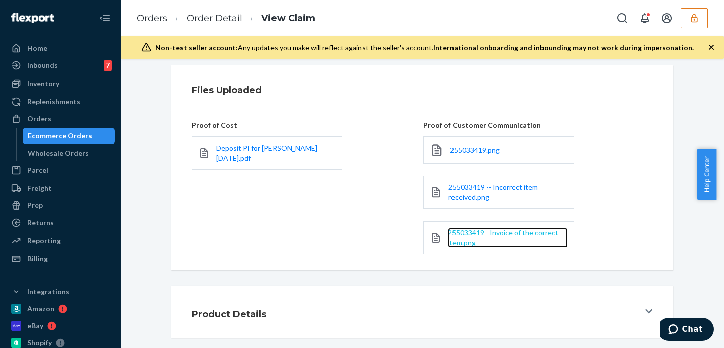
click at [454, 236] on span "255033419 - Invoice of the correct item.png" at bounding box center [503, 237] width 110 height 19
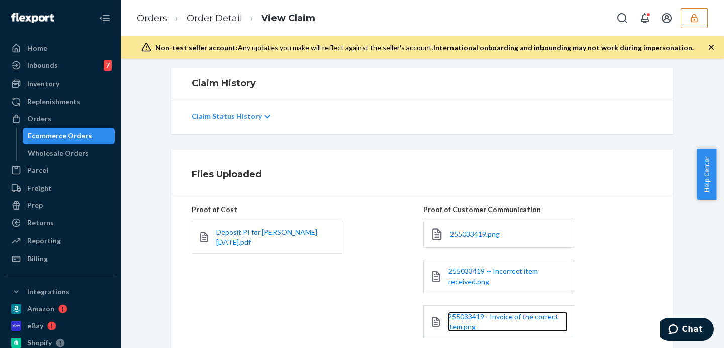
scroll to position [278, 0]
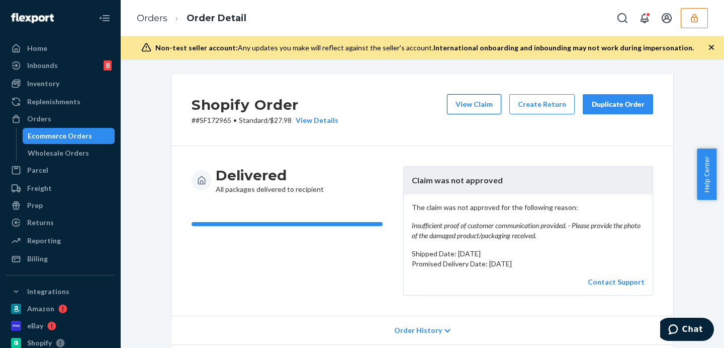
click at [464, 105] on button "View Claim" at bounding box center [474, 104] width 54 height 20
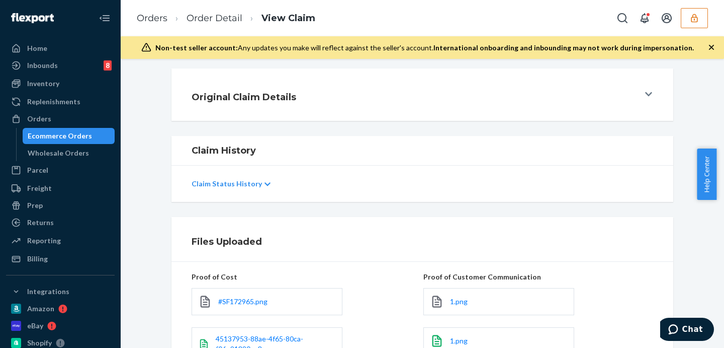
scroll to position [293, 0]
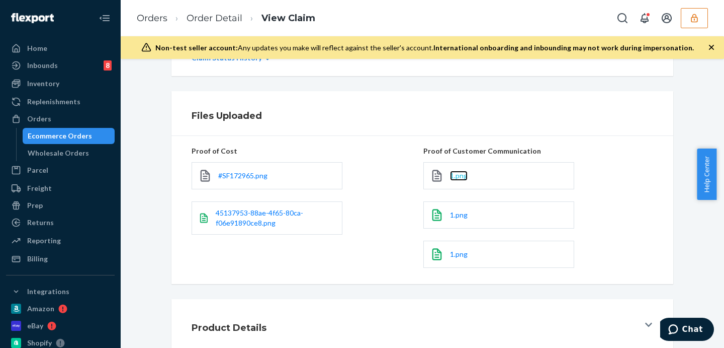
click at [455, 172] on span "1.png" at bounding box center [459, 175] width 18 height 9
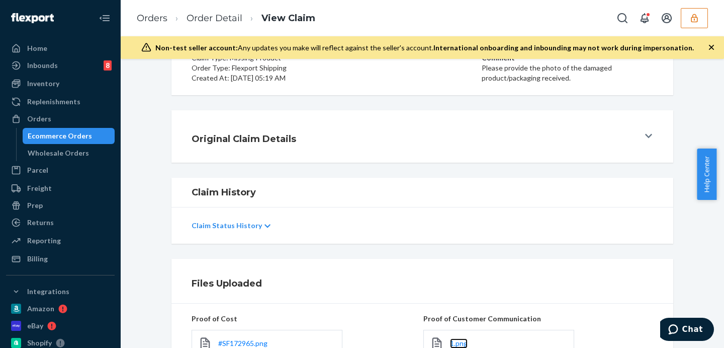
scroll to position [0, 0]
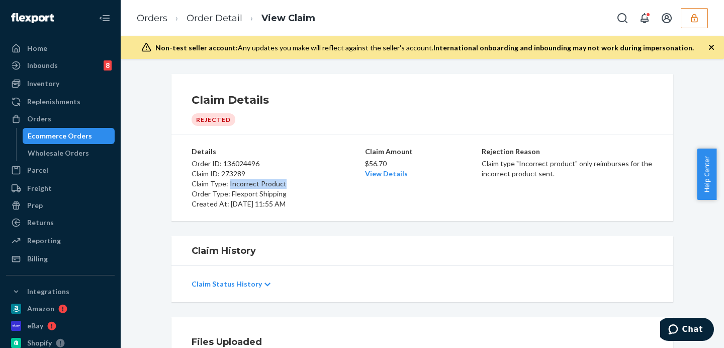
drag, startPoint x: 286, startPoint y: 184, endPoint x: 225, endPoint y: 184, distance: 61.4
click at [225, 184] on p "Claim Type: Incorrect Product" at bounding box center [278, 184] width 172 height 10
copy p "Incorrect Product"
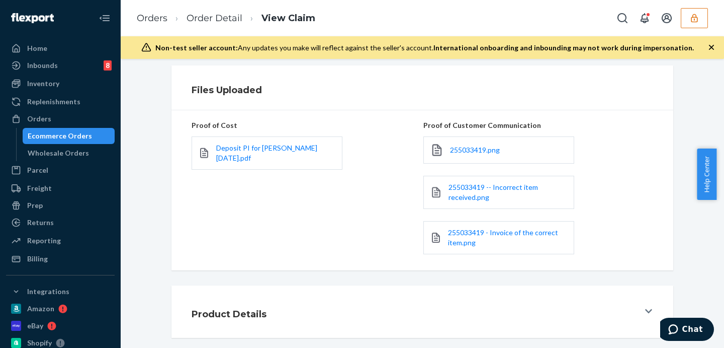
scroll to position [278, 0]
